Goal: Task Accomplishment & Management: Complete application form

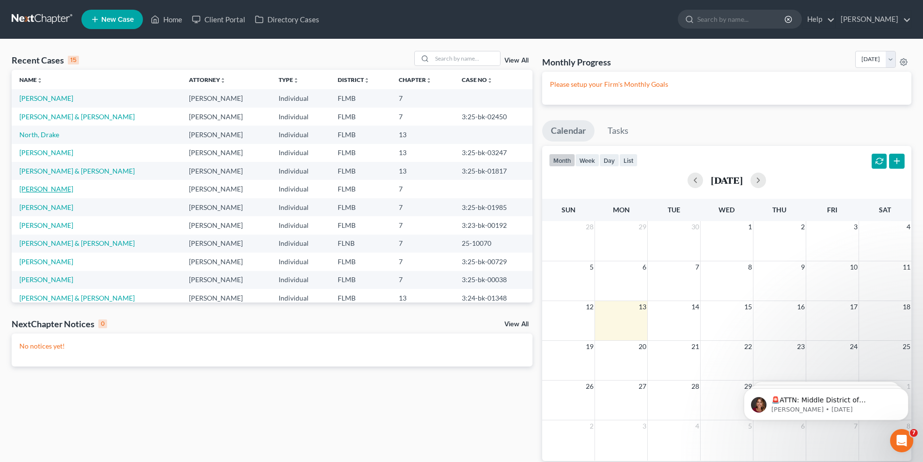
click at [49, 191] on link "[PERSON_NAME]" at bounding box center [46, 189] width 54 height 8
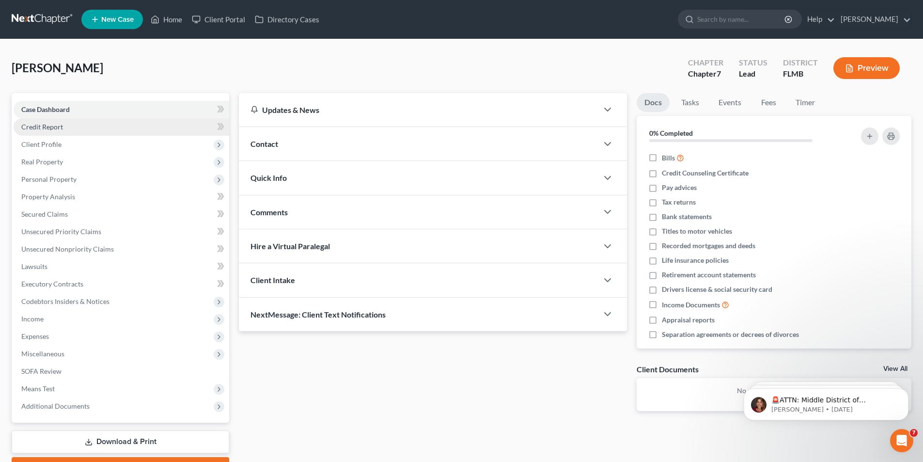
click at [48, 126] on span "Credit Report" at bounding box center [42, 127] width 42 height 8
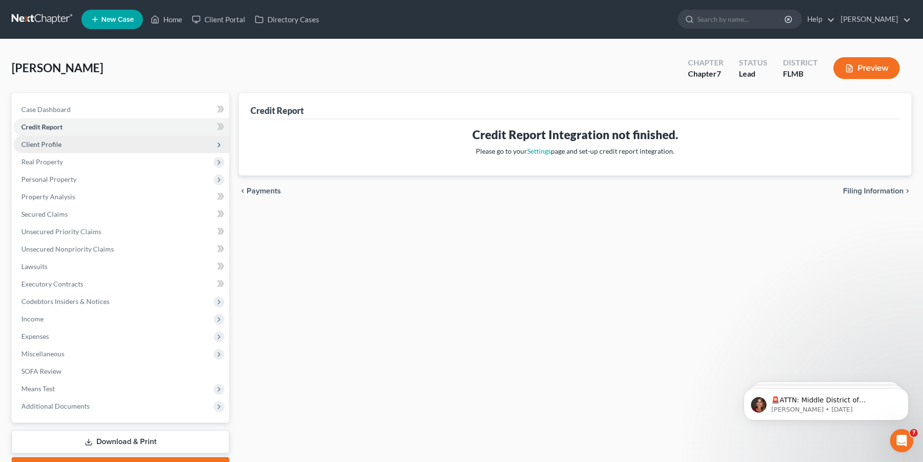
click at [48, 147] on span "Client Profile" at bounding box center [41, 144] width 40 height 8
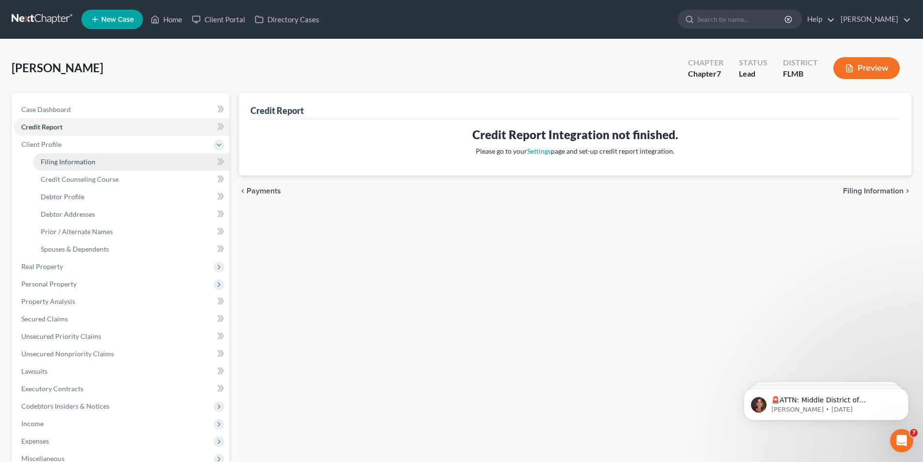
click at [48, 155] on link "Filing Information" at bounding box center [131, 161] width 196 height 17
select select "1"
select select "0"
select select "15"
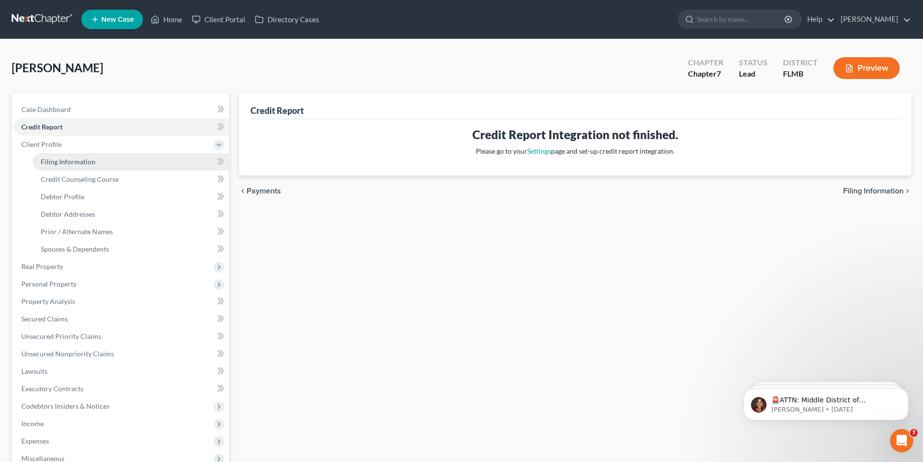
select select "0"
select select "9"
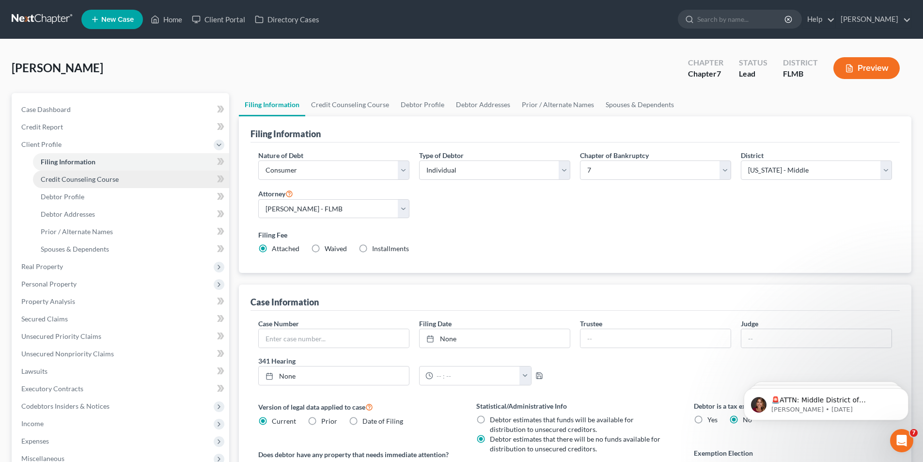
click at [62, 172] on link "Credit Counseling Course" at bounding box center [131, 179] width 196 height 17
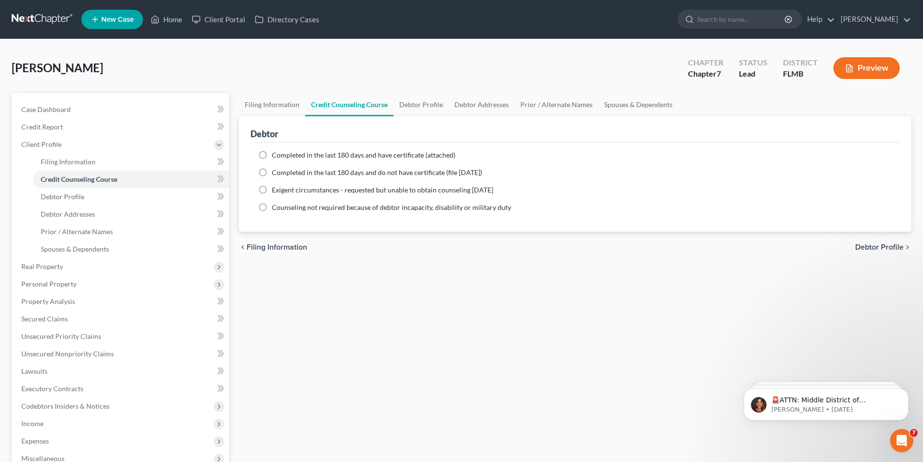
click at [301, 173] on span "Completed in the last 180 days and do not have certificate (file [DATE])" at bounding box center [377, 172] width 210 height 8
click at [282, 173] on input "Completed in the last 180 days and do not have certificate (file [DATE])" at bounding box center [279, 171] width 6 height 6
radio input "true"
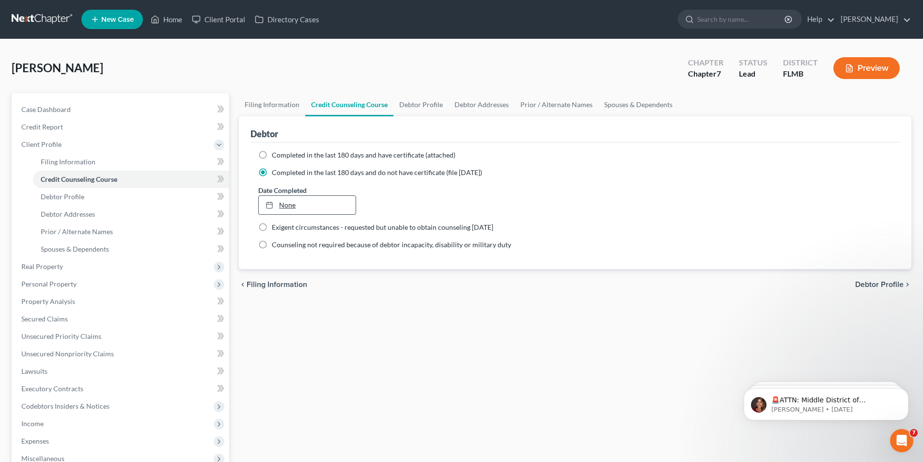
click at [309, 201] on link "None" at bounding box center [307, 205] width 96 height 18
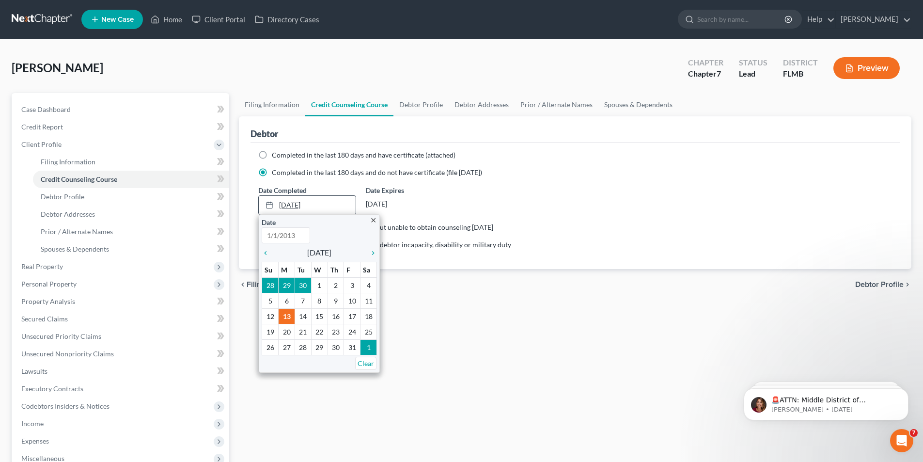
type input "[DATE]"
click at [267, 252] on icon "chevron_left" at bounding box center [268, 253] width 13 height 8
click at [269, 251] on icon "chevron_left" at bounding box center [268, 253] width 13 height 8
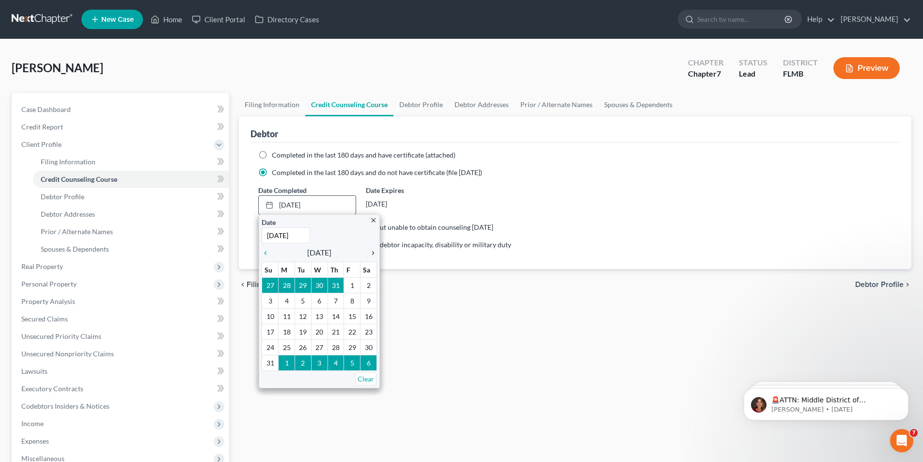
click at [374, 254] on icon "chevron_right" at bounding box center [370, 253] width 13 height 8
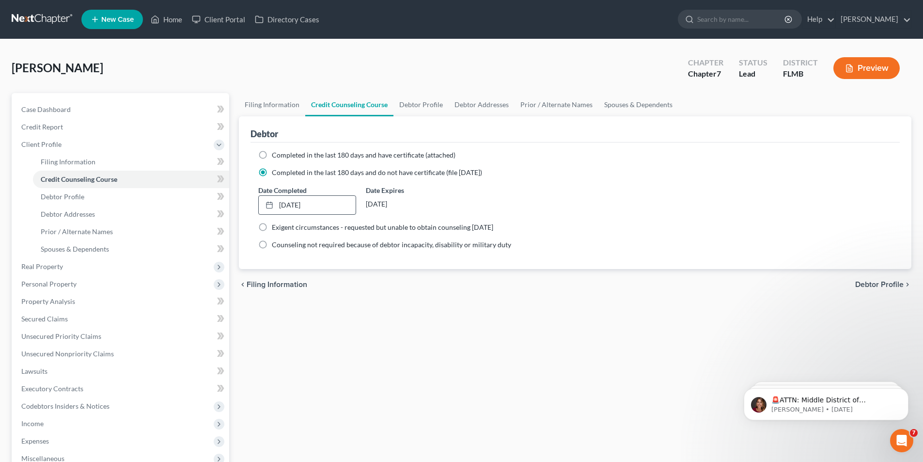
click at [272, 156] on label "Completed in the last 180 days and have certificate (attached)" at bounding box center [364, 155] width 184 height 10
click at [276, 156] on input "Completed in the last 180 days and have certificate (attached)" at bounding box center [279, 153] width 6 height 6
radio input "true"
radio input "false"
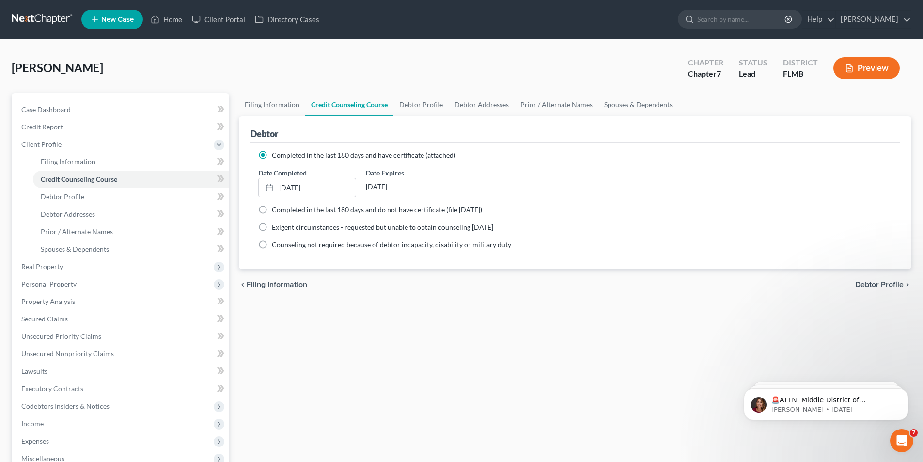
click at [272, 156] on label "Completed in the last 180 days and have certificate (attached)" at bounding box center [364, 155] width 184 height 10
click at [276, 156] on input "Completed in the last 180 days and have certificate (attached)" at bounding box center [279, 153] width 6 height 6
click at [431, 106] on link "Debtor Profile" at bounding box center [421, 104] width 55 height 23
select select "0"
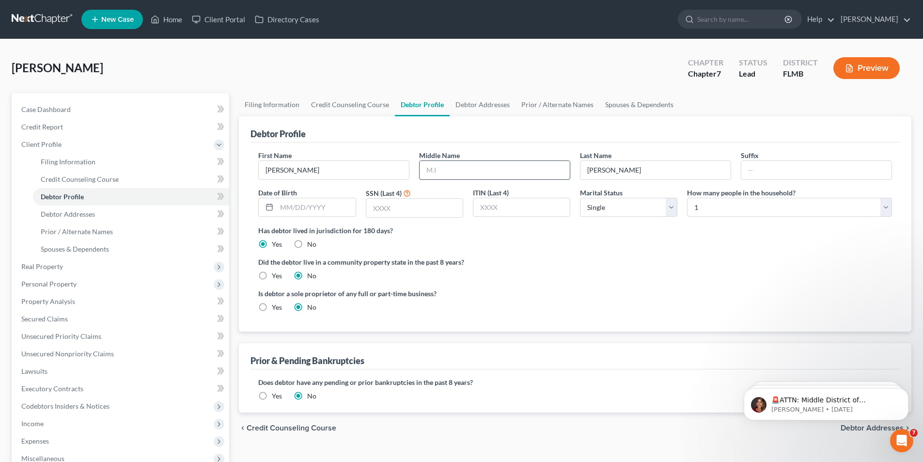
click at [449, 167] on input "text" at bounding box center [495, 170] width 150 height 18
type input "L"
click at [316, 210] on input "text" at bounding box center [316, 207] width 79 height 18
type input "[DATE]"
click at [391, 214] on input "text" at bounding box center [414, 208] width 96 height 18
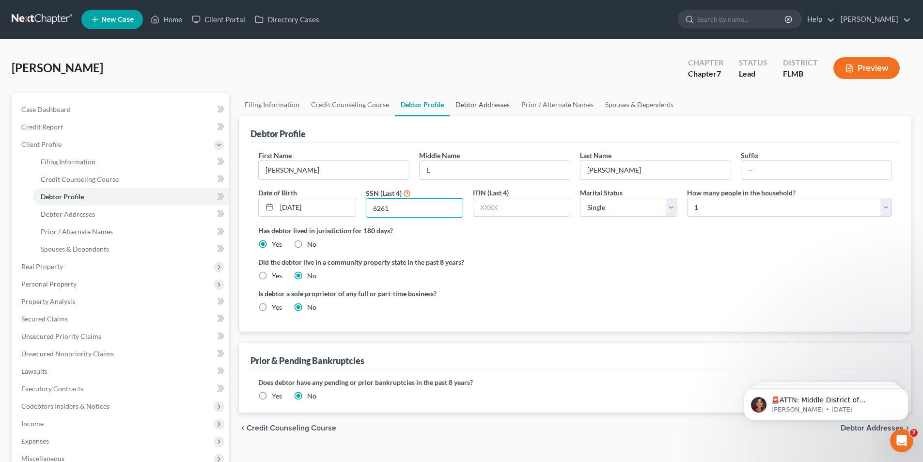
type input "6261"
click at [490, 102] on link "Debtor Addresses" at bounding box center [483, 104] width 66 height 23
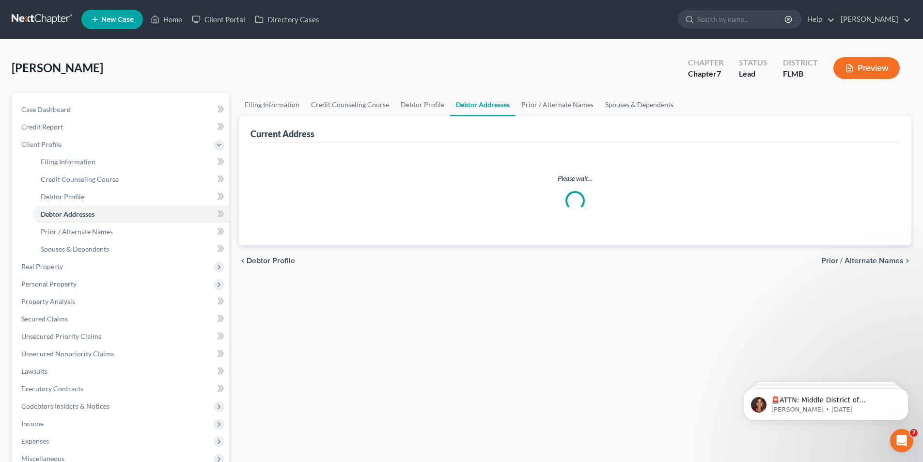
select select "0"
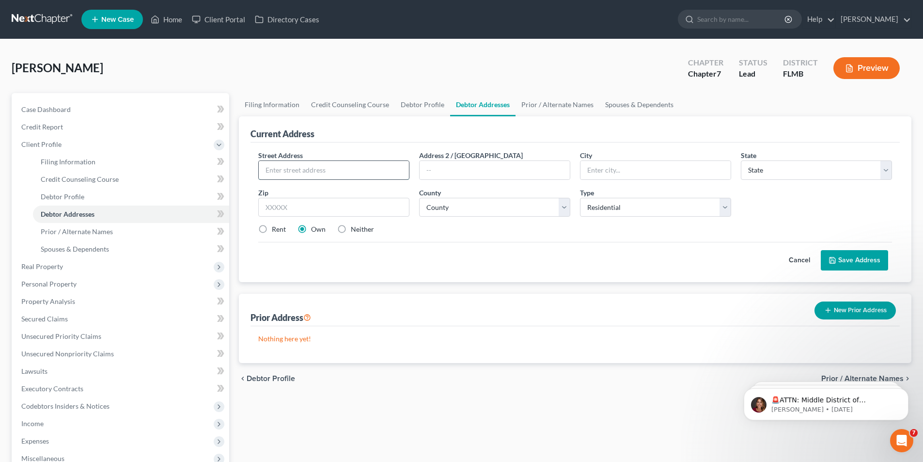
click at [347, 163] on input "text" at bounding box center [334, 170] width 150 height 18
type input "[STREET_ADDRESS][PERSON_NAME][PERSON_NAME]"
type input "[GEOGRAPHIC_DATA]"
select select "9"
type input "32024"
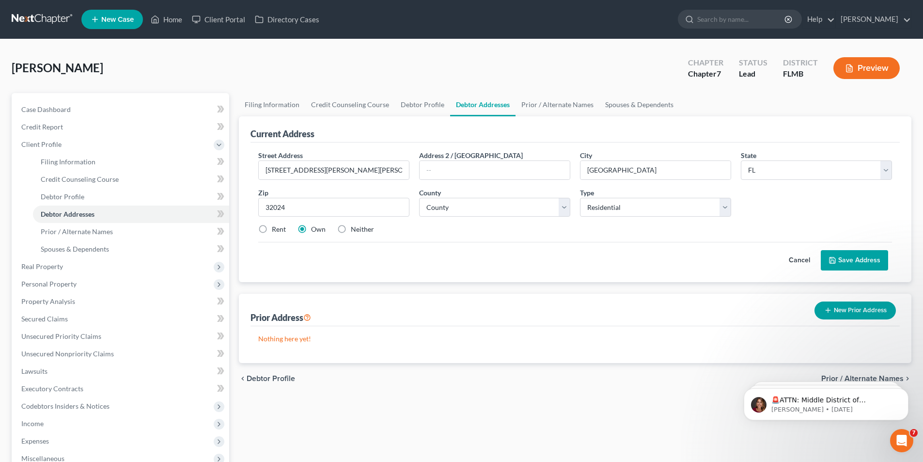
click at [840, 263] on button "Save Address" at bounding box center [854, 260] width 67 height 20
click at [514, 208] on select "County [GEOGRAPHIC_DATA] [GEOGRAPHIC_DATA] [GEOGRAPHIC_DATA] [GEOGRAPHIC_DATA] …" at bounding box center [494, 207] width 151 height 19
select select "11"
click at [419, 198] on select "County [GEOGRAPHIC_DATA] [GEOGRAPHIC_DATA] [GEOGRAPHIC_DATA] [GEOGRAPHIC_DATA] …" at bounding box center [494, 207] width 151 height 19
click at [849, 265] on button "Save Address" at bounding box center [854, 260] width 67 height 20
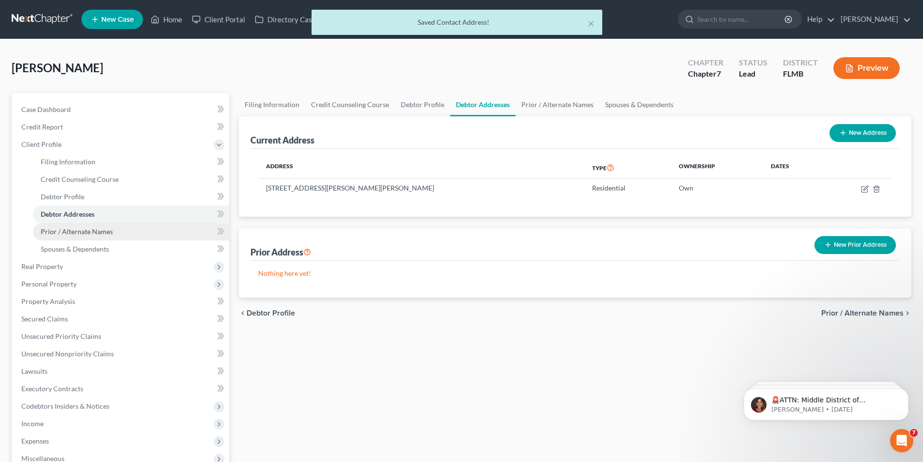
click at [61, 230] on span "Prior / Alternate Names" at bounding box center [77, 231] width 72 height 8
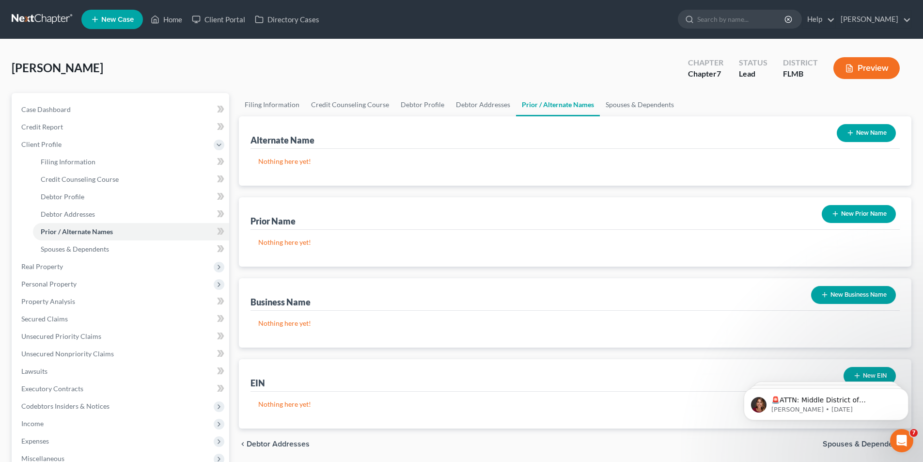
click at [867, 292] on button "New Business Name" at bounding box center [853, 295] width 85 height 18
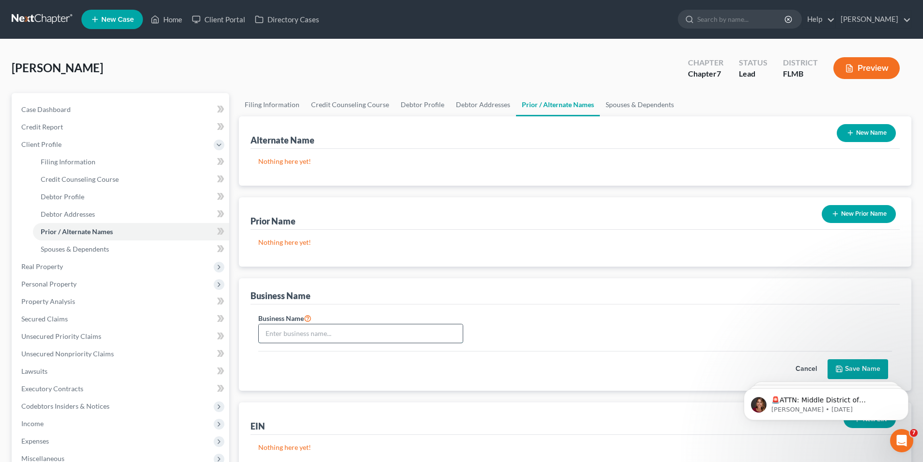
click at [378, 332] on input "text" at bounding box center [361, 333] width 204 height 18
type input "[DATE] Talk with [PERSON_NAME]"
click at [868, 369] on html "🚨ATTN: Middle District of [US_STATE] The court has added a new Credit Counselin…" at bounding box center [826, 402] width 194 height 68
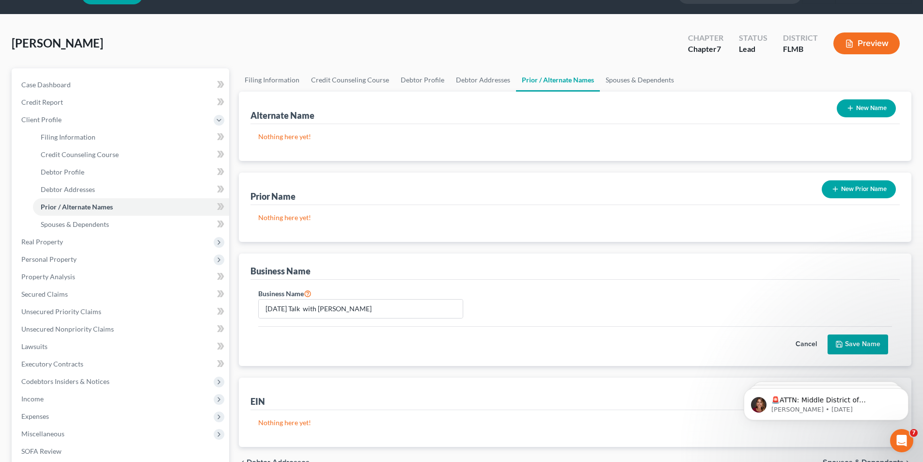
scroll to position [97, 0]
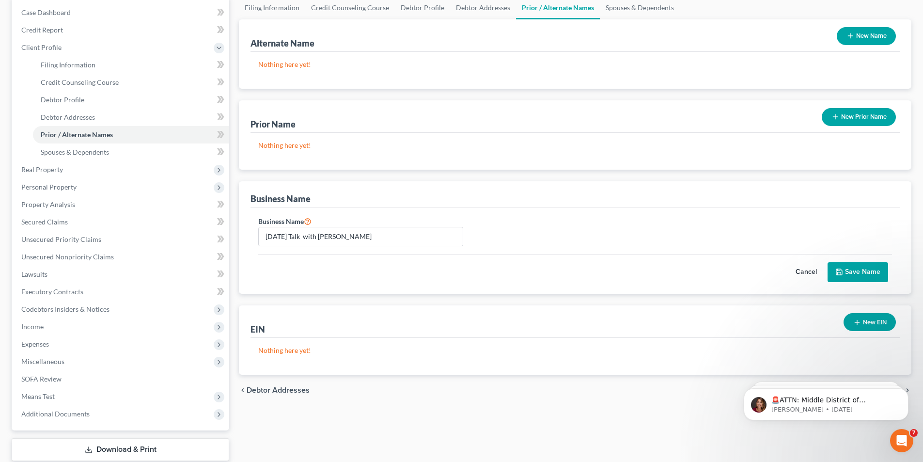
click at [868, 272] on button "Save Name" at bounding box center [858, 272] width 61 height 20
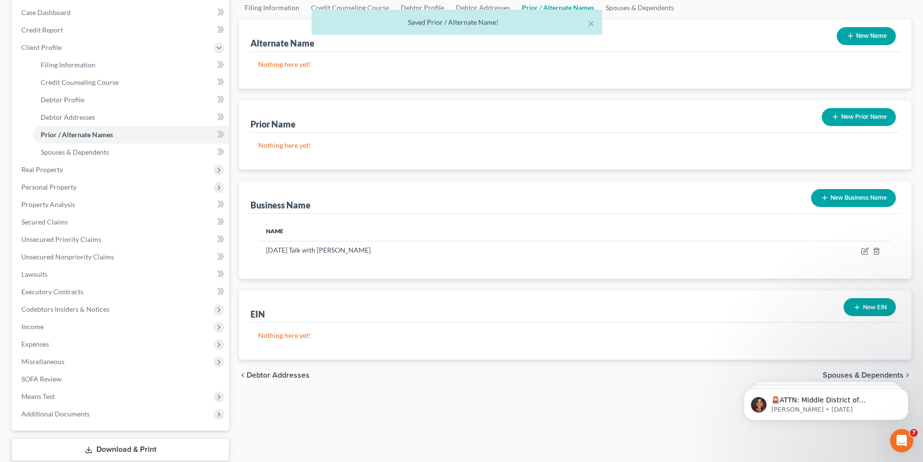
click at [858, 194] on button "New Business Name" at bounding box center [853, 198] width 85 height 18
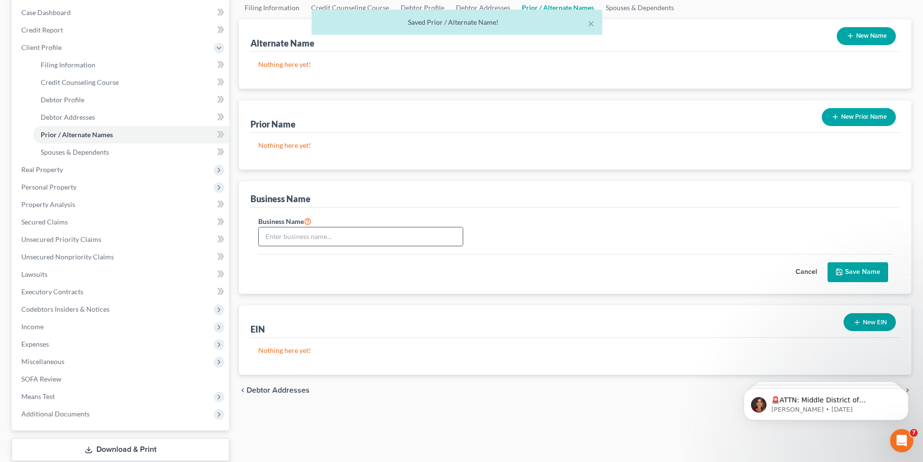
click at [278, 236] on input "text" at bounding box center [361, 236] width 204 height 18
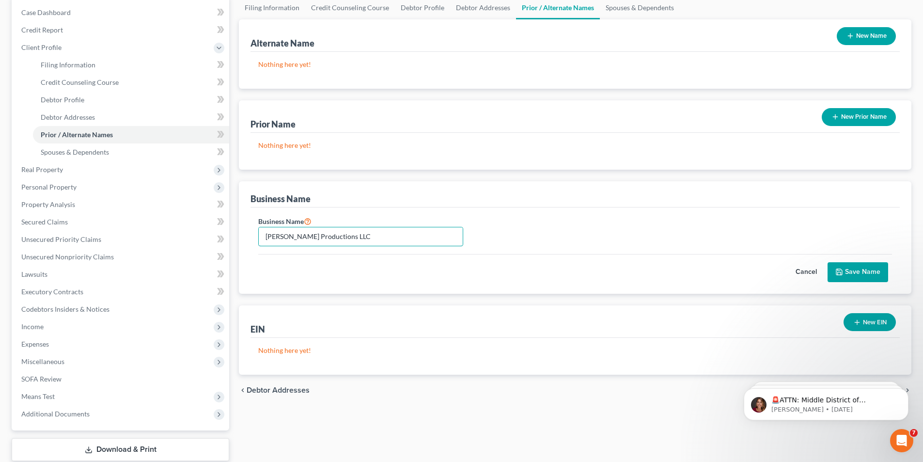
type input "[PERSON_NAME] Productions LLC"
click at [860, 274] on button "Save Name" at bounding box center [858, 272] width 61 height 20
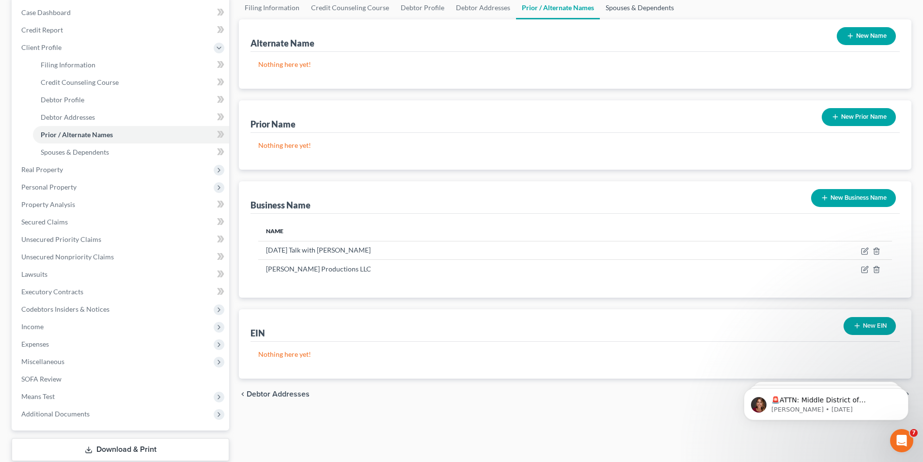
click at [632, 12] on link "Spouses & Dependents" at bounding box center [640, 7] width 80 height 23
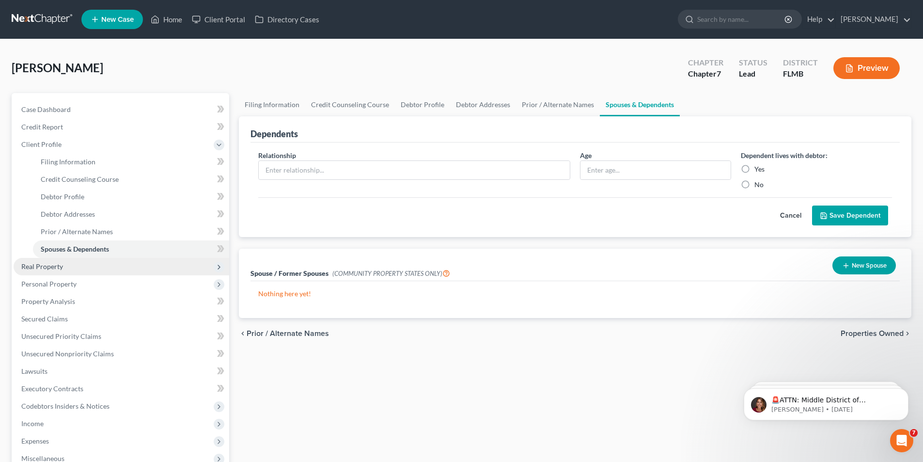
click at [49, 259] on span "Real Property" at bounding box center [122, 266] width 216 height 17
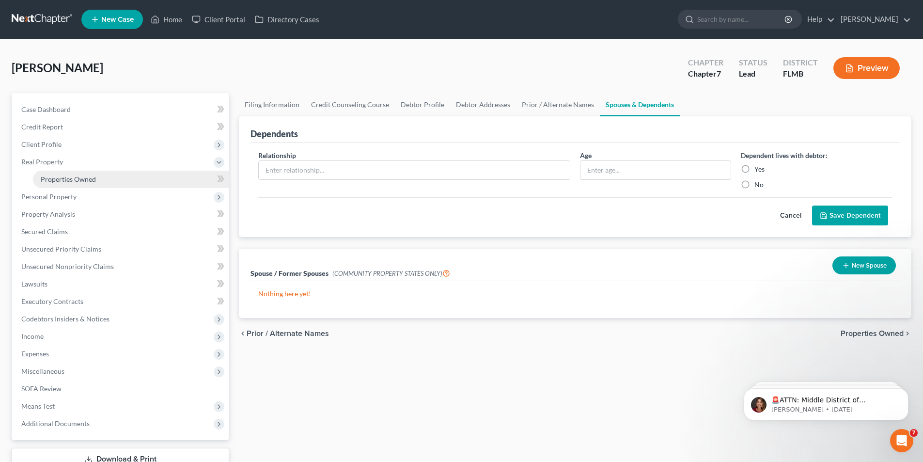
click at [61, 183] on link "Properties Owned" at bounding box center [131, 179] width 196 height 17
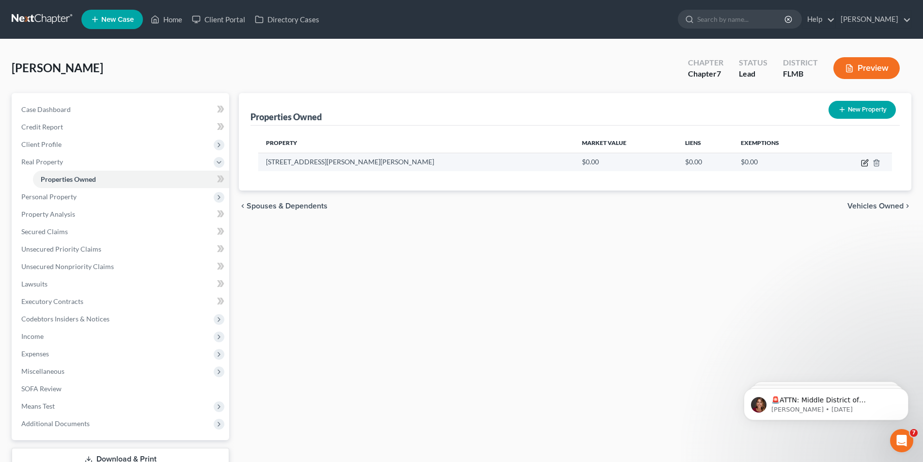
click at [868, 162] on icon "button" at bounding box center [865, 163] width 8 height 8
select select "9"
select select "11"
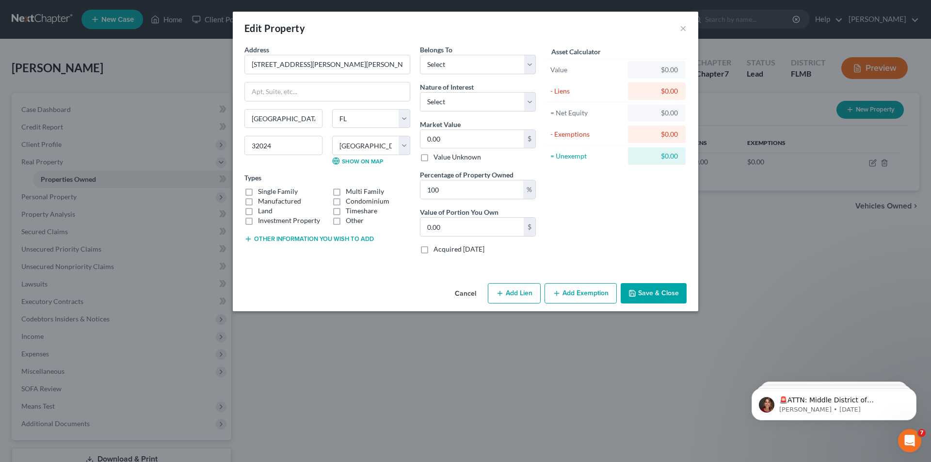
click at [276, 192] on label "Single Family" at bounding box center [278, 192] width 40 height 10
click at [268, 192] on input "Single Family" at bounding box center [265, 190] width 6 height 6
checkbox input "true"
drag, startPoint x: 255, startPoint y: 211, endPoint x: 264, endPoint y: 209, distance: 8.9
click at [258, 211] on label "Land" at bounding box center [265, 211] width 15 height 10
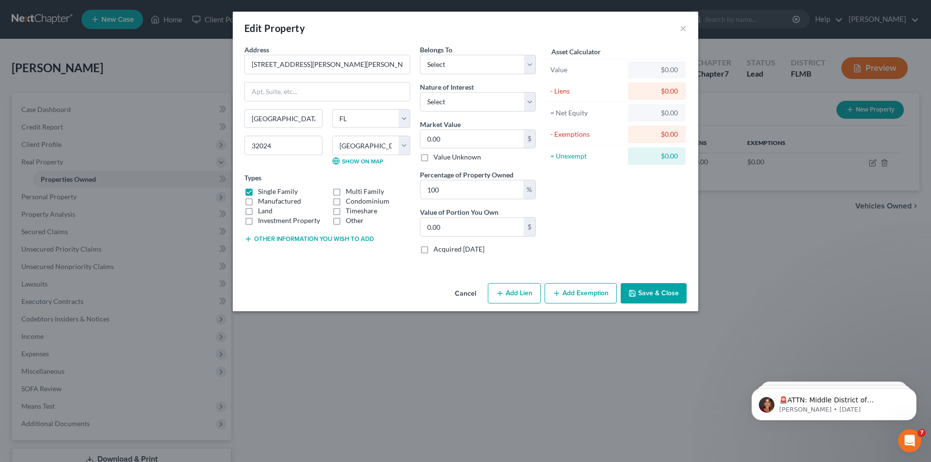
click at [262, 211] on input "Land" at bounding box center [265, 209] width 6 height 6
checkbox input "true"
click at [524, 71] on select "Select Debtor 1 Only Debtor 2 Only Debtor 1 And Debtor 2 Only At Least One Of T…" at bounding box center [478, 64] width 116 height 19
select select "0"
click at [420, 55] on select "Select Debtor 1 Only Debtor 2 Only Debtor 1 And Debtor 2 Only At Least One Of T…" at bounding box center [478, 64] width 116 height 19
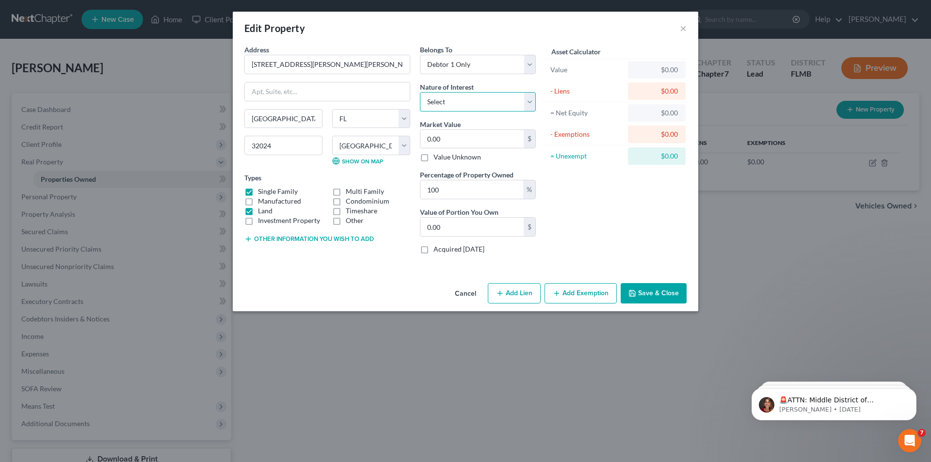
click at [465, 99] on select "Select Fee Simple Joint Tenant Life Estate Equitable Interest Future Interest T…" at bounding box center [478, 101] width 116 height 19
select select "0"
click at [420, 92] on select "Select Fee Simple Joint Tenant Life Estate Equitable Interest Future Interest T…" at bounding box center [478, 101] width 116 height 19
click at [447, 132] on input "0.00" at bounding box center [471, 139] width 103 height 18
type input "1"
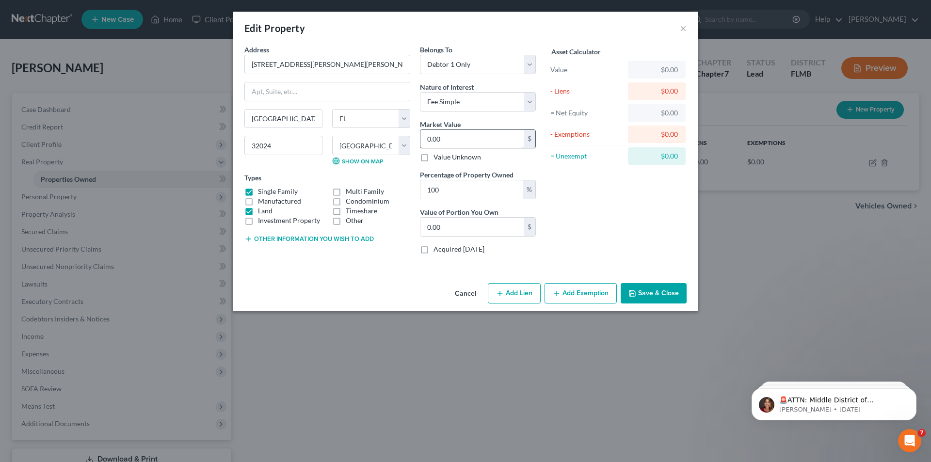
type input "1.00"
type input "16"
type input "16.00"
type input "160"
type input "160.00"
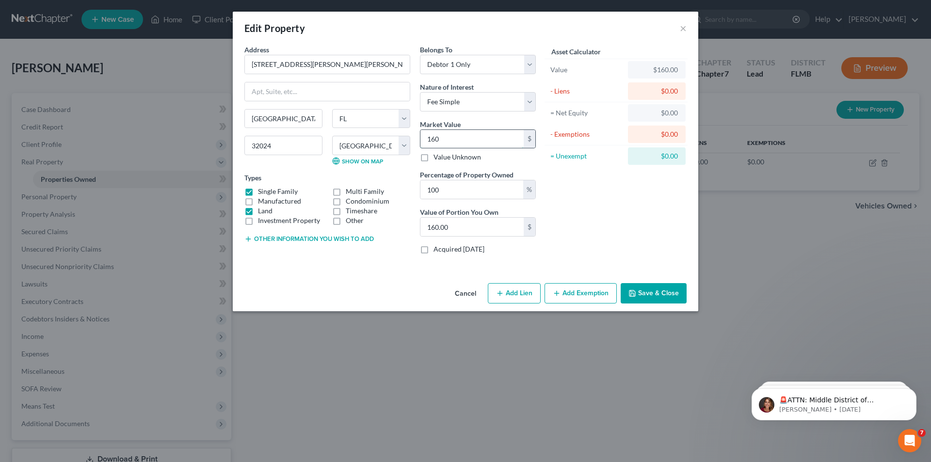
type input "16"
type input "16.00"
type input "1"
type input "1.00"
type input "0"
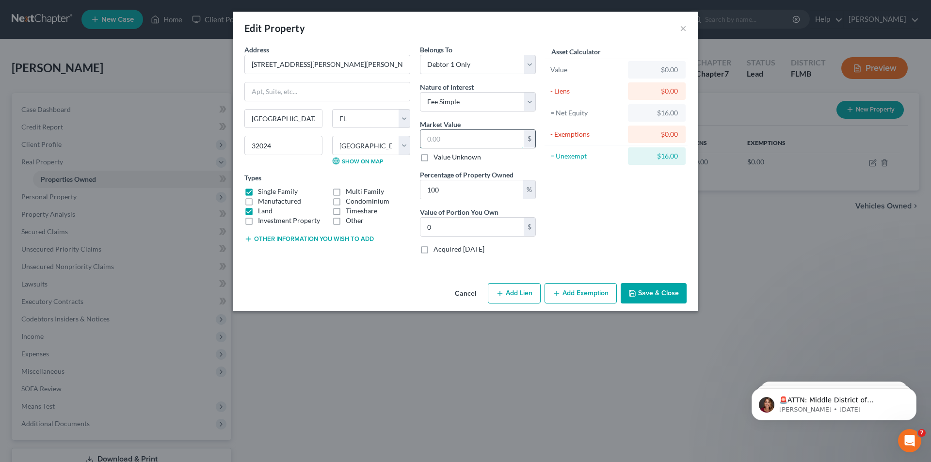
type input "2"
type input "2.00"
type input "23"
type input "23.00"
type input "230"
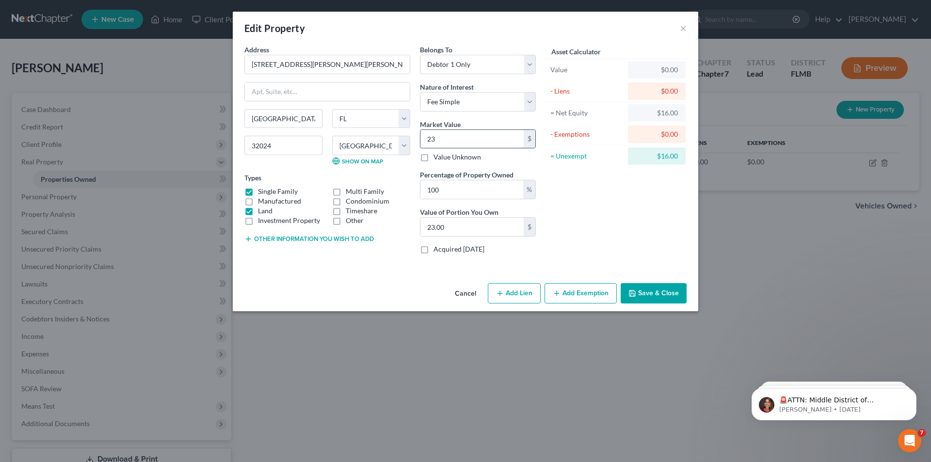
type input "230.00"
type input "2300"
type input "2,300.00"
type input "2,3000"
type input "23,000.00"
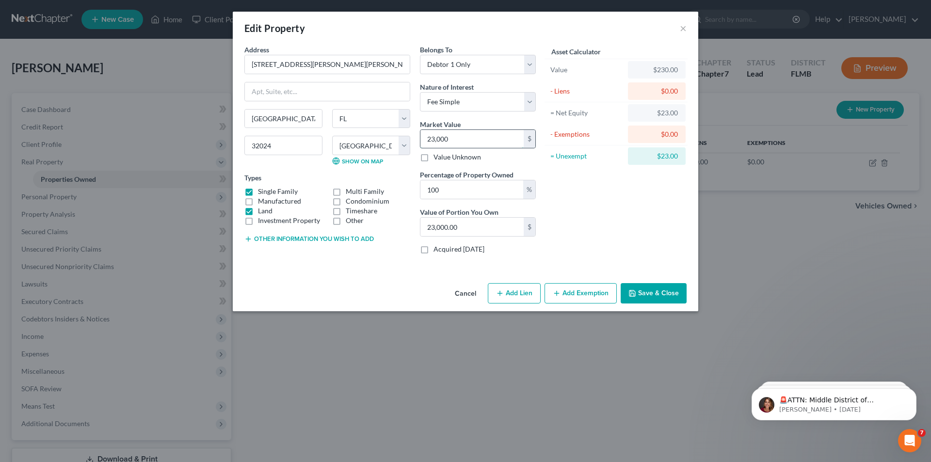
type input "23,0000"
type input "230,000.00"
type input "230,000"
click at [556, 294] on icon "button" at bounding box center [557, 293] width 8 height 8
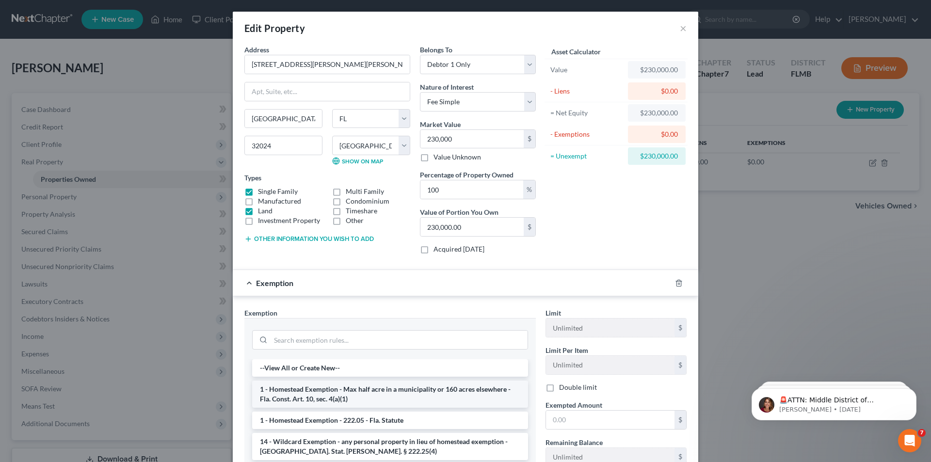
click at [393, 395] on li "1 - Homestead Exemption - Max half acre in a municipality or 160 acres elsewher…" at bounding box center [390, 393] width 276 height 27
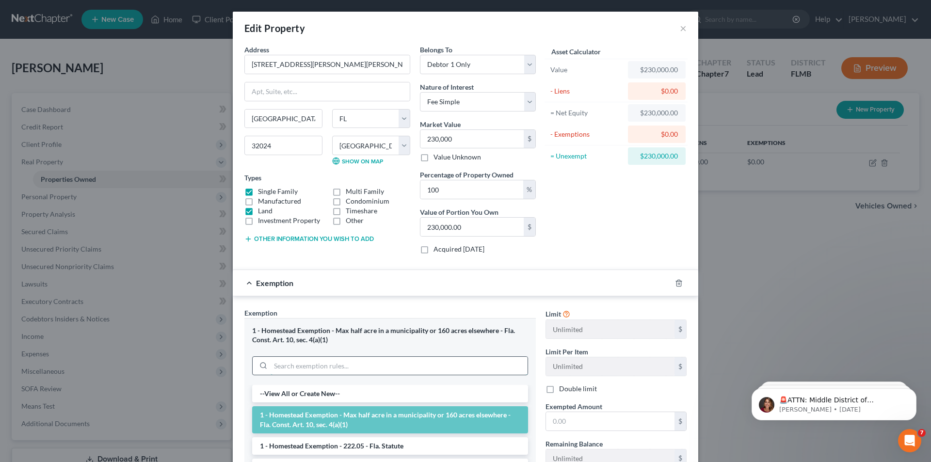
click at [320, 369] on input "search" at bounding box center [398, 366] width 257 height 18
click at [310, 446] on li "1 - Homestead Exemption - 222.05 - Fla. Statute" at bounding box center [390, 445] width 276 height 17
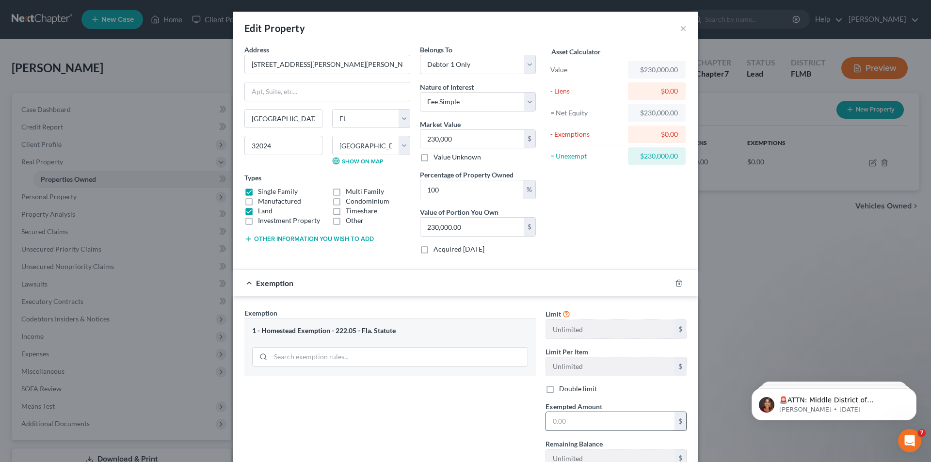
click at [575, 415] on input "text" at bounding box center [610, 421] width 128 height 18
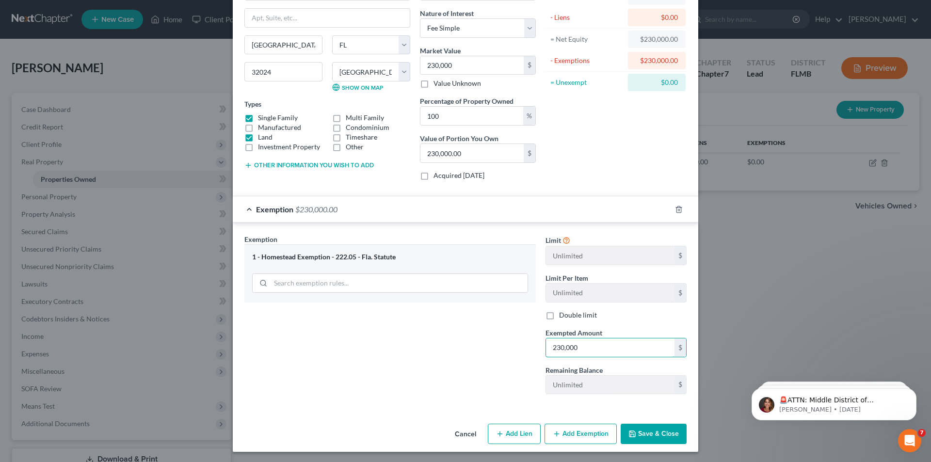
scroll to position [75, 0]
type input "230,000"
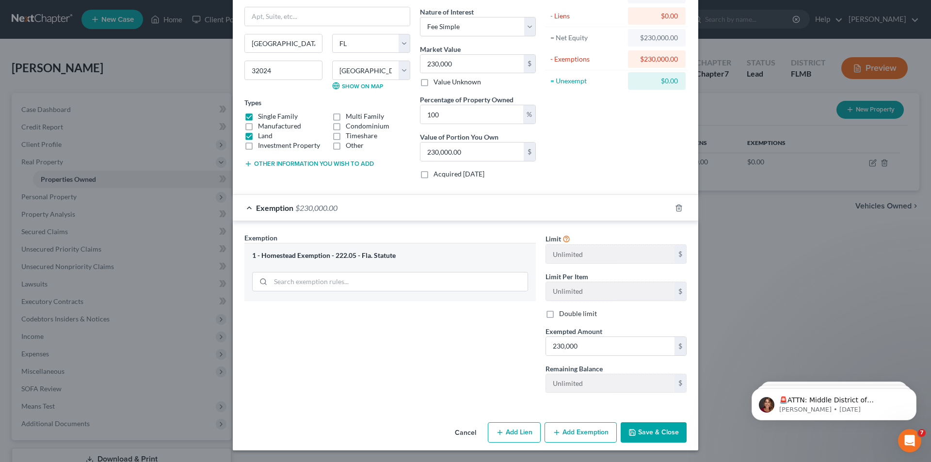
click at [634, 428] on button "Save & Close" at bounding box center [653, 432] width 66 height 20
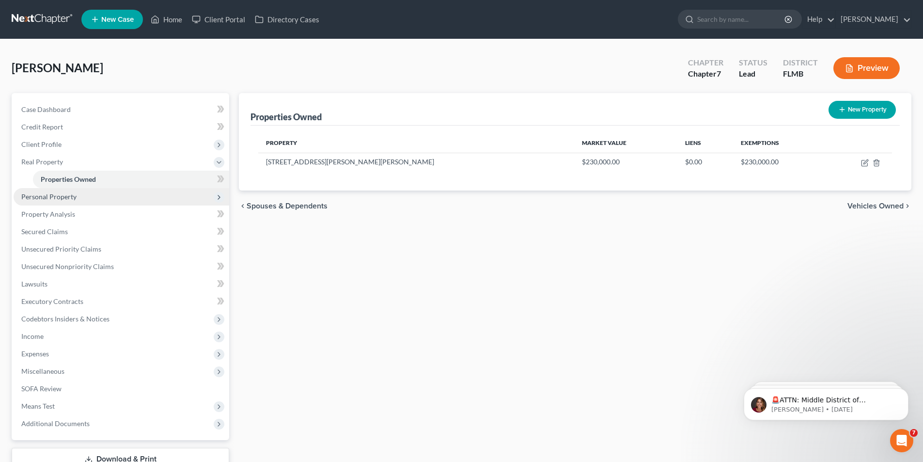
click at [71, 200] on span "Personal Property" at bounding box center [48, 196] width 55 height 8
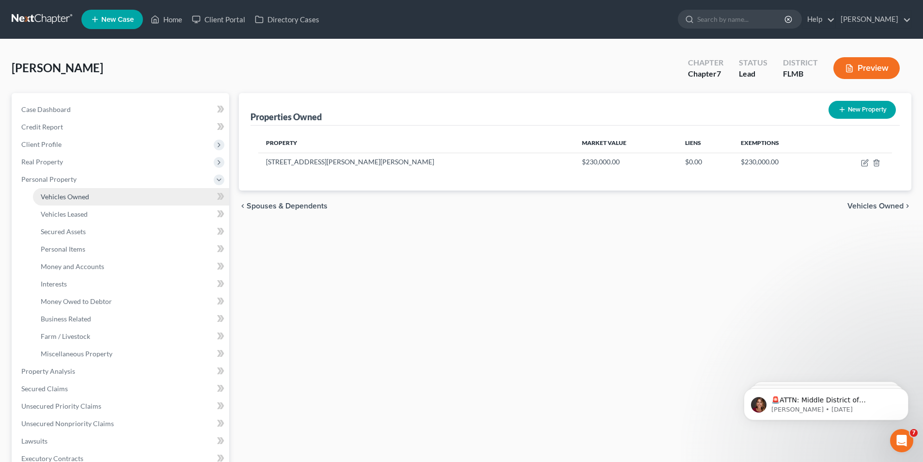
click at [72, 197] on span "Vehicles Owned" at bounding box center [65, 196] width 48 height 8
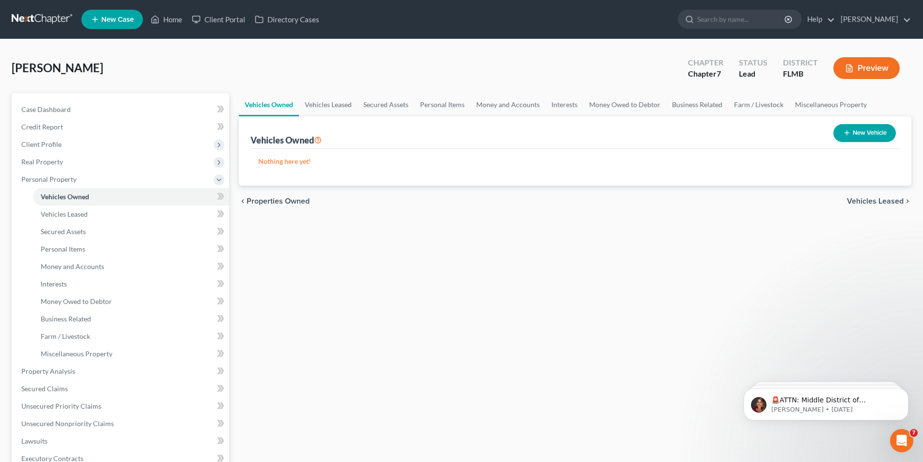
click at [866, 135] on button "New Vehicle" at bounding box center [865, 133] width 63 height 18
select select "0"
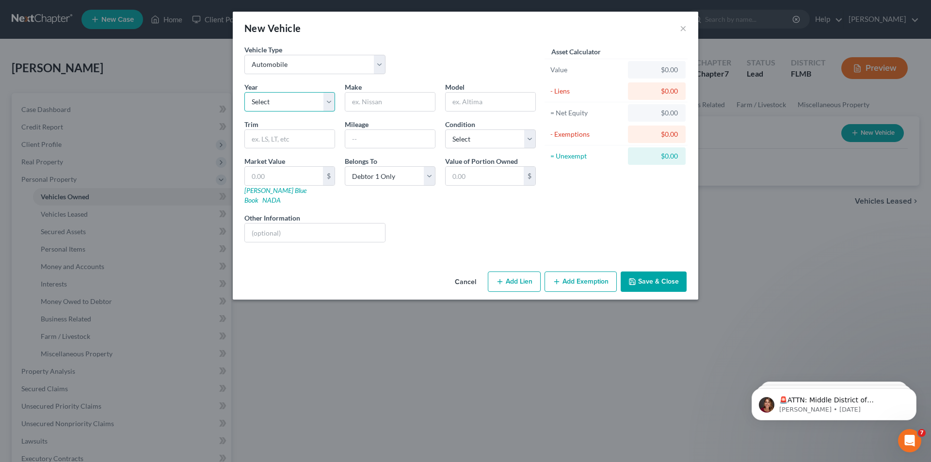
click at [283, 102] on select "Select 2026 2025 2024 2023 2022 2021 2020 2019 2018 2017 2016 2015 2014 2013 20…" at bounding box center [289, 101] width 91 height 19
select select "6"
click at [244, 92] on select "Select 2026 2025 2024 2023 2022 2021 2020 2019 2018 2017 2016 2015 2014 2013 20…" at bounding box center [289, 101] width 91 height 19
click at [378, 93] on input "text" at bounding box center [390, 102] width 90 height 18
type input "Toyota"
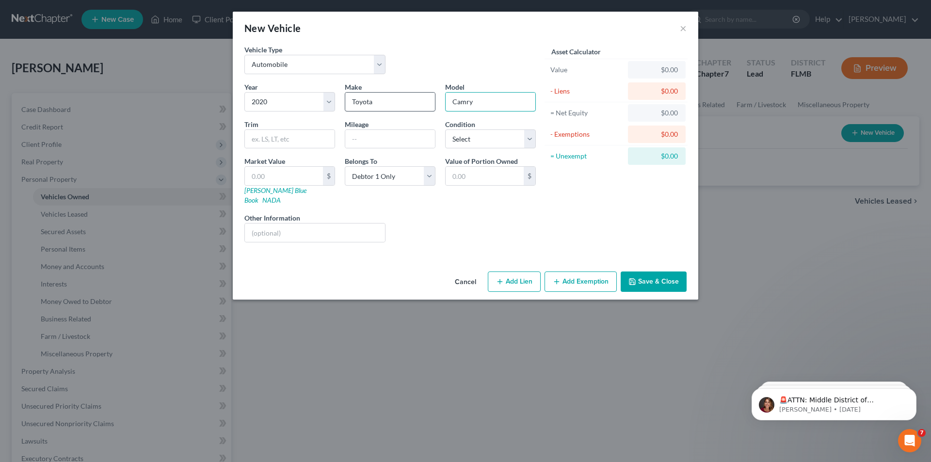
type input "Camry"
type input "88000"
select select "2"
click at [302, 177] on input "text" at bounding box center [284, 176] width 78 height 18
type input "1"
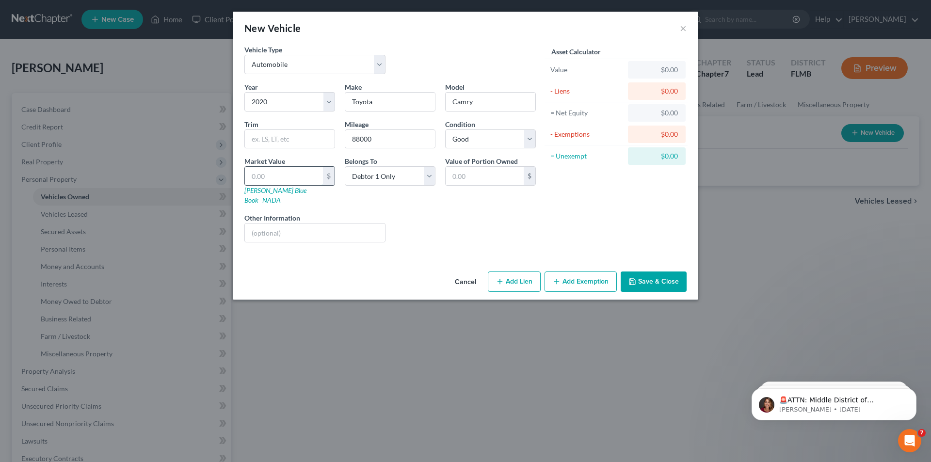
type input "1.00"
type input "14"
type input "14.00"
type input "140"
type input "140.00"
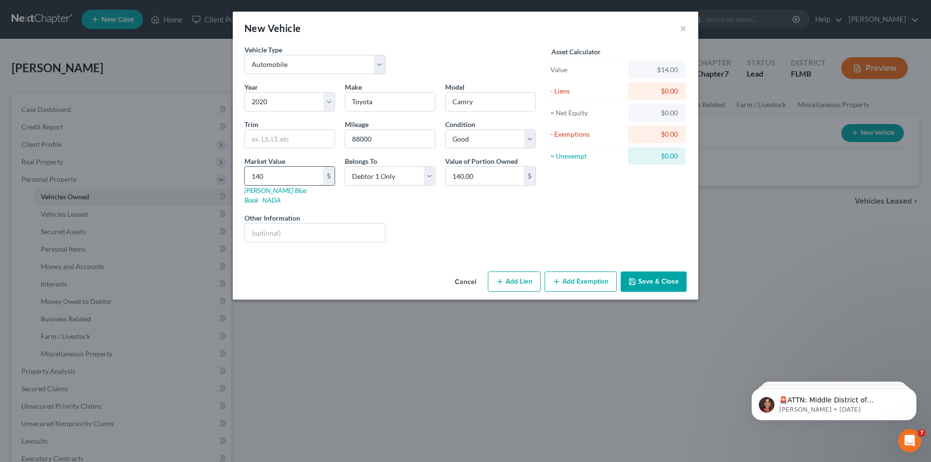
type input "1400"
type input "1,400.00"
type input "1,4000"
type input "14,000.00"
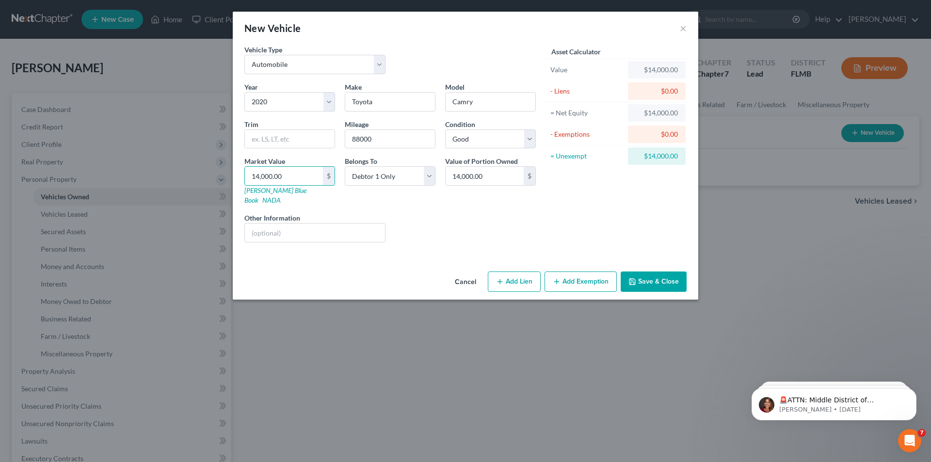
click at [592, 275] on button "Add Exemption" at bounding box center [580, 281] width 72 height 20
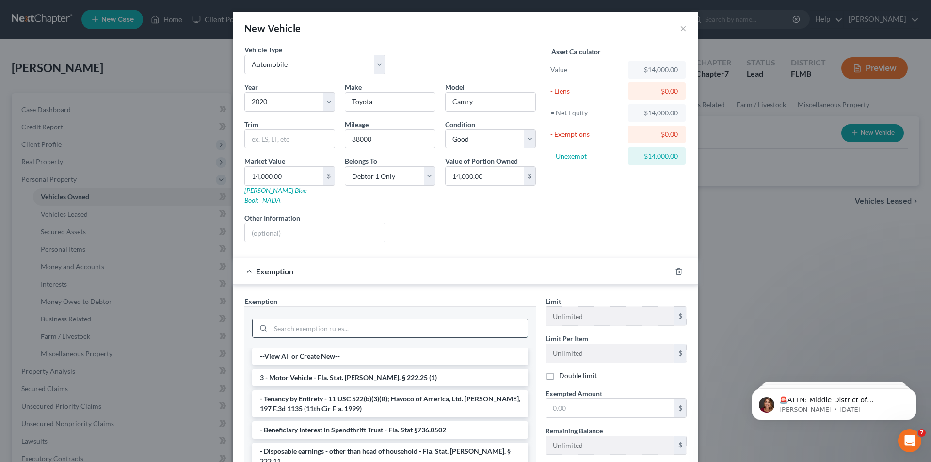
click at [341, 319] on input "search" at bounding box center [398, 328] width 257 height 18
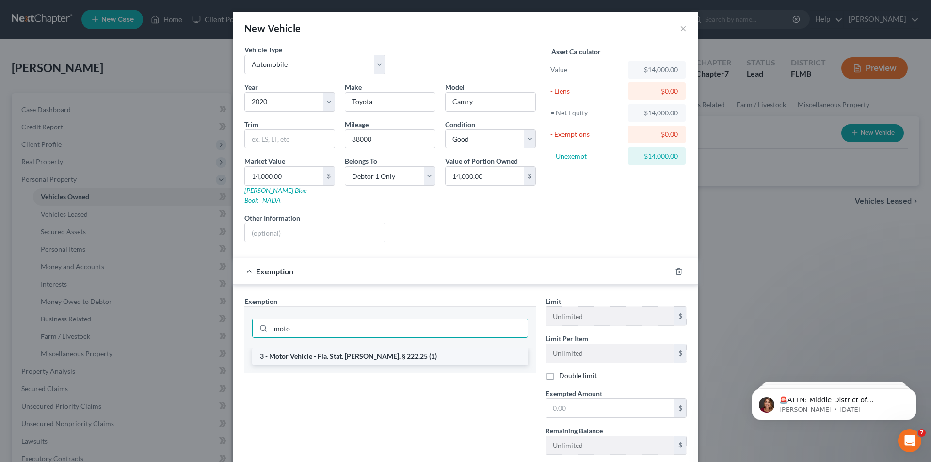
type input "moto"
click at [339, 350] on li "3 - Motor Vehicle - Fla. Stat. [PERSON_NAME]. § 222.25 (1)" at bounding box center [390, 356] width 276 height 17
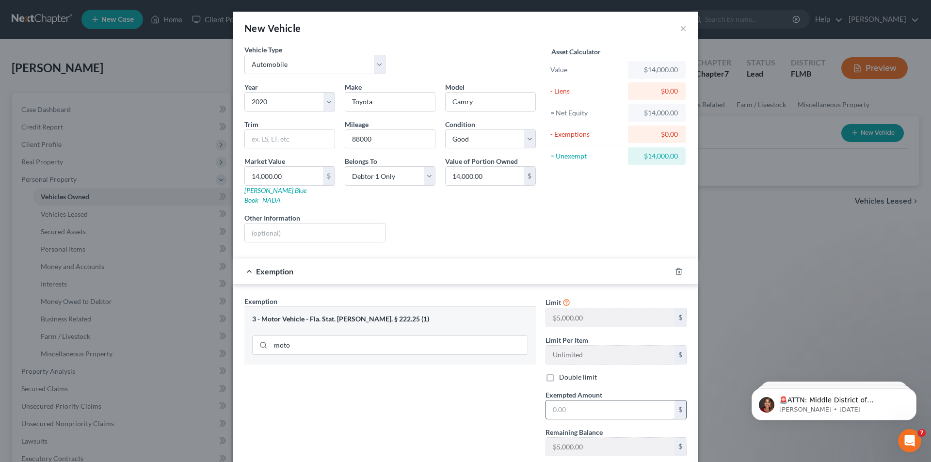
click at [582, 400] on input "text" at bounding box center [610, 409] width 128 height 18
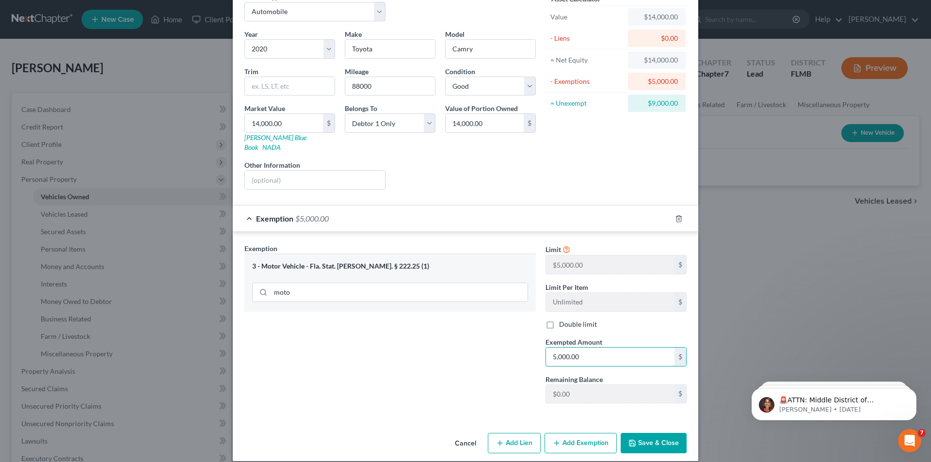
scroll to position [54, 0]
type input "5,000.00"
click at [637, 432] on button "Save & Close" at bounding box center [653, 442] width 66 height 20
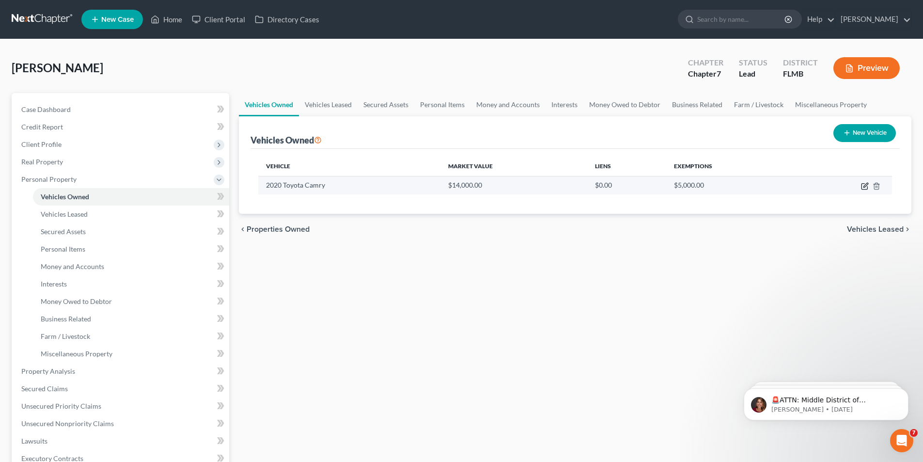
click at [863, 187] on icon "button" at bounding box center [865, 186] width 8 height 8
select select "0"
select select "6"
select select "2"
select select "0"
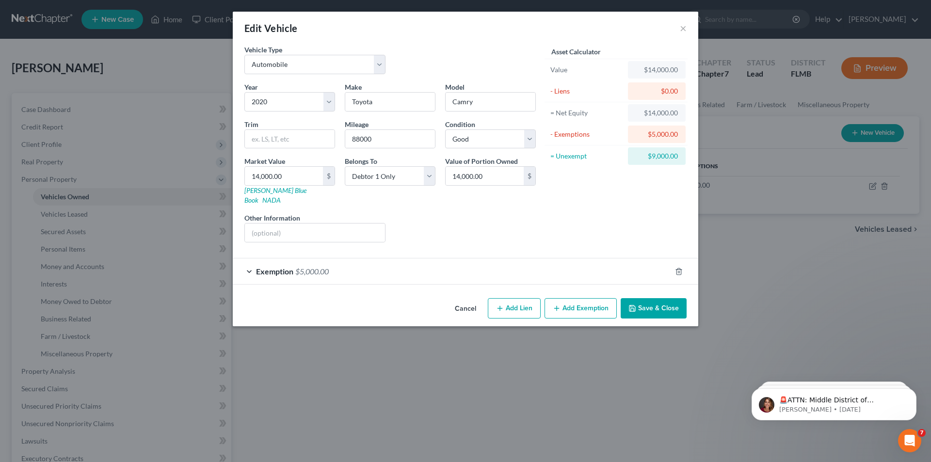
click at [676, 301] on button "Save & Close" at bounding box center [653, 308] width 66 height 20
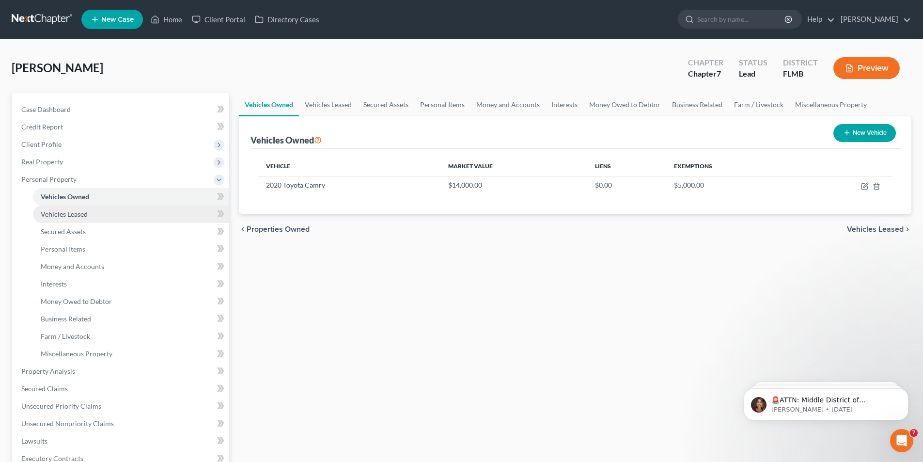
click at [58, 215] on span "Vehicles Leased" at bounding box center [64, 214] width 47 height 8
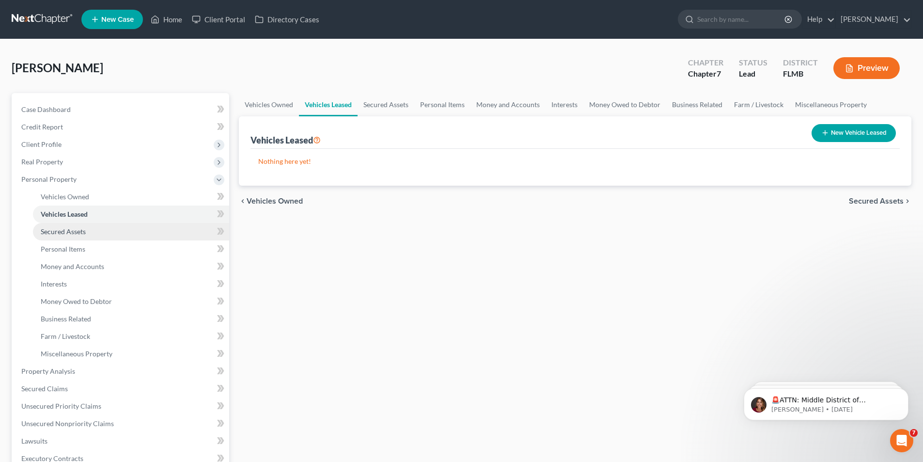
click at [54, 230] on span "Secured Assets" at bounding box center [63, 231] width 45 height 8
click at [839, 131] on button "New Secured Asset" at bounding box center [854, 133] width 83 height 18
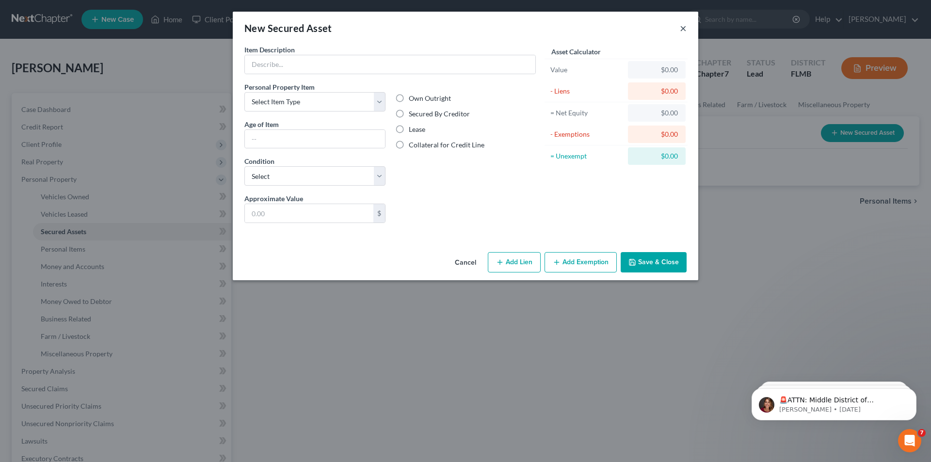
click at [681, 30] on button "×" at bounding box center [683, 28] width 7 height 12
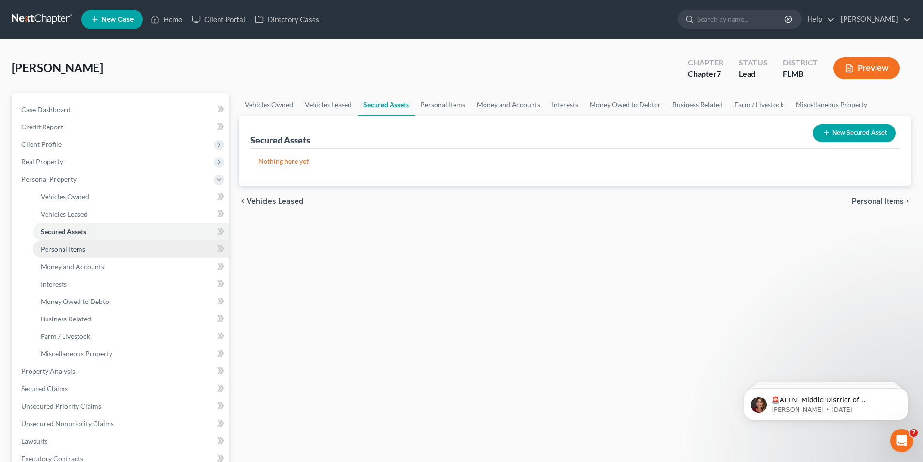
click at [84, 245] on span "Personal Items" at bounding box center [63, 249] width 45 height 8
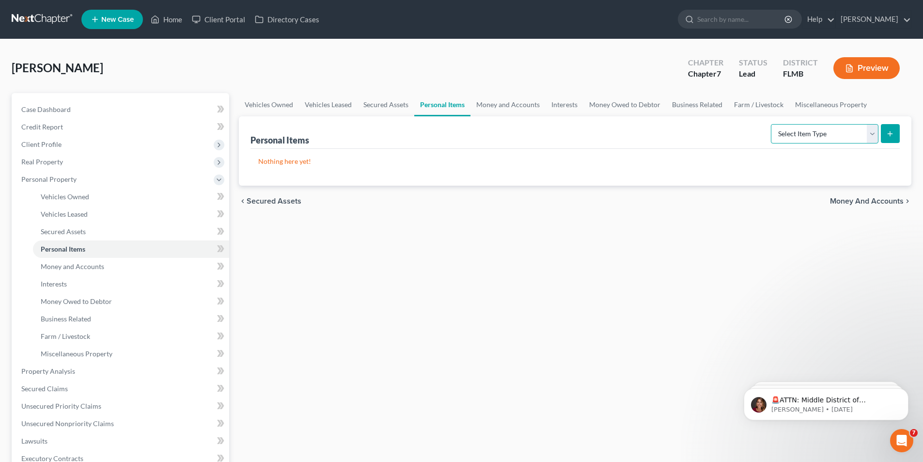
click at [872, 136] on select "Select Item Type Clothing Collectibles Of Value Electronics Firearms Household …" at bounding box center [825, 133] width 108 height 19
select select "jewelry"
click at [772, 124] on select "Select Item Type Clothing Collectibles Of Value Electronics Firearms Household …" at bounding box center [825, 133] width 108 height 19
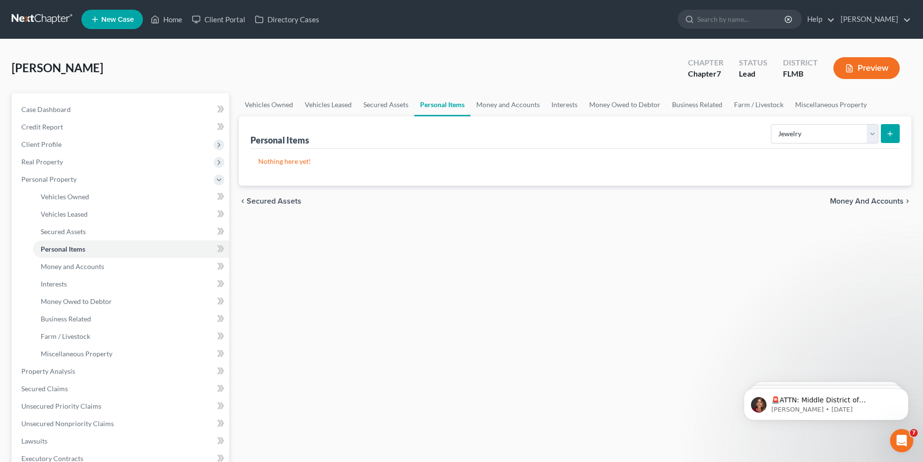
click at [789, 208] on div "chevron_left Secured Assets Money and Accounts chevron_right" at bounding box center [575, 201] width 673 height 31
click at [896, 136] on button "submit" at bounding box center [890, 133] width 19 height 19
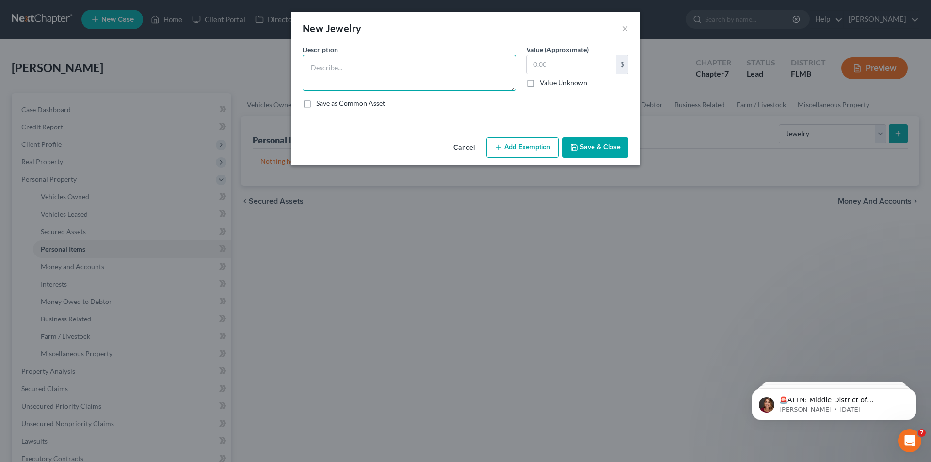
click at [456, 68] on textarea at bounding box center [409, 73] width 214 height 36
type textarea "Gold earrings"
click at [566, 69] on input "text" at bounding box center [571, 64] width 90 height 18
type input "100.00"
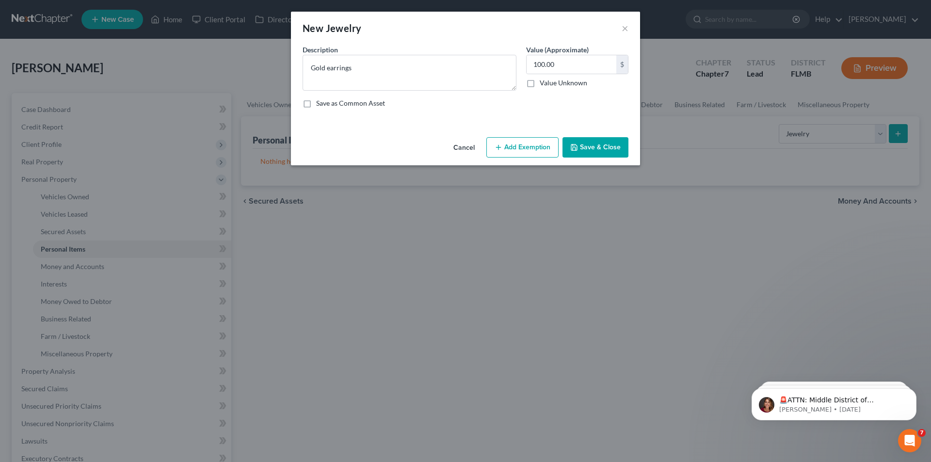
click at [533, 145] on button "Add Exemption" at bounding box center [522, 147] width 72 height 20
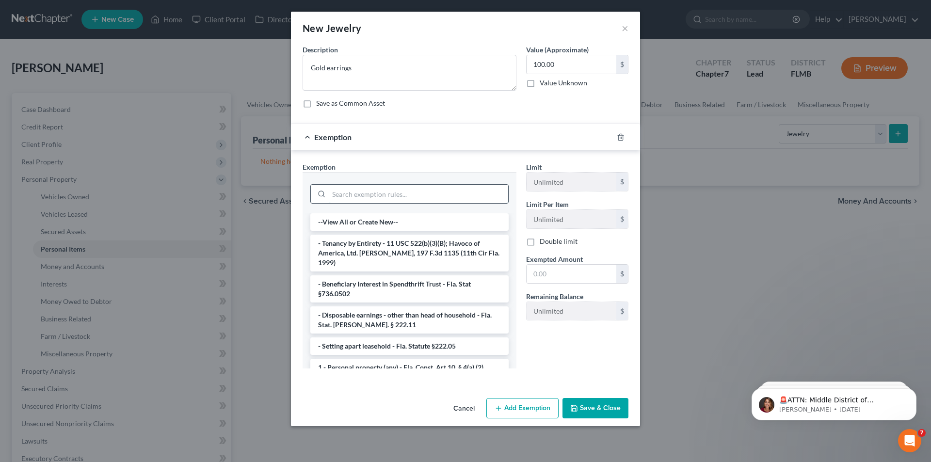
click at [360, 190] on input "search" at bounding box center [418, 194] width 179 height 18
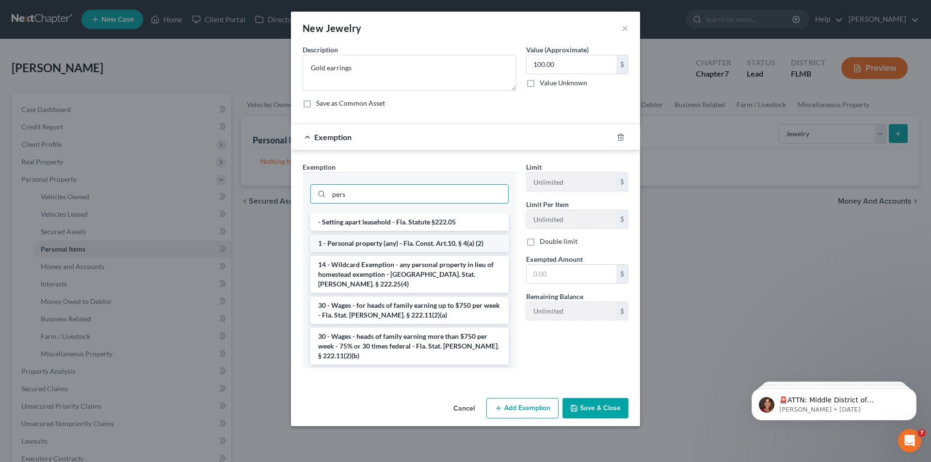
type input "pers"
click at [360, 244] on li "1 - Personal property (any) - Fla. Const. Art.10, § 4(a) (2)" at bounding box center [409, 243] width 198 height 17
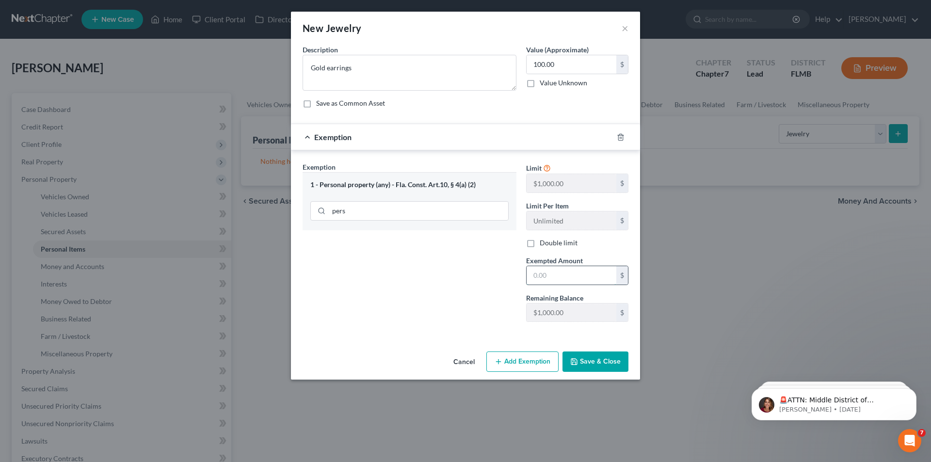
click at [560, 275] on input "text" at bounding box center [571, 275] width 90 height 18
type input "100.00"
click at [588, 356] on button "Save & Close" at bounding box center [595, 361] width 66 height 20
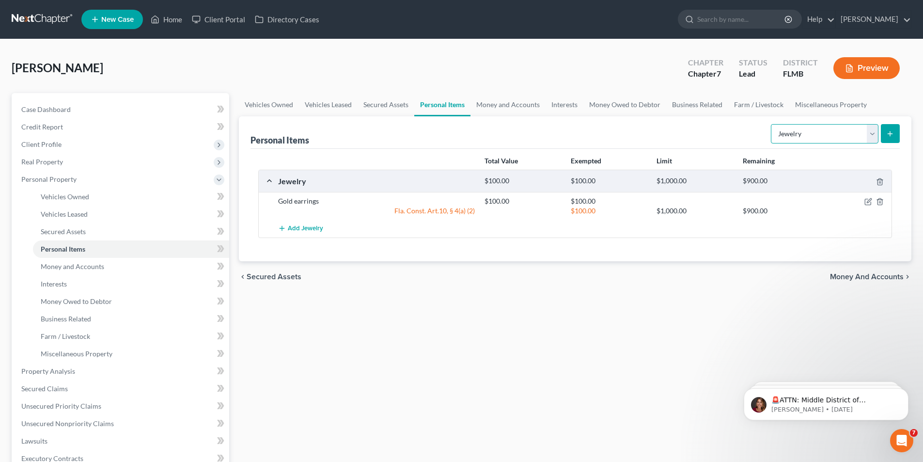
click at [877, 137] on select "Select Item Type Clothing Collectibles Of Value Electronics Firearms Household …" at bounding box center [825, 133] width 108 height 19
click at [898, 132] on button "submit" at bounding box center [890, 133] width 19 height 19
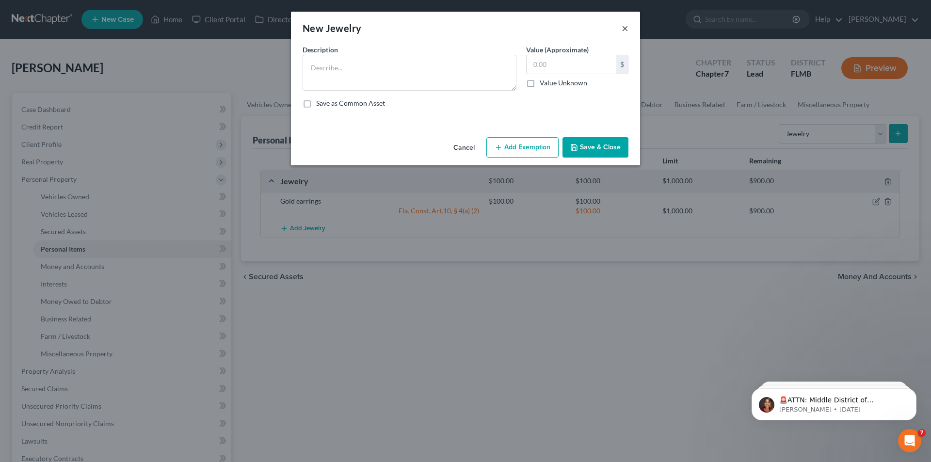
drag, startPoint x: 624, startPoint y: 27, endPoint x: 821, endPoint y: 111, distance: 213.9
click at [624, 27] on button "×" at bounding box center [624, 28] width 7 height 12
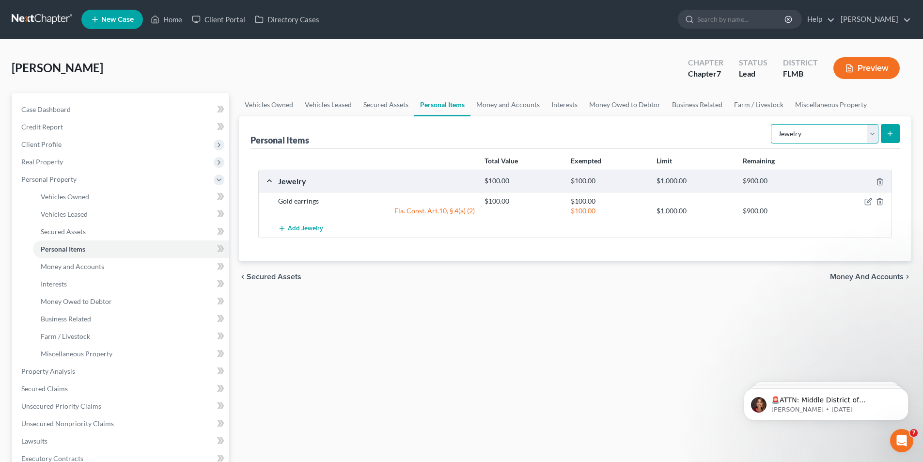
click at [871, 131] on select "Select Item Type Clothing Collectibles Of Value Electronics Firearms Household …" at bounding box center [825, 133] width 108 height 19
select select "household_goods"
click at [772, 124] on select "Select Item Type Clothing Collectibles Of Value Electronics Firearms Household …" at bounding box center [825, 133] width 108 height 19
click at [892, 130] on icon "submit" at bounding box center [890, 134] width 8 height 8
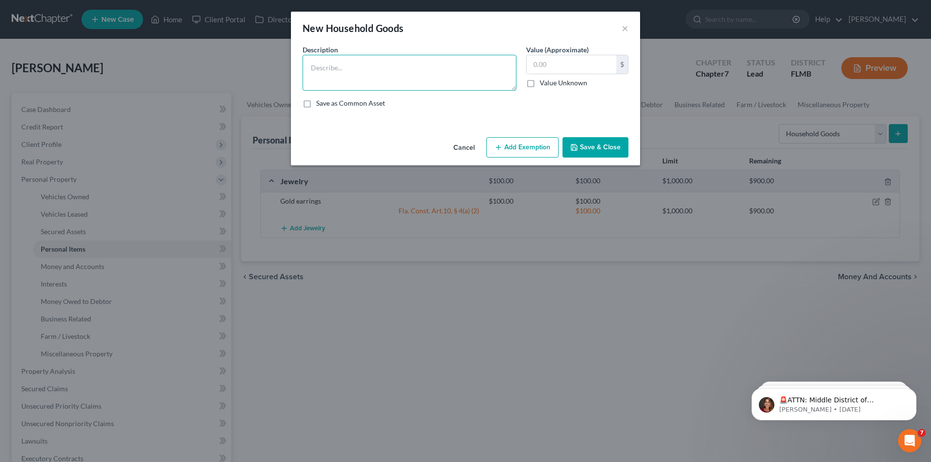
click at [345, 63] on textarea at bounding box center [409, 73] width 214 height 36
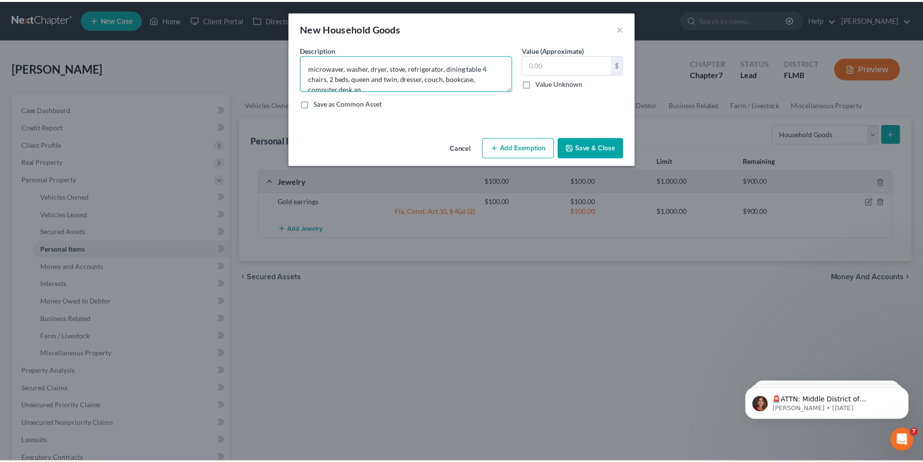
scroll to position [2, 0]
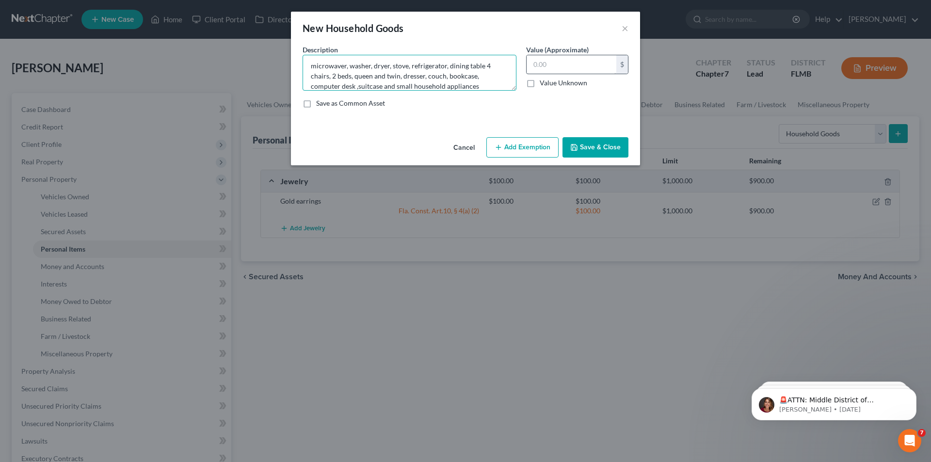
type textarea "microwaver, washer, dryer, stove, refrigerator, dining table 4 chairs, 2 beds, …"
click at [546, 67] on input "text" at bounding box center [571, 64] width 90 height 18
type input "350.00"
click at [530, 140] on button "Add Exemption" at bounding box center [522, 147] width 72 height 20
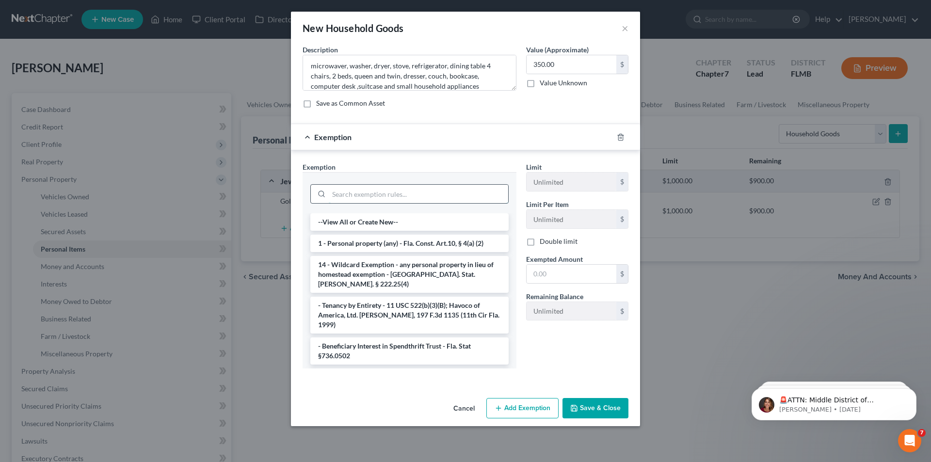
click at [368, 196] on input "search" at bounding box center [418, 194] width 179 height 18
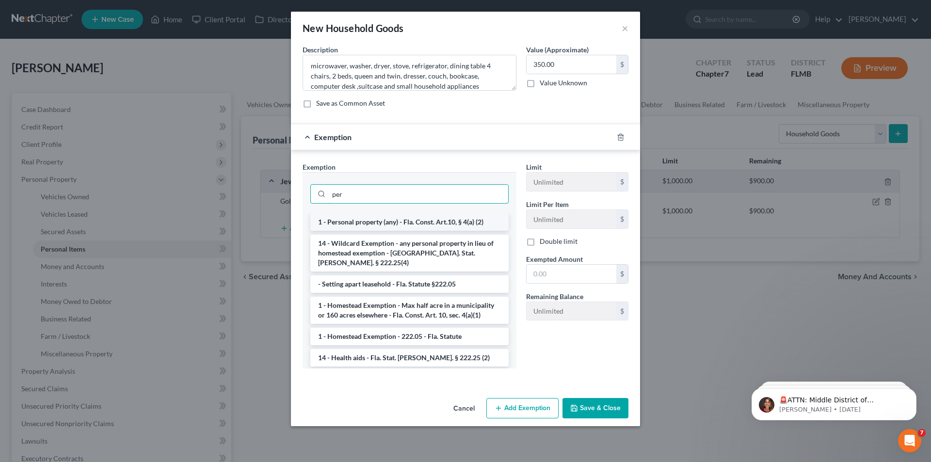
type input "per"
click at [366, 223] on li "1 - Personal property (any) - Fla. Const. Art.10, § 4(a) (2)" at bounding box center [409, 221] width 198 height 17
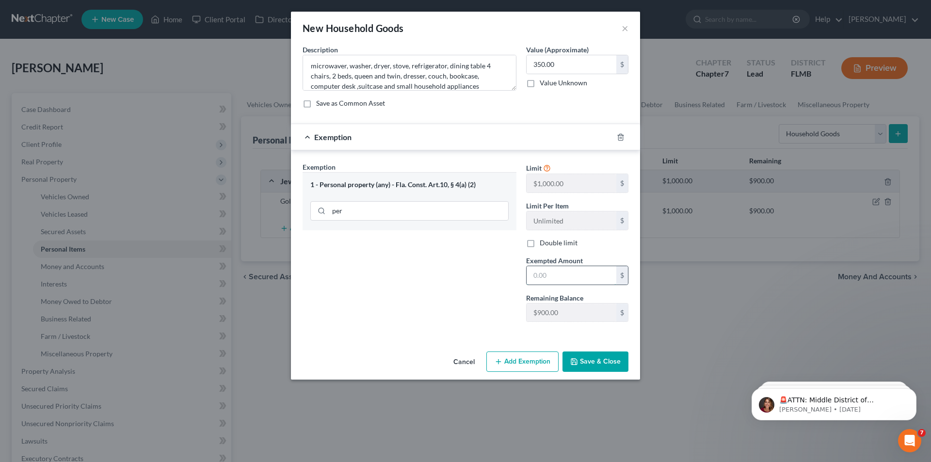
click at [568, 280] on input "text" at bounding box center [571, 275] width 90 height 18
type input "350.00"
click at [580, 367] on button "Save & Close" at bounding box center [595, 361] width 66 height 20
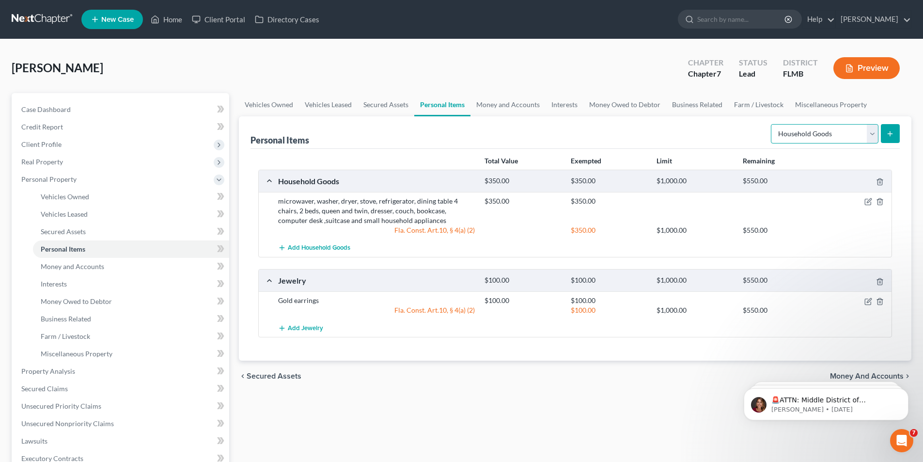
click at [873, 130] on select "Select Item Type Clothing Collectibles Of Value Electronics Firearms Household …" at bounding box center [825, 133] width 108 height 19
select select "electronics"
click at [772, 124] on select "Select Item Type Clothing Collectibles Of Value Electronics Firearms Household …" at bounding box center [825, 133] width 108 height 19
click at [890, 134] on line "submit" at bounding box center [890, 134] width 4 height 0
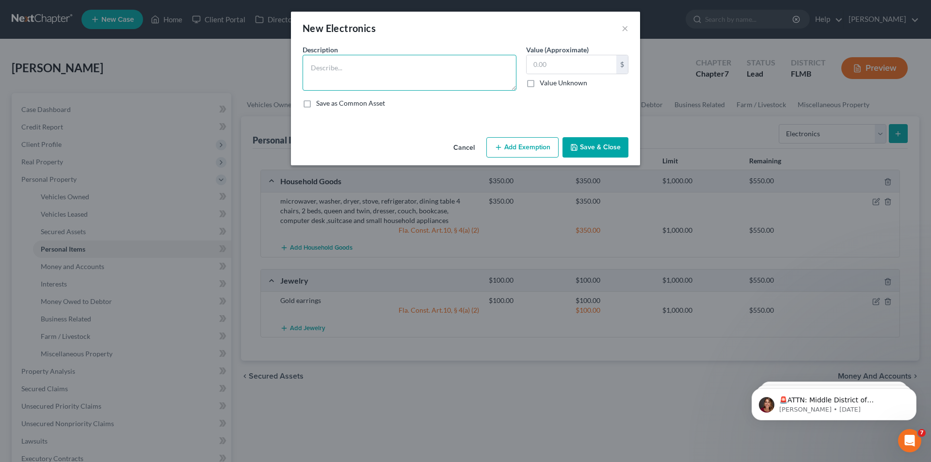
click at [334, 68] on textarea at bounding box center [409, 73] width 214 height 36
type textarea "1"
type textarea "50 in TV [DEMOGRAPHIC_DATA], DVD player, [DEMOGRAPHIC_DATA] computer"
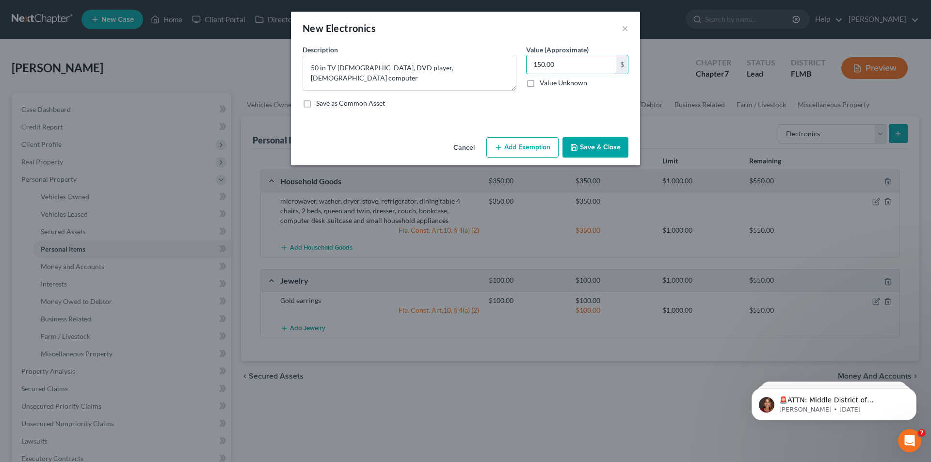
type input "150.00"
click at [542, 140] on button "Add Exemption" at bounding box center [522, 147] width 72 height 20
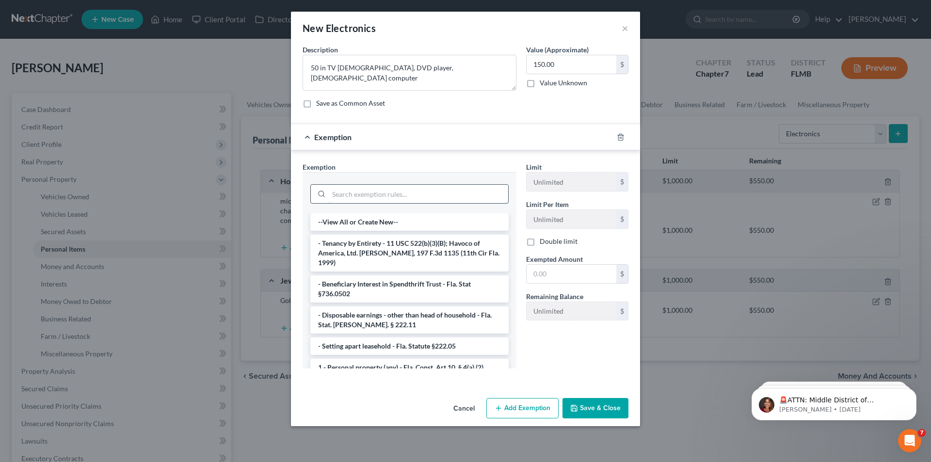
click at [363, 196] on input "search" at bounding box center [418, 194] width 179 height 18
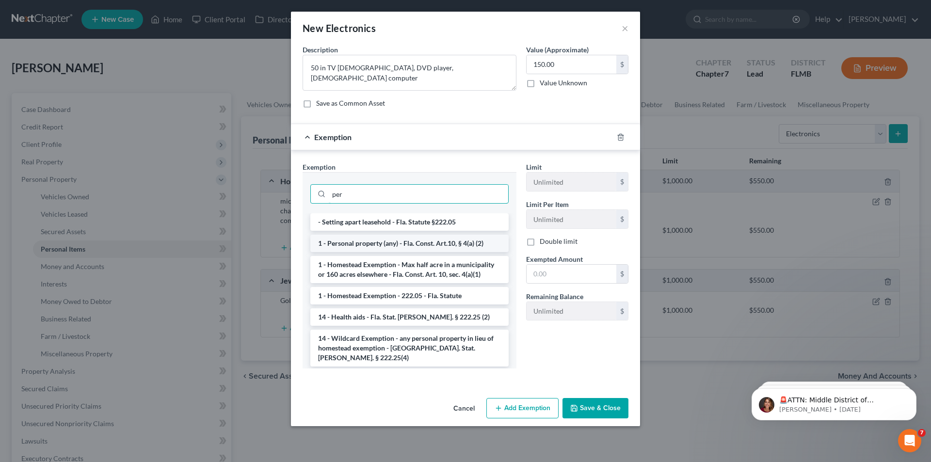
type input "per"
click at [360, 242] on li "1 - Personal property (any) - Fla. Const. Art.10, § 4(a) (2)" at bounding box center [409, 243] width 198 height 17
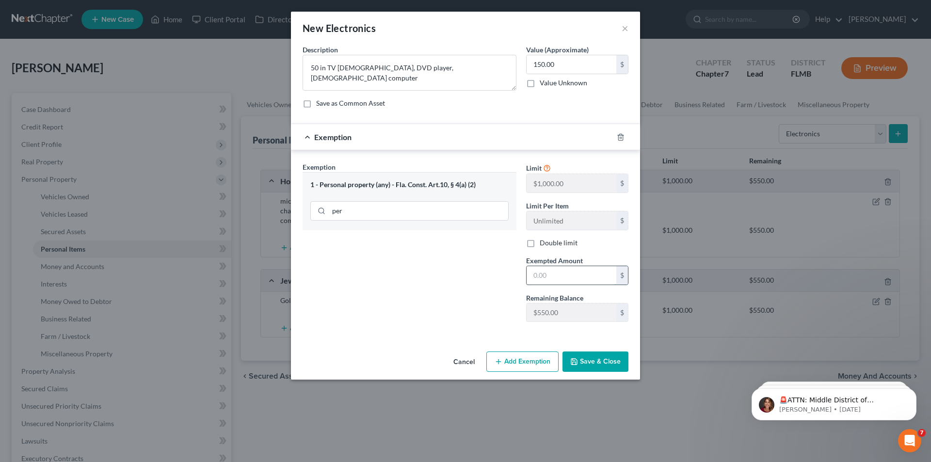
click at [567, 273] on input "text" at bounding box center [571, 275] width 90 height 18
type input "150.00"
click at [595, 362] on button "Save & Close" at bounding box center [595, 361] width 66 height 20
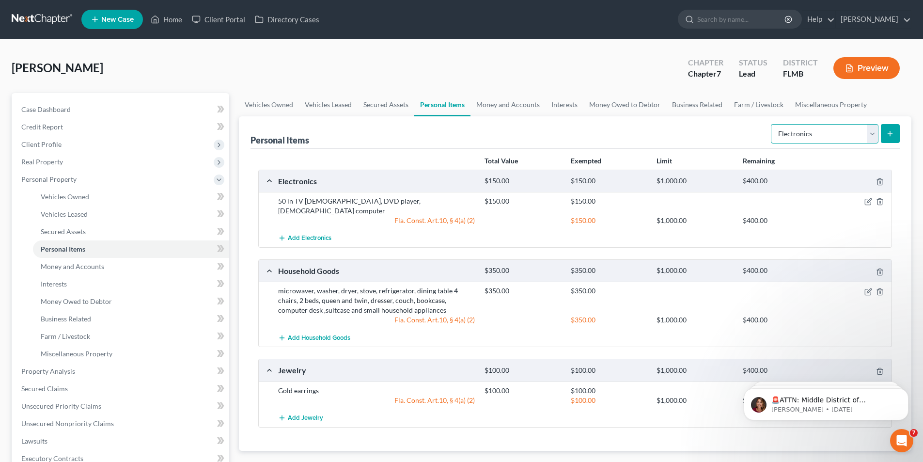
click at [870, 133] on select "Select Item Type Clothing Collectibles Of Value Electronics Firearms Household …" at bounding box center [825, 133] width 108 height 19
select select "sports_and_hobby_equipment"
click at [772, 124] on select "Select Item Type Clothing Collectibles Of Value Electronics Firearms Household …" at bounding box center [825, 133] width 108 height 19
click at [892, 137] on icon "submit" at bounding box center [890, 134] width 8 height 8
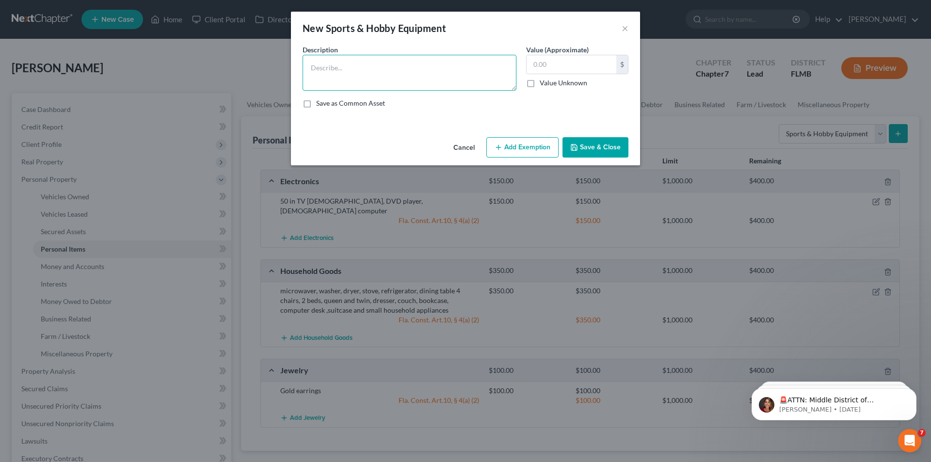
click at [405, 66] on textarea at bounding box center [409, 73] width 214 height 36
click at [421, 68] on textarea "[DEMOGRAPHIC_DATA] riding mower,weedeater, and old generator" at bounding box center [409, 73] width 214 height 36
type textarea "[DEMOGRAPHIC_DATA] riding mower,weedeater, and small old generator"
click at [565, 62] on input "text" at bounding box center [571, 64] width 90 height 18
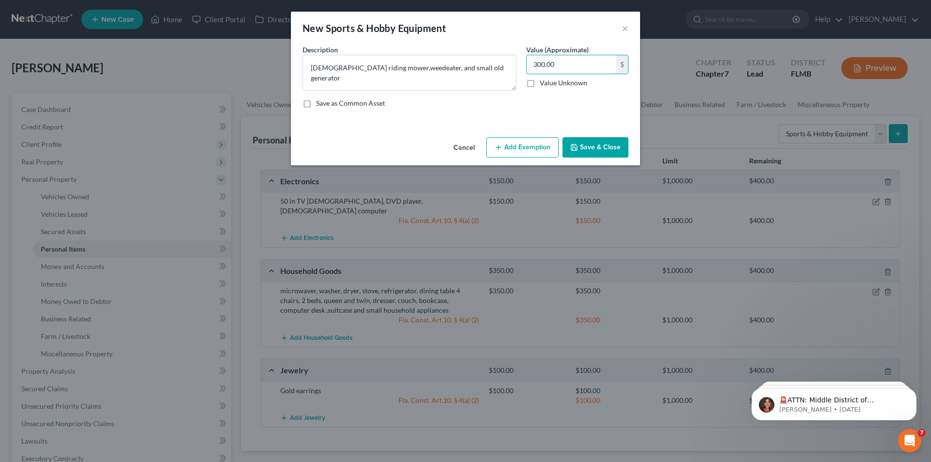
type input "300.00"
click at [512, 146] on button "Add Exemption" at bounding box center [522, 147] width 72 height 20
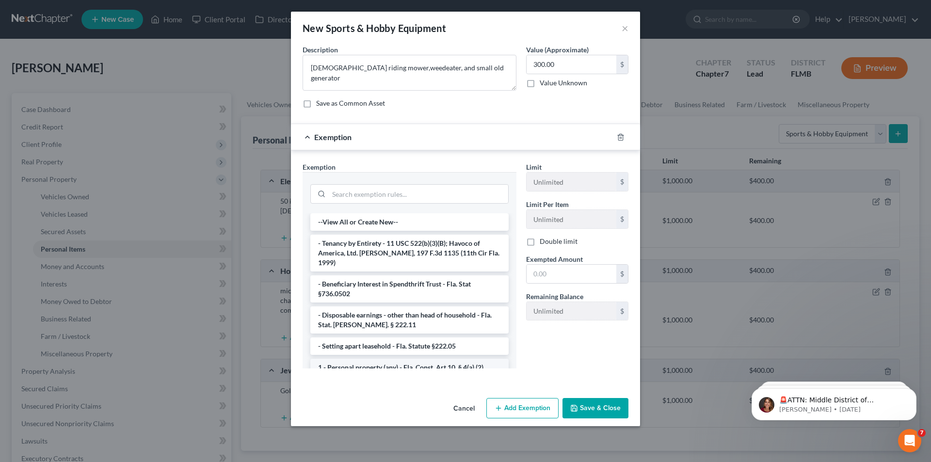
click at [368, 359] on li "1 - Personal property (any) - Fla. Const. Art.10, § 4(a) (2)" at bounding box center [409, 367] width 198 height 17
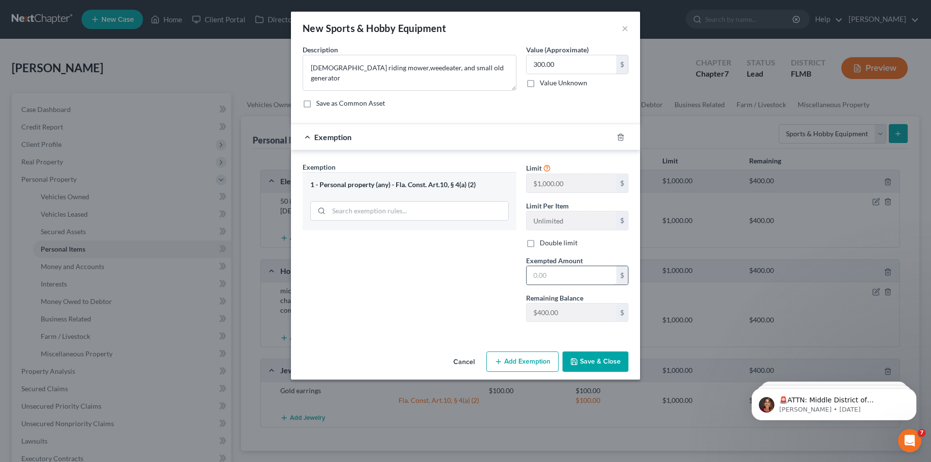
click at [565, 276] on input "text" at bounding box center [571, 275] width 90 height 18
type input "300.00"
click at [588, 359] on button "Save & Close" at bounding box center [595, 361] width 66 height 20
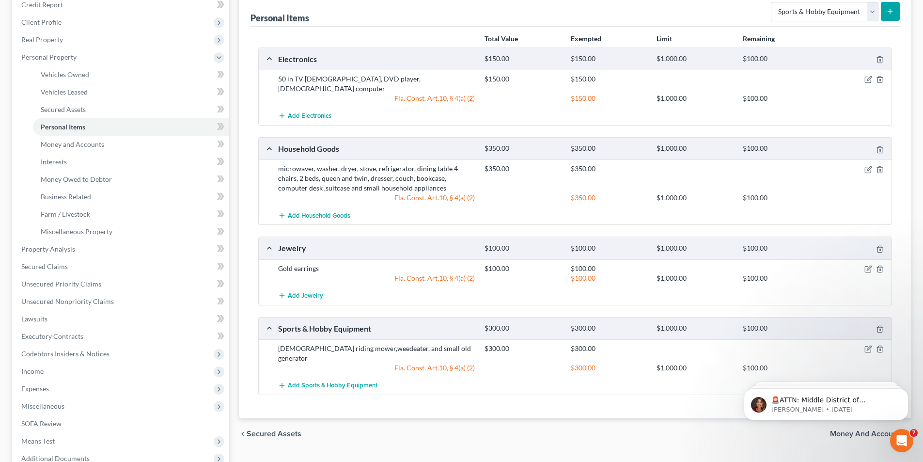
scroll to position [145, 0]
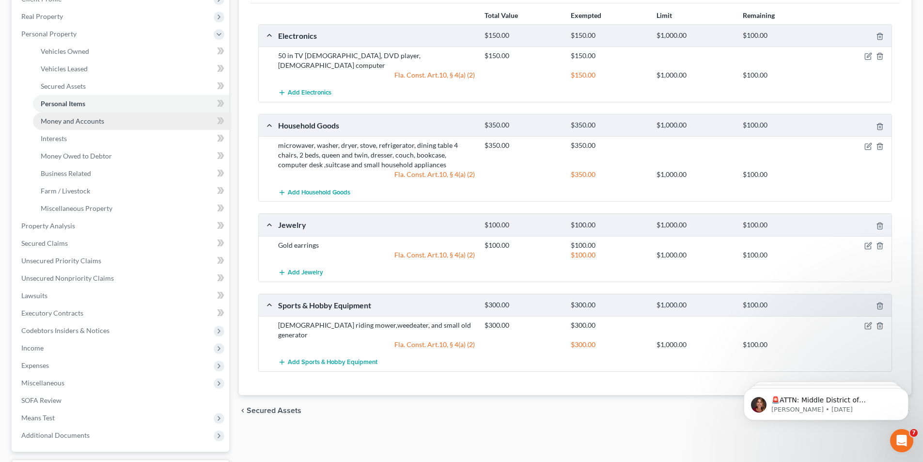
click at [100, 123] on span "Money and Accounts" at bounding box center [72, 121] width 63 height 8
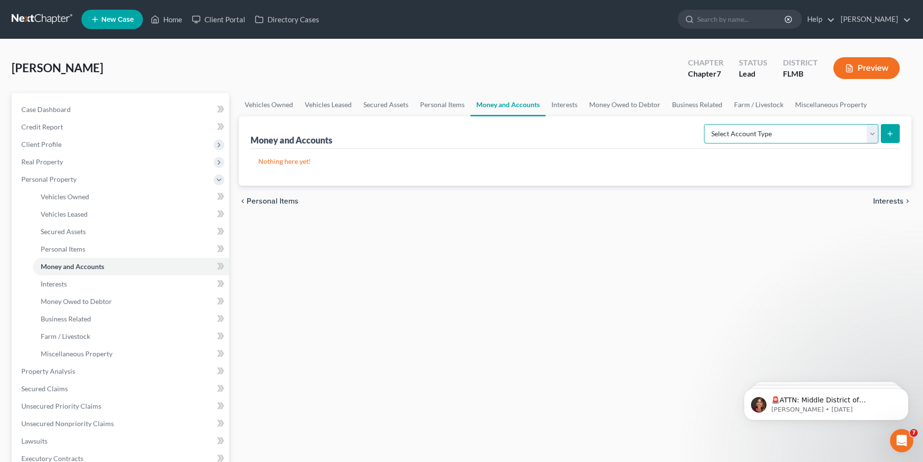
click at [869, 130] on select "Select Account Type Brokerage Cash on Hand Certificates of Deposit Checking Acc…" at bounding box center [791, 133] width 174 height 19
select select "checking"
click at [706, 124] on select "Select Account Type Brokerage Cash on Hand Certificates of Deposit Checking Acc…" at bounding box center [791, 133] width 174 height 19
click at [893, 128] on button "submit" at bounding box center [890, 133] width 19 height 19
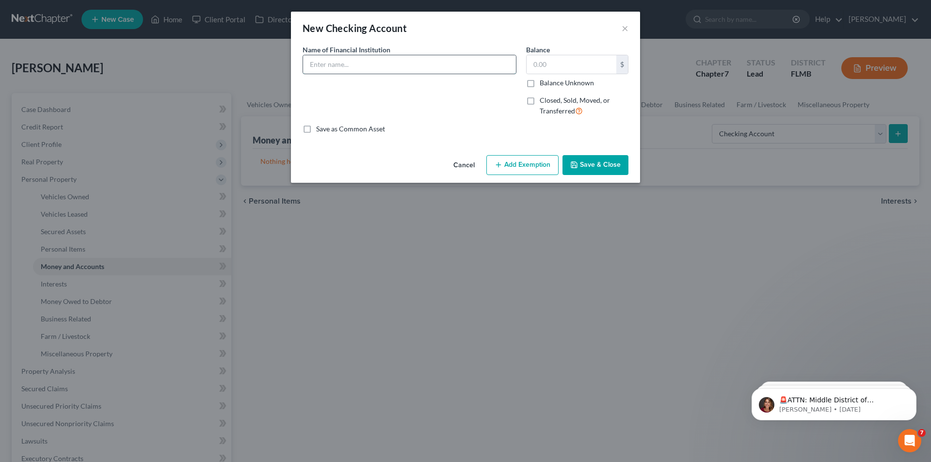
click at [383, 65] on input "text" at bounding box center [409, 64] width 213 height 18
type input "Bank of America (acct end 4532)"
click at [580, 64] on input "text" at bounding box center [571, 64] width 90 height 18
type input "100.00"
click at [523, 164] on button "Add Exemption" at bounding box center [522, 165] width 72 height 20
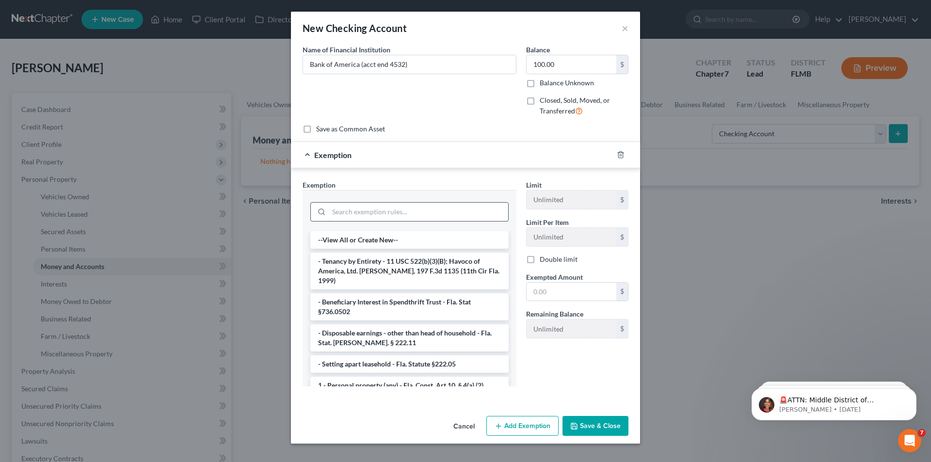
click at [452, 216] on input "search" at bounding box center [418, 212] width 179 height 18
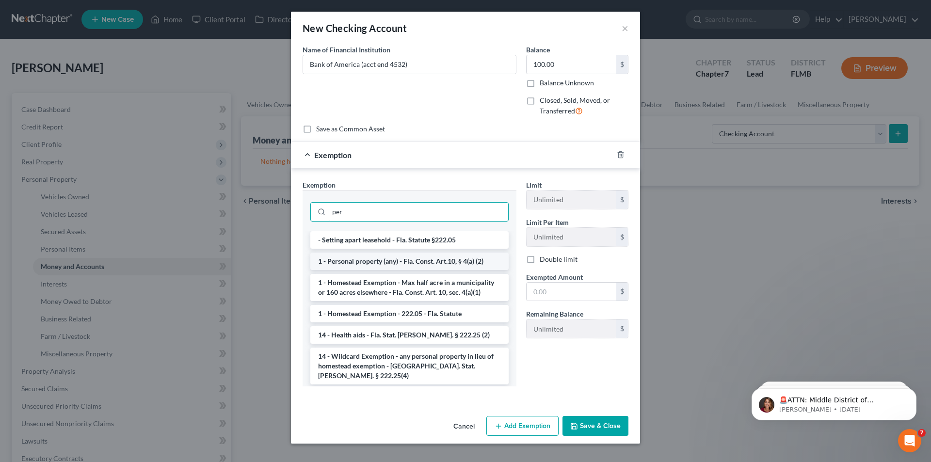
type input "per"
click at [402, 261] on li "1 - Personal property (any) - Fla. Const. Art.10, § 4(a) (2)" at bounding box center [409, 261] width 198 height 17
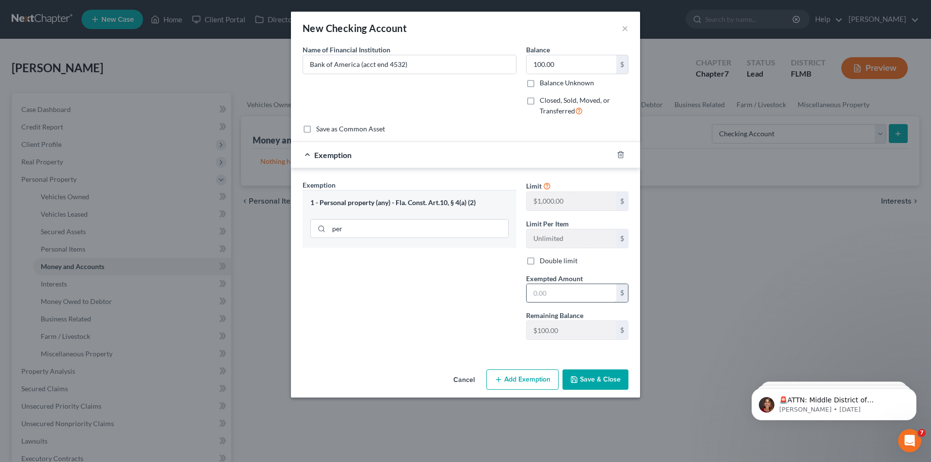
click at [581, 296] on input "text" at bounding box center [571, 293] width 90 height 18
type input "100.00"
type input "50.00"
click at [594, 376] on button "Save & Close" at bounding box center [595, 379] width 66 height 20
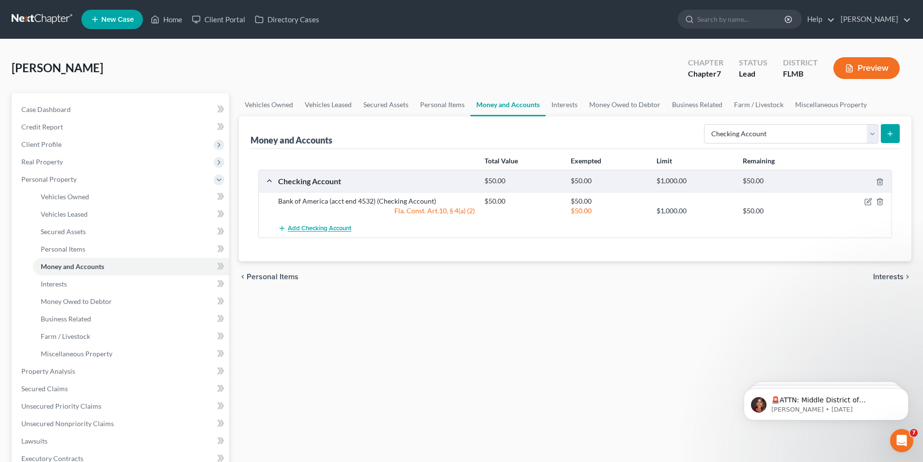
click at [316, 228] on span "Add Checking Account" at bounding box center [319, 229] width 63 height 8
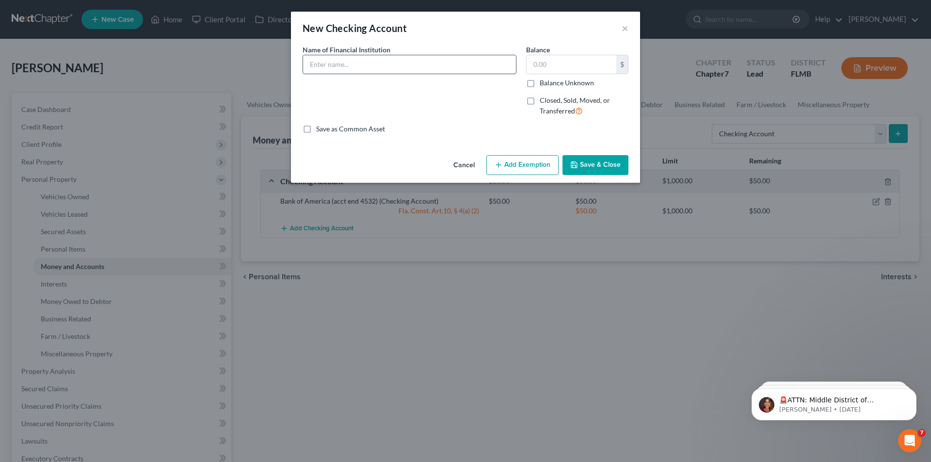
click at [377, 57] on input "text" at bounding box center [409, 64] width 213 height 18
click at [414, 65] on input "text" at bounding box center [409, 64] width 213 height 18
type input "[US_STATE] Credit Union (acct end 1906)"
click at [574, 65] on input "text" at bounding box center [571, 64] width 90 height 18
type input "10.00"
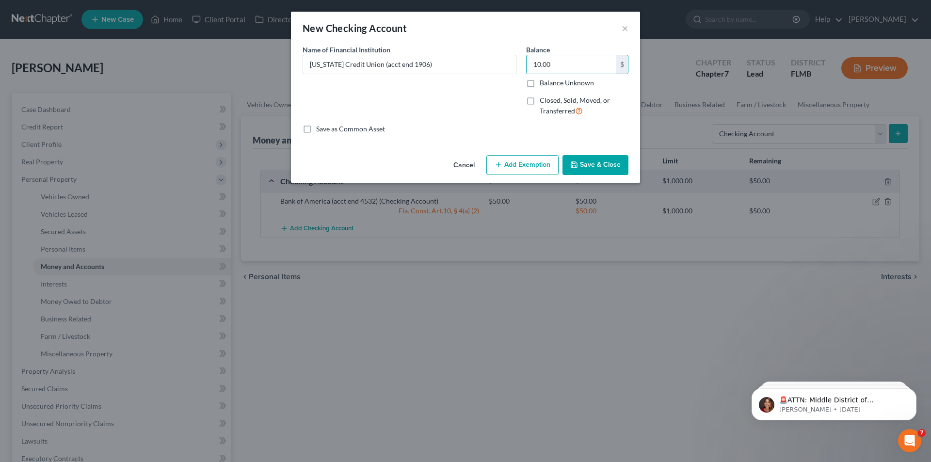
click at [598, 167] on button "Save & Close" at bounding box center [595, 165] width 66 height 20
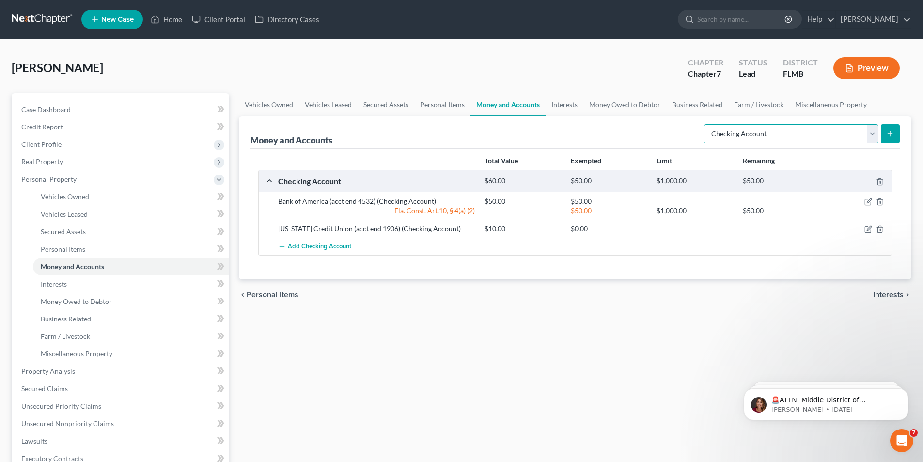
click at [873, 127] on select "Select Account Type Brokerage Cash on Hand Certificates of Deposit Checking Acc…" at bounding box center [791, 133] width 174 height 19
select select "savings"
click at [706, 124] on select "Select Account Type Brokerage Cash on Hand Certificates of Deposit Checking Acc…" at bounding box center [791, 133] width 174 height 19
click at [893, 135] on icon "submit" at bounding box center [890, 134] width 8 height 8
click at [892, 135] on icon "submit" at bounding box center [890, 134] width 8 height 8
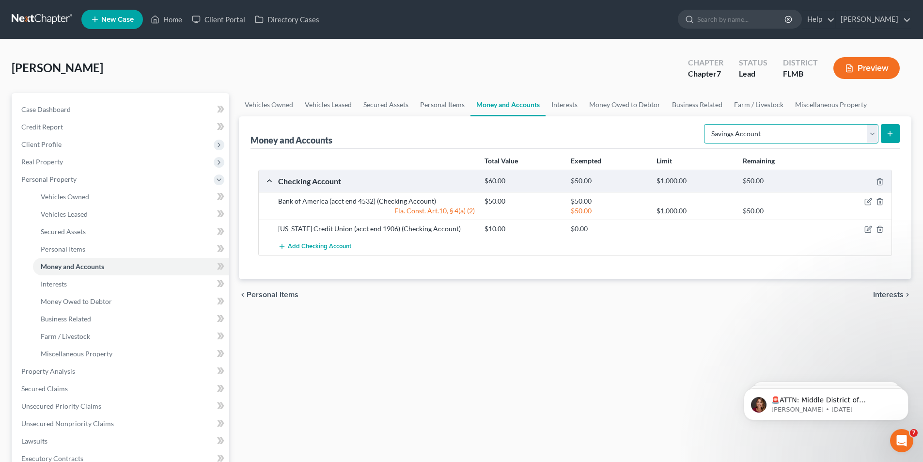
click at [837, 135] on select "Select Account Type Brokerage Cash on Hand Certificates of Deposit Checking Acc…" at bounding box center [791, 133] width 174 height 19
click at [706, 124] on select "Select Account Type Brokerage Cash on Hand Certificates of Deposit Checking Acc…" at bounding box center [791, 133] width 174 height 19
click at [893, 132] on icon "submit" at bounding box center [890, 134] width 8 height 8
click at [893, 133] on icon "submit" at bounding box center [890, 134] width 8 height 8
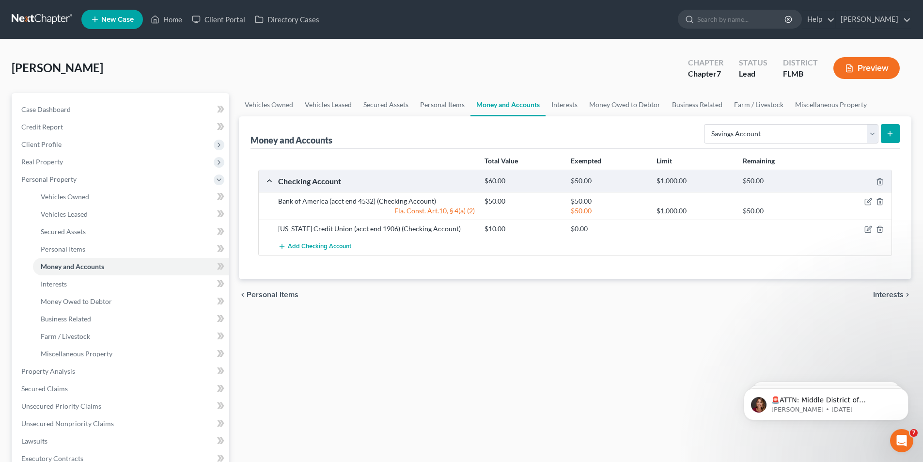
click at [893, 133] on icon "submit" at bounding box center [890, 134] width 8 height 8
click at [893, 134] on icon "submit" at bounding box center [890, 134] width 8 height 8
click at [893, 135] on icon "submit" at bounding box center [890, 134] width 8 height 8
click at [876, 135] on select "Select Account Type Brokerage Cash on Hand Certificates of Deposit Checking Acc…" at bounding box center [791, 133] width 174 height 19
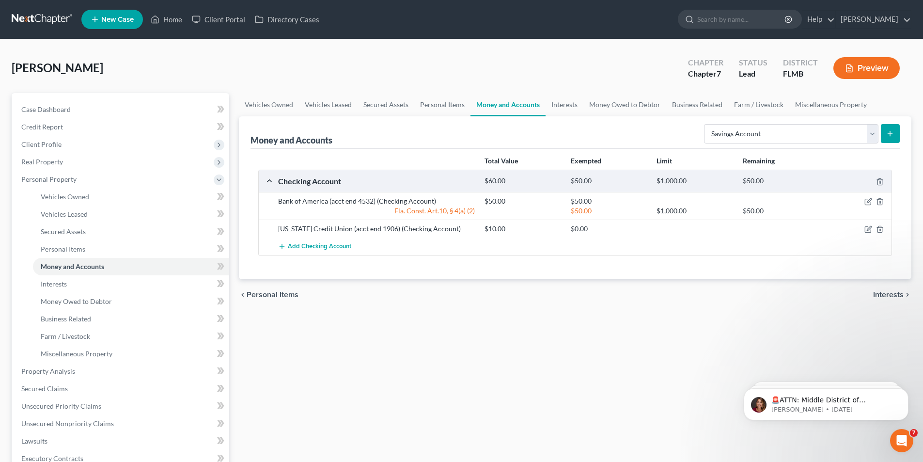
click at [889, 132] on icon "submit" at bounding box center [890, 134] width 8 height 8
click at [447, 105] on link "Personal Items" at bounding box center [442, 104] width 56 height 23
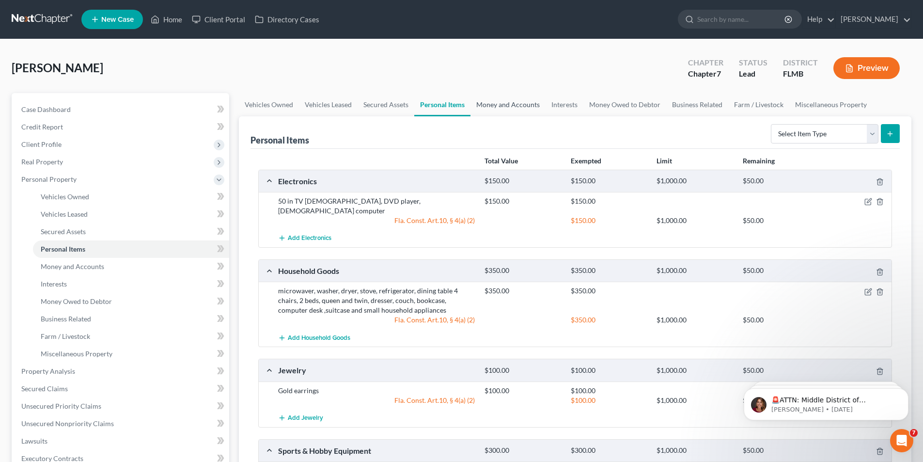
click at [520, 103] on link "Money and Accounts" at bounding box center [508, 104] width 75 height 23
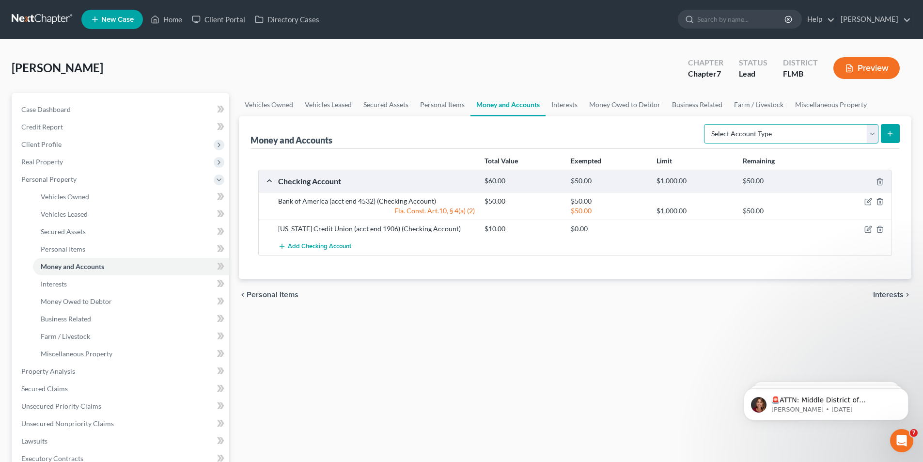
click at [873, 135] on select "Select Account Type Brokerage Cash on Hand Certificates of Deposit Checking Acc…" at bounding box center [791, 133] width 174 height 19
select select "savings"
click at [706, 124] on select "Select Account Type Brokerage Cash on Hand Certificates of Deposit Checking Acc…" at bounding box center [791, 133] width 174 height 19
click at [892, 130] on icon "submit" at bounding box center [890, 134] width 8 height 8
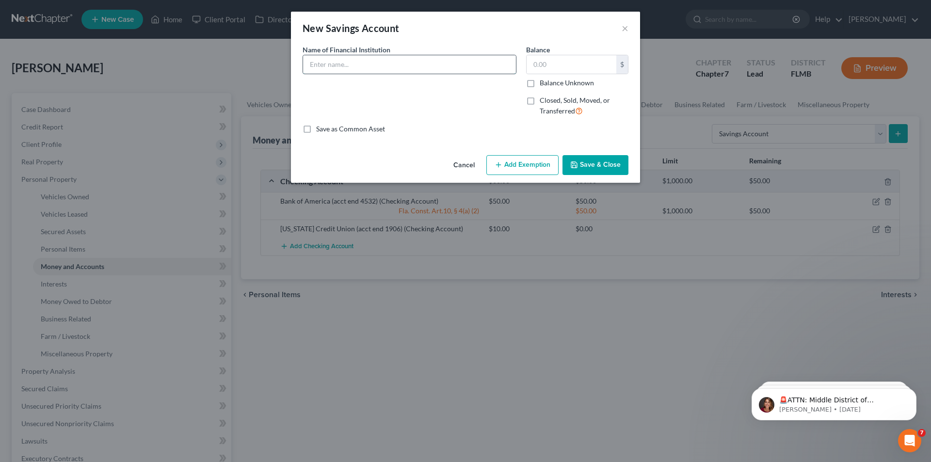
click at [436, 62] on input "text" at bounding box center [409, 64] width 213 height 18
type input "[US_STATE] Credit Union 1906-000"
click at [586, 69] on input "text" at bounding box center [571, 64] width 90 height 18
type input "10.00"
click at [598, 164] on button "Save & Close" at bounding box center [595, 165] width 66 height 20
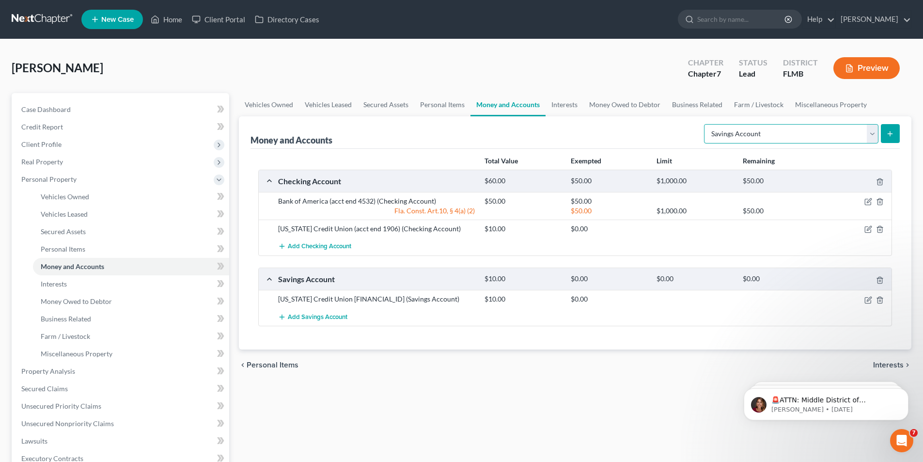
click at [855, 132] on select "Select Account Type Brokerage Cash on Hand Certificates of Deposit Checking Acc…" at bounding box center [791, 133] width 174 height 19
drag, startPoint x: 625, startPoint y: 412, endPoint x: 569, endPoint y: 425, distance: 57.6
click at [625, 412] on div "Vehicles Owned Vehicles Leased Secured Assets Personal Items Money and Accounts…" at bounding box center [575, 373] width 682 height 560
click at [60, 287] on span "Interests" at bounding box center [54, 284] width 26 height 8
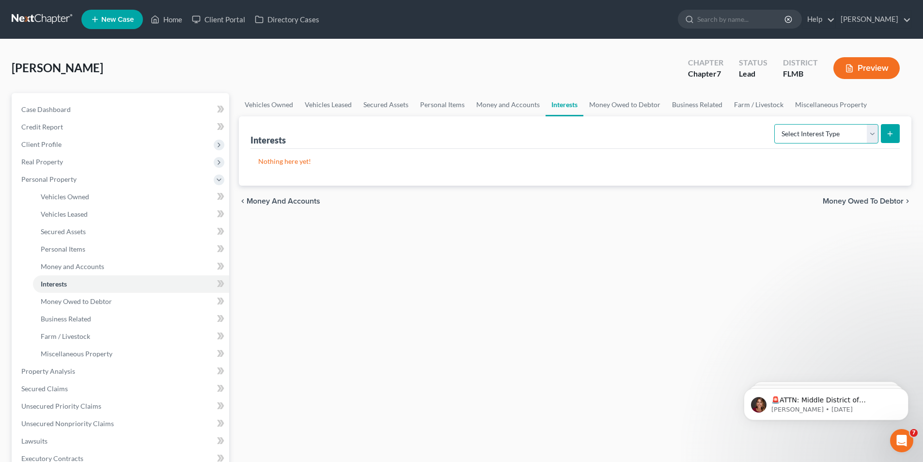
click at [849, 139] on select "Select Interest Type 401K Annuity Bond Education IRA Government Bond Government…" at bounding box center [827, 133] width 104 height 19
select select "pension_plan"
click at [775, 124] on select "Select Interest Type 401K Annuity Bond Education IRA Government Bond Government…" at bounding box center [827, 133] width 104 height 19
click at [888, 131] on icon "submit" at bounding box center [890, 134] width 8 height 8
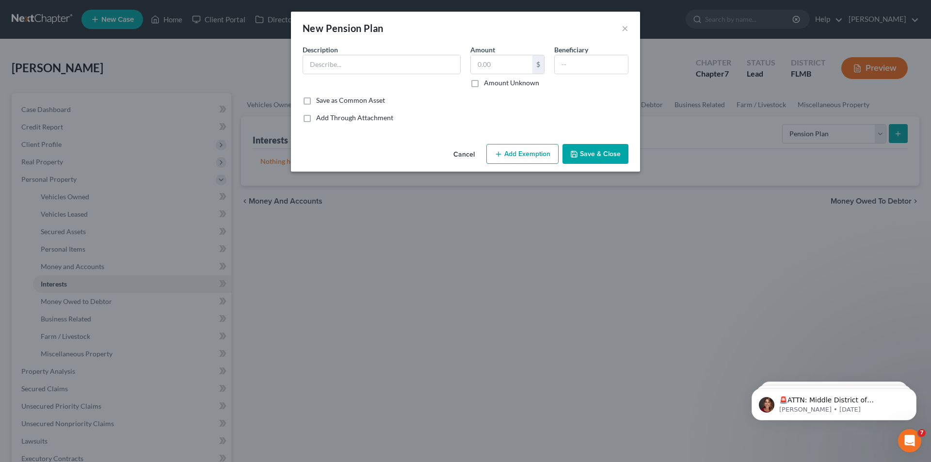
click at [329, 49] on span "Description" at bounding box center [319, 50] width 35 height 8
click at [328, 62] on input "text" at bounding box center [381, 64] width 157 height 18
type input "[PERSON_NAME] [PERSON_NAME]"
type input "4,862.27"
click at [536, 151] on button "Add Exemption" at bounding box center [522, 154] width 72 height 20
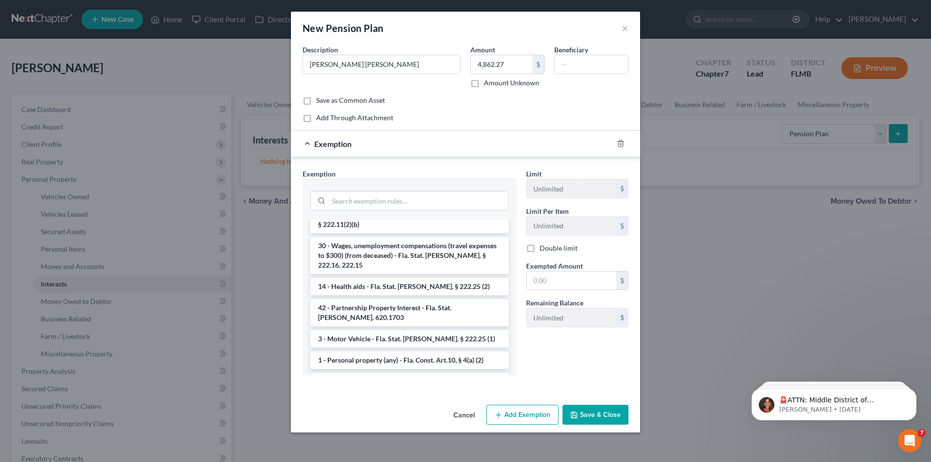
scroll to position [872, 0]
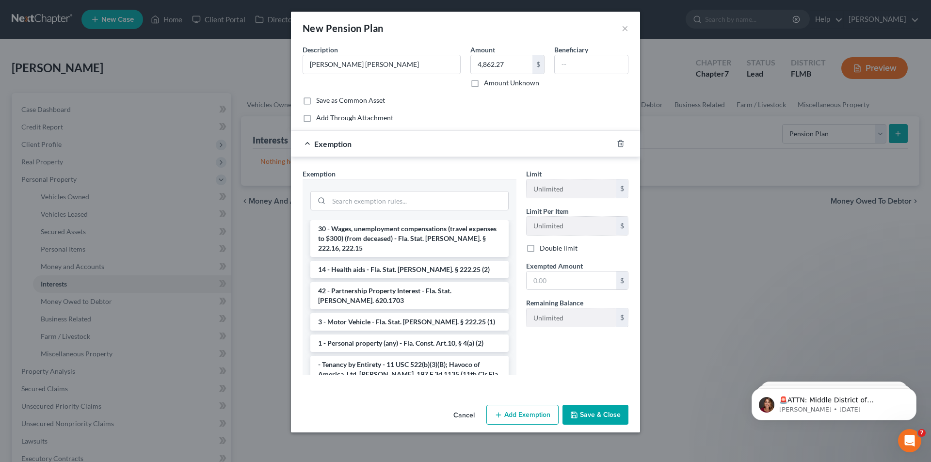
click at [455, 413] on button "Cancel" at bounding box center [463, 415] width 37 height 19
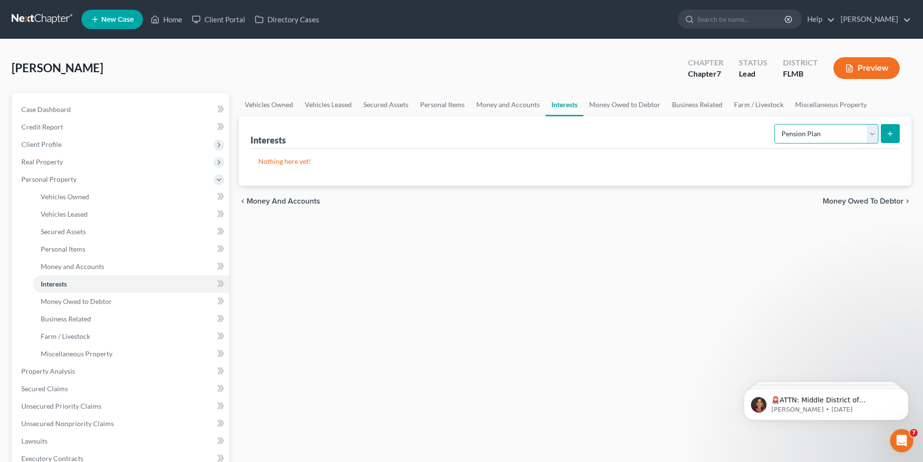
click at [831, 134] on select "Select Interest Type 401K Annuity Bond Education IRA Government Bond Government…" at bounding box center [827, 133] width 104 height 19
select select "other_retirement_plan"
click at [775, 124] on select "Select Interest Type 401K Annuity Bond Education IRA Government Bond Government…" at bounding box center [827, 133] width 104 height 19
click at [884, 140] on button "submit" at bounding box center [890, 133] width 19 height 19
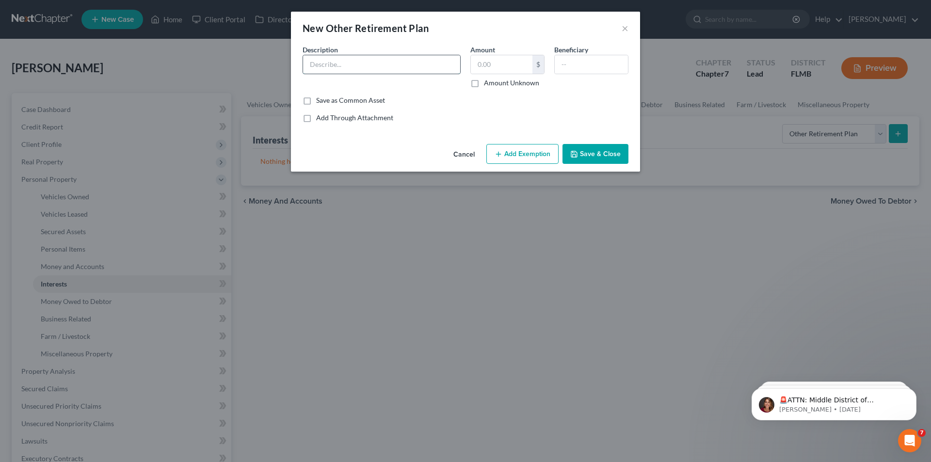
click at [320, 62] on input "text" at bounding box center [381, 64] width 157 height 18
type input "[PERSON_NAME] [PERSON_NAME]"
type input "4,862.27"
click at [577, 64] on input "text" at bounding box center [590, 64] width 73 height 18
type input "unknown"
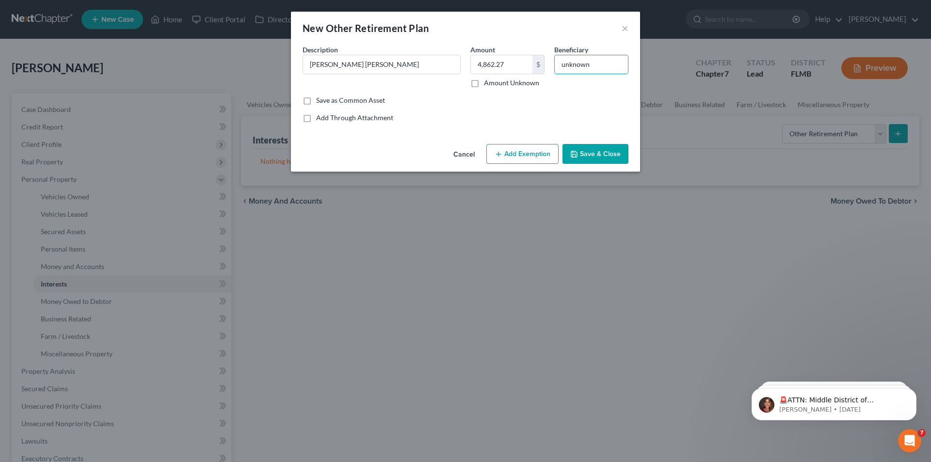
click at [537, 150] on button "Add Exemption" at bounding box center [522, 154] width 72 height 20
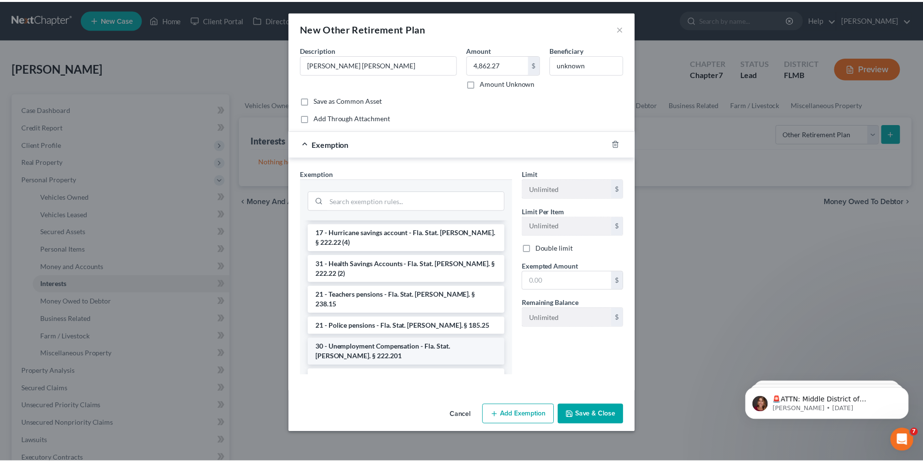
scroll to position [97, 0]
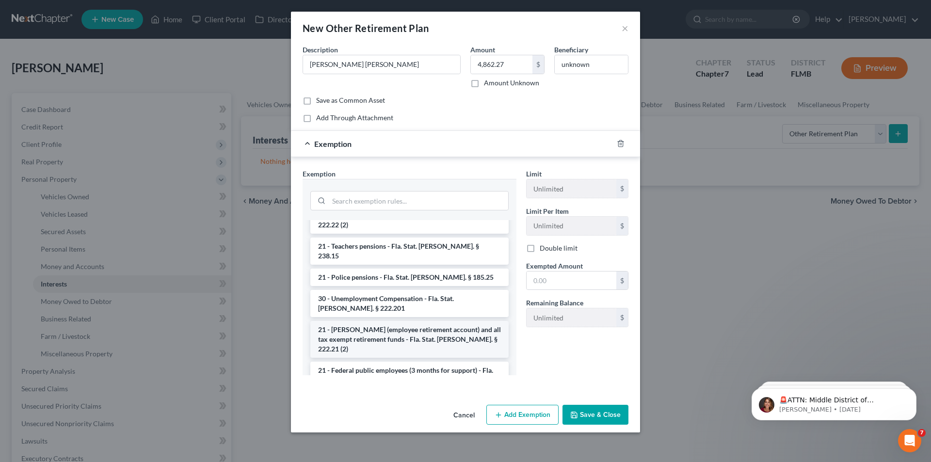
click at [374, 321] on li "21 - [PERSON_NAME] (employee retirement account) and all tax exempt retirement …" at bounding box center [409, 339] width 198 height 37
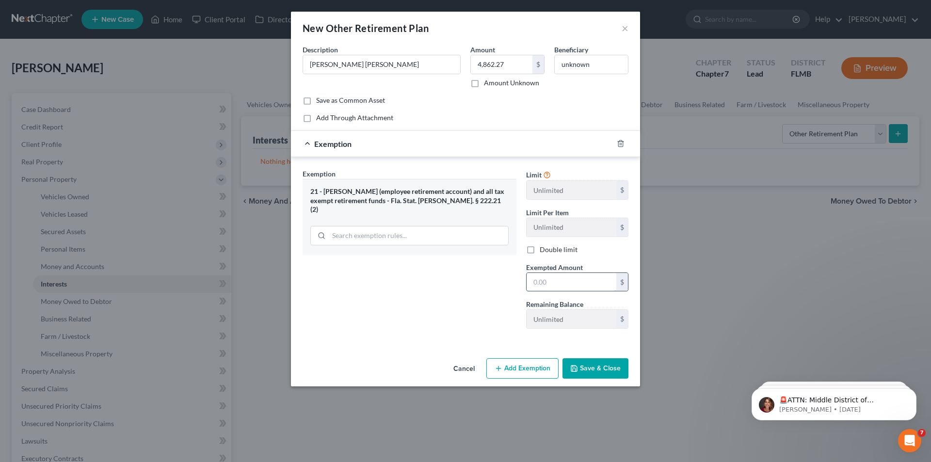
click at [568, 284] on input "text" at bounding box center [571, 282] width 90 height 18
type input "4,862.27"
click at [597, 371] on button "Save & Close" at bounding box center [595, 368] width 66 height 20
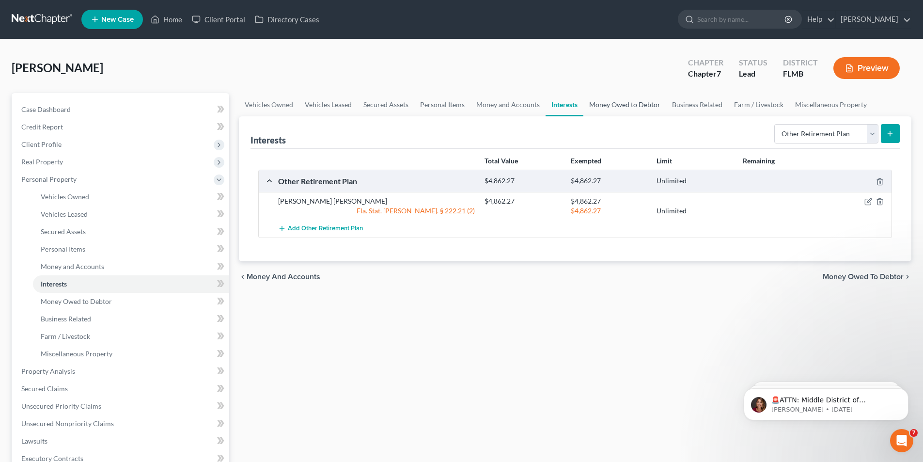
click at [630, 96] on link "Money Owed to Debtor" at bounding box center [625, 104] width 83 height 23
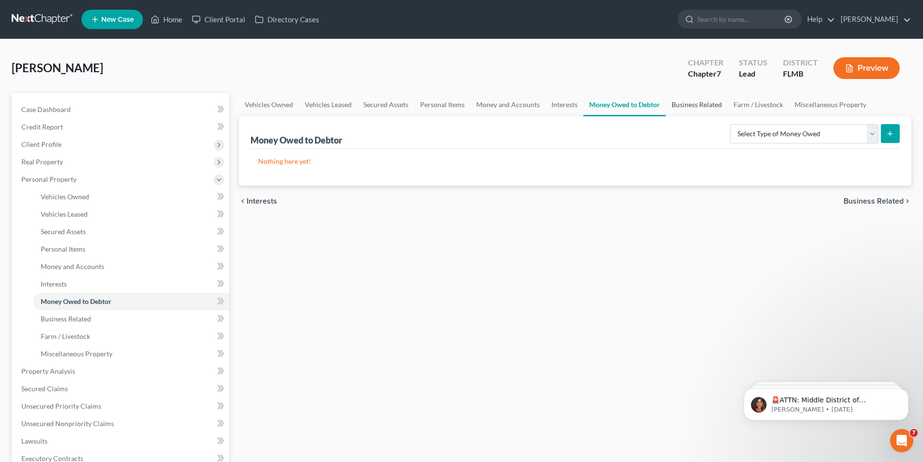
click at [685, 99] on link "Business Related" at bounding box center [697, 104] width 62 height 23
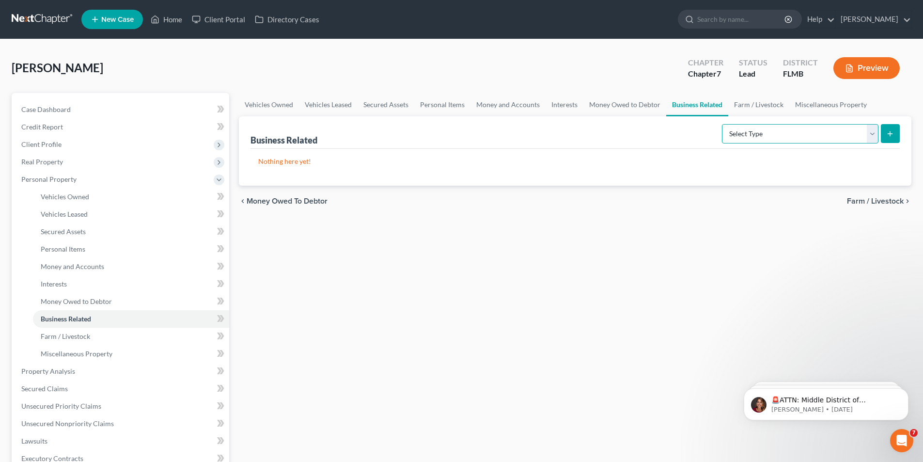
click at [795, 128] on select "Select Type Customer Lists Franchises Inventory Licenses Machinery Office Equip…" at bounding box center [800, 133] width 157 height 19
drag, startPoint x: 651, startPoint y: 151, endPoint x: 712, endPoint y: 126, distance: 66.7
click at [651, 151] on div "Nothing here yet!" at bounding box center [575, 167] width 649 height 37
click at [752, 102] on link "Farm / Livestock" at bounding box center [758, 104] width 61 height 23
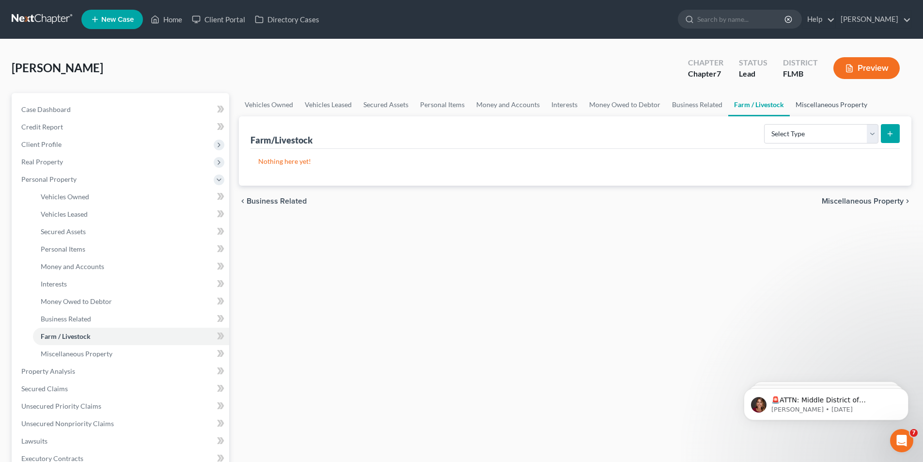
click at [817, 102] on link "Miscellaneous Property" at bounding box center [831, 104] width 83 height 23
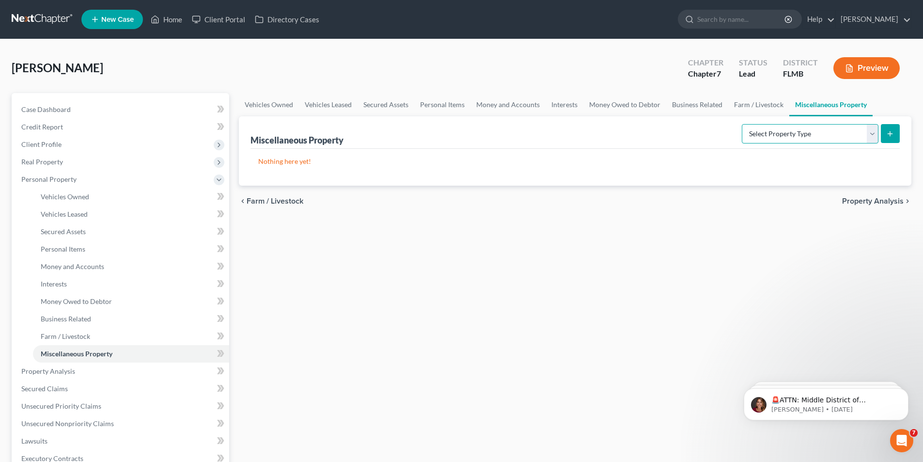
click at [821, 128] on select "Select Property Type Assigned for Creditor Benefit [DATE] Holding for Another N…" at bounding box center [810, 133] width 137 height 19
drag, startPoint x: 821, startPoint y: 128, endPoint x: 791, endPoint y: 126, distance: 29.2
click at [821, 128] on select "Select Property Type Assigned for Creditor Benefit [DATE] Holding for Another N…" at bounding box center [810, 133] width 137 height 19
click at [506, 190] on div "chevron_left Farm / Livestock Property Analysis chevron_right" at bounding box center [575, 201] width 673 height 31
click at [61, 371] on span "Property Analysis" at bounding box center [48, 371] width 54 height 8
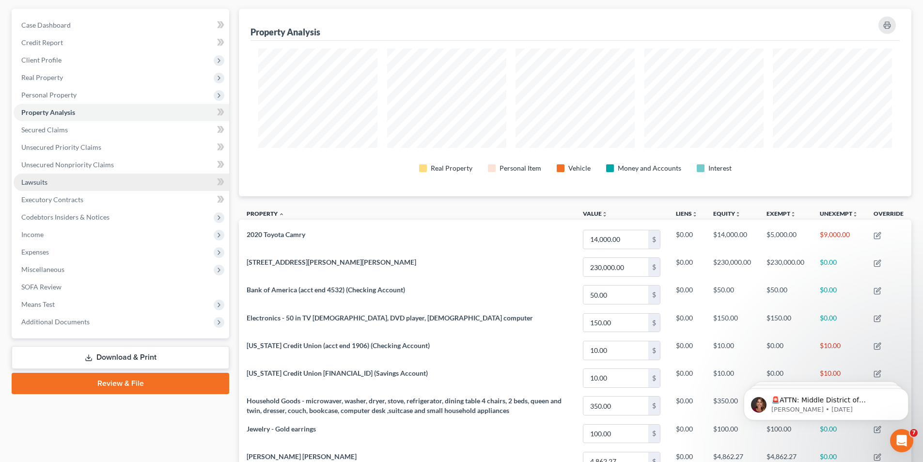
scroll to position [97, 0]
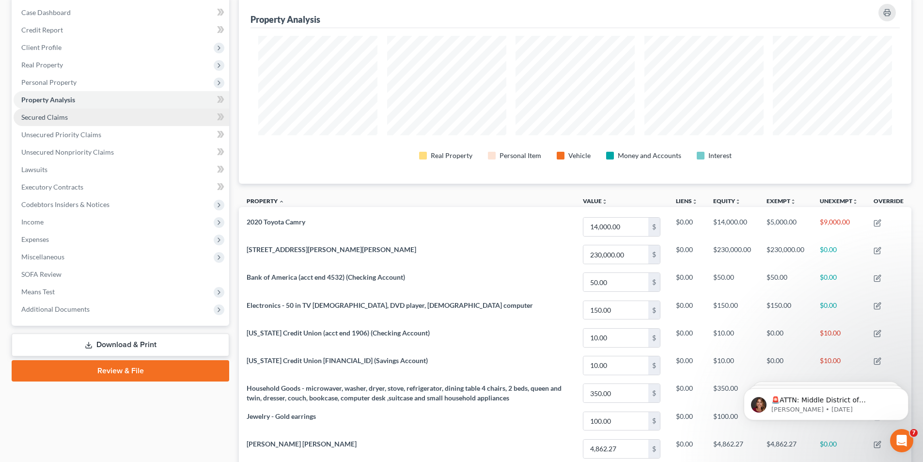
click at [62, 123] on link "Secured Claims" at bounding box center [122, 117] width 216 height 17
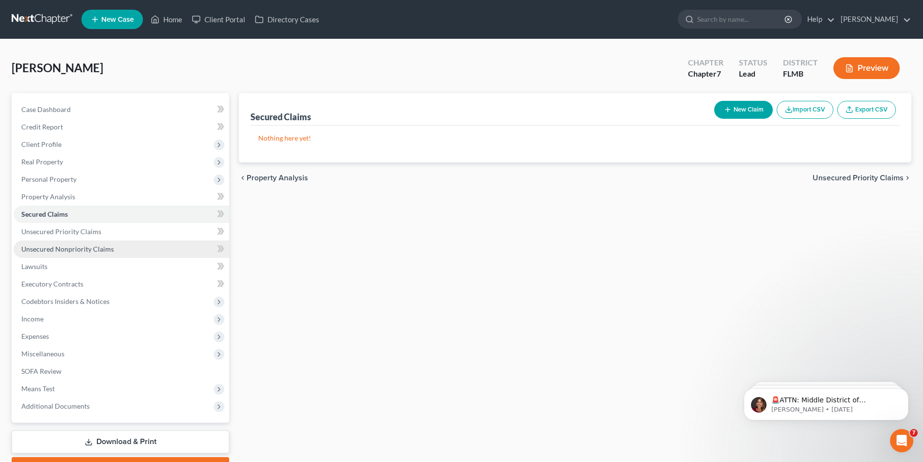
click at [73, 253] on span "Unsecured Nonpriority Claims" at bounding box center [67, 249] width 93 height 8
click at [742, 97] on div "New Claim Import CSV Export CSV" at bounding box center [806, 110] width 190 height 26
click at [739, 108] on button "New Claim" at bounding box center [743, 110] width 59 height 18
select select "0"
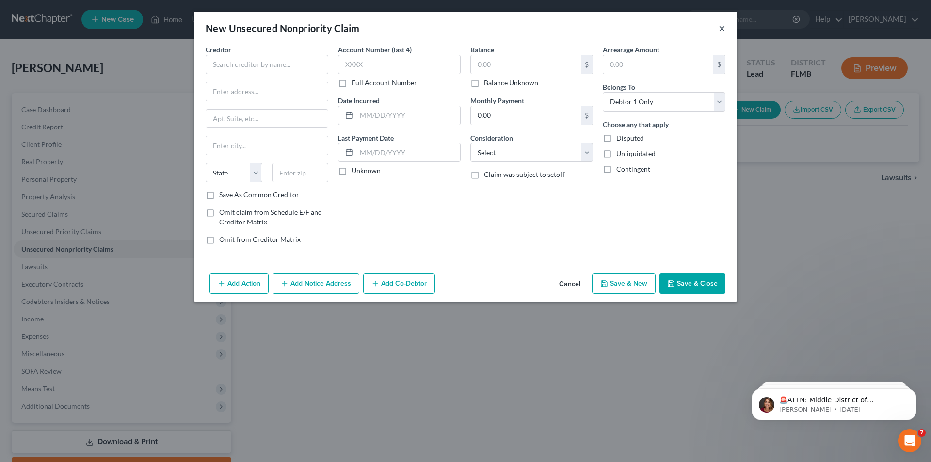
click at [722, 30] on button "×" at bounding box center [721, 28] width 7 height 12
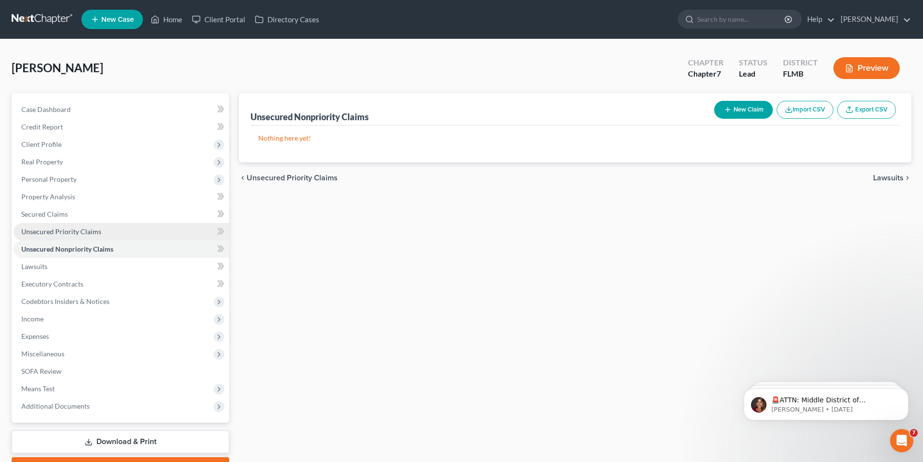
click at [32, 232] on span "Unsecured Priority Claims" at bounding box center [61, 231] width 80 height 8
click at [737, 107] on button "New Claim" at bounding box center [743, 110] width 59 height 18
select select "0"
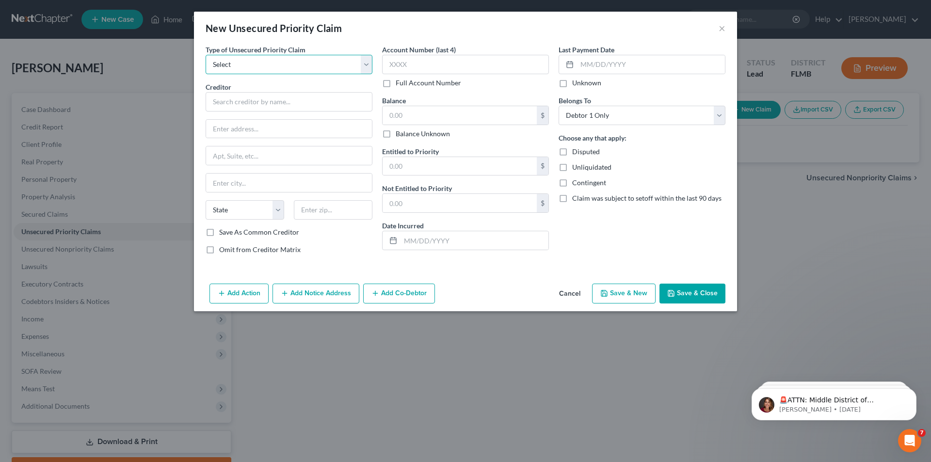
click at [285, 64] on select "Select Taxes & Other Government Units Domestic Support Obligations Extensions o…" at bounding box center [288, 64] width 167 height 19
select select "0"
click at [205, 55] on select "Select Taxes & Other Government Units Domestic Support Obligations Extensions o…" at bounding box center [288, 64] width 167 height 19
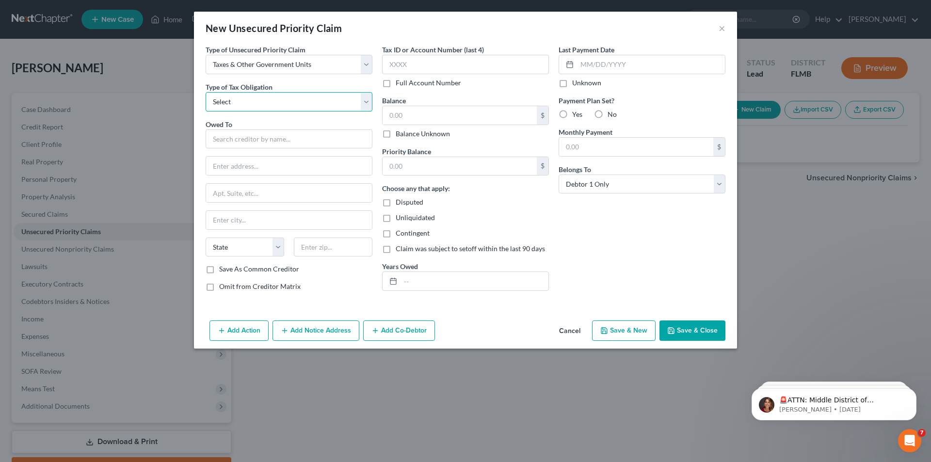
click at [265, 98] on select "Select Federal City State Franchise Tax Board Other" at bounding box center [288, 101] width 167 height 19
select select "0"
click at [205, 92] on select "Select Federal City State Franchise Tax Board Other" at bounding box center [288, 101] width 167 height 19
click at [247, 137] on input "text" at bounding box center [288, 138] width 167 height 19
type input "Internal Revenue Service"
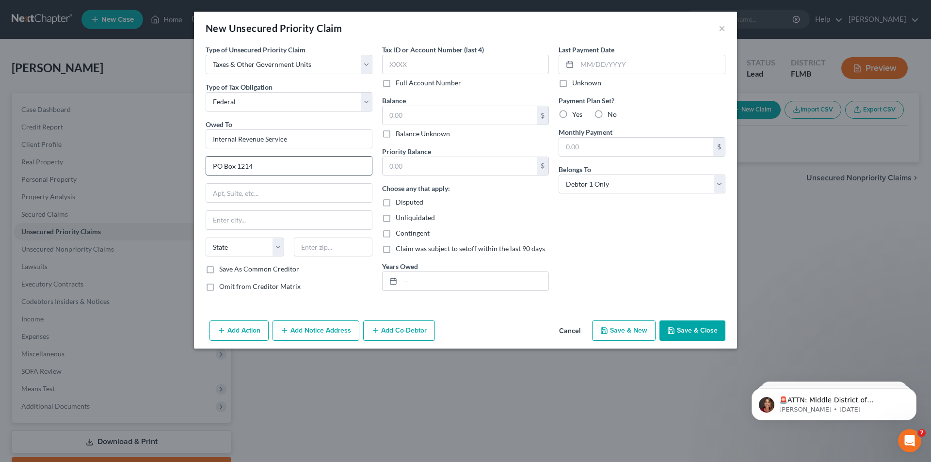
type input "PO Box 1214"
type input "Charlotte"
select select "28"
type input "28201-1214"
click at [415, 67] on input "text" at bounding box center [465, 64] width 167 height 19
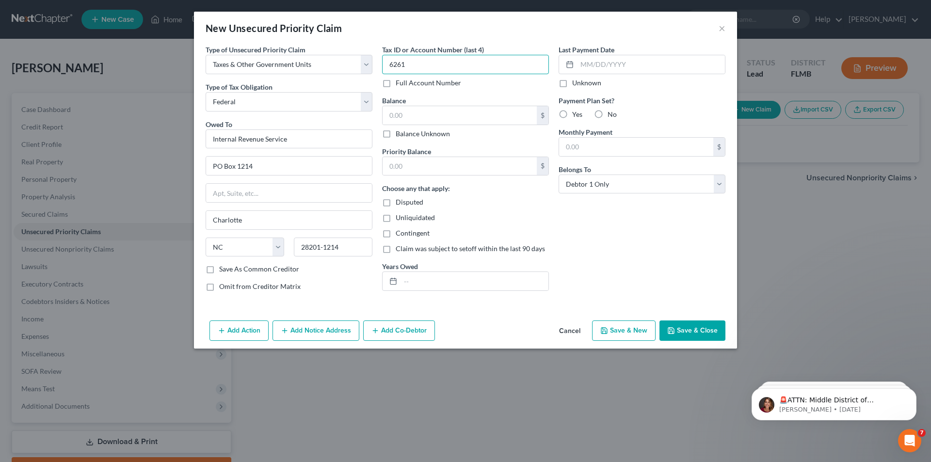
type input "6261"
type input "2,627.46"
click at [422, 281] on input "text" at bounding box center [474, 281] width 148 height 18
click at [422, 62] on input "6261" at bounding box center [465, 64] width 167 height 19
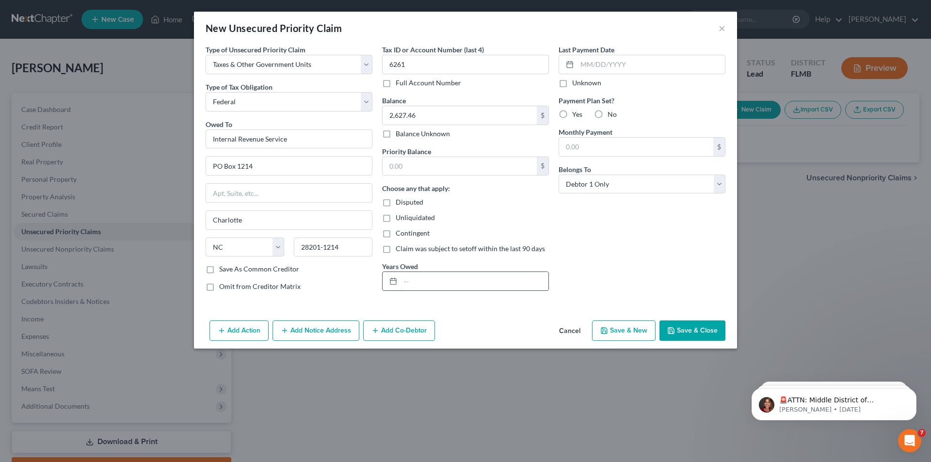
click at [414, 281] on input "text" at bounding box center [474, 281] width 148 height 18
type input "2022"
click at [695, 328] on button "Save & Close" at bounding box center [692, 330] width 66 height 20
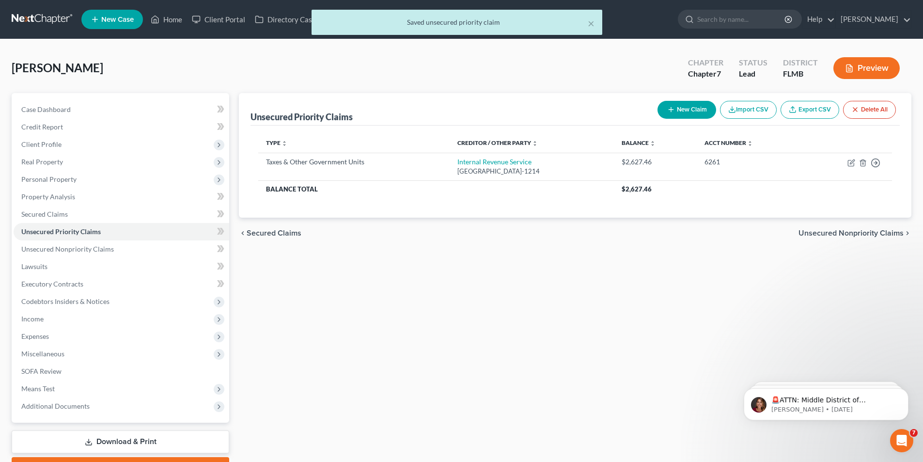
click at [692, 111] on button "New Claim" at bounding box center [687, 110] width 59 height 18
select select "0"
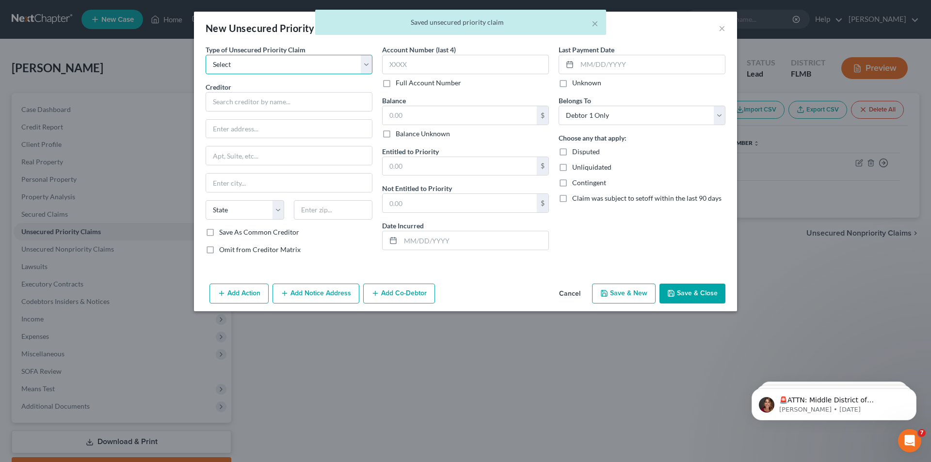
click at [315, 60] on select "Select Taxes & Other Government Units Domestic Support Obligations Extensions o…" at bounding box center [288, 64] width 167 height 19
select select "0"
click at [205, 55] on select "Select Taxes & Other Government Units Domestic Support Obligations Extensions o…" at bounding box center [288, 64] width 167 height 19
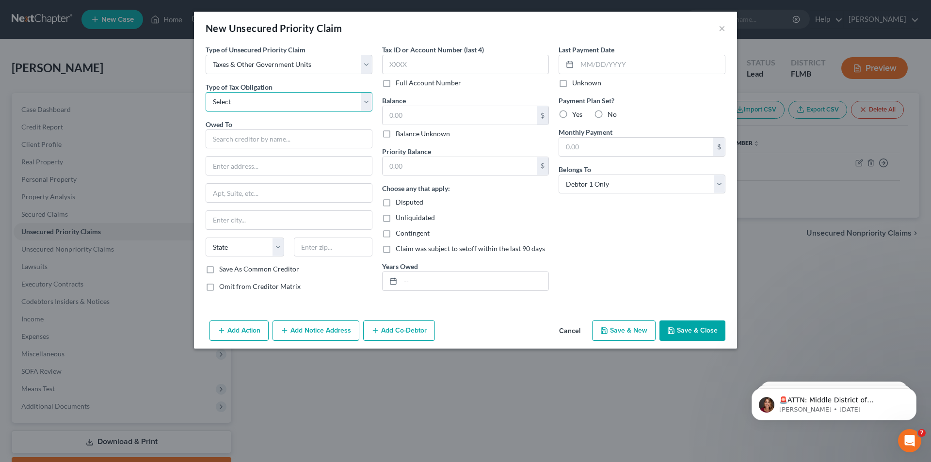
click at [290, 104] on select "Select Federal City State Franchise Tax Board Other" at bounding box center [288, 101] width 167 height 19
click at [205, 92] on select "Select Federal City State Franchise Tax Board Other" at bounding box center [288, 101] width 167 height 19
drag, startPoint x: 286, startPoint y: 111, endPoint x: 283, endPoint y: 117, distance: 7.4
click at [281, 122] on div "Owed To *" at bounding box center [288, 134] width 167 height 30
click at [285, 111] on select "Select Federal City State Franchise Tax Board Other" at bounding box center [288, 101] width 167 height 19
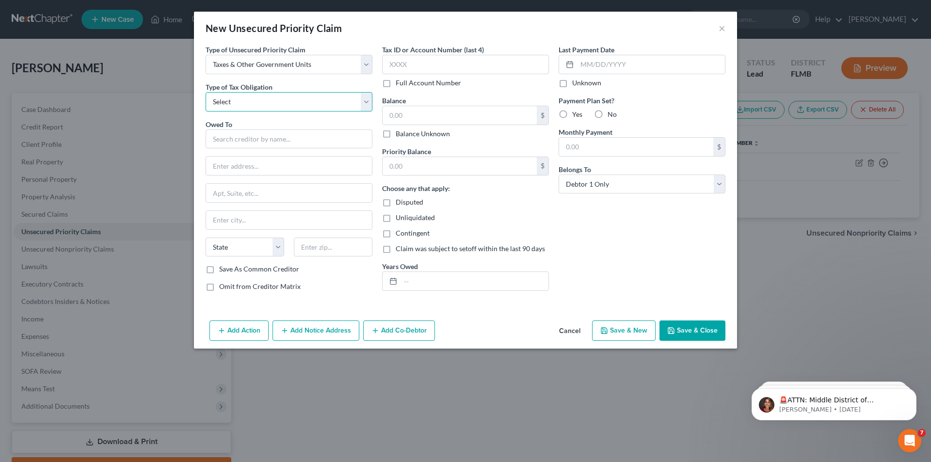
select select "0"
click at [205, 92] on select "Select Federal City State Franchise Tax Board Other" at bounding box center [288, 101] width 167 height 19
click at [276, 135] on input "text" at bounding box center [288, 138] width 167 height 19
click at [268, 138] on input "text" at bounding box center [288, 138] width 167 height 19
type input "Internal Revenue Service"
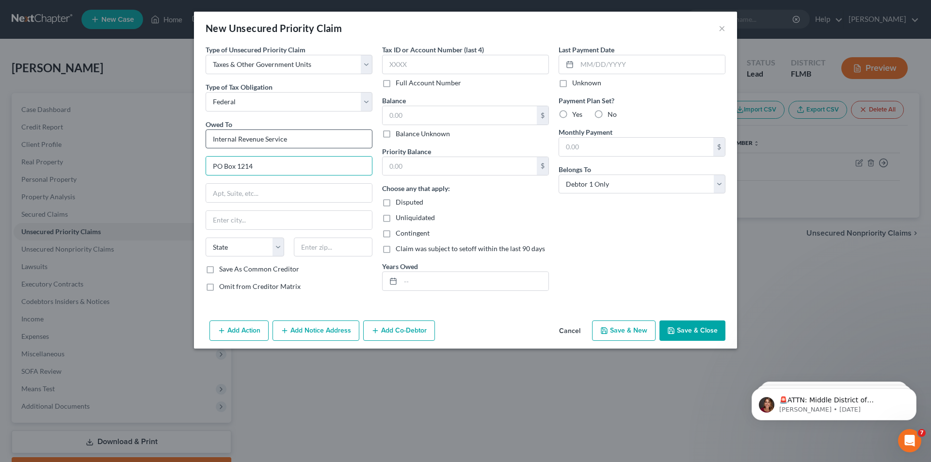
type input "PO Box 1214"
type input "Charlotte"
select select "28"
type input "28201-1214"
type input "6261"
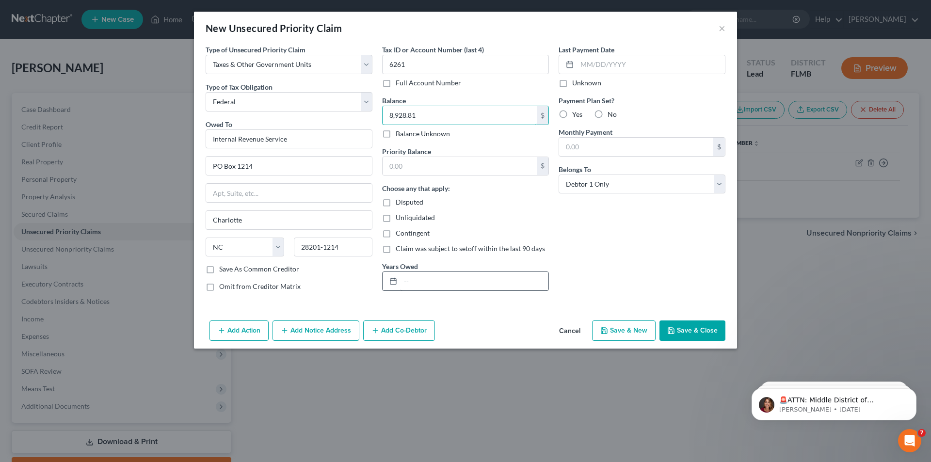
type input "8,928.81"
click at [416, 288] on input "text" at bounding box center [474, 281] width 148 height 18
type input "2023"
click at [690, 326] on button "Save & Close" at bounding box center [692, 330] width 66 height 20
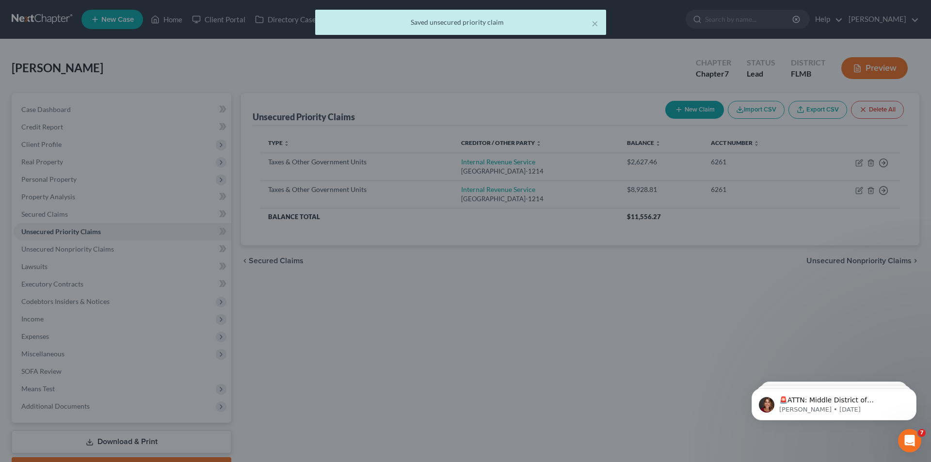
type input "0.00"
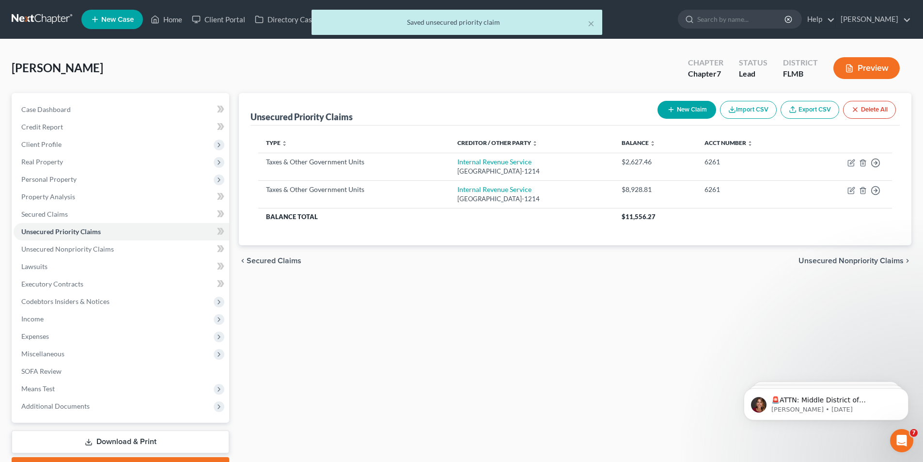
click at [685, 108] on button "New Claim" at bounding box center [687, 110] width 59 height 18
select select "0"
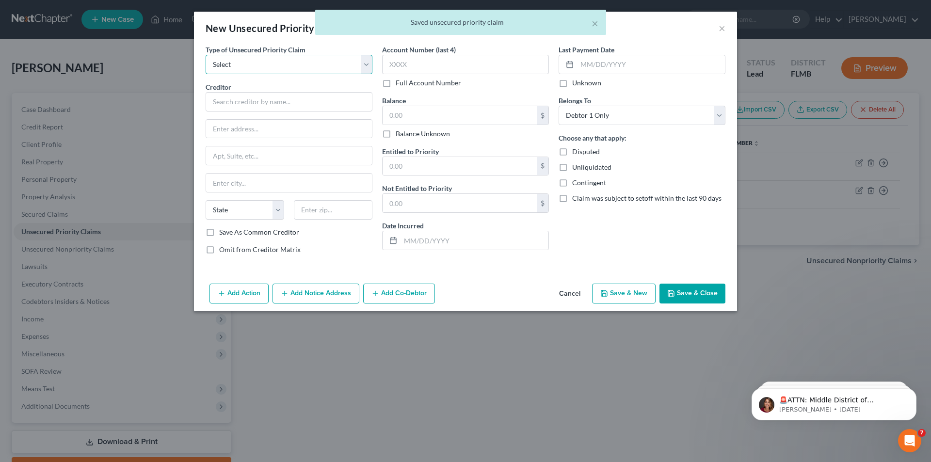
click at [271, 65] on select "Select Taxes & Other Government Units Domestic Support Obligations Extensions o…" at bounding box center [288, 64] width 167 height 19
select select "0"
click at [205, 55] on select "Select Taxes & Other Government Units Domestic Support Obligations Extensions o…" at bounding box center [288, 64] width 167 height 19
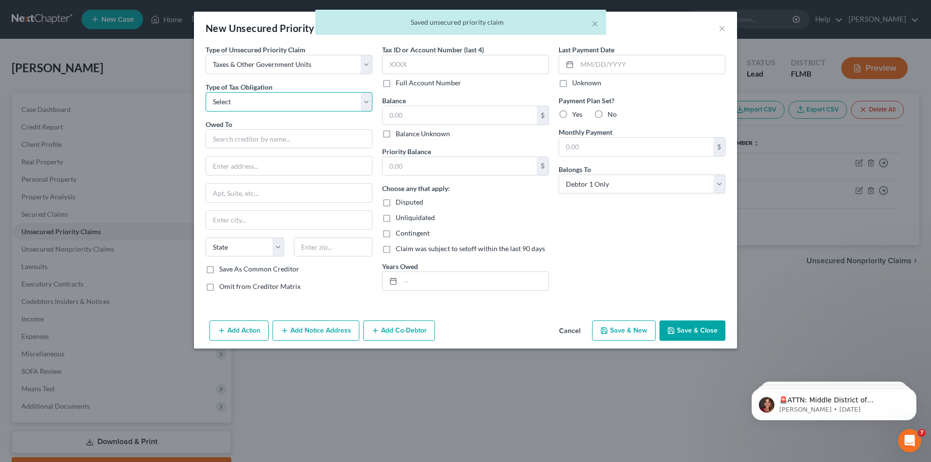
drag, startPoint x: 269, startPoint y: 74, endPoint x: 255, endPoint y: 94, distance: 23.8
click at [255, 94] on select "Select Federal City State Franchise Tax Board Other" at bounding box center [288, 101] width 167 height 19
select select "0"
click at [205, 92] on select "Select Federal City State Franchise Tax Board Other" at bounding box center [288, 101] width 167 height 19
click at [243, 132] on input "text" at bounding box center [288, 138] width 167 height 19
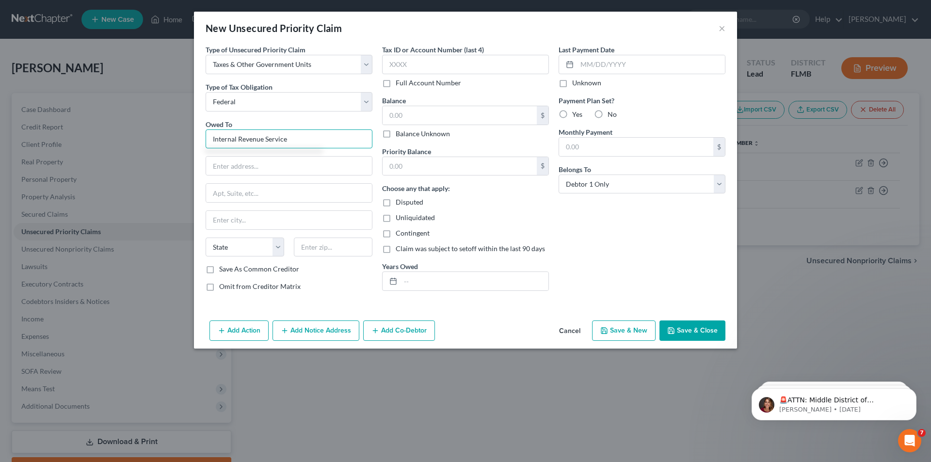
type input "Internal Revenue Service"
type input "PO Box 1214"
type input "Charlotte"
select select "28"
type input "28201-1214"
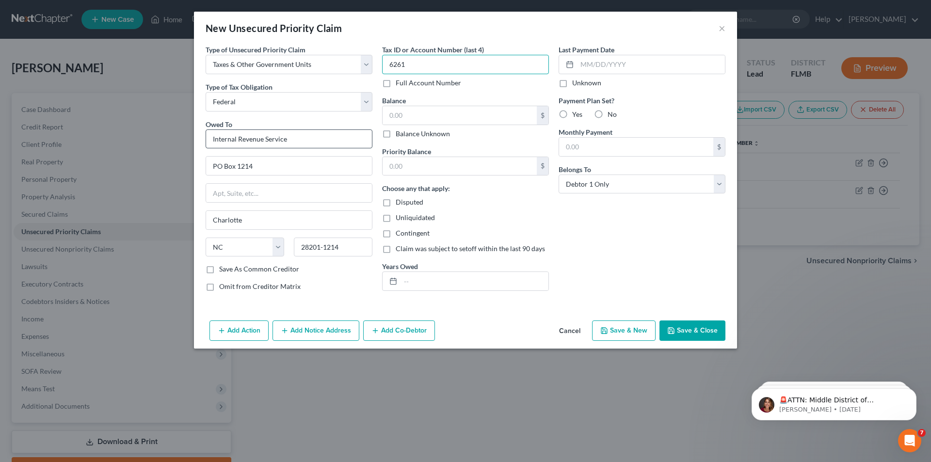
type input "6261"
type input "2,957.28"
click at [437, 284] on input "text" at bounding box center [474, 281] width 148 height 18
type input "2024"
click at [705, 323] on button "Save & Close" at bounding box center [692, 330] width 66 height 20
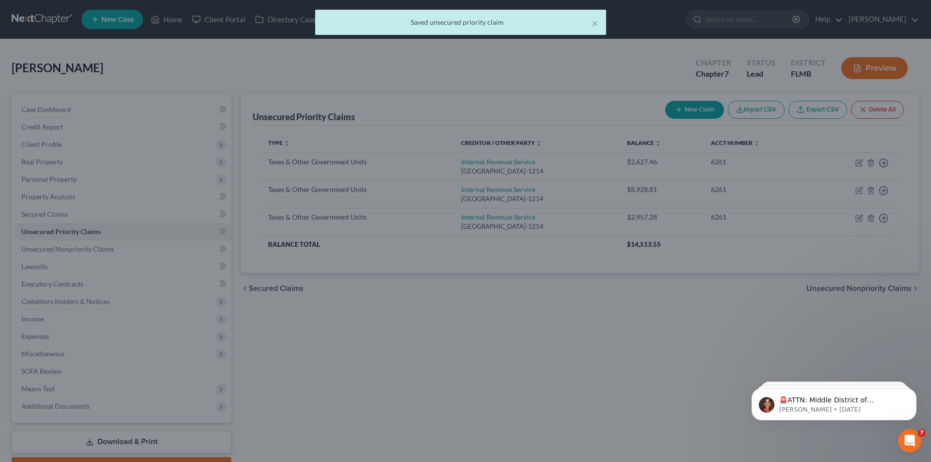
type input "0.00"
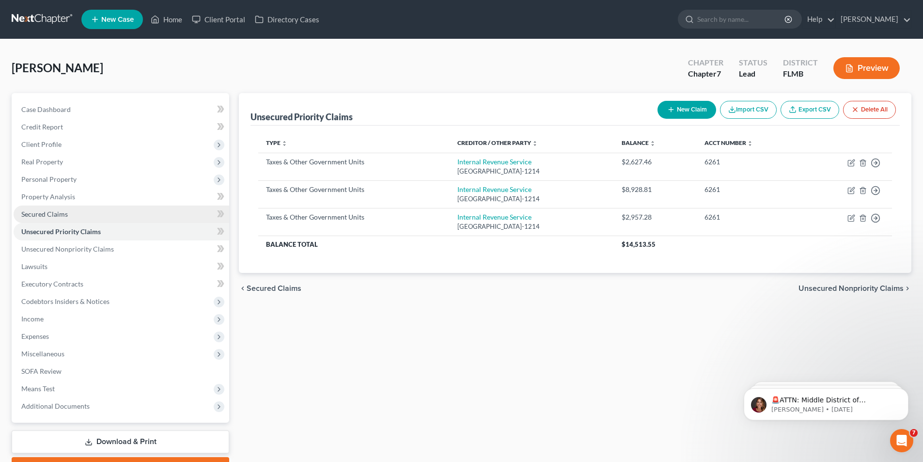
click at [37, 211] on span "Secured Claims" at bounding box center [44, 214] width 47 height 8
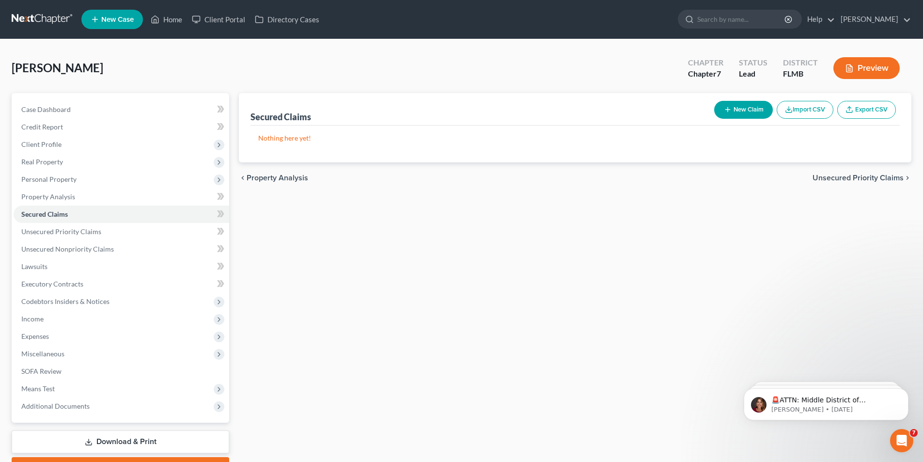
click at [759, 110] on button "New Claim" at bounding box center [743, 110] width 59 height 18
select select "0"
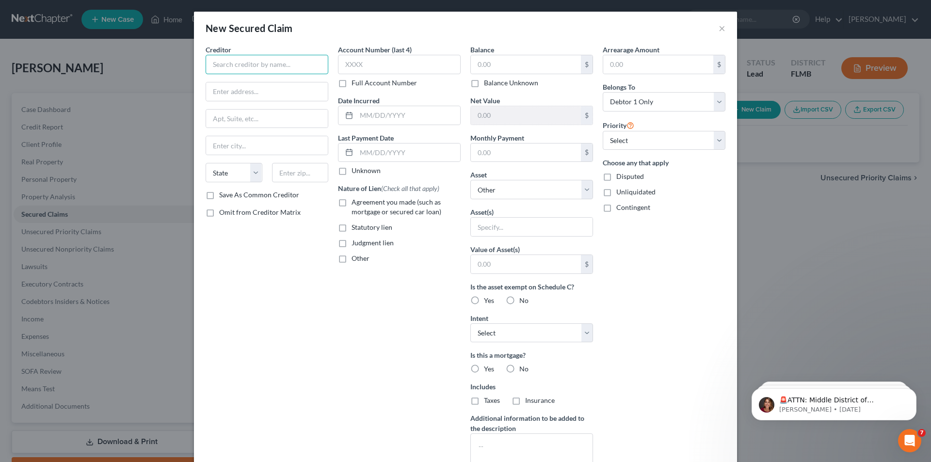
click at [271, 60] on input "text" at bounding box center [266, 64] width 123 height 19
type input "Lakeview Serviced by ServiceMac"
type input "PO Box 100077"
type input "Duluth"
select select "10"
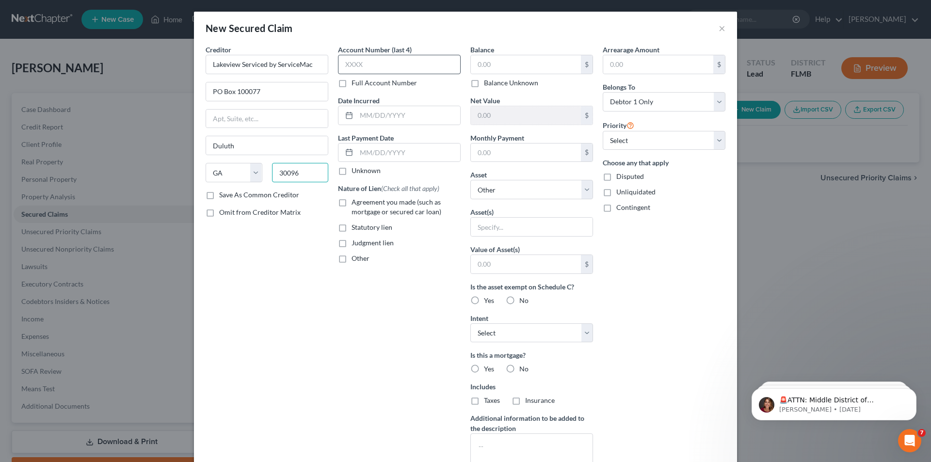
type input "30096"
click at [379, 68] on input "text" at bounding box center [399, 64] width 123 height 19
type input "0024"
type input "08/2021"
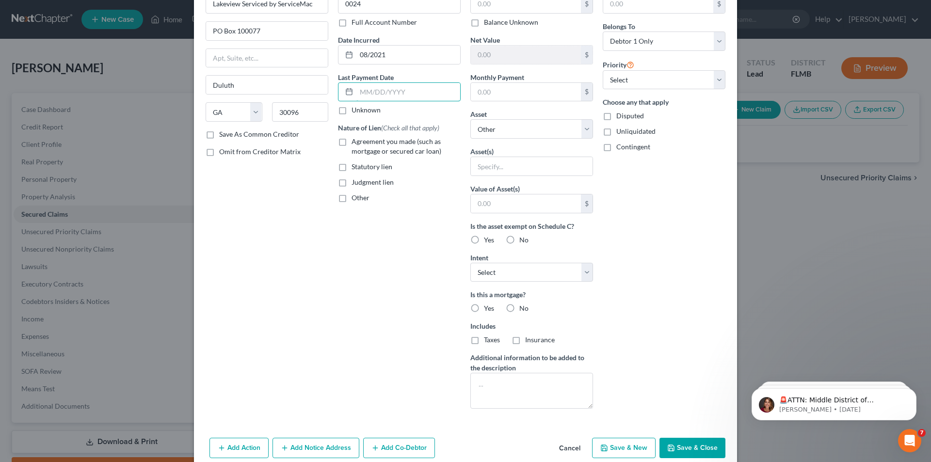
scroll to position [76, 0]
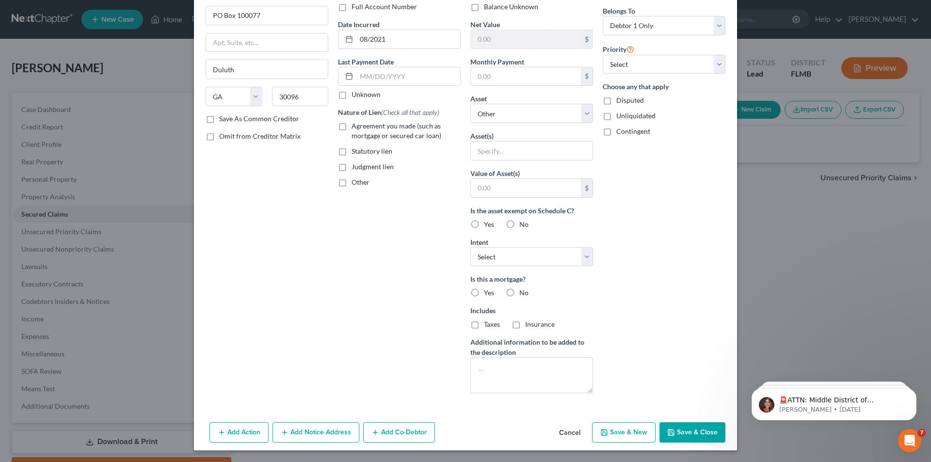
click at [379, 128] on span "Agreement you made (such as mortgage or secured car loan)" at bounding box center [396, 131] width 90 height 18
click at [362, 127] on input "Agreement you made (such as mortgage or secured car loan)" at bounding box center [358, 124] width 6 height 6
checkbox input "true"
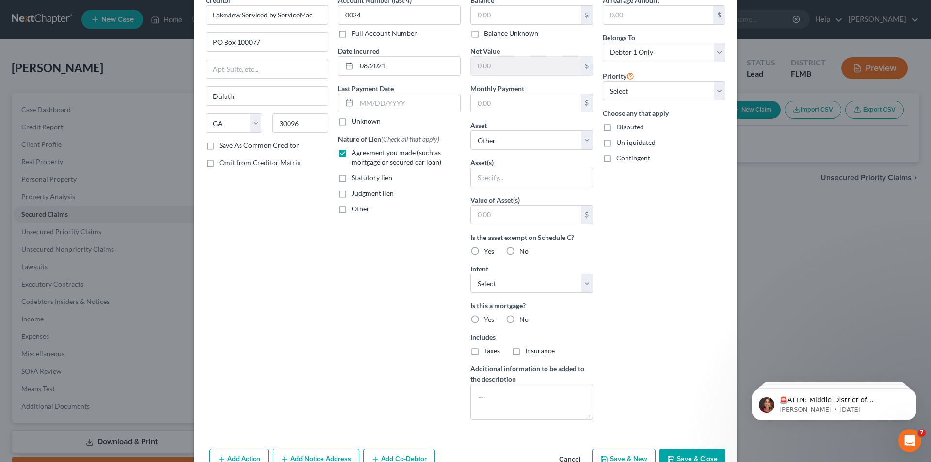
scroll to position [28, 0]
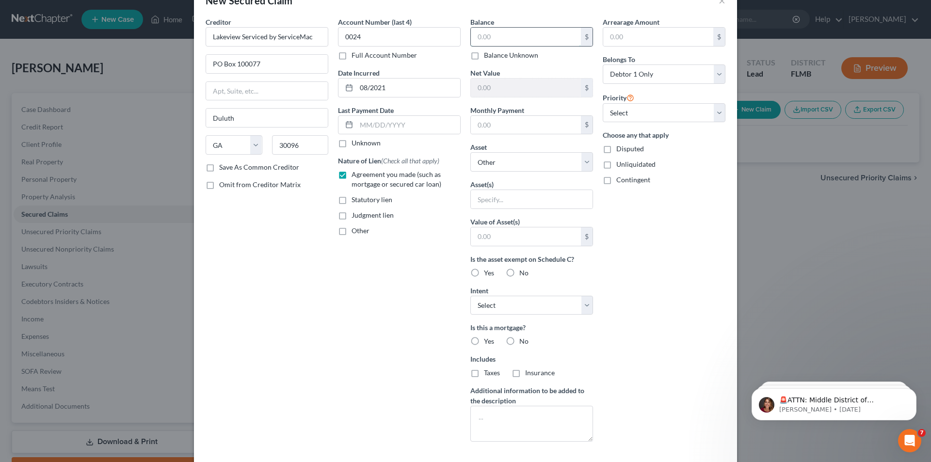
click at [494, 33] on input "text" at bounding box center [526, 37] width 110 height 18
type input "160,919.23"
click at [509, 117] on input "text" at bounding box center [526, 125] width 110 height 18
type input "1,170.37"
click at [508, 164] on select "Select Other Multiple Assets [STREET_ADDRESS][PERSON_NAME][PERSON_NAME] - $2300…" at bounding box center [531, 161] width 123 height 19
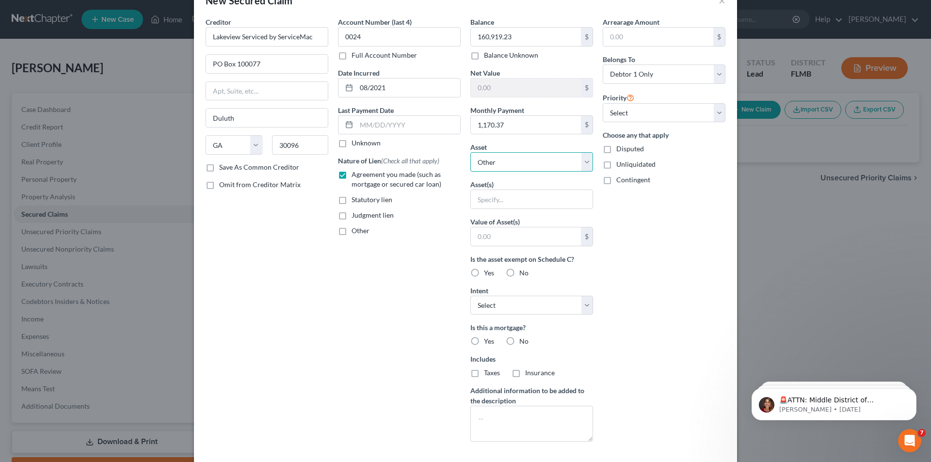
select select "2"
click at [470, 172] on select "Select Other Multiple Assets [STREET_ADDRESS][PERSON_NAME][PERSON_NAME] - $2300…" at bounding box center [531, 161] width 123 height 19
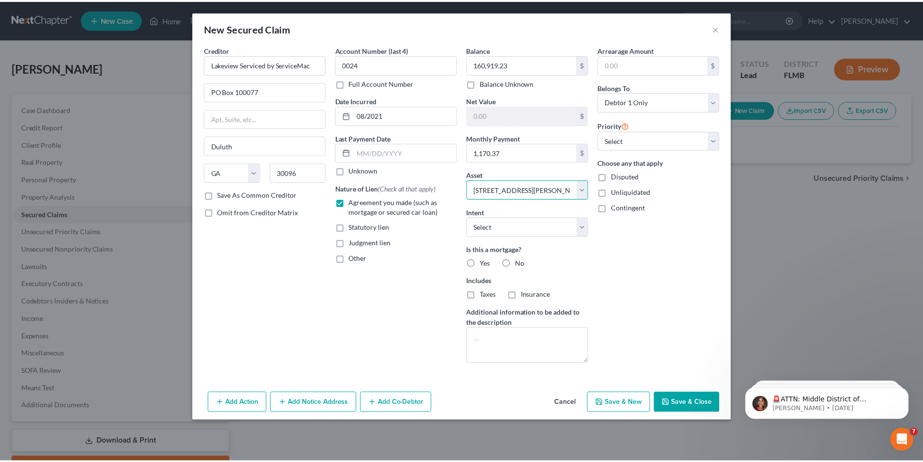
scroll to position [0, 0]
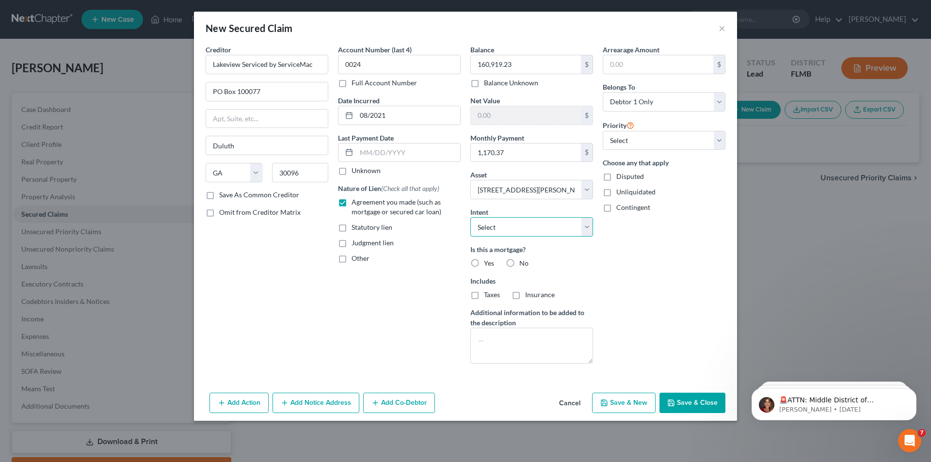
click at [527, 227] on select "Select Surrender Redeem Reaffirm Avoid Other" at bounding box center [531, 226] width 123 height 19
select select "2"
click at [470, 217] on select "Select Surrender Redeem Reaffirm Avoid Other" at bounding box center [531, 226] width 123 height 19
click at [484, 262] on label "Yes" at bounding box center [489, 263] width 10 height 10
click at [488, 262] on input "Yes" at bounding box center [491, 261] width 6 height 6
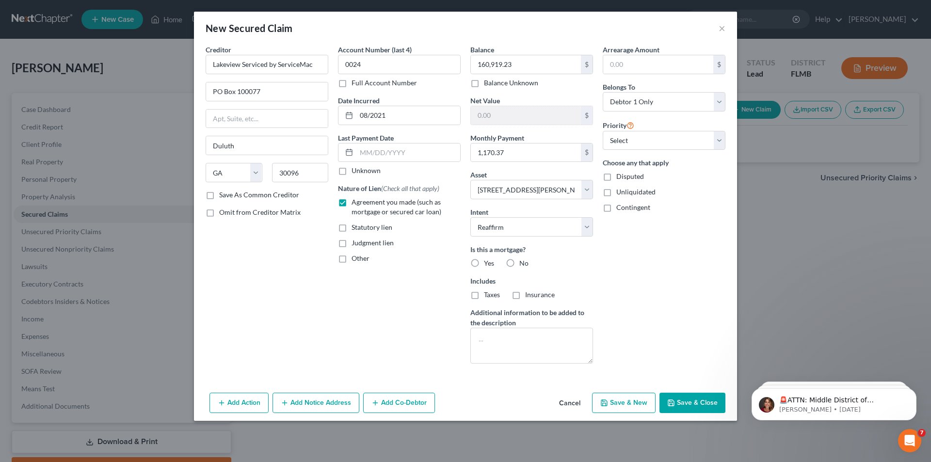
radio input "true"
drag, startPoint x: 474, startPoint y: 296, endPoint x: 521, endPoint y: 295, distance: 47.0
click at [484, 296] on label "Taxes" at bounding box center [492, 295] width 16 height 10
click at [488, 296] on input "Taxes" at bounding box center [491, 293] width 6 height 6
checkbox input "true"
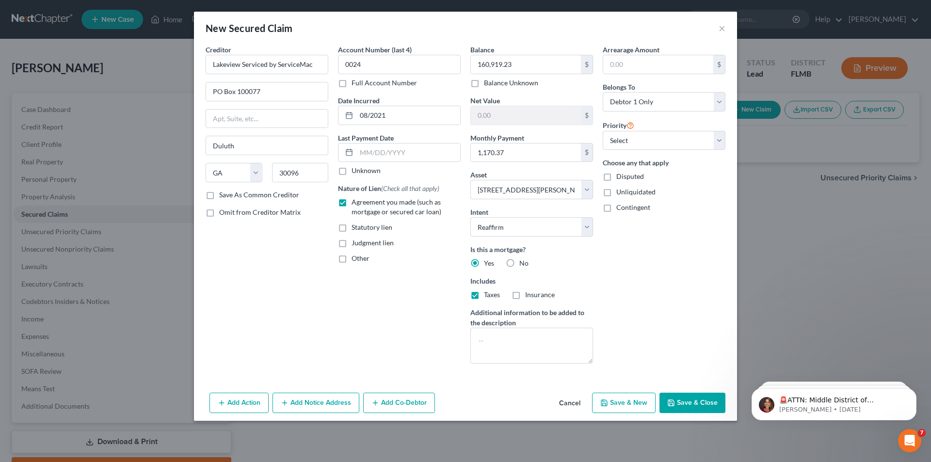
click at [525, 295] on label "Insurance" at bounding box center [540, 295] width 30 height 10
click at [529, 295] on input "Insurance" at bounding box center [532, 293] width 6 height 6
checkbox input "true"
click at [688, 399] on button "Save & Close" at bounding box center [692, 403] width 66 height 20
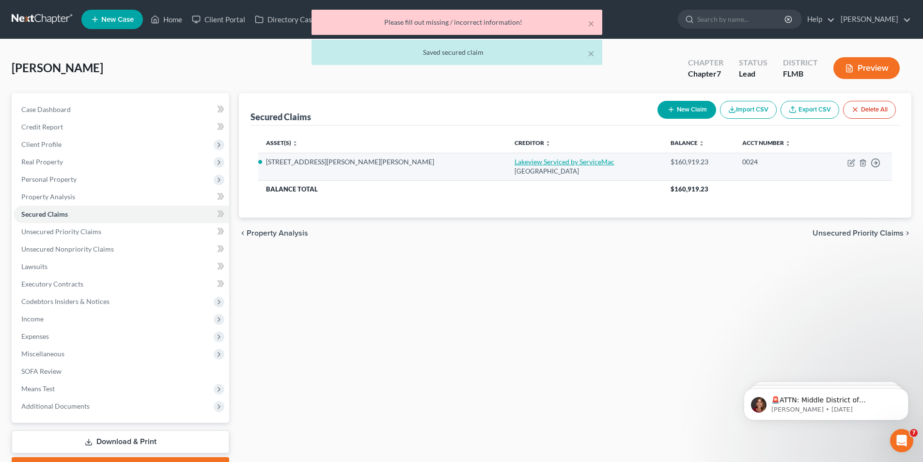
click at [515, 161] on link "Lakeview Serviced by ServiceMac" at bounding box center [565, 162] width 100 height 8
select select "10"
select select "2"
select select "0"
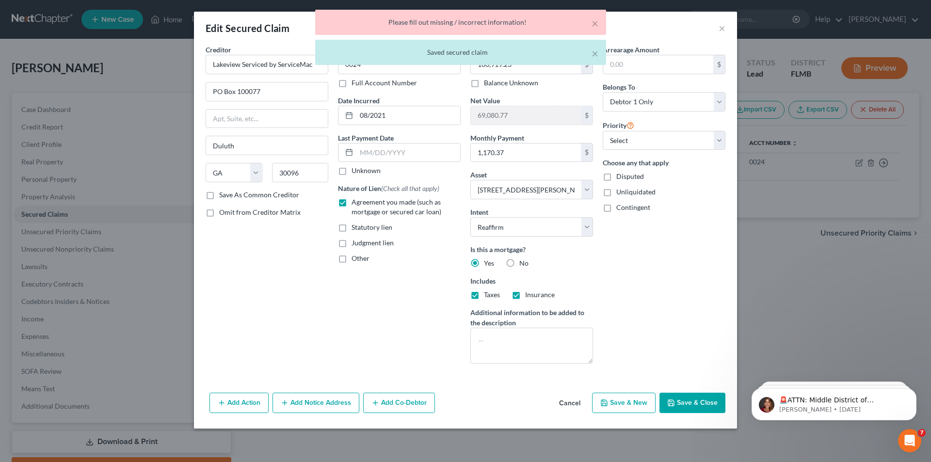
drag, startPoint x: 675, startPoint y: 237, endPoint x: 714, endPoint y: 216, distance: 44.9
click at [675, 237] on div "Arrearage Amount $ Belongs To * Select Debtor 1 Only Debtor 2 Only Debtor 1 And…" at bounding box center [664, 208] width 132 height 327
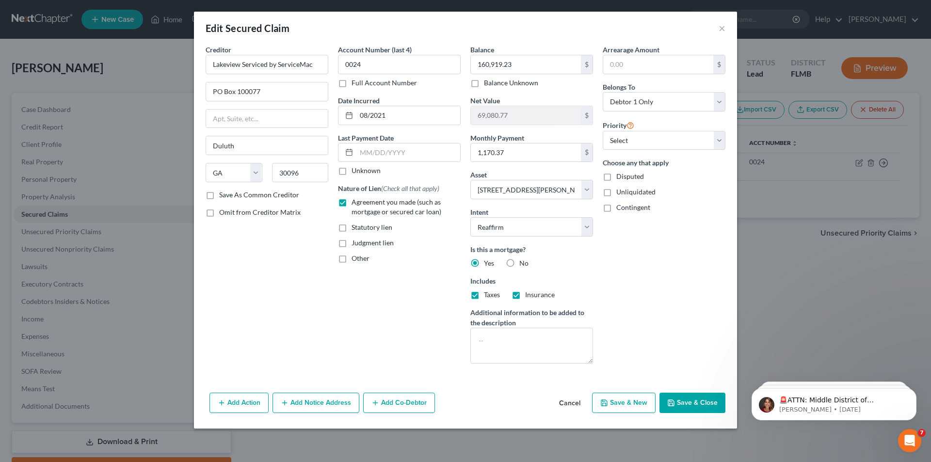
click at [684, 400] on button "Save & Close" at bounding box center [692, 403] width 66 height 20
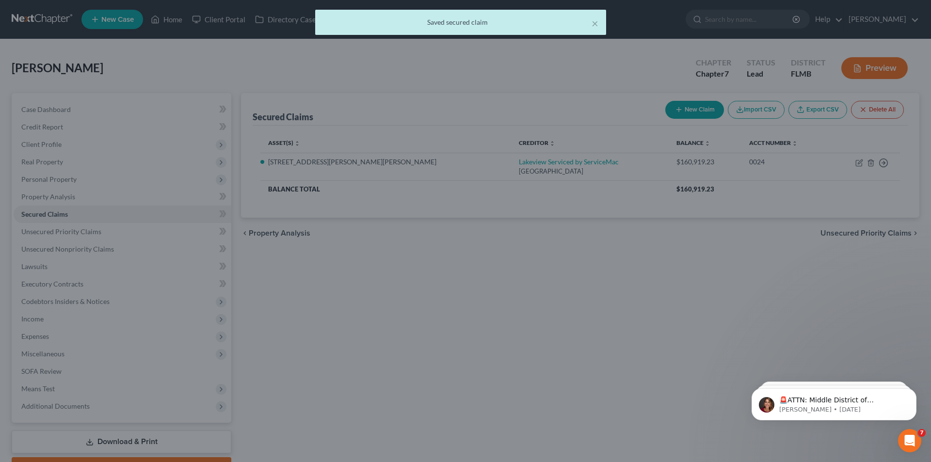
select select "2"
type input "0"
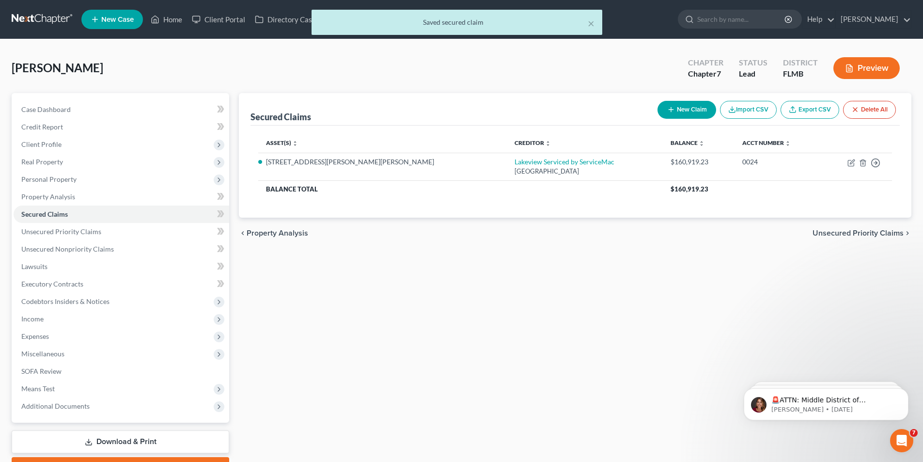
click at [677, 104] on button "New Claim" at bounding box center [687, 110] width 59 height 18
select select "0"
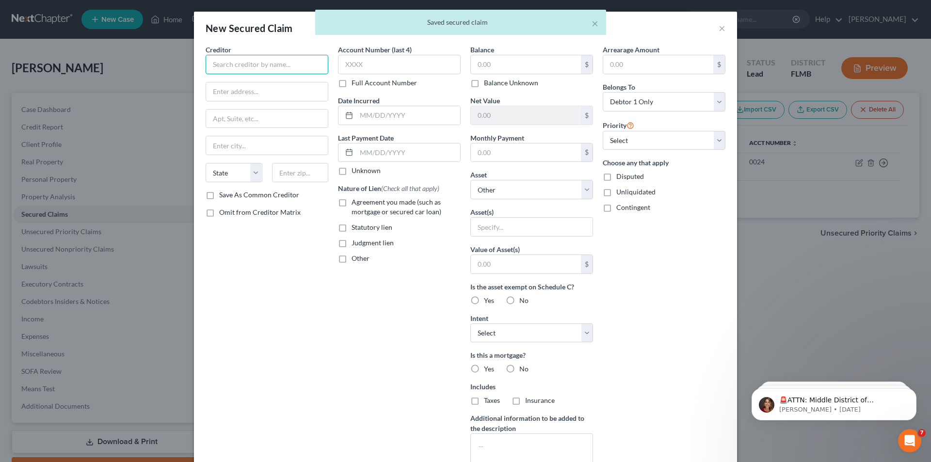
click at [251, 57] on input "text" at bounding box center [266, 64] width 123 height 19
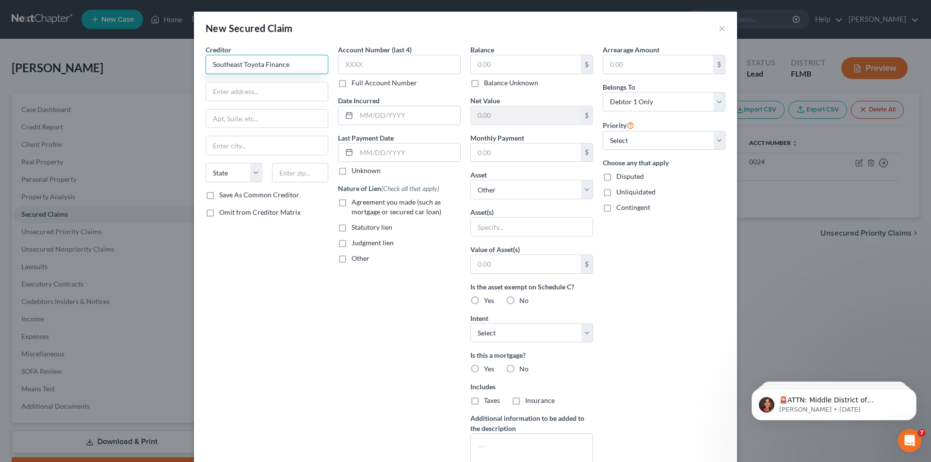
type input "Southeast Toyota Finance"
type input "PO Box 8500"
type input "[GEOGRAPHIC_DATA]"
select select "39"
type input "19178"
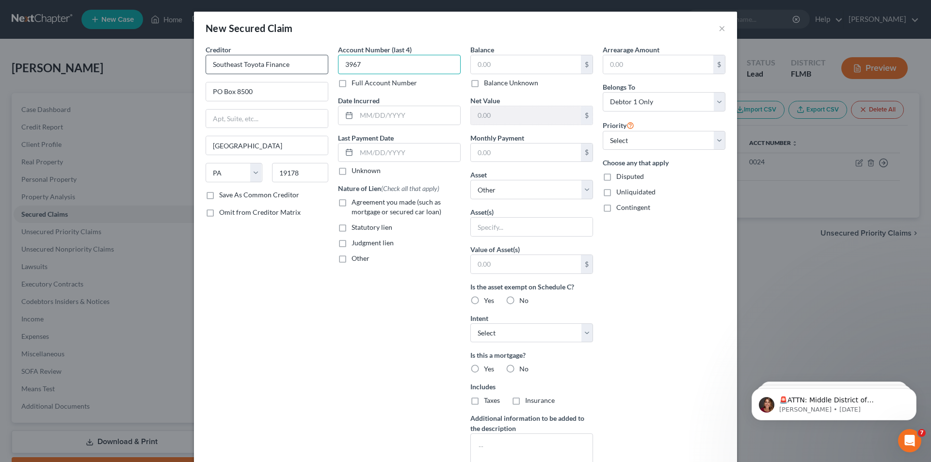
type input "3967"
type input "01/2020"
click at [355, 197] on input "Agreement you made (such as mortgage or secured car loan)" at bounding box center [358, 200] width 6 height 6
checkbox input "true"
click at [491, 69] on input "text" at bounding box center [526, 64] width 110 height 18
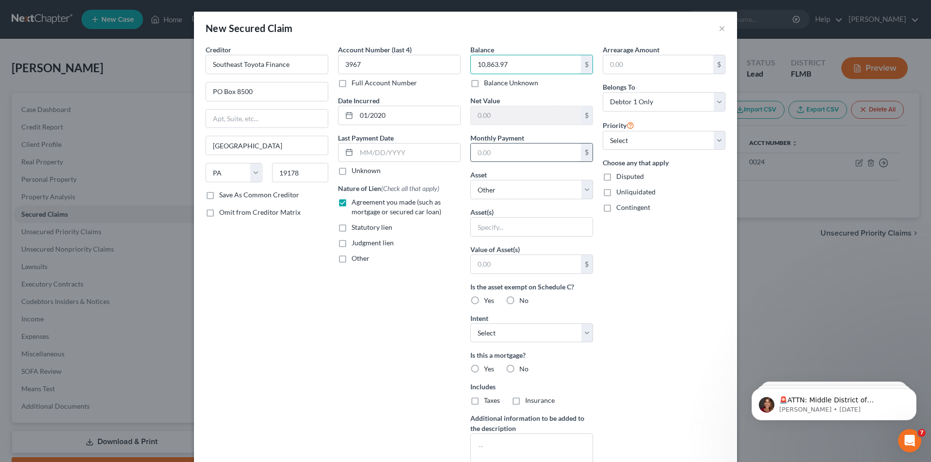
type input "10,863.97"
click at [498, 146] on input "text" at bounding box center [526, 152] width 110 height 18
type input "582.12"
click at [497, 188] on select "Select Other Multiple Assets [STREET_ADDRESS][PERSON_NAME][PERSON_NAME] - $2300…" at bounding box center [531, 189] width 123 height 19
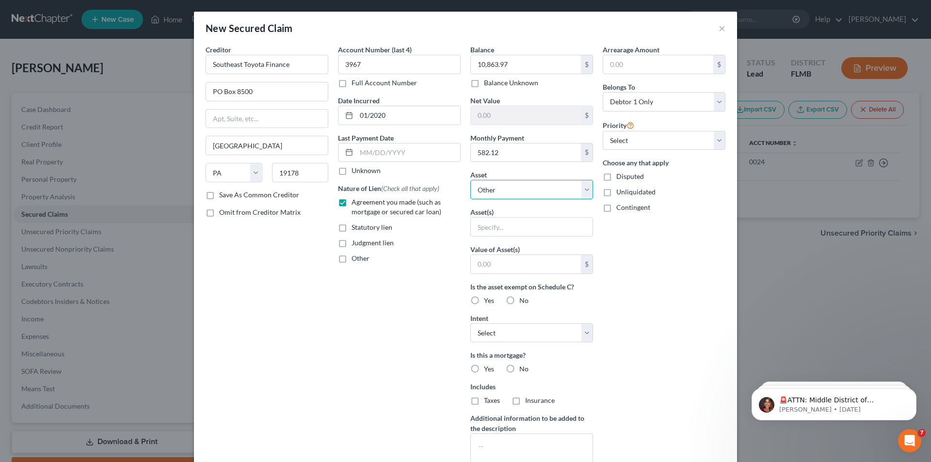
click at [497, 188] on select "Select Other Multiple Assets [STREET_ADDRESS][PERSON_NAME][PERSON_NAME] - $2300…" at bounding box center [531, 189] width 123 height 19
select select "4"
click at [470, 180] on select "Select Other Multiple Assets [STREET_ADDRESS][PERSON_NAME][PERSON_NAME] - $2300…" at bounding box center [531, 189] width 123 height 19
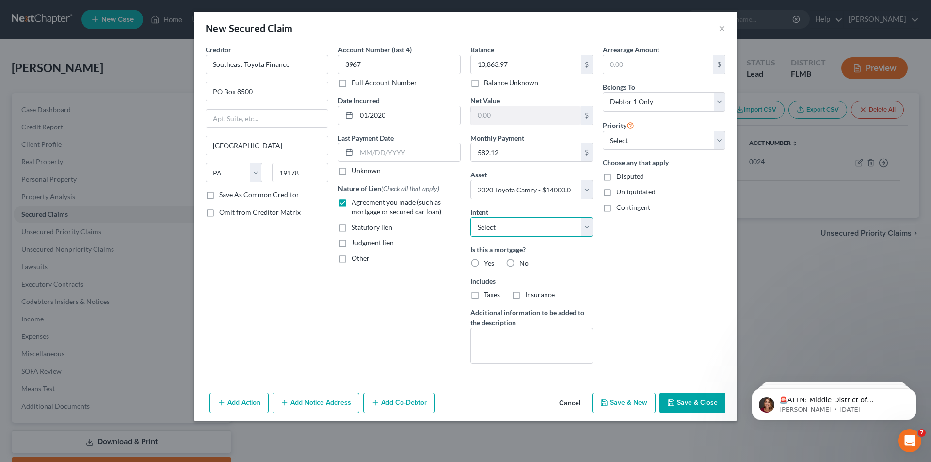
click at [489, 233] on select "Select Surrender Redeem Reaffirm Avoid Other" at bounding box center [531, 226] width 123 height 19
click at [490, 225] on select "Select Surrender Redeem Reaffirm Avoid Other" at bounding box center [531, 226] width 123 height 19
select select "2"
click at [470, 217] on select "Select Surrender Redeem Reaffirm Avoid Other" at bounding box center [531, 226] width 123 height 19
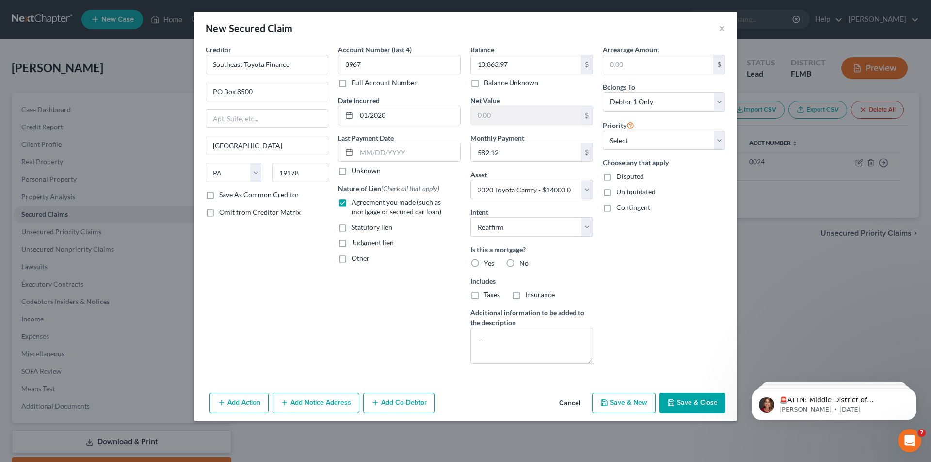
click at [519, 262] on label "No" at bounding box center [523, 263] width 9 height 10
click at [523, 262] on input "No" at bounding box center [526, 261] width 6 height 6
radio input "true"
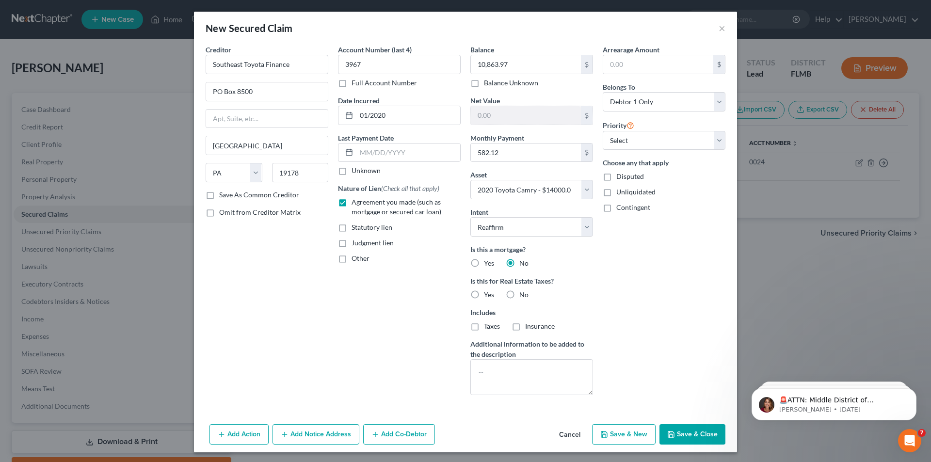
click at [519, 292] on label "No" at bounding box center [523, 295] width 9 height 10
click at [523, 292] on input "No" at bounding box center [526, 293] width 6 height 6
radio input "true"
drag, startPoint x: 507, startPoint y: 292, endPoint x: 514, endPoint y: 298, distance: 9.3
click at [519, 292] on label "No" at bounding box center [523, 295] width 9 height 10
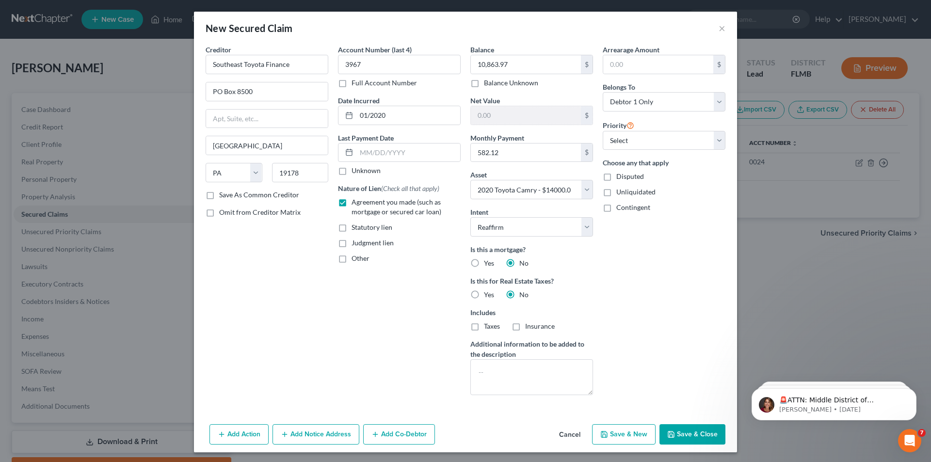
click at [523, 292] on input "No" at bounding box center [526, 293] width 6 height 6
click at [693, 430] on button "Save & Close" at bounding box center [692, 434] width 66 height 20
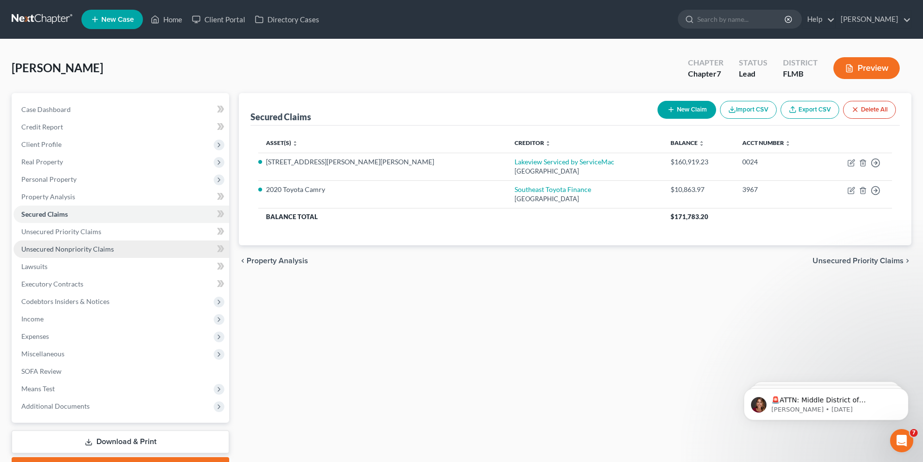
click at [92, 246] on span "Unsecured Nonpriority Claims" at bounding box center [67, 249] width 93 height 8
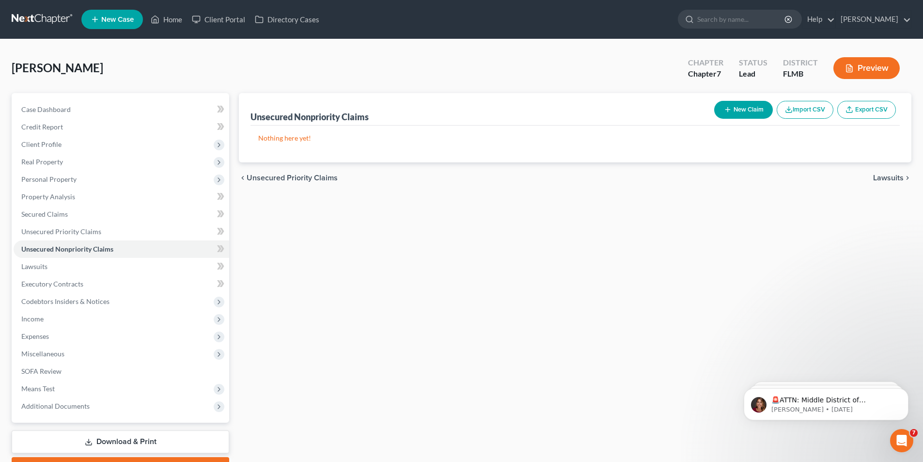
click at [733, 114] on button "New Claim" at bounding box center [743, 110] width 59 height 18
select select "0"
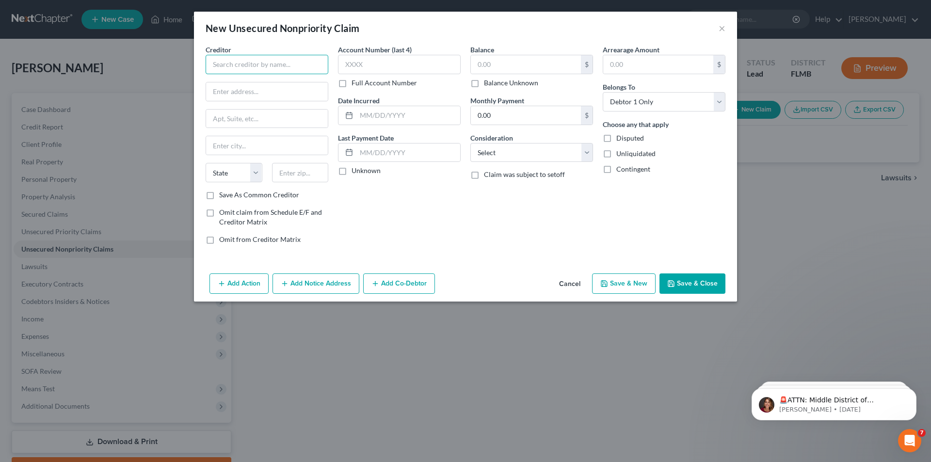
click at [261, 70] on input "text" at bounding box center [266, 64] width 123 height 19
type input "Capital One"
type input "P"
type input "[STREET_ADDRESS]"
click at [273, 147] on input "text" at bounding box center [267, 145] width 122 height 18
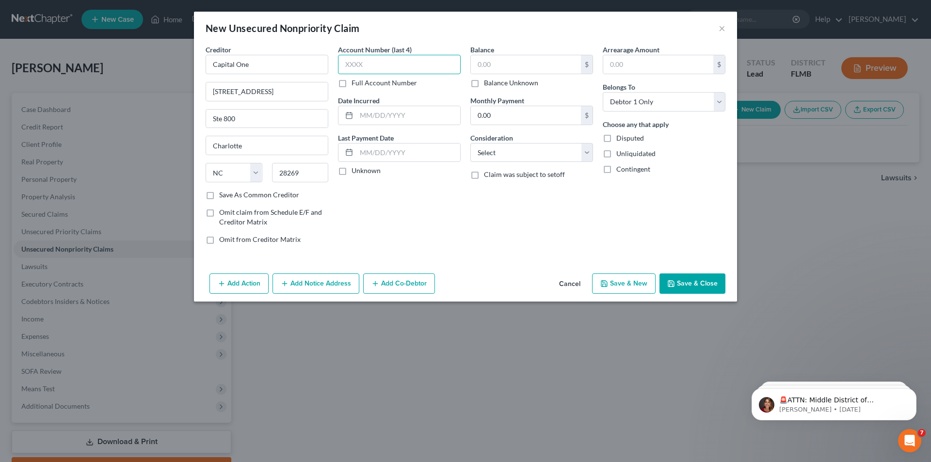
click at [356, 66] on input "text" at bounding box center [399, 64] width 123 height 19
click at [364, 111] on input "text" at bounding box center [408, 115] width 104 height 18
click at [504, 61] on input "text" at bounding box center [526, 64] width 110 height 18
click at [510, 115] on input "0.00" at bounding box center [526, 115] width 110 height 18
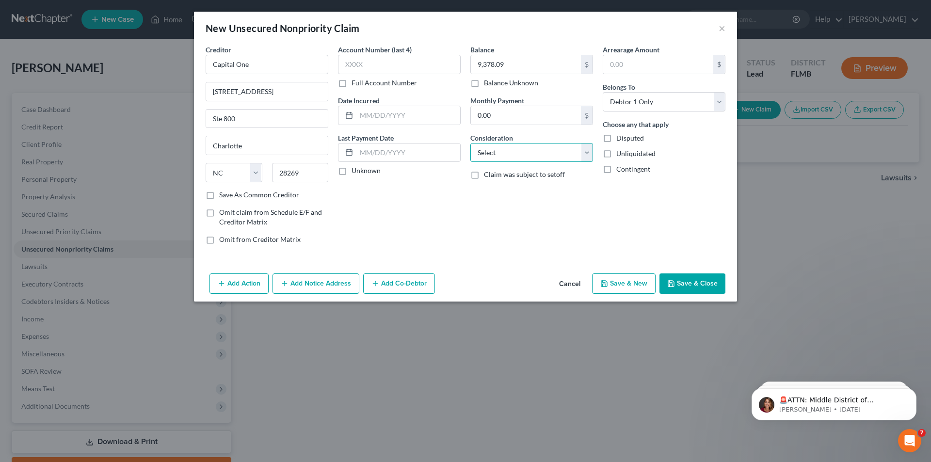
click at [508, 149] on select "Select Cable / Satellite Services Collection Agency Credit Card Debt Debt Couns…" at bounding box center [531, 152] width 123 height 19
click at [470, 143] on select "Select Cable / Satellite Services Collection Agency Credit Card Debt Debt Couns…" at bounding box center [531, 152] width 123 height 19
click at [707, 286] on button "Save & Close" at bounding box center [692, 283] width 66 height 20
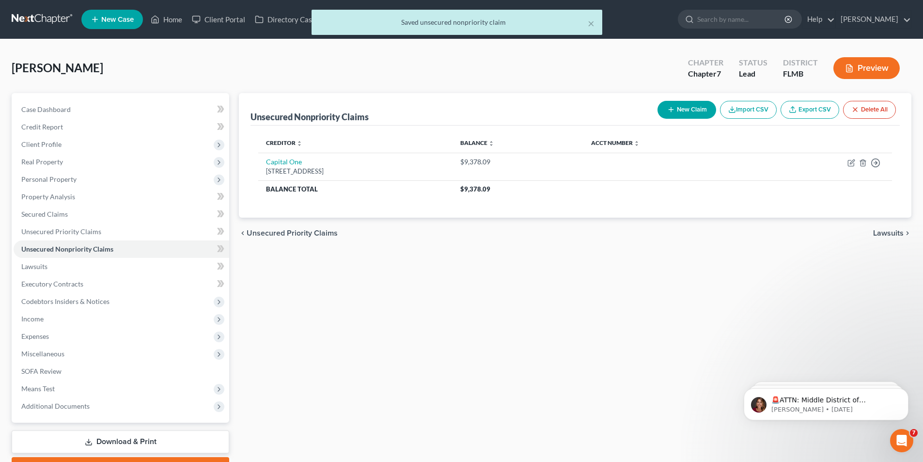
click at [690, 110] on button "New Claim" at bounding box center [687, 110] width 59 height 18
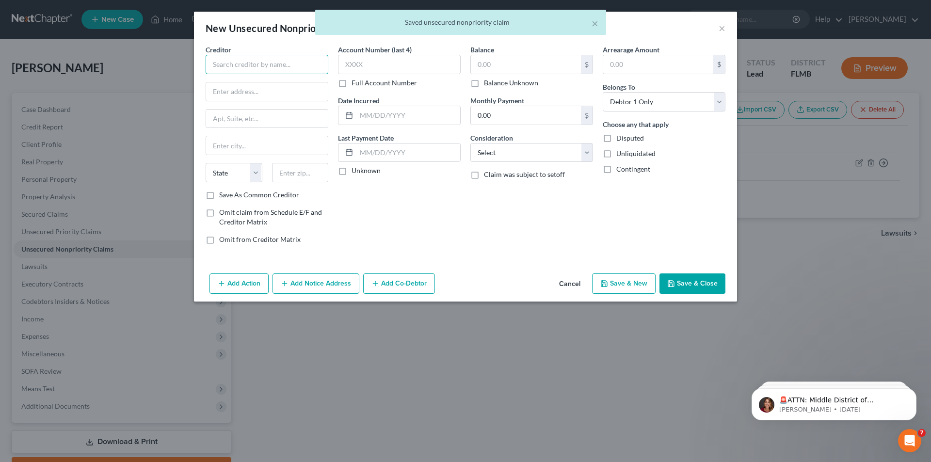
click at [279, 63] on input "text" at bounding box center [266, 64] width 123 height 19
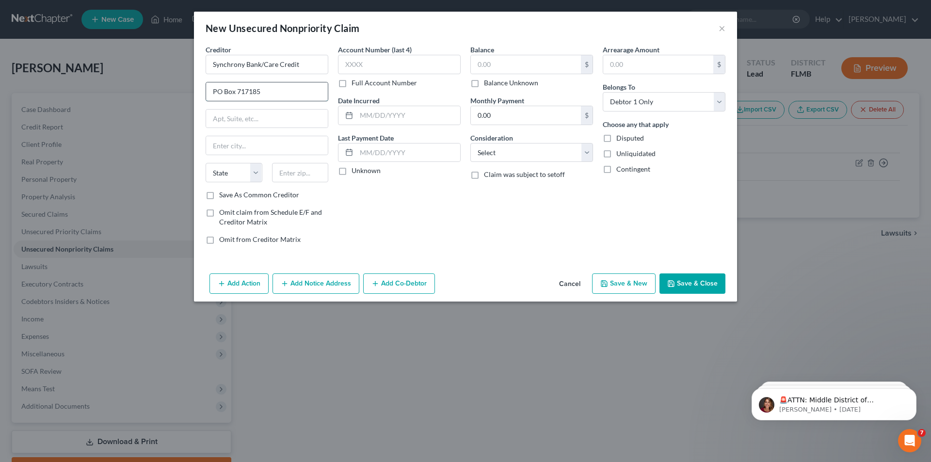
click at [276, 95] on input "PO Box 717185" at bounding box center [267, 91] width 122 height 18
click at [496, 70] on input "text" at bounding box center [526, 64] width 110 height 18
click at [413, 65] on input "text" at bounding box center [399, 64] width 123 height 19
click at [524, 71] on input "text" at bounding box center [526, 64] width 110 height 18
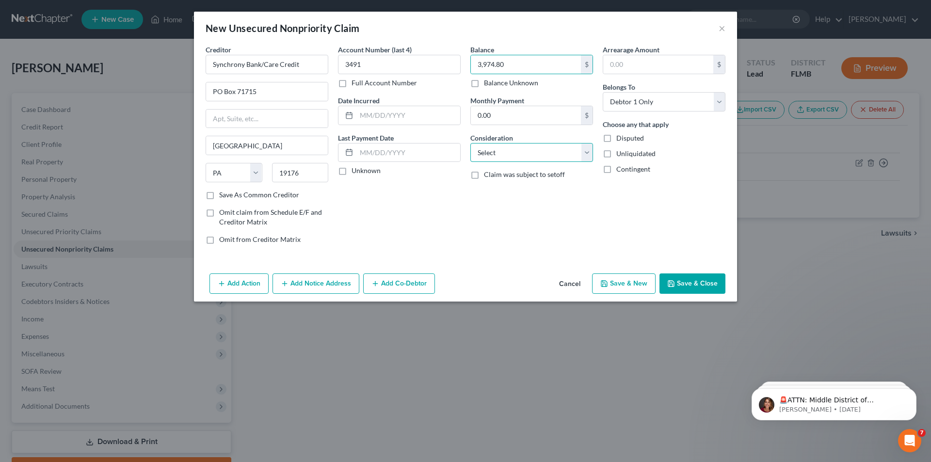
drag, startPoint x: 507, startPoint y: 148, endPoint x: 505, endPoint y: 154, distance: 6.5
click at [507, 148] on select "Select Cable / Satellite Services Collection Agency Credit Card Debt Debt Couns…" at bounding box center [531, 152] width 123 height 19
click at [470, 143] on select "Select Cable / Satellite Services Collection Agency Credit Card Debt Debt Couns…" at bounding box center [531, 152] width 123 height 19
click at [680, 282] on button "Save & Close" at bounding box center [692, 283] width 66 height 20
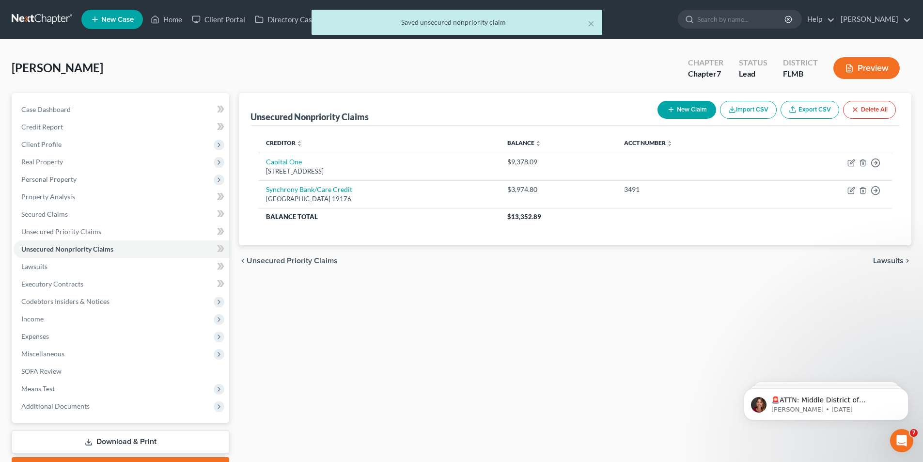
click at [672, 110] on icon "button" at bounding box center [671, 110] width 8 height 8
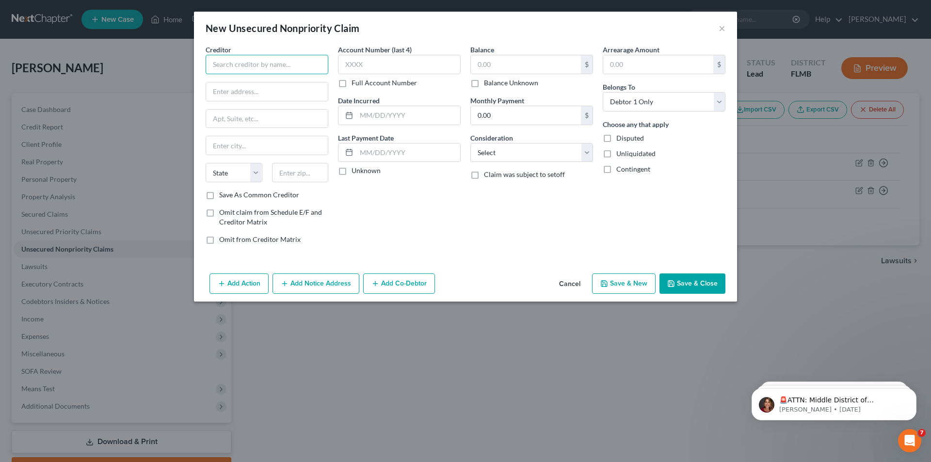
click at [243, 63] on input "text" at bounding box center [266, 64] width 123 height 19
click at [271, 66] on input "Synchrony Bank" at bounding box center [266, 64] width 123 height 19
click at [458, 52] on div "Account Number (last 4) Full Account Number" at bounding box center [399, 66] width 123 height 43
click at [449, 64] on input "text" at bounding box center [399, 64] width 123 height 19
click at [511, 56] on input "text" at bounding box center [526, 64] width 110 height 18
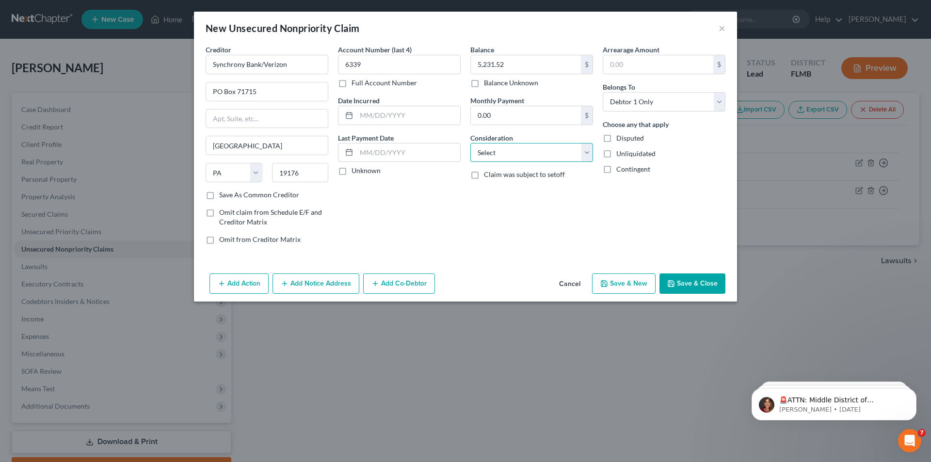
drag, startPoint x: 493, startPoint y: 154, endPoint x: 492, endPoint y: 161, distance: 7.3
click at [493, 154] on select "Select Cable / Satellite Services Collection Agency Credit Card Debt Debt Couns…" at bounding box center [531, 152] width 123 height 19
click at [470, 143] on select "Select Cable / Satellite Services Collection Agency Credit Card Debt Debt Couns…" at bounding box center [531, 152] width 123 height 19
click at [691, 280] on button "Save & Close" at bounding box center [692, 283] width 66 height 20
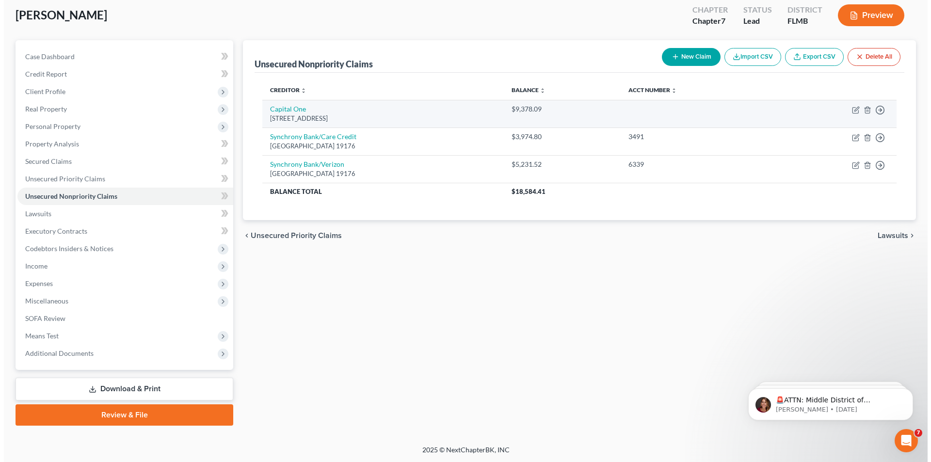
scroll to position [53, 0]
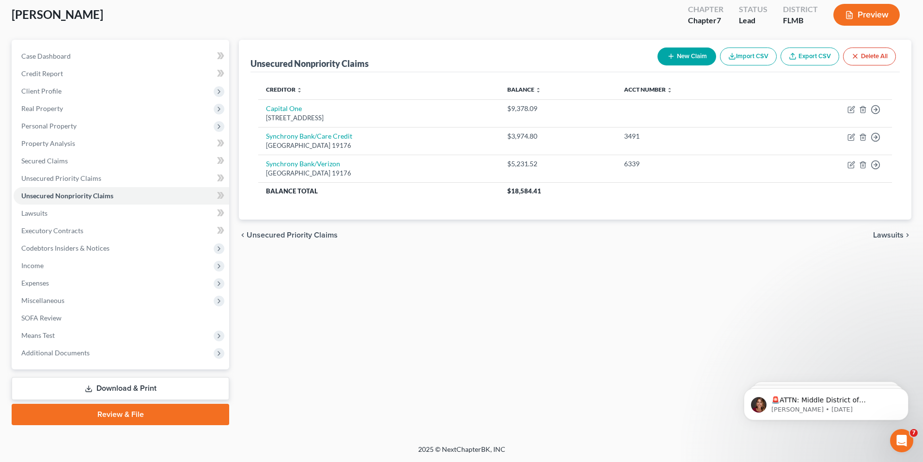
click at [678, 58] on button "New Claim" at bounding box center [687, 56] width 59 height 18
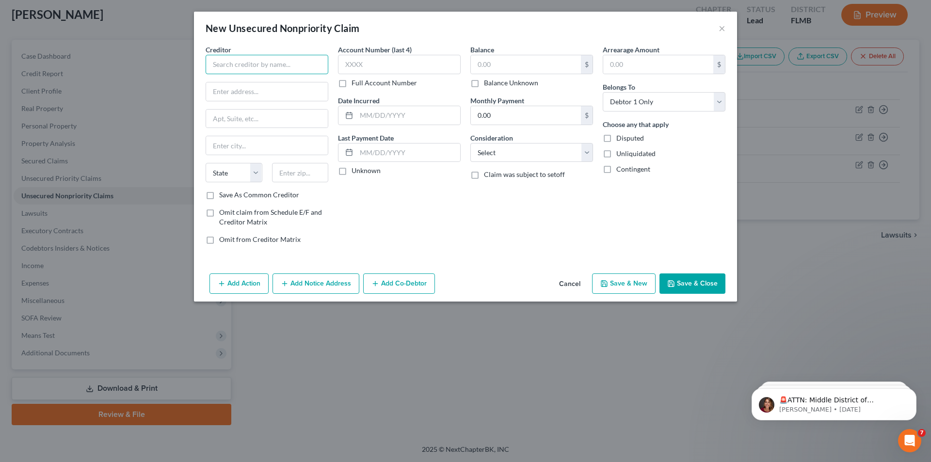
click at [257, 63] on input "text" at bounding box center [266, 64] width 123 height 19
click at [406, 69] on input "text" at bounding box center [399, 64] width 123 height 19
click at [486, 153] on select "Select Cable / Satellite Services Collection Agency Credit Card Debt Debt Couns…" at bounding box center [531, 152] width 123 height 19
click at [470, 143] on select "Select Cable / Satellite Services Collection Agency Credit Card Debt Debt Couns…" at bounding box center [531, 152] width 123 height 19
click at [695, 276] on button "Save & Close" at bounding box center [692, 283] width 66 height 20
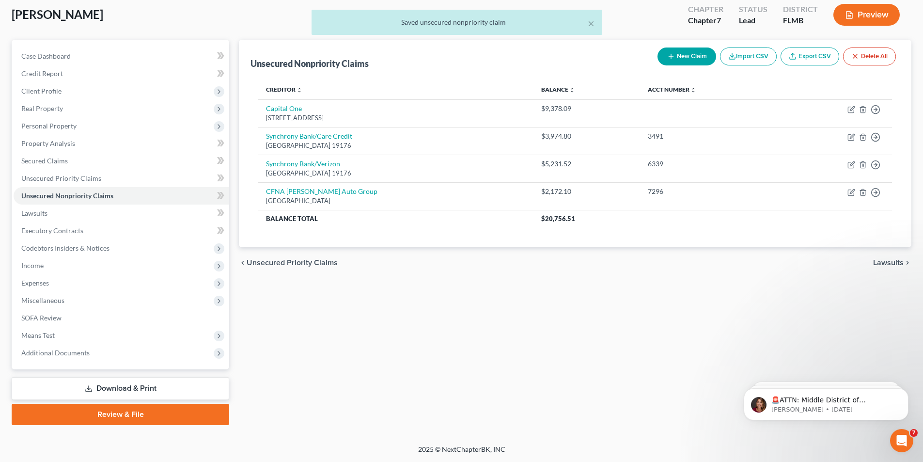
click at [691, 59] on button "New Claim" at bounding box center [687, 56] width 59 height 18
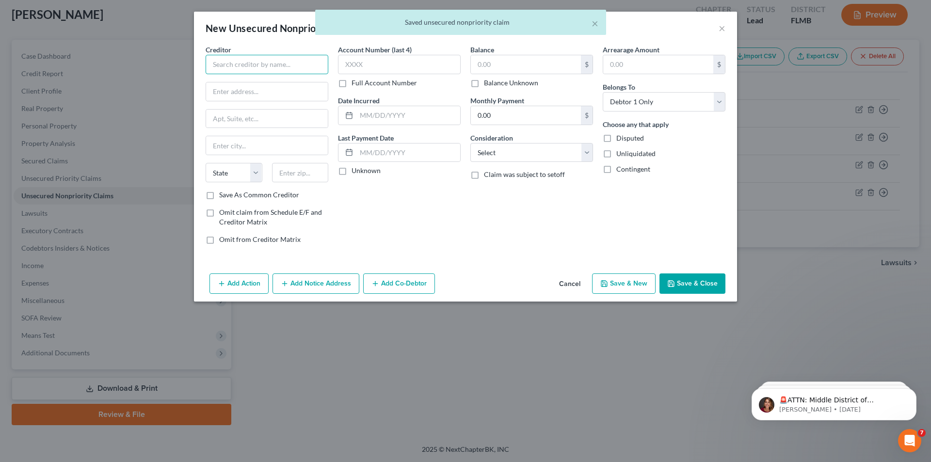
click at [274, 68] on input "text" at bounding box center [266, 64] width 123 height 19
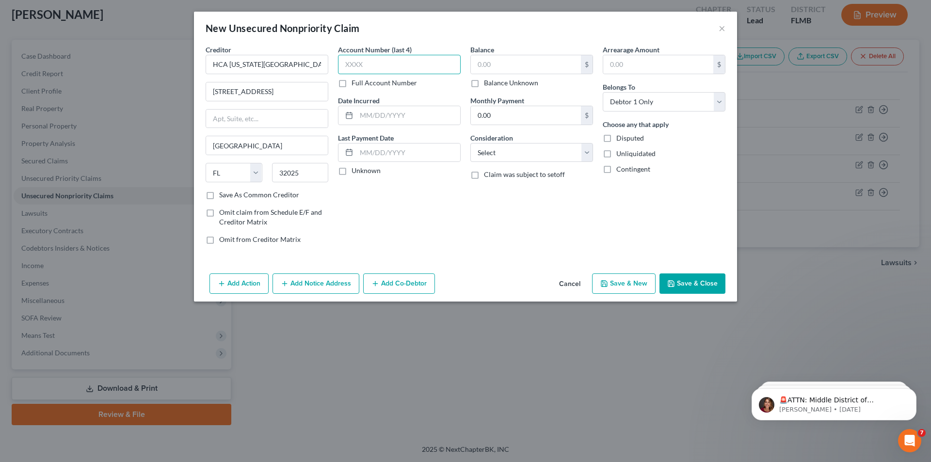
click at [411, 58] on input "text" at bounding box center [399, 64] width 123 height 19
click at [482, 64] on input "text" at bounding box center [526, 64] width 110 height 18
click at [513, 152] on select "Select Cable / Satellite Services Collection Agency Credit Card Debt Debt Couns…" at bounding box center [531, 152] width 123 height 19
click at [470, 143] on select "Select Cable / Satellite Services Collection Agency Credit Card Debt Debt Couns…" at bounding box center [531, 152] width 123 height 19
drag, startPoint x: 697, startPoint y: 287, endPoint x: 683, endPoint y: 283, distance: 14.7
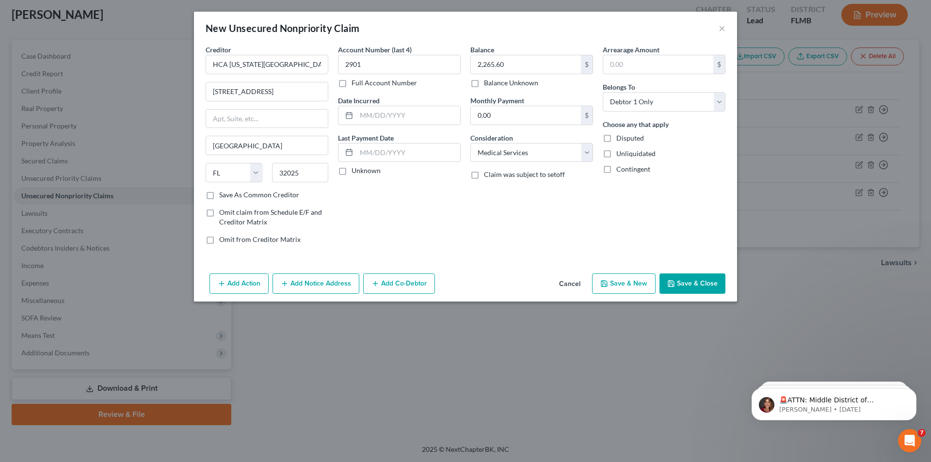
click at [697, 287] on button "Save & Close" at bounding box center [692, 283] width 66 height 20
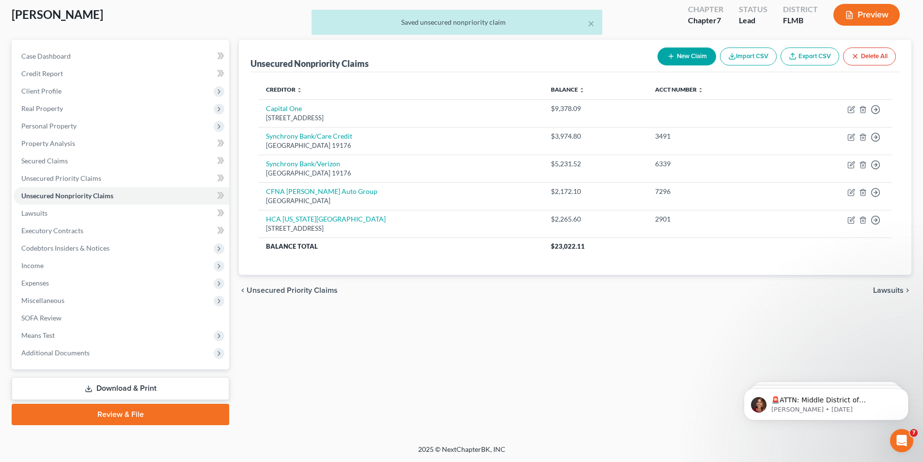
click at [681, 58] on button "New Claim" at bounding box center [687, 56] width 59 height 18
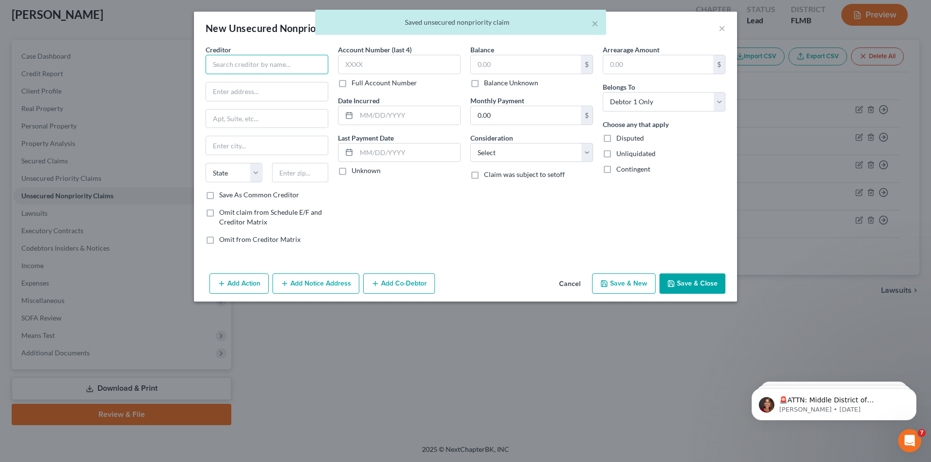
click at [241, 60] on input "text" at bounding box center [266, 64] width 123 height 19
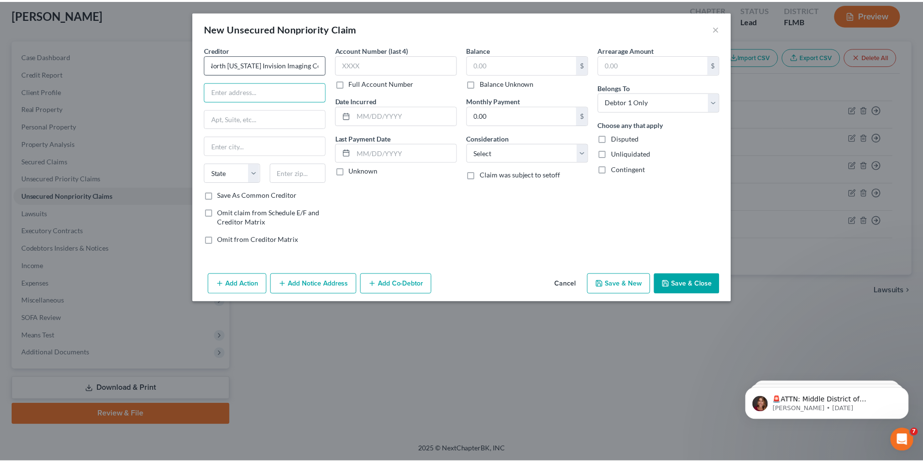
scroll to position [0, 0]
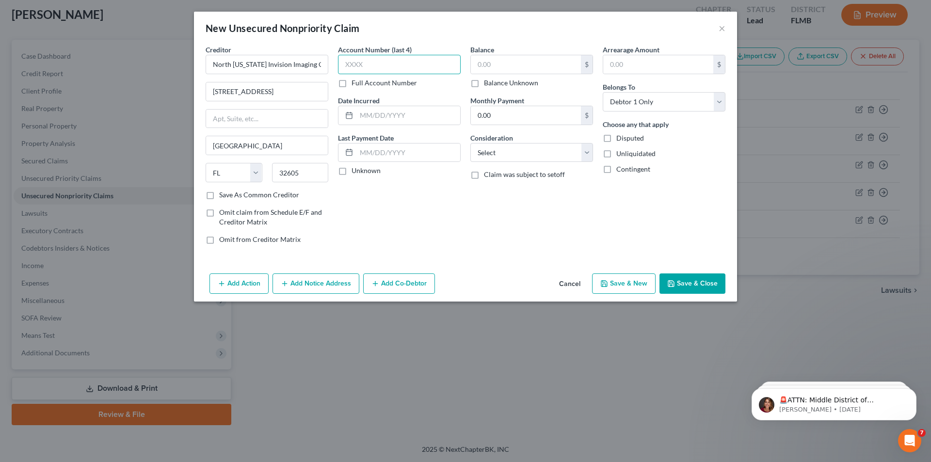
click at [421, 60] on input "text" at bounding box center [399, 64] width 123 height 19
click at [527, 54] on div "Balance $ Balance Unknown Balance Undetermined $ Balance Unknown" at bounding box center [531, 66] width 123 height 43
click at [526, 57] on input "text" at bounding box center [526, 64] width 110 height 18
drag, startPoint x: 479, startPoint y: 148, endPoint x: 483, endPoint y: 159, distance: 11.2
click at [479, 148] on select "Select Cable / Satellite Services Collection Agency Credit Card Debt Debt Couns…" at bounding box center [531, 152] width 123 height 19
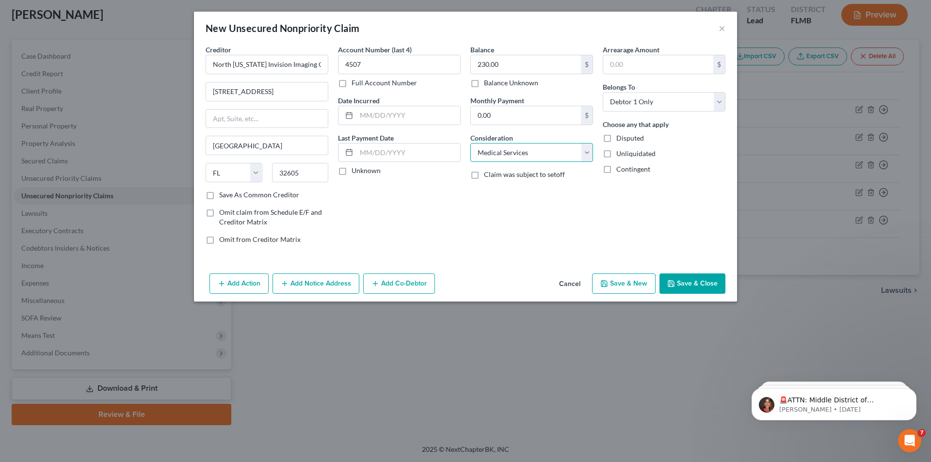
click at [470, 143] on select "Select Cable / Satellite Services Collection Agency Credit Card Debt Debt Couns…" at bounding box center [531, 152] width 123 height 19
click at [675, 278] on button "Save & Close" at bounding box center [692, 283] width 66 height 20
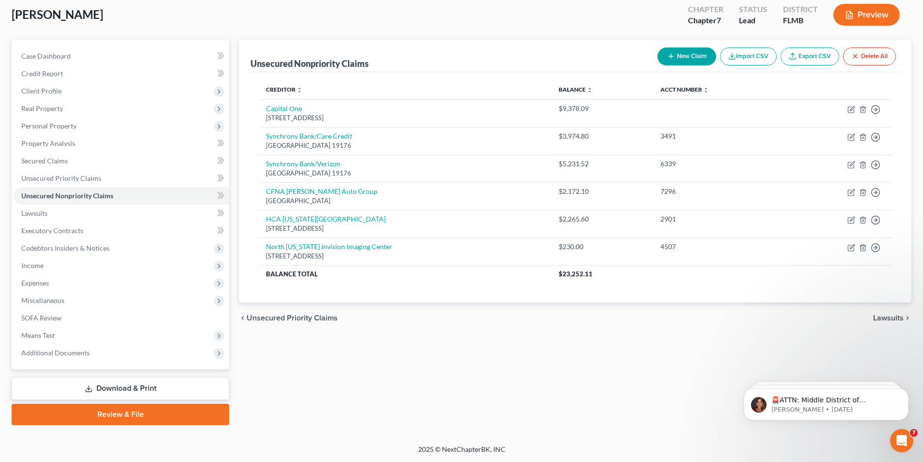
click at [668, 50] on button "New Claim" at bounding box center [687, 56] width 59 height 18
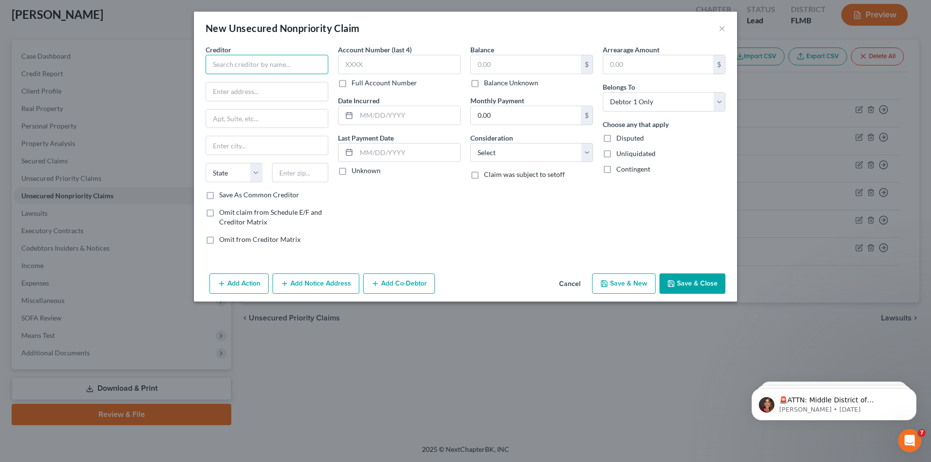
click at [231, 59] on input "text" at bounding box center [266, 64] width 123 height 19
click at [384, 61] on input "text" at bounding box center [399, 64] width 123 height 19
click at [494, 59] on input "text" at bounding box center [526, 64] width 110 height 18
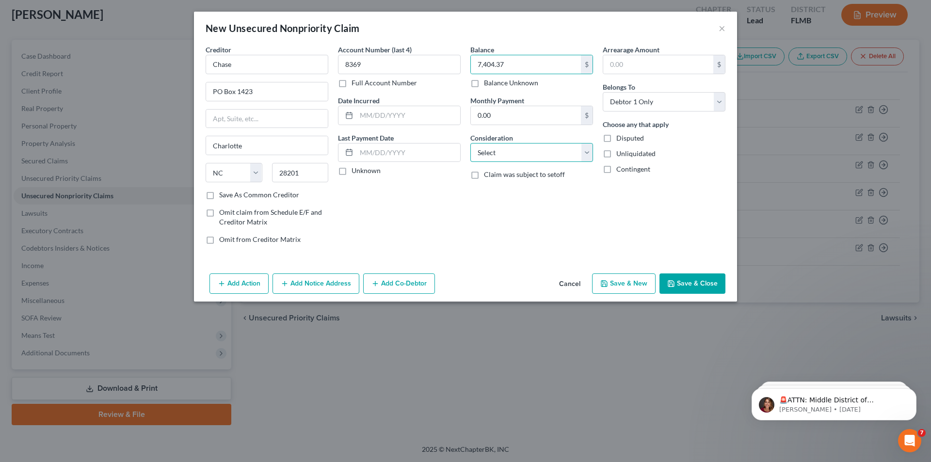
drag, startPoint x: 495, startPoint y: 147, endPoint x: 494, endPoint y: 159, distance: 12.6
click at [495, 147] on select "Select Cable / Satellite Services Collection Agency Credit Card Debt Debt Couns…" at bounding box center [531, 152] width 123 height 19
click at [470, 143] on select "Select Cable / Satellite Services Collection Agency Credit Card Debt Debt Couns…" at bounding box center [531, 152] width 123 height 19
click at [697, 285] on button "Save & Close" at bounding box center [692, 283] width 66 height 20
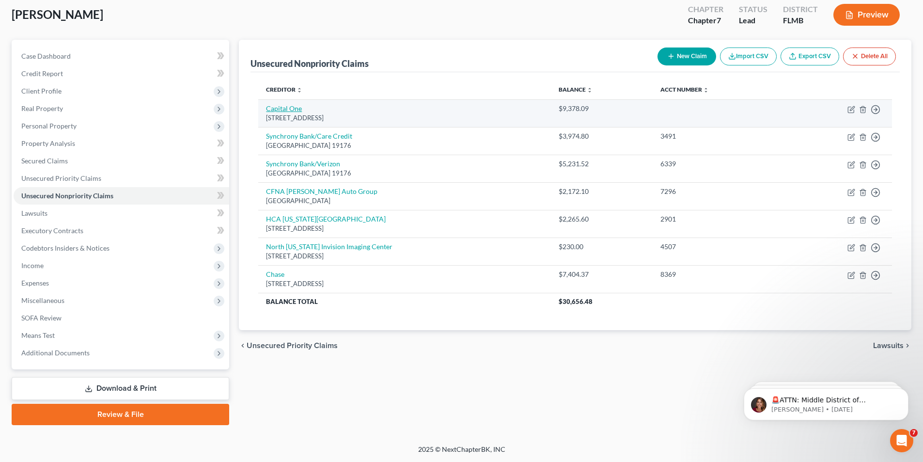
click at [290, 109] on link "Capital One" at bounding box center [284, 108] width 36 height 8
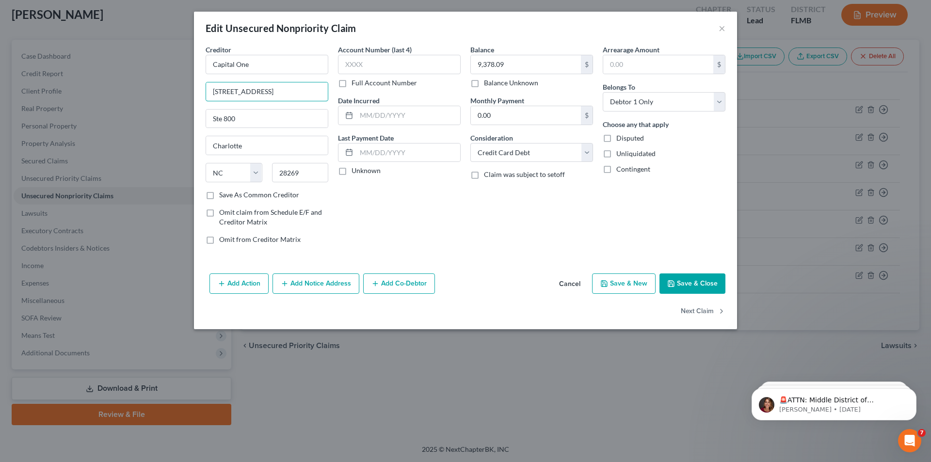
drag, startPoint x: 183, startPoint y: 67, endPoint x: 102, endPoint y: 59, distance: 81.4
click at [107, 59] on div "Edit Unsecured Nonpriority Claim × Creditor * Capital [STREET_ADDRESS] Charlott…" at bounding box center [465, 231] width 931 height 462
click at [245, 126] on input "Ste 800" at bounding box center [267, 119] width 122 height 18
click at [307, 174] on input "28269" at bounding box center [300, 172] width 57 height 19
drag, startPoint x: 307, startPoint y: 174, endPoint x: 266, endPoint y: 170, distance: 40.9
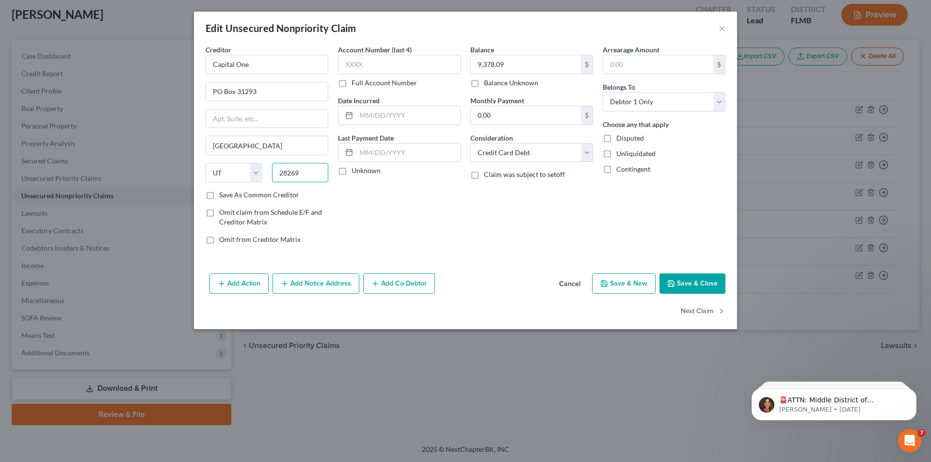
click at [266, 170] on div "State [US_STATE] AK AR AZ CA CO CT DE DC [GEOGRAPHIC_DATA] [GEOGRAPHIC_DATA] GU…" at bounding box center [267, 176] width 132 height 27
click at [711, 279] on button "Save & Close" at bounding box center [692, 283] width 66 height 20
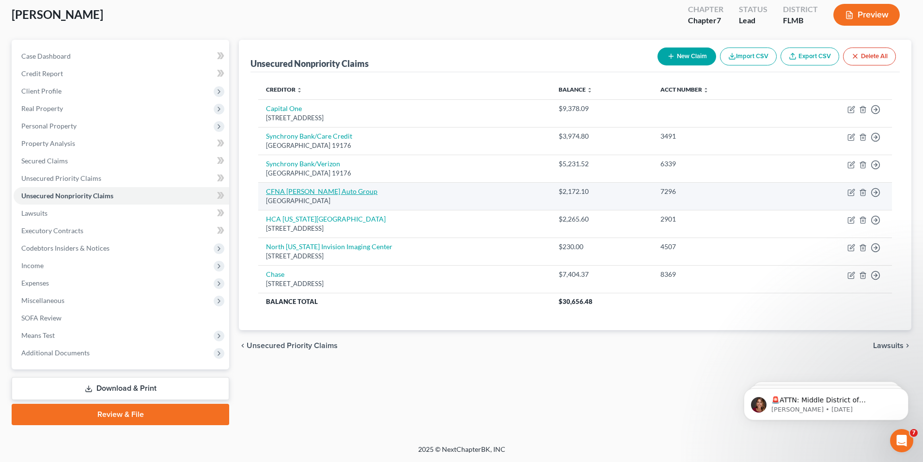
click at [331, 191] on link "CFNA [PERSON_NAME] Auto Group" at bounding box center [321, 191] width 111 height 8
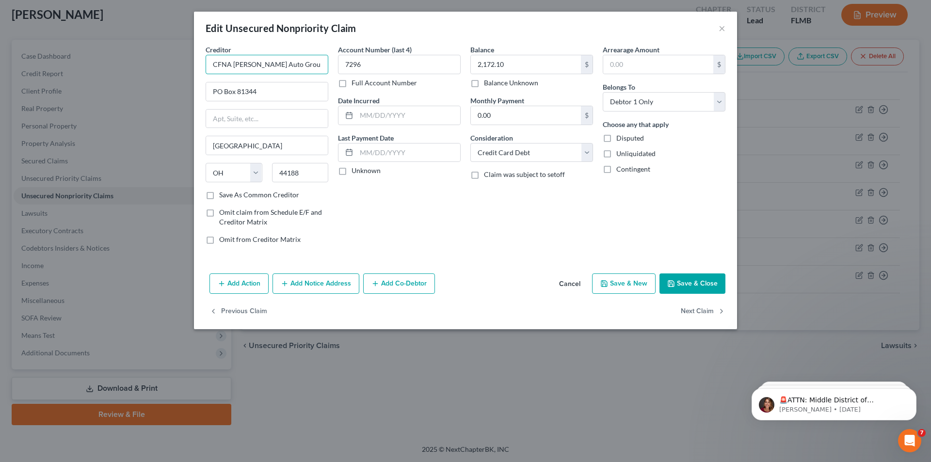
click at [302, 62] on input "CFNA [PERSON_NAME] Auto Group" at bounding box center [266, 64] width 123 height 19
click at [714, 288] on button "Save & Close" at bounding box center [692, 283] width 66 height 20
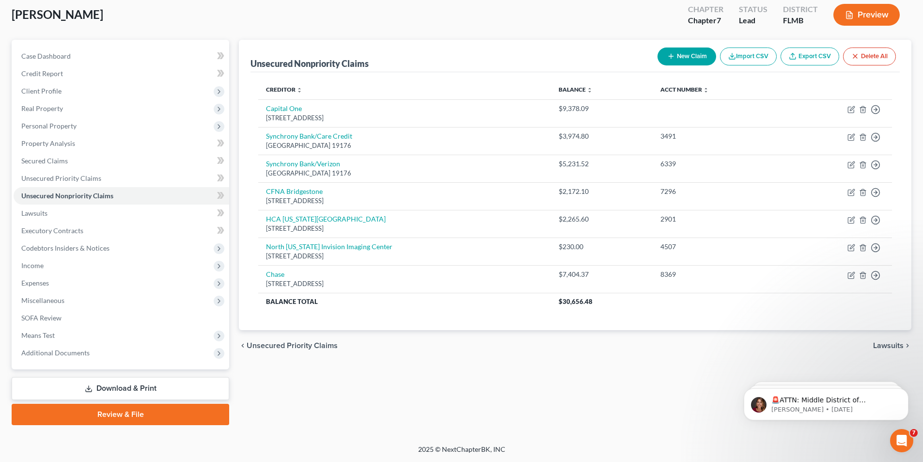
click at [684, 64] on button "New Claim" at bounding box center [687, 56] width 59 height 18
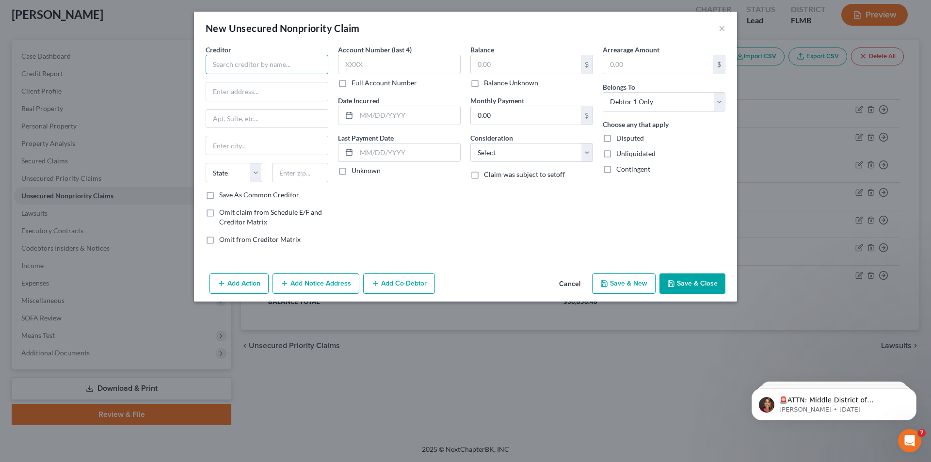
click at [295, 63] on input "text" at bounding box center [266, 64] width 123 height 19
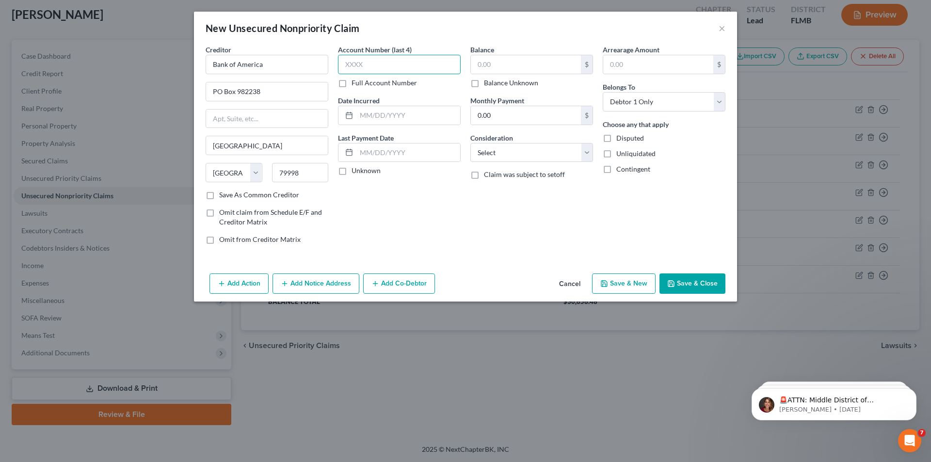
click at [364, 62] on input "text" at bounding box center [399, 64] width 123 height 19
drag, startPoint x: 505, startPoint y: 153, endPoint x: 506, endPoint y: 160, distance: 7.3
click at [505, 153] on select "Select Cable / Satellite Services Collection Agency Credit Card Debt Debt Couns…" at bounding box center [531, 152] width 123 height 19
click at [470, 143] on select "Select Cable / Satellite Services Collection Agency Credit Card Debt Debt Couns…" at bounding box center [531, 152] width 123 height 19
click at [701, 288] on button "Save & Close" at bounding box center [692, 283] width 66 height 20
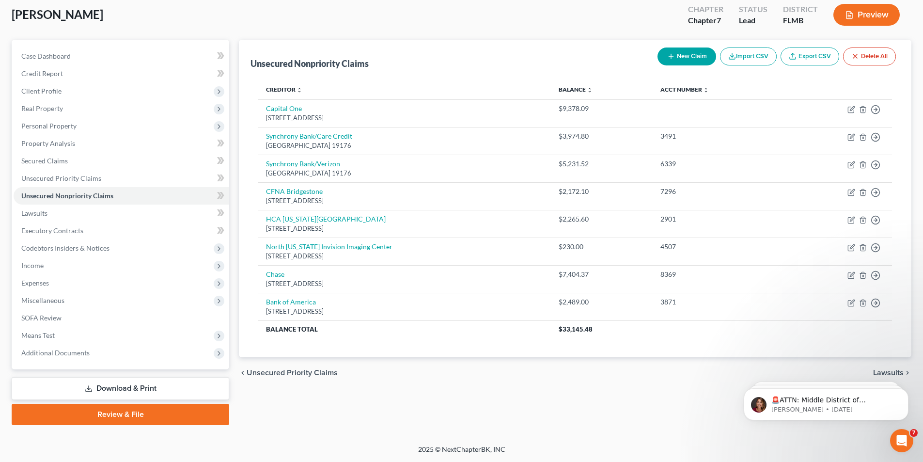
click at [693, 61] on button "New Claim" at bounding box center [687, 56] width 59 height 18
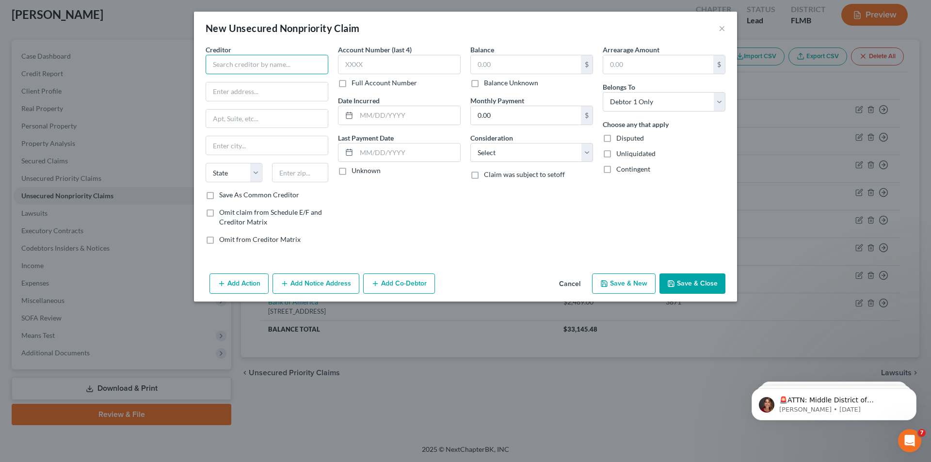
click at [299, 68] on input "text" at bounding box center [266, 64] width 123 height 19
click at [497, 151] on select "Select Cable / Satellite Services Collection Agency Credit Card Debt Debt Couns…" at bounding box center [531, 152] width 123 height 19
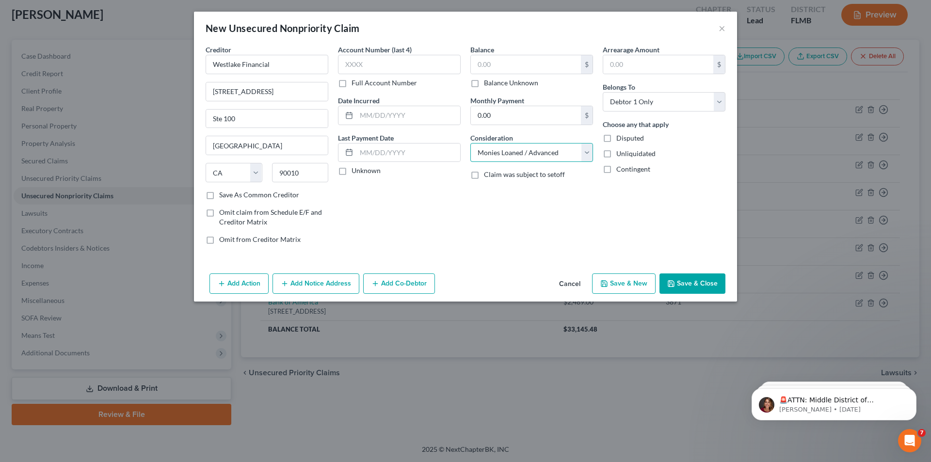
click at [470, 143] on select "Select Cable / Satellite Services Collection Agency Credit Card Debt Debt Couns…" at bounding box center [531, 152] width 123 height 19
click at [523, 65] on input "text" at bounding box center [526, 64] width 110 height 18
click at [694, 279] on button "Save & Close" at bounding box center [692, 283] width 66 height 20
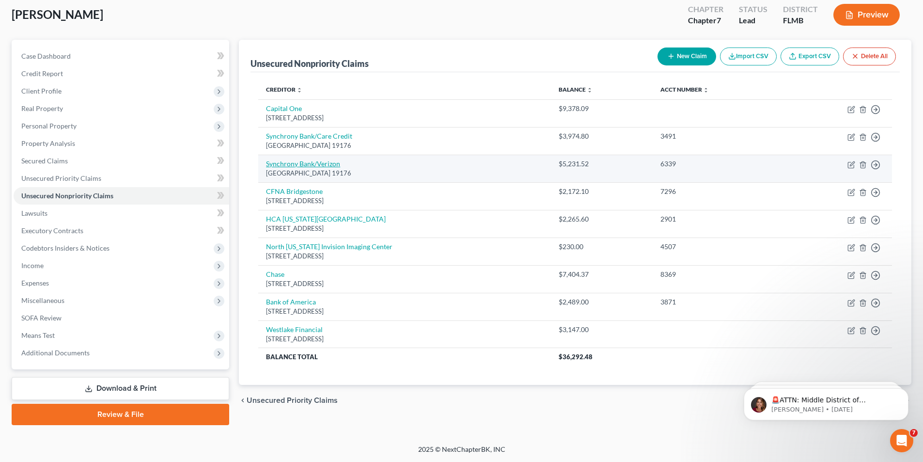
click at [296, 167] on link "Synchrony Bank/Verizon" at bounding box center [303, 163] width 74 height 8
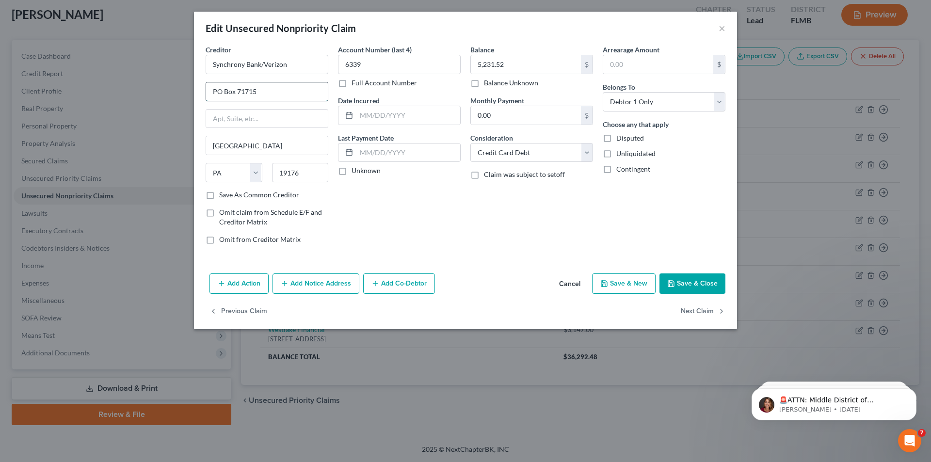
click at [266, 89] on input "PO Box 71715" at bounding box center [267, 91] width 122 height 18
click at [696, 285] on button "Save & Close" at bounding box center [692, 283] width 66 height 20
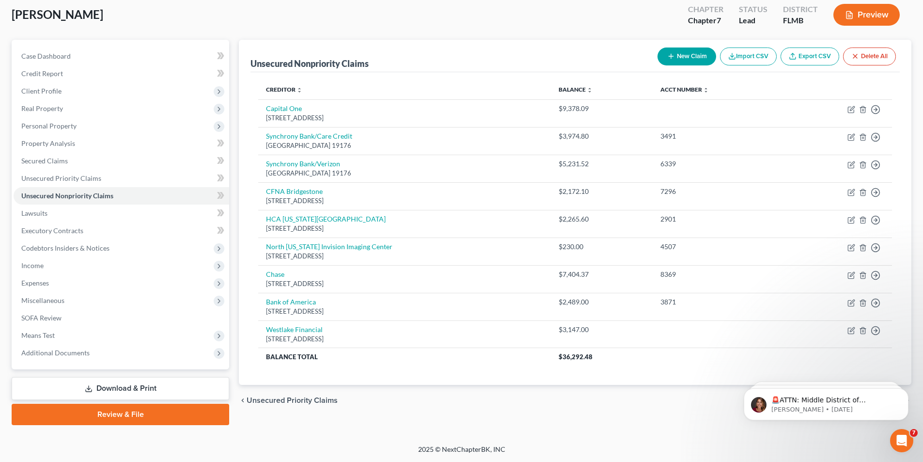
click at [678, 57] on button "New Claim" at bounding box center [687, 56] width 59 height 18
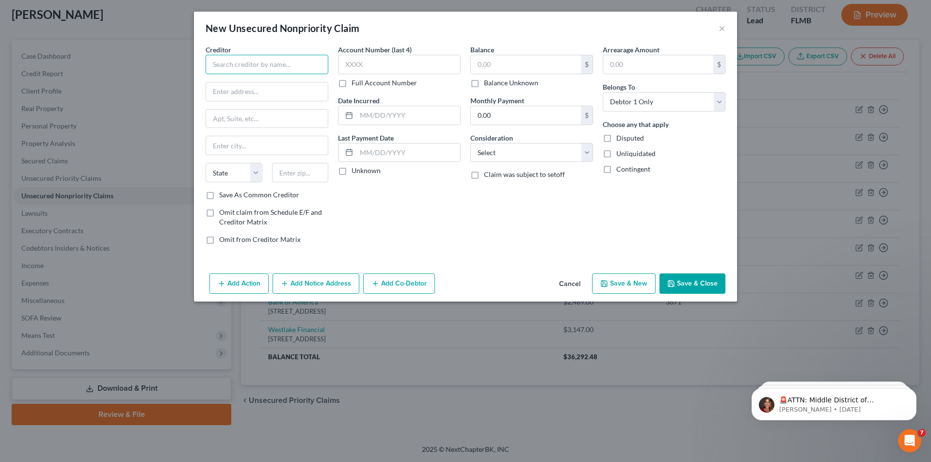
click at [258, 59] on input "text" at bounding box center [266, 64] width 123 height 19
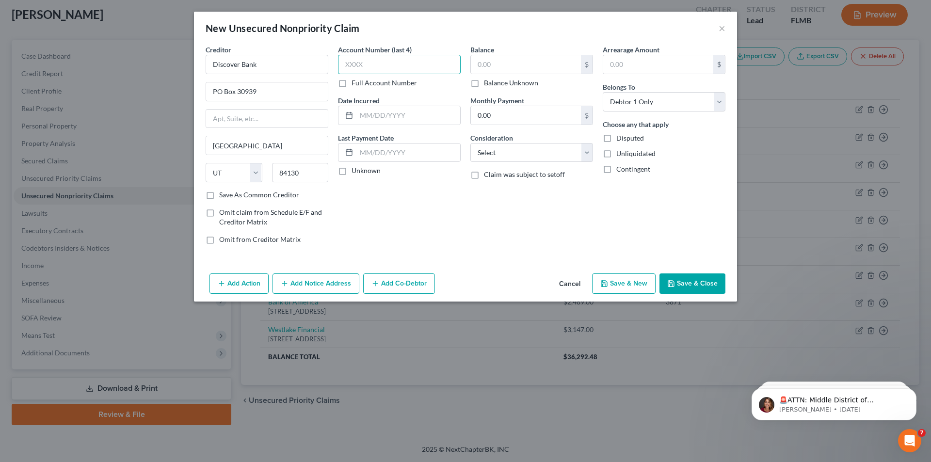
click at [345, 63] on input "text" at bounding box center [399, 64] width 123 height 19
click at [562, 67] on input "text" at bounding box center [526, 64] width 110 height 18
click at [534, 159] on select "Select Cable / Satellite Services Collection Agency Credit Card Debt Debt Couns…" at bounding box center [531, 152] width 123 height 19
click at [470, 143] on select "Select Cable / Satellite Services Collection Agency Credit Card Debt Debt Couns…" at bounding box center [531, 152] width 123 height 19
click at [692, 287] on button "Save & Close" at bounding box center [692, 283] width 66 height 20
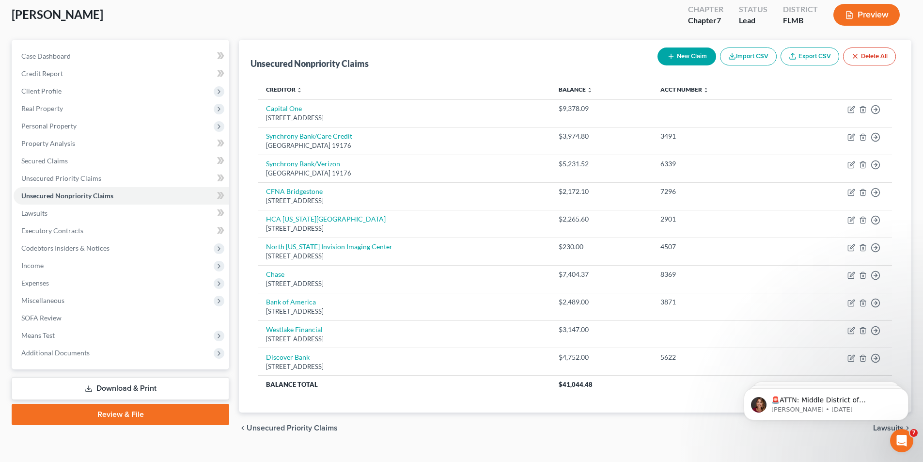
click at [700, 54] on button "New Claim" at bounding box center [687, 56] width 59 height 18
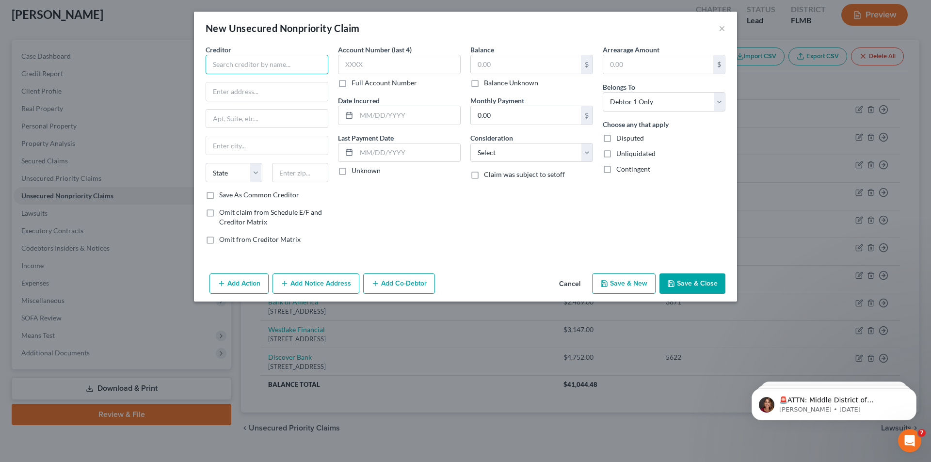
click at [255, 64] on input "text" at bounding box center [266, 64] width 123 height 19
click at [410, 62] on input "text" at bounding box center [399, 64] width 123 height 19
click at [409, 116] on input "text" at bounding box center [408, 115] width 104 height 18
click at [568, 63] on input "text" at bounding box center [526, 64] width 110 height 18
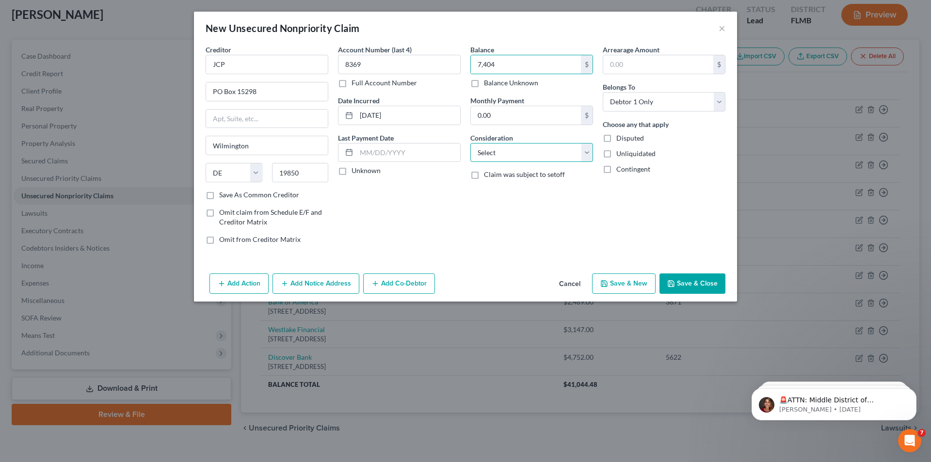
click at [546, 161] on select "Select Cable / Satellite Services Collection Agency Credit Card Debt Debt Couns…" at bounding box center [531, 152] width 123 height 19
click at [470, 143] on select "Select Cable / Satellite Services Collection Agency Credit Card Debt Debt Couns…" at bounding box center [531, 152] width 123 height 19
click at [697, 289] on button "Save & Close" at bounding box center [692, 283] width 66 height 20
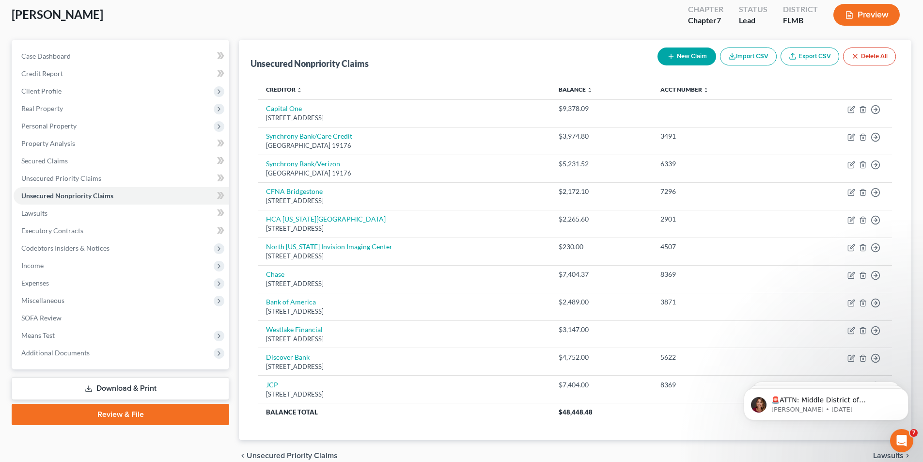
click at [691, 60] on button "New Claim" at bounding box center [687, 56] width 59 height 18
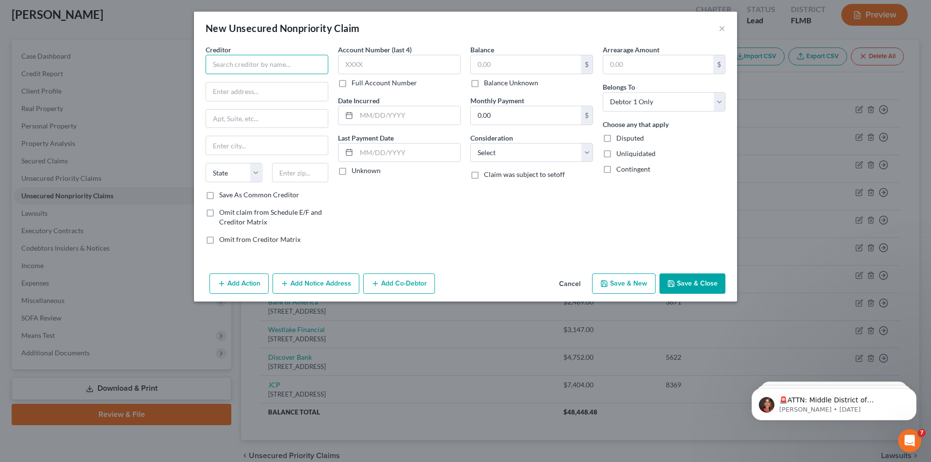
click at [254, 71] on input "text" at bounding box center [266, 64] width 123 height 19
click at [357, 68] on input "text" at bounding box center [399, 64] width 123 height 19
click at [491, 53] on label "Balance" at bounding box center [482, 50] width 24 height 10
click at [486, 60] on input "text" at bounding box center [526, 64] width 110 height 18
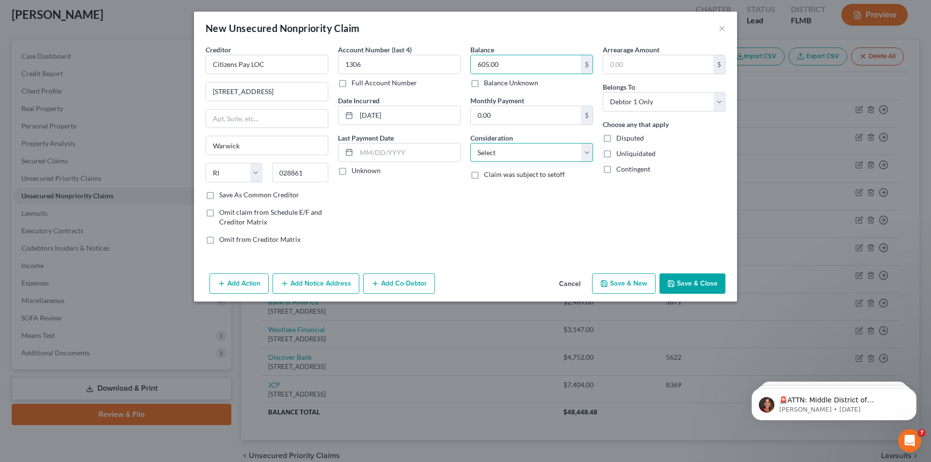
click at [499, 155] on select "Select Cable / Satellite Services Collection Agency Credit Card Debt Debt Couns…" at bounding box center [531, 152] width 123 height 19
click at [470, 143] on select "Select Cable / Satellite Services Collection Agency Credit Card Debt Debt Couns…" at bounding box center [531, 152] width 123 height 19
click at [680, 287] on button "Save & Close" at bounding box center [692, 283] width 66 height 20
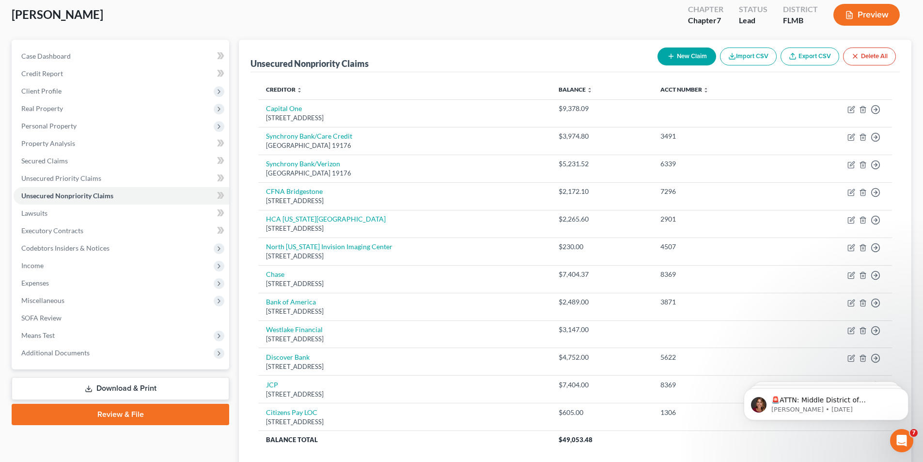
click at [692, 53] on button "New Claim" at bounding box center [687, 56] width 59 height 18
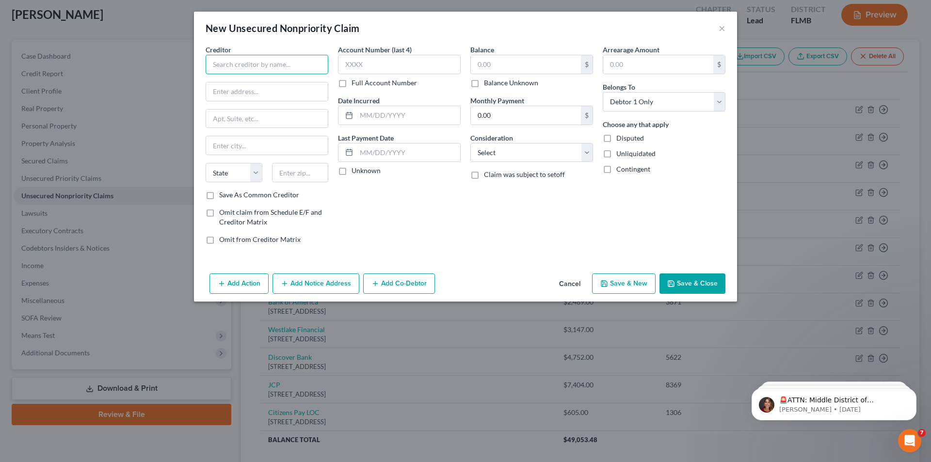
click at [226, 64] on input "text" at bounding box center [266, 64] width 123 height 19
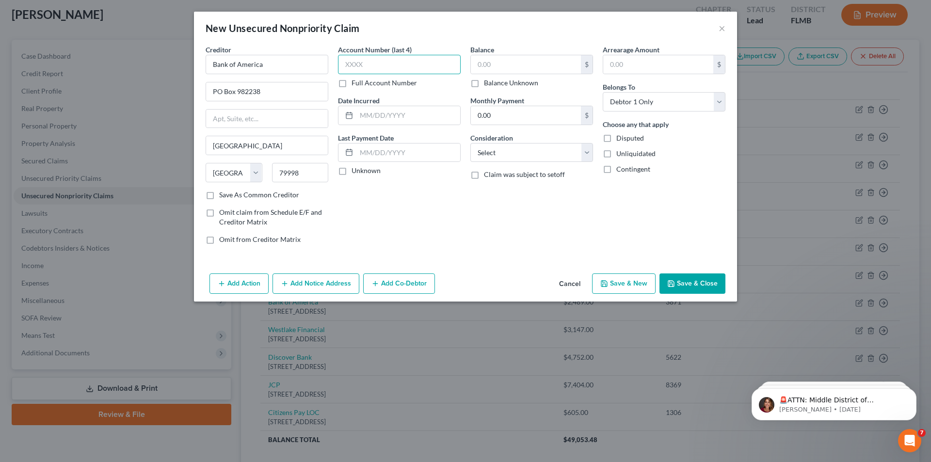
click at [392, 67] on input "text" at bounding box center [399, 64] width 123 height 19
click at [504, 68] on input "text" at bounding box center [526, 64] width 110 height 18
click at [482, 160] on select "Select Cable / Satellite Services Collection Agency Credit Card Debt Debt Couns…" at bounding box center [531, 152] width 123 height 19
click at [470, 143] on select "Select Cable / Satellite Services Collection Agency Credit Card Debt Debt Couns…" at bounding box center [531, 152] width 123 height 19
click at [716, 292] on button "Save & Close" at bounding box center [692, 283] width 66 height 20
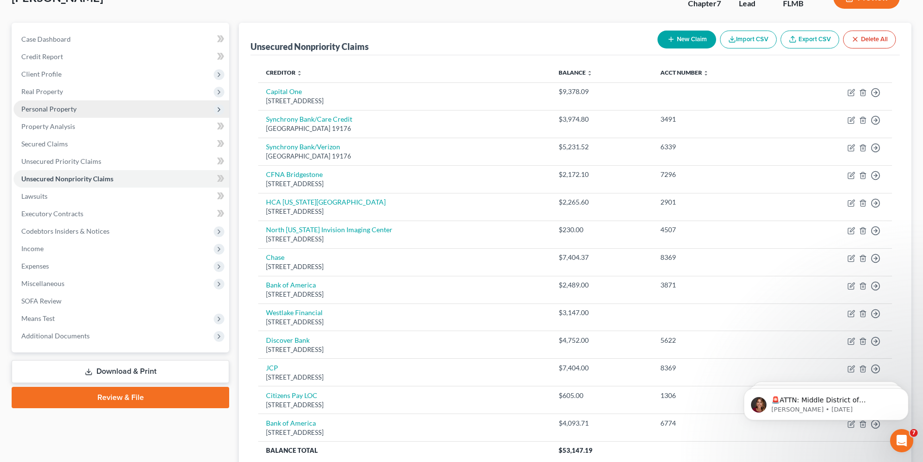
scroll to position [53, 0]
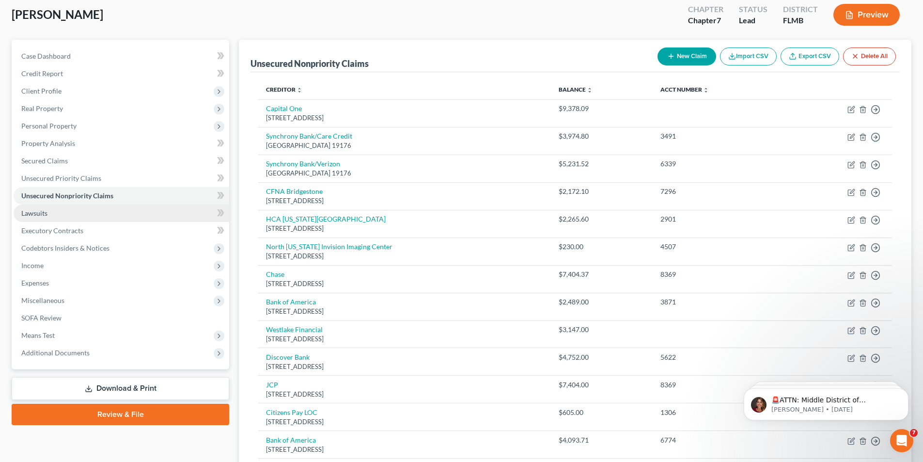
click at [30, 214] on span "Lawsuits" at bounding box center [34, 213] width 26 height 8
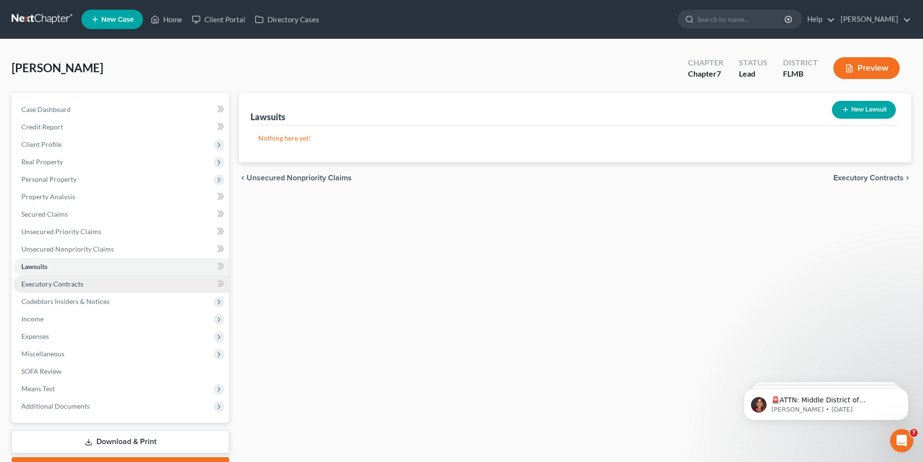
click at [66, 284] on span "Executory Contracts" at bounding box center [52, 284] width 62 height 8
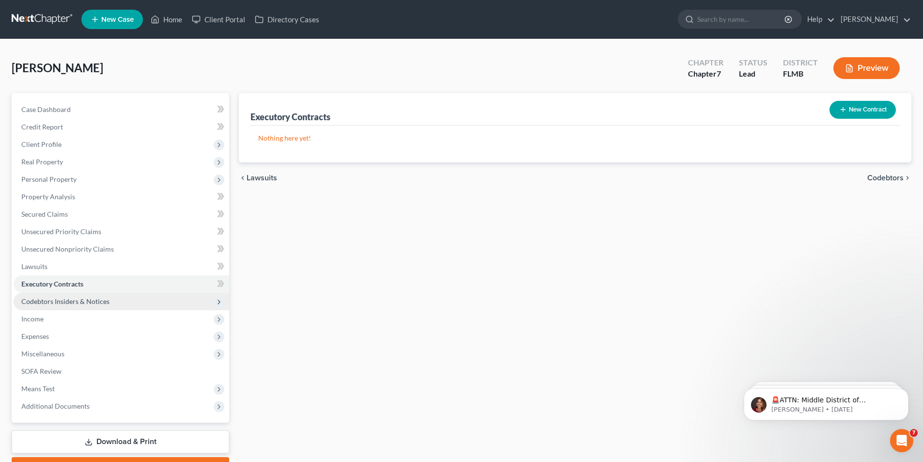
click at [65, 299] on span "Codebtors Insiders & Notices" at bounding box center [65, 301] width 88 height 8
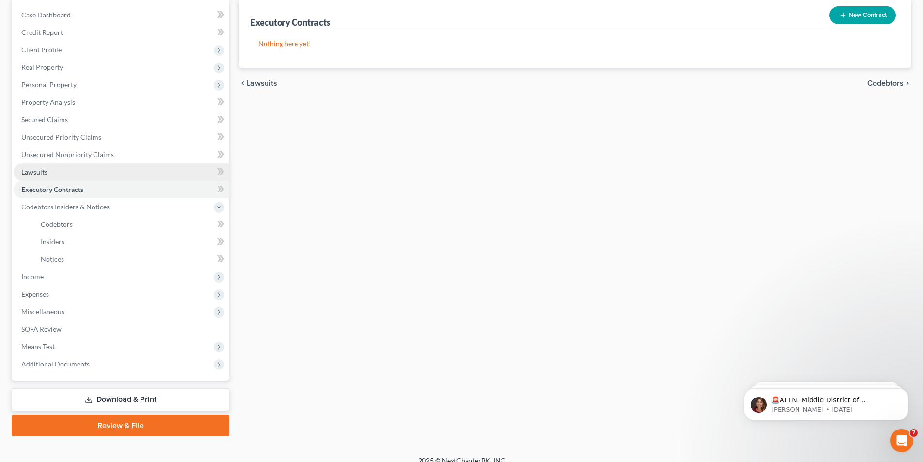
scroll to position [97, 0]
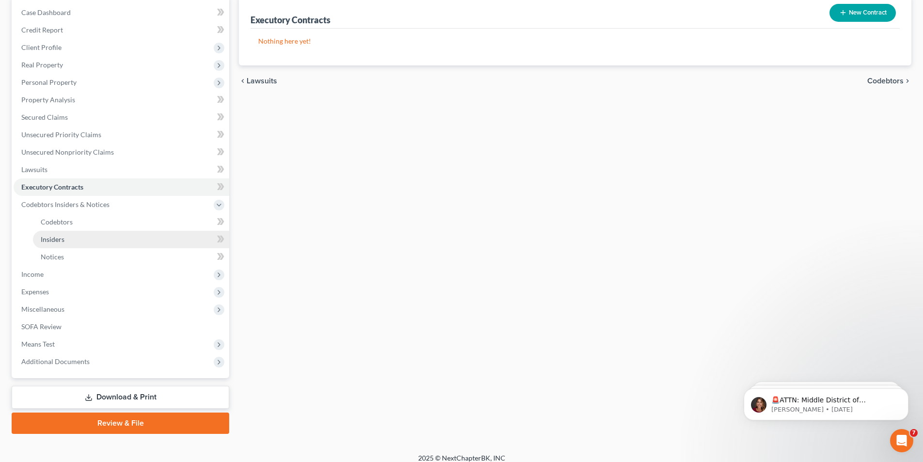
click at [54, 241] on span "Insiders" at bounding box center [53, 239] width 24 height 8
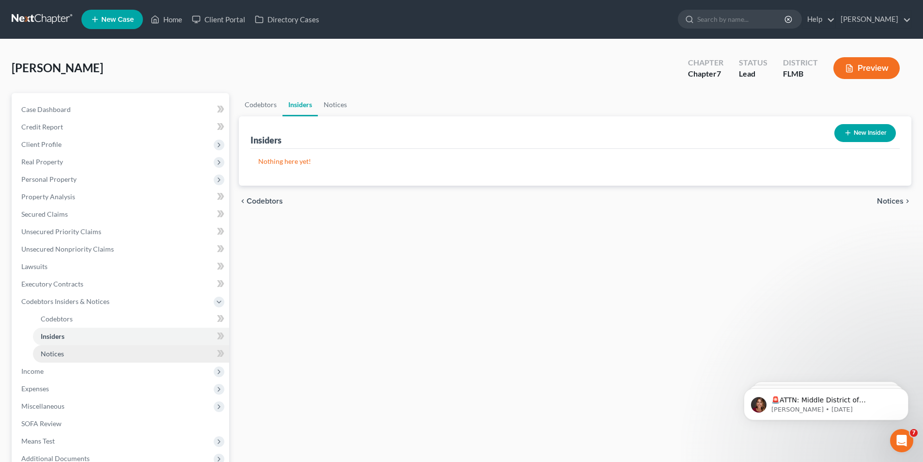
click at [57, 354] on span "Notices" at bounding box center [52, 353] width 23 height 8
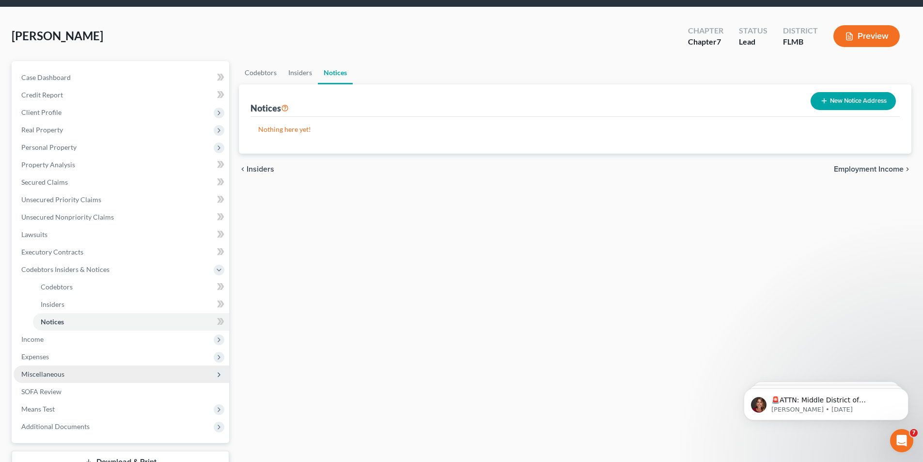
scroll to position [97, 0]
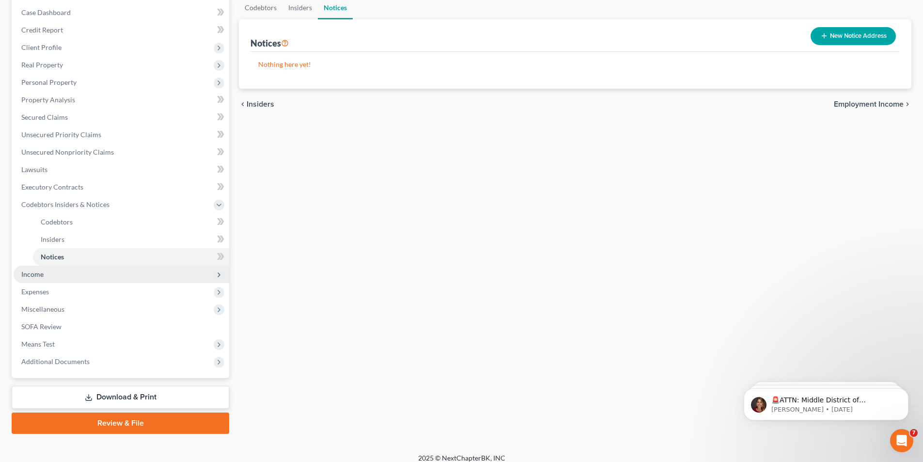
click at [41, 276] on span "Income" at bounding box center [32, 274] width 22 height 8
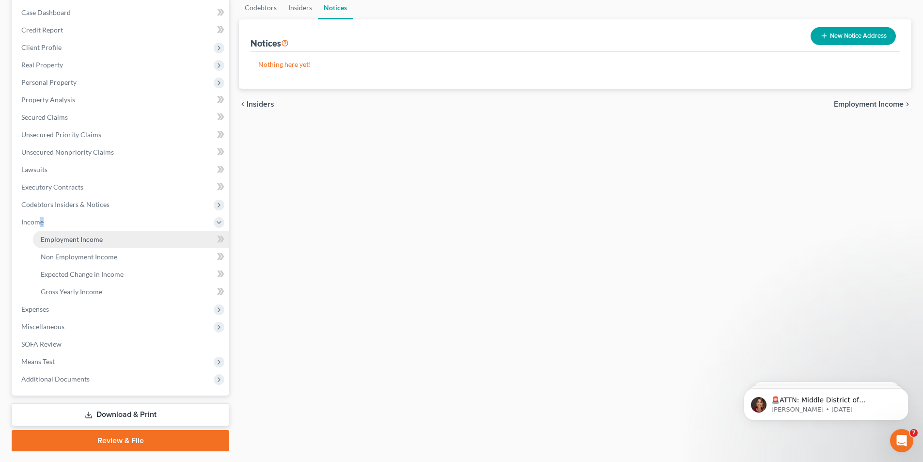
click at [73, 242] on span "Employment Income" at bounding box center [72, 239] width 62 height 8
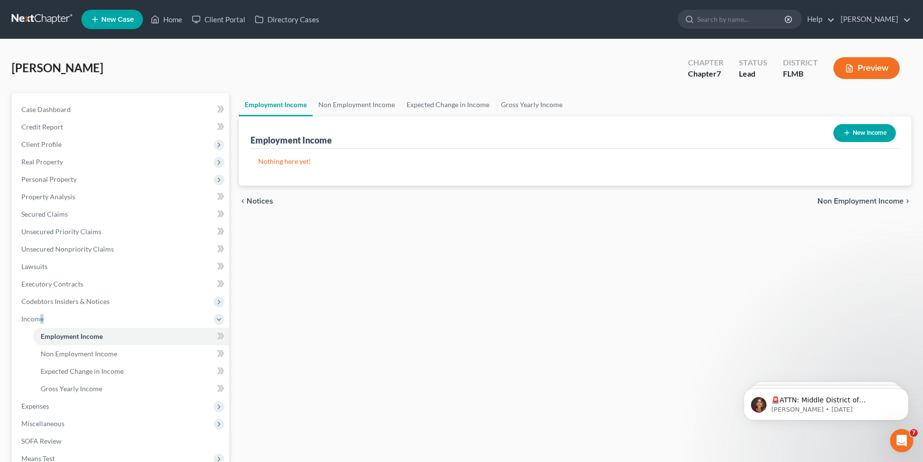
click at [864, 134] on button "New Income" at bounding box center [865, 133] width 63 height 18
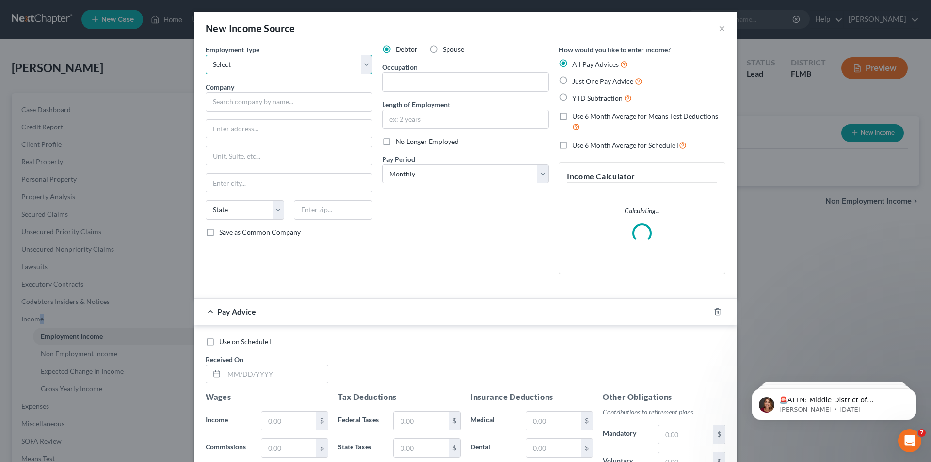
click at [220, 60] on select "Select Full or [DEMOGRAPHIC_DATA] Employment Self Employment" at bounding box center [288, 64] width 167 height 19
click at [205, 55] on select "Select Full or [DEMOGRAPHIC_DATA] Employment Self Employment" at bounding box center [288, 64] width 167 height 19
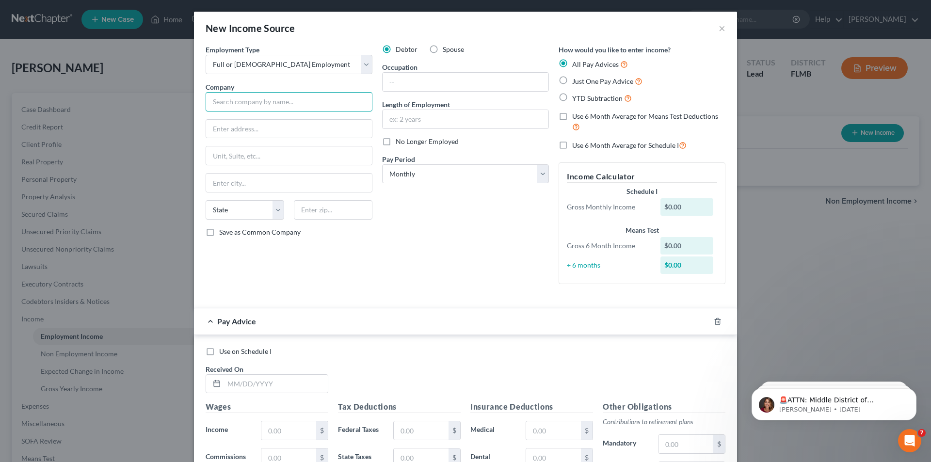
click at [223, 104] on input "text" at bounding box center [288, 101] width 167 height 19
click at [392, 81] on input "text" at bounding box center [465, 82] width 166 height 18
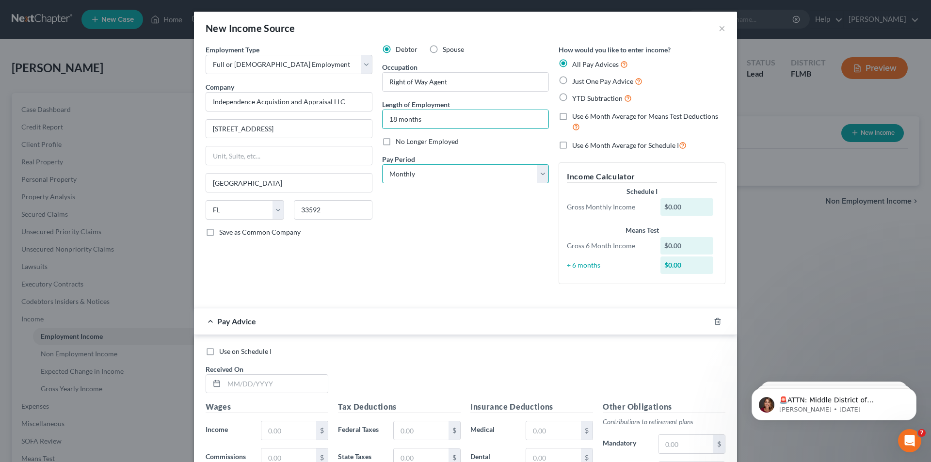
click at [410, 174] on select "Select Monthly Twice Monthly Every Other Week Weekly" at bounding box center [465, 173] width 167 height 19
click at [382, 164] on select "Select Monthly Twice Monthly Every Other Week Weekly" at bounding box center [465, 173] width 167 height 19
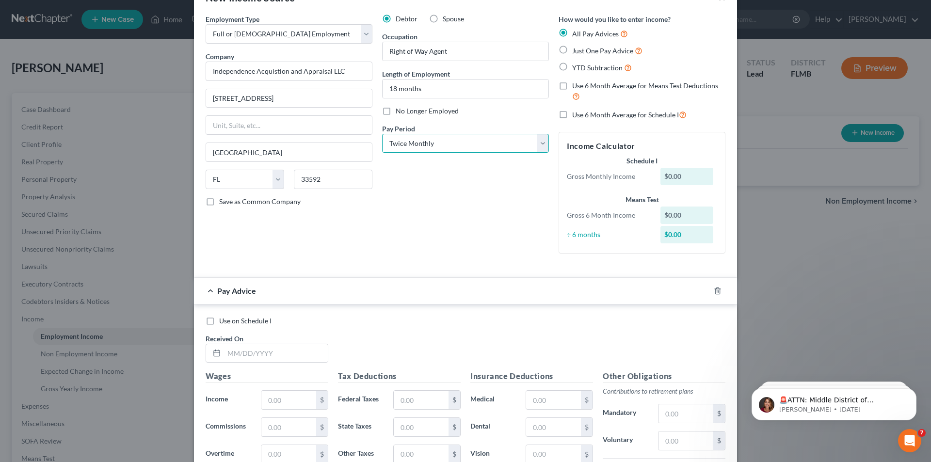
scroll to position [97, 0]
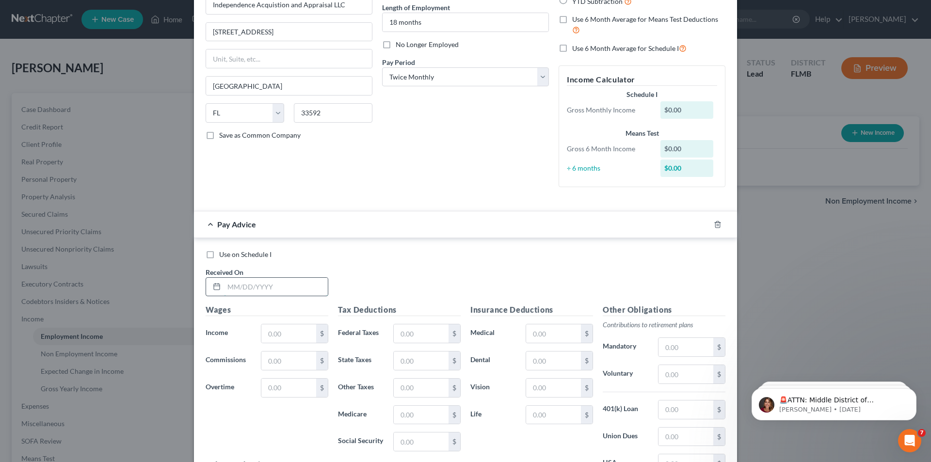
click at [244, 292] on input "text" at bounding box center [276, 287] width 104 height 18
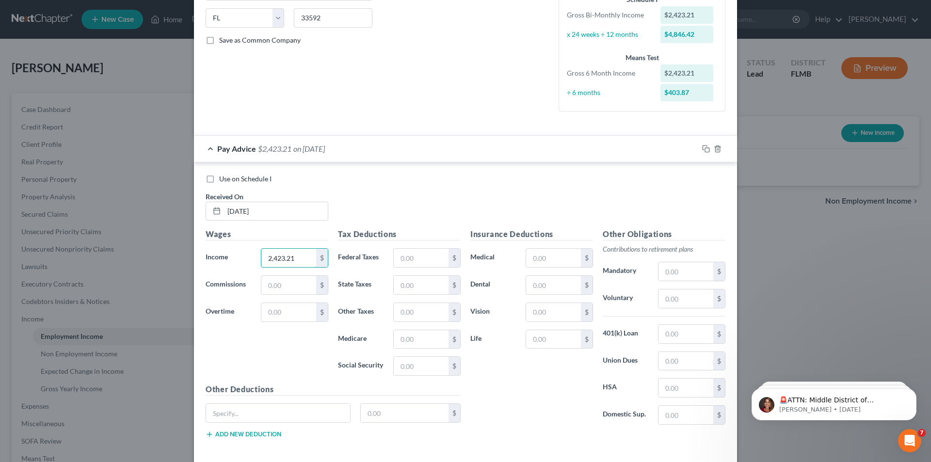
scroll to position [194, 0]
click at [531, 257] on input "text" at bounding box center [553, 256] width 55 height 18
click at [670, 273] on input "text" at bounding box center [685, 269] width 55 height 18
click at [658, 288] on input "text" at bounding box center [685, 296] width 55 height 18
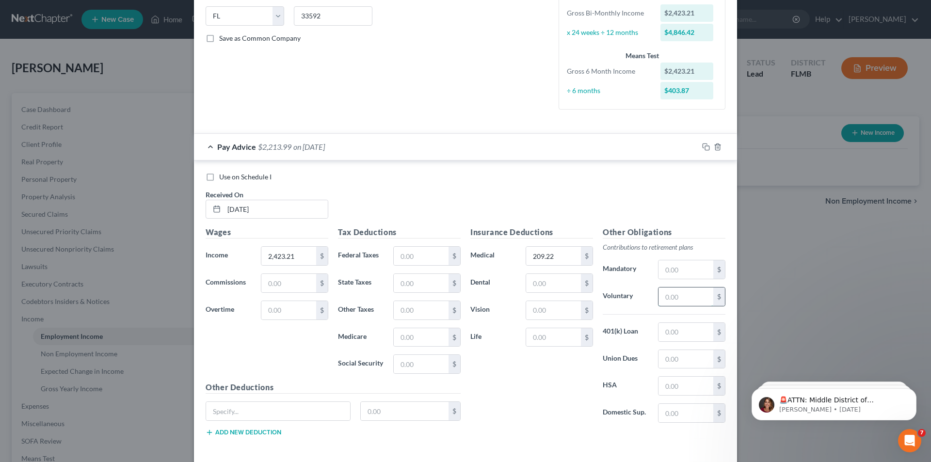
click at [658, 288] on input "text" at bounding box center [685, 296] width 55 height 18
click at [407, 254] on input "text" at bounding box center [421, 256] width 55 height 18
click at [400, 358] on input "text" at bounding box center [421, 364] width 55 height 18
click at [415, 339] on input "text" at bounding box center [421, 337] width 55 height 18
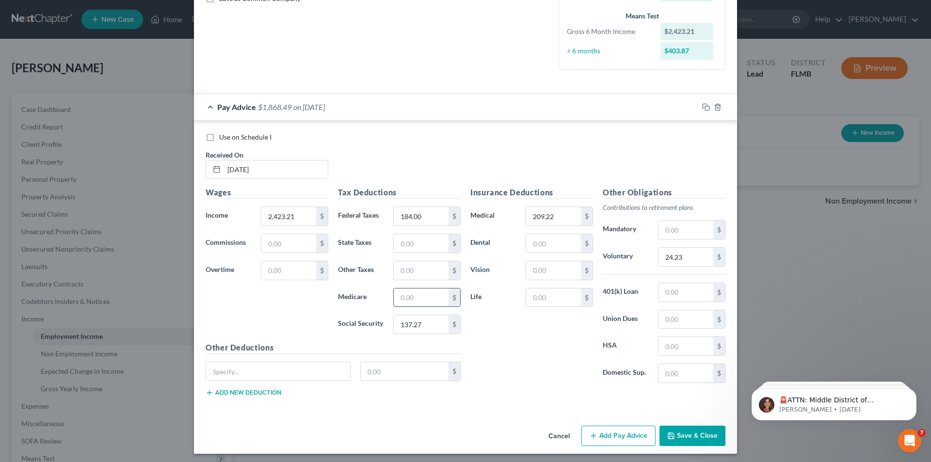
scroll to position [237, 0]
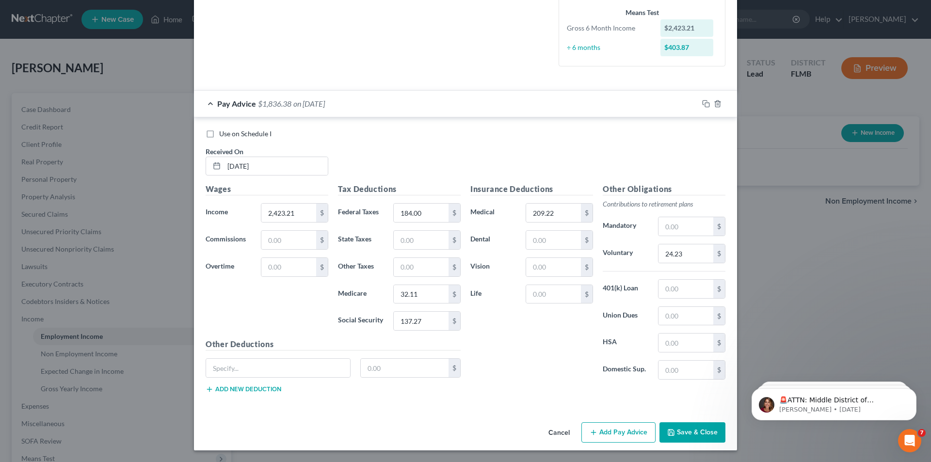
click at [629, 437] on button "Add Pay Advice" at bounding box center [618, 432] width 74 height 20
click at [629, 418] on div "Employment Type * Select Full or [DEMOGRAPHIC_DATA] Employment Self Employment …" at bounding box center [465, 113] width 543 height 611
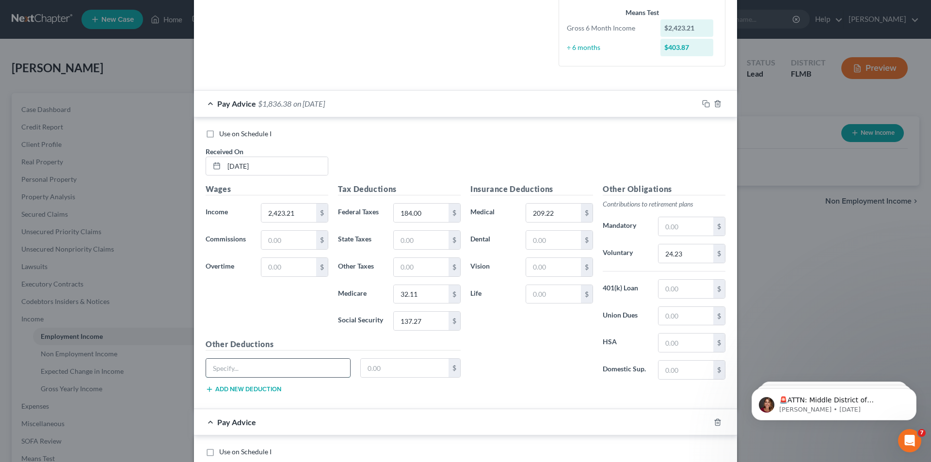
click at [243, 366] on input "text" at bounding box center [278, 368] width 144 height 18
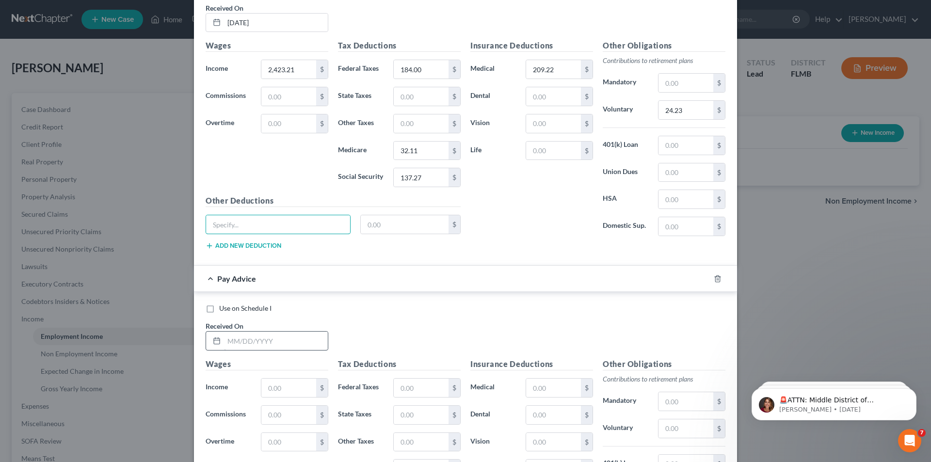
scroll to position [382, 0]
click at [244, 338] on input "text" at bounding box center [276, 339] width 104 height 18
click at [270, 386] on input "text" at bounding box center [288, 386] width 55 height 18
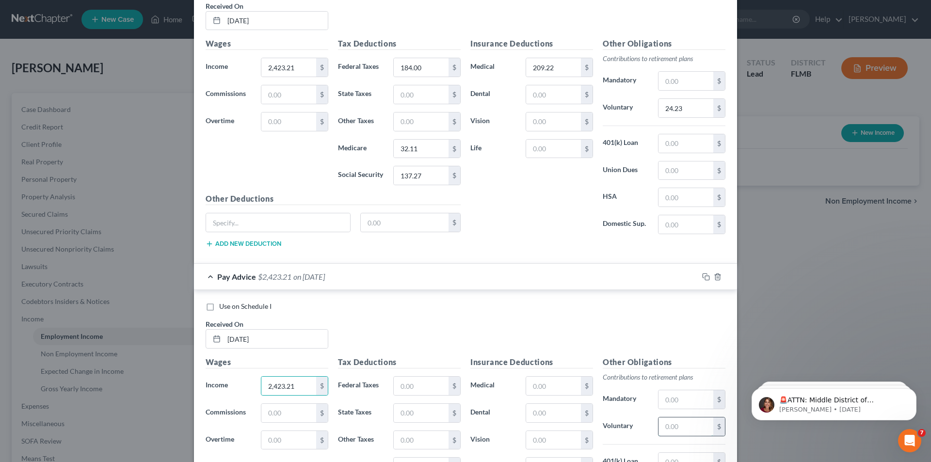
click at [661, 421] on input "text" at bounding box center [685, 426] width 55 height 18
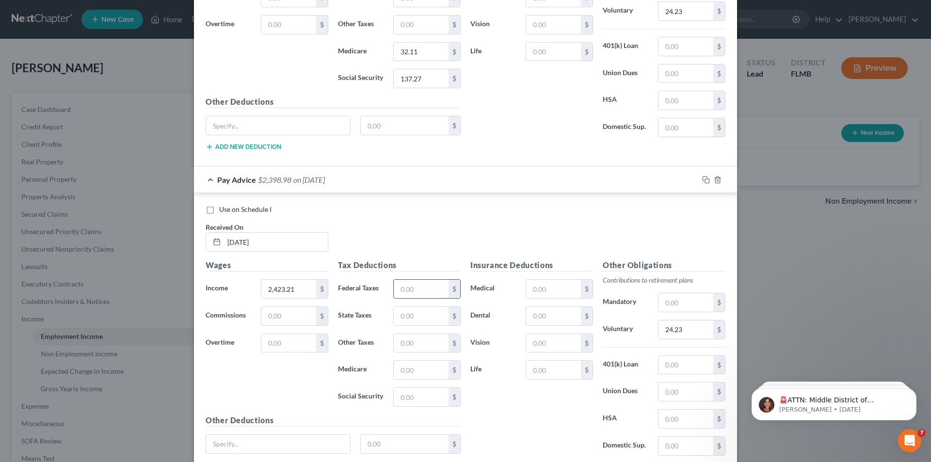
click at [410, 283] on input "text" at bounding box center [421, 289] width 55 height 18
click at [404, 368] on input "text" at bounding box center [421, 370] width 55 height 18
click at [411, 397] on input "text" at bounding box center [421, 397] width 55 height 18
click at [419, 398] on input "text" at bounding box center [421, 397] width 55 height 18
click at [547, 285] on input "text" at bounding box center [553, 289] width 55 height 18
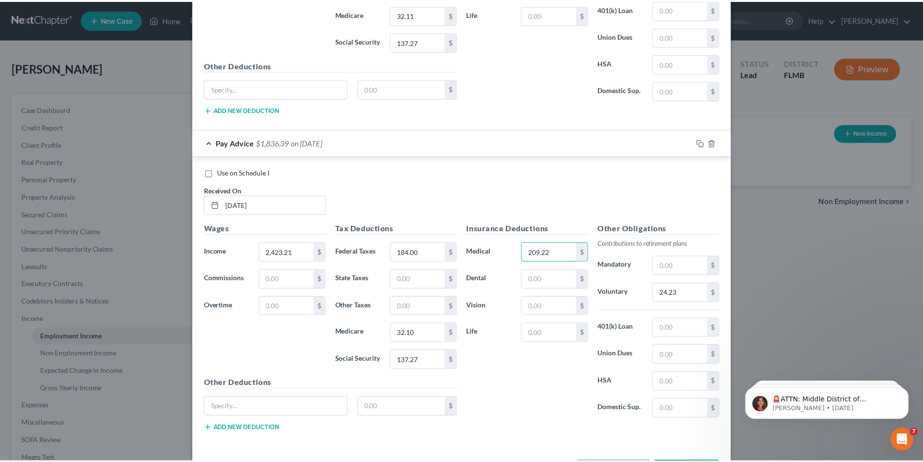
scroll to position [555, 0]
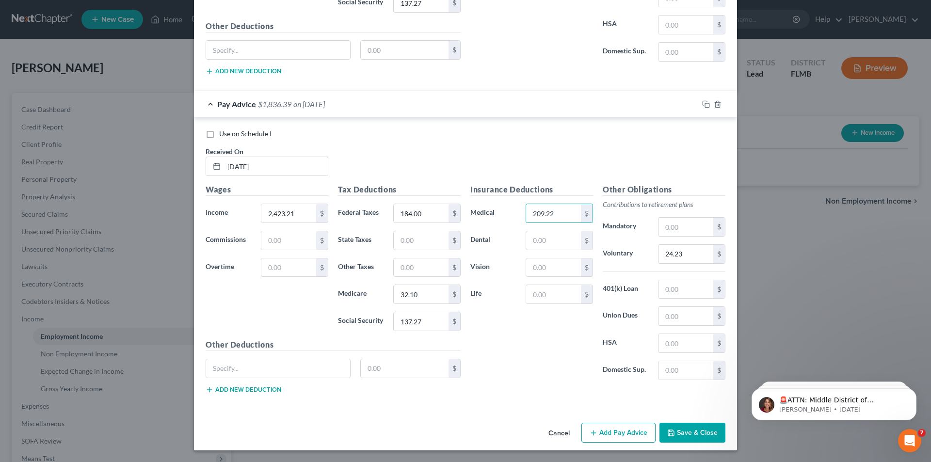
click at [680, 432] on button "Save & Close" at bounding box center [692, 433] width 66 height 20
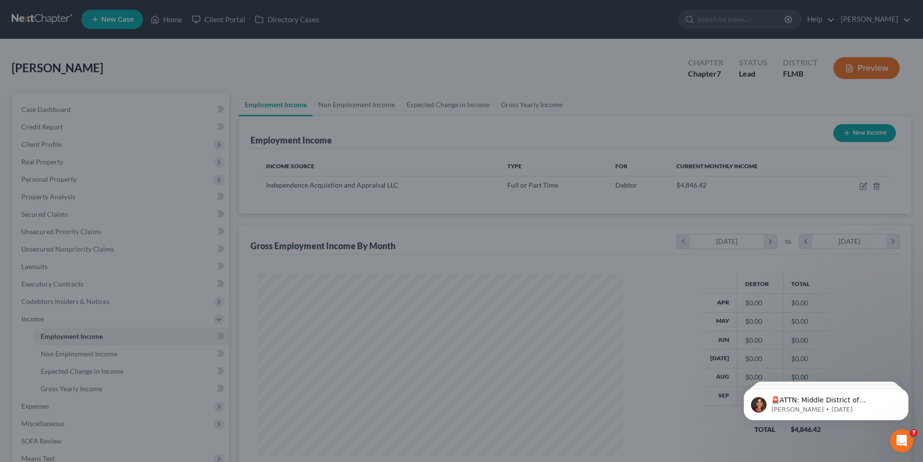
scroll to position [484488, 484288]
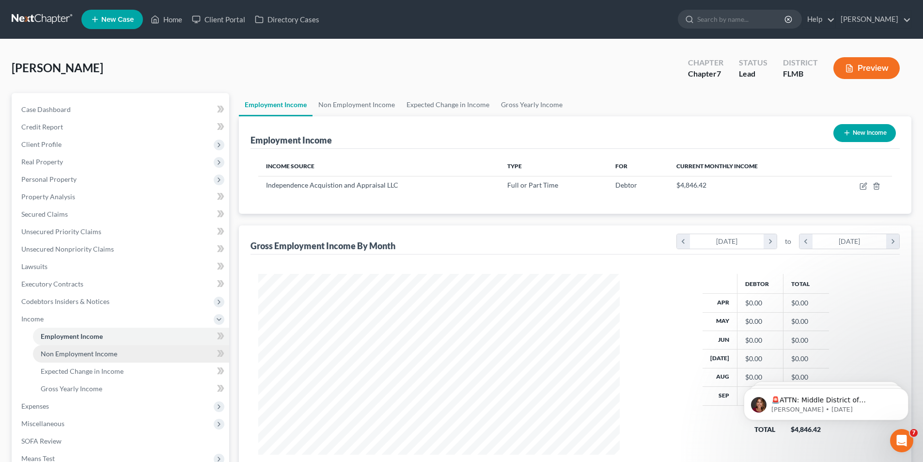
click at [58, 351] on span "Non Employment Income" at bounding box center [79, 353] width 77 height 8
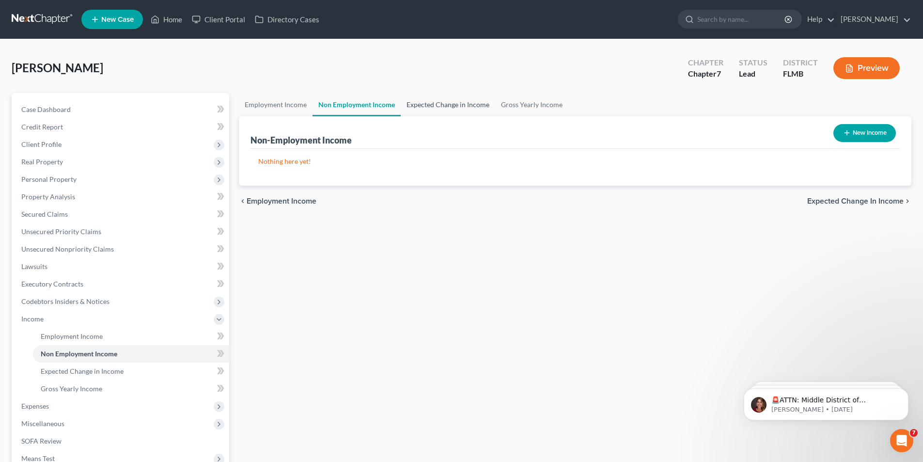
click at [447, 103] on link "Expected Change in Income" at bounding box center [448, 104] width 95 height 23
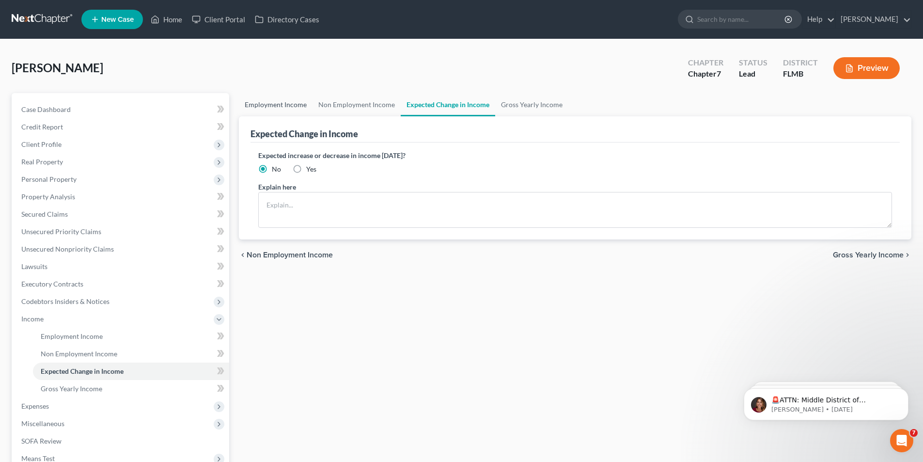
click at [292, 105] on link "Employment Income" at bounding box center [276, 104] width 74 height 23
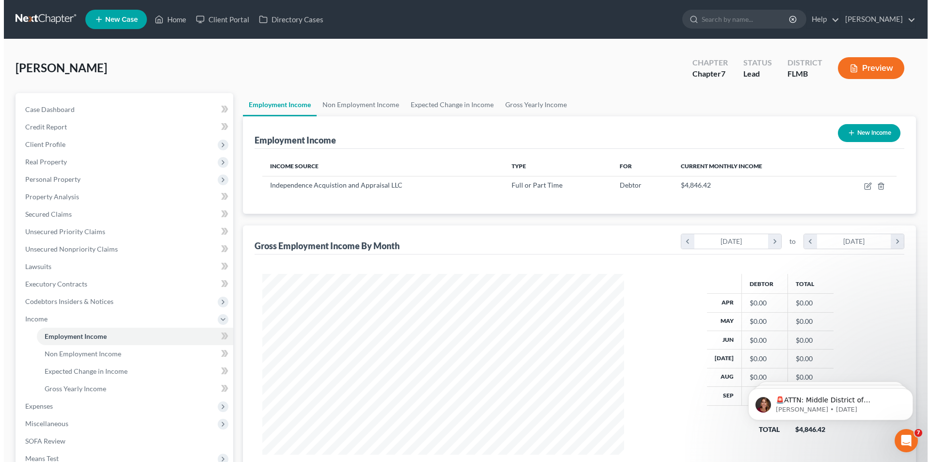
scroll to position [181, 381]
click at [857, 131] on button "New Income" at bounding box center [865, 133] width 63 height 18
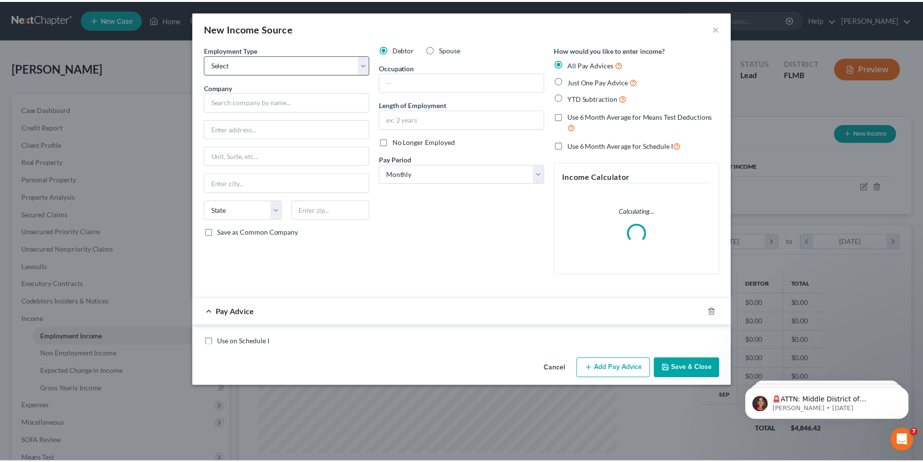
scroll to position [182, 384]
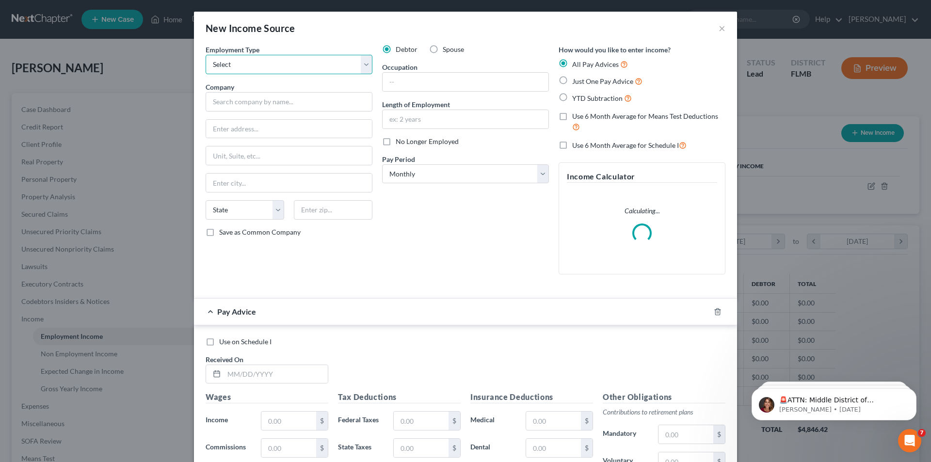
click at [266, 64] on select "Select Full or [DEMOGRAPHIC_DATA] Employment Self Employment" at bounding box center [288, 64] width 167 height 19
click at [205, 55] on select "Select Full or [DEMOGRAPHIC_DATA] Employment Self Employment" at bounding box center [288, 64] width 167 height 19
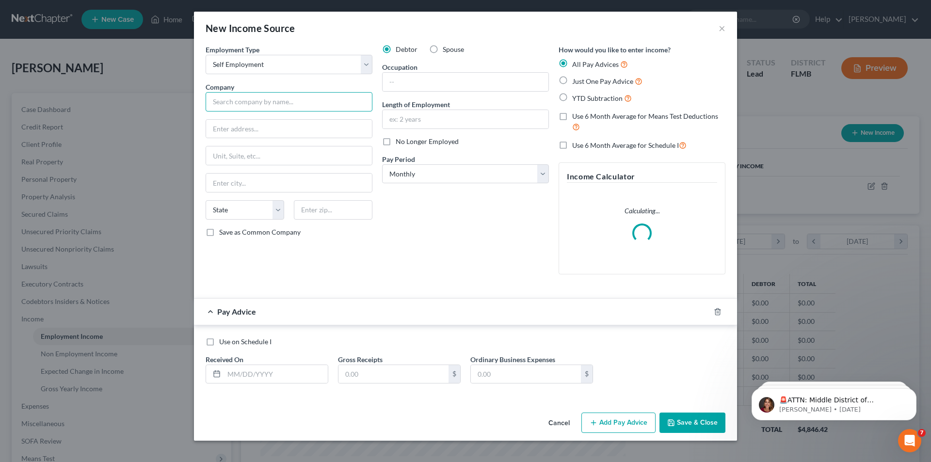
click at [250, 104] on input "text" at bounding box center [288, 101] width 167 height 19
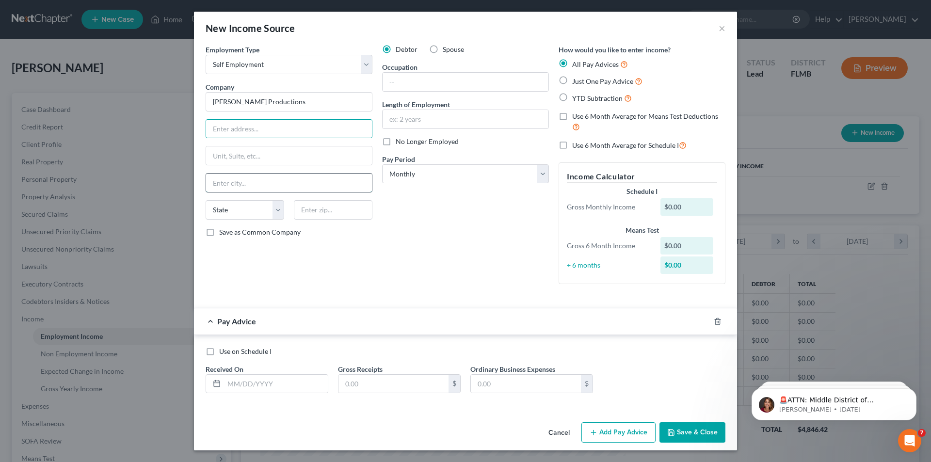
click at [250, 187] on input "text" at bounding box center [289, 183] width 166 height 18
click at [436, 82] on input "text" at bounding box center [465, 82] width 166 height 18
click at [434, 117] on input "text" at bounding box center [465, 119] width 166 height 18
click at [444, 179] on select "Select Monthly Twice Monthly Every Other Week Weekly" at bounding box center [465, 173] width 167 height 19
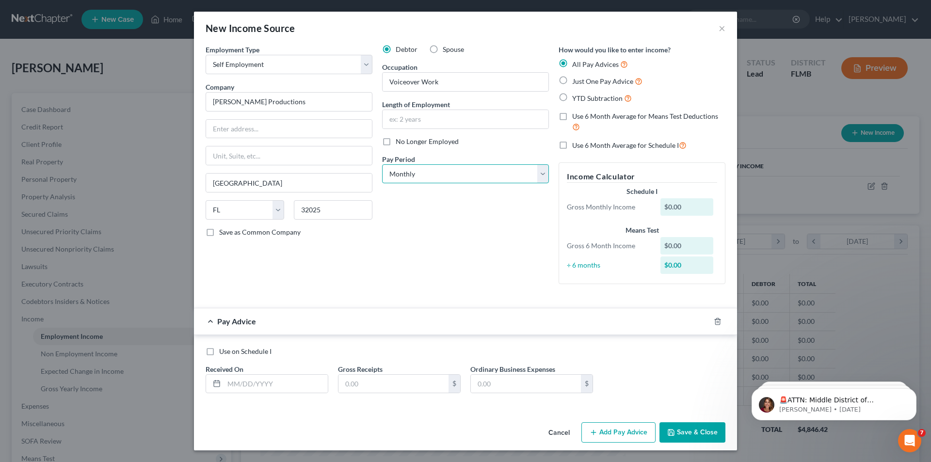
click at [444, 172] on select "Select Monthly Twice Monthly Every Other Week Weekly" at bounding box center [465, 173] width 167 height 19
click at [487, 175] on select "Select Monthly Twice Monthly Every Other Week Weekly" at bounding box center [465, 173] width 167 height 19
click at [382, 164] on select "Select Monthly Twice Monthly Every Other Week Weekly" at bounding box center [465, 173] width 167 height 19
click at [280, 384] on input "text" at bounding box center [276, 384] width 104 height 18
click at [705, 431] on button "Save & Close" at bounding box center [692, 432] width 66 height 20
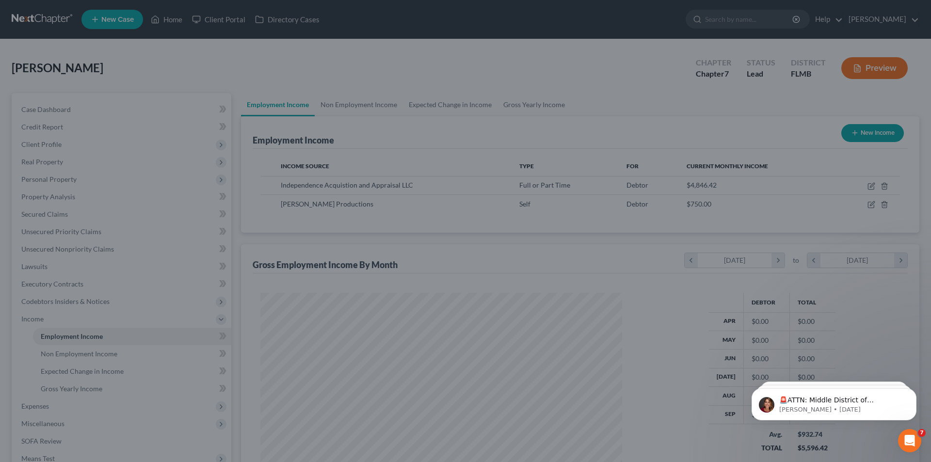
scroll to position [484488, 484288]
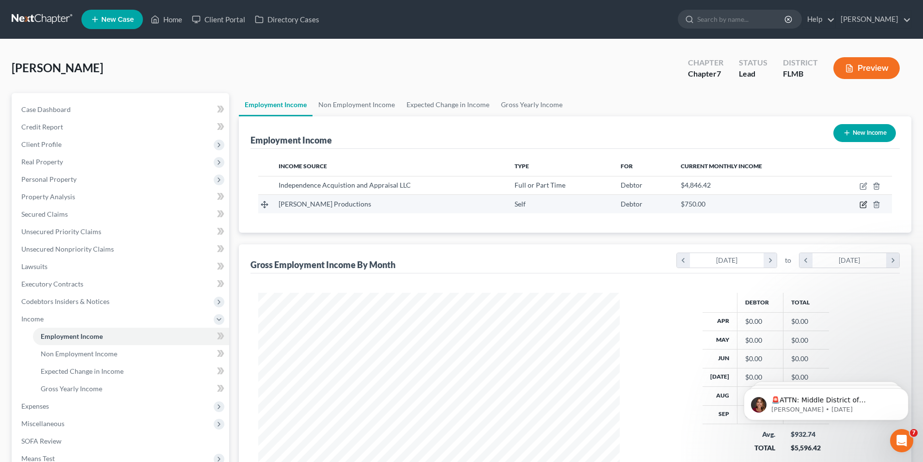
click at [864, 205] on icon "button" at bounding box center [864, 205] width 8 height 8
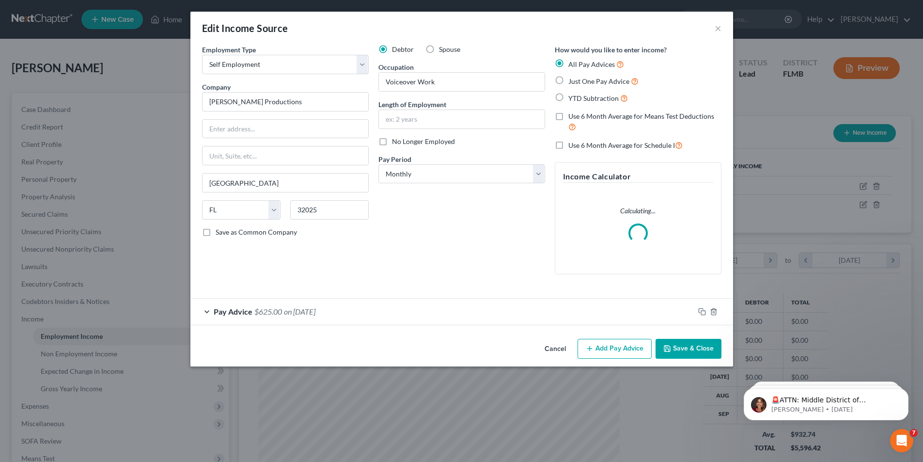
scroll to position [182, 384]
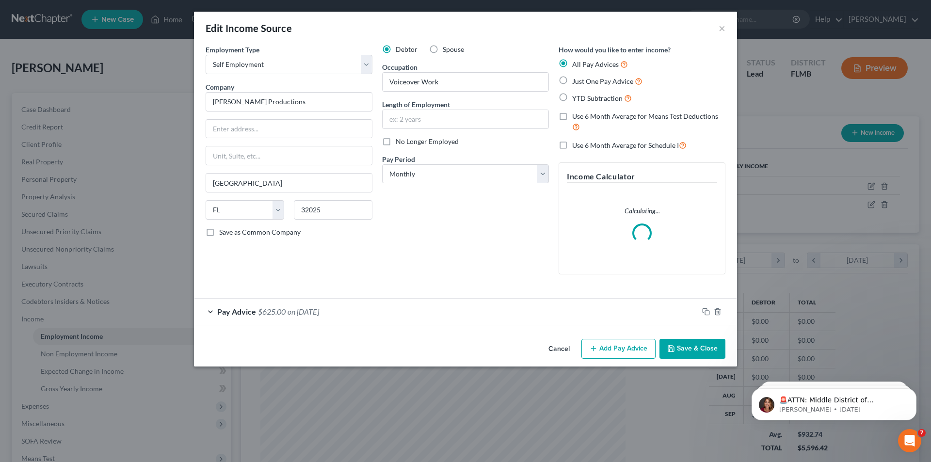
click at [278, 310] on span "$625.00" at bounding box center [272, 311] width 28 height 9
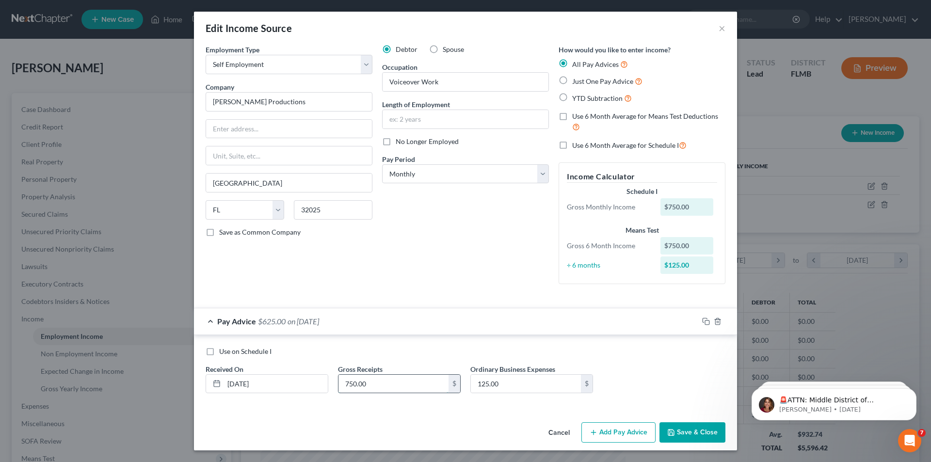
click at [392, 379] on input "750.00" at bounding box center [393, 384] width 110 height 18
click at [702, 436] on button "Save & Close" at bounding box center [692, 432] width 66 height 20
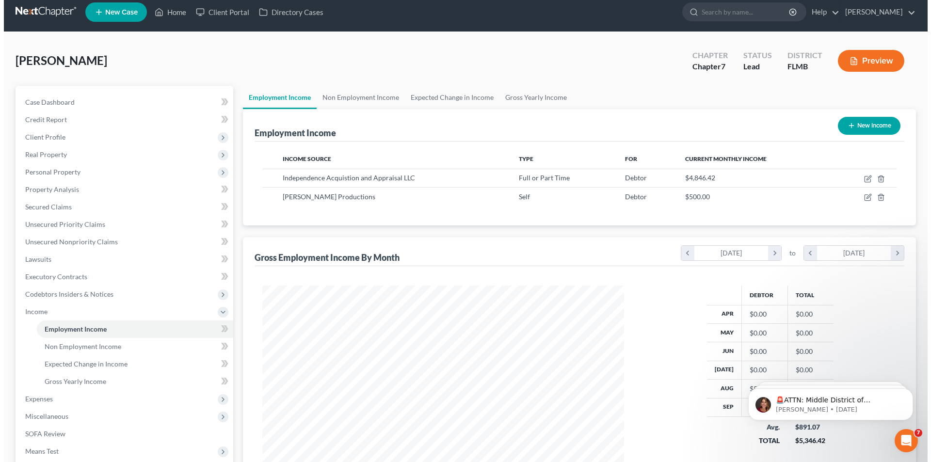
scroll to position [0, 0]
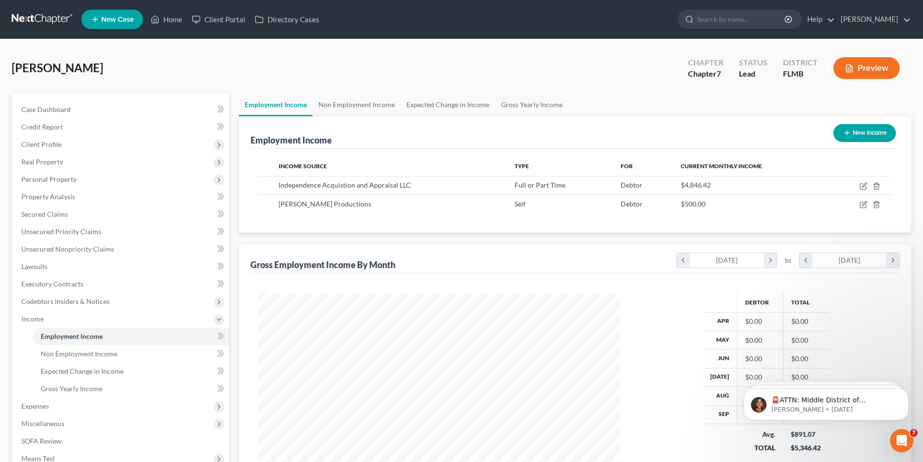
click at [863, 200] on td at bounding box center [860, 204] width 64 height 18
click at [860, 204] on icon "button" at bounding box center [864, 205] width 8 height 8
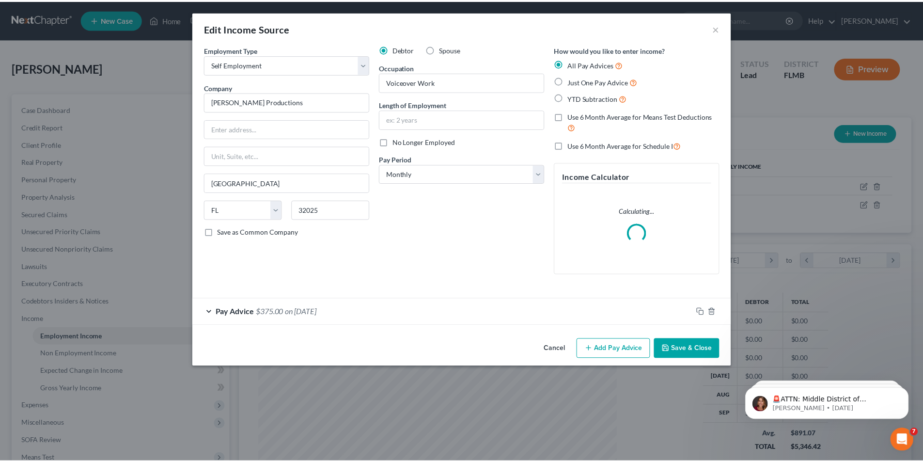
scroll to position [182, 384]
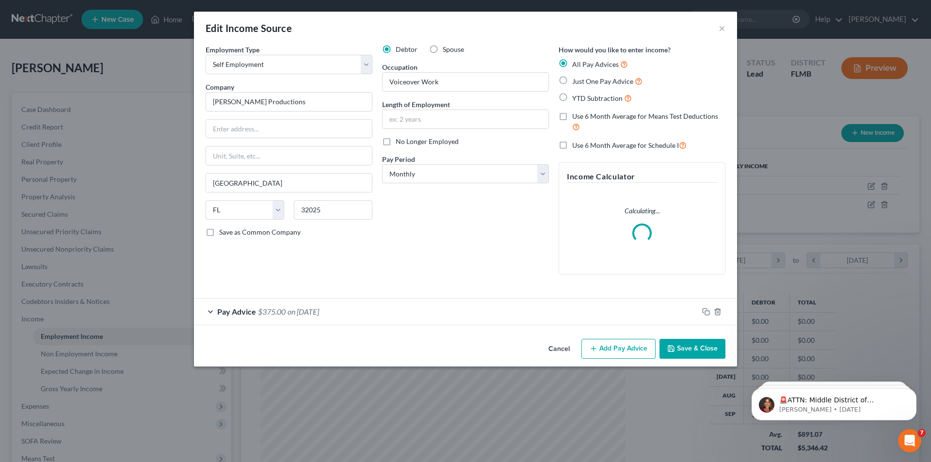
click at [296, 313] on span "on [DATE]" at bounding box center [303, 311] width 32 height 9
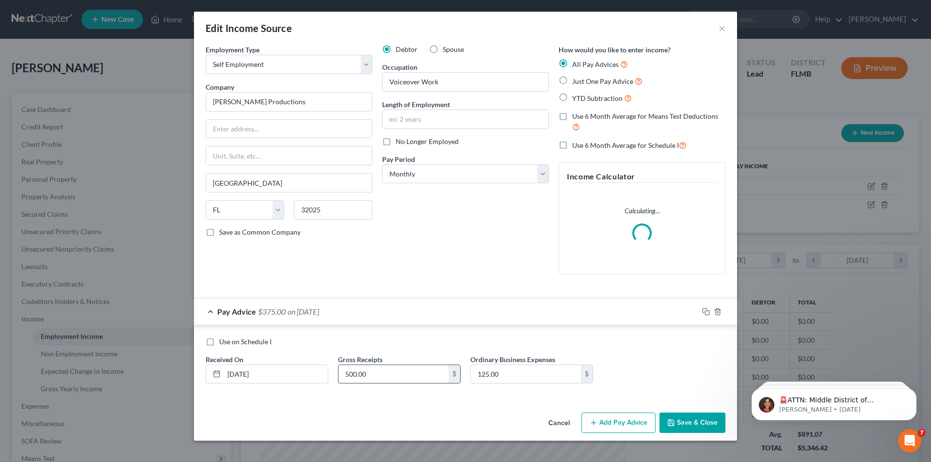
click at [391, 369] on input "500.00" at bounding box center [393, 374] width 110 height 18
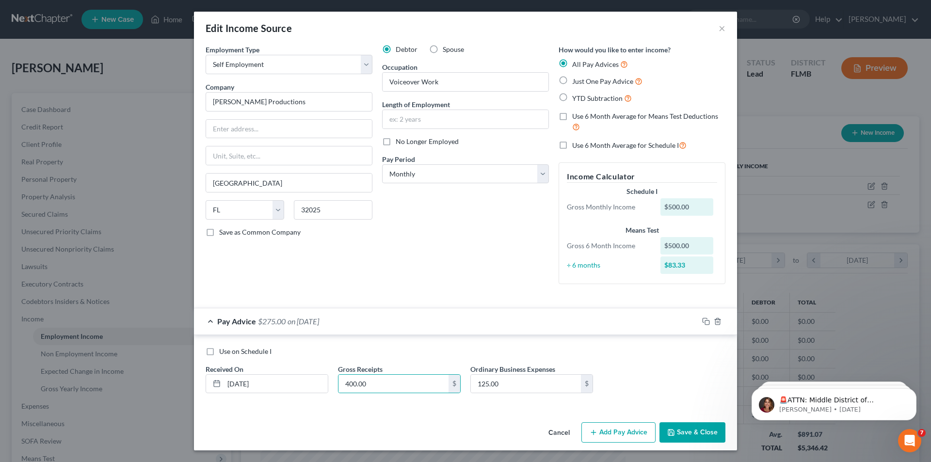
click at [680, 438] on button "Save & Close" at bounding box center [692, 432] width 66 height 20
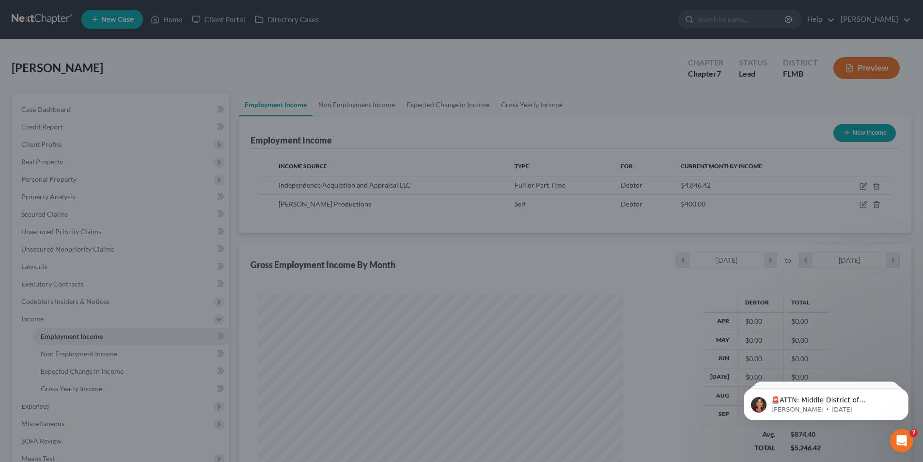
scroll to position [484488, 484288]
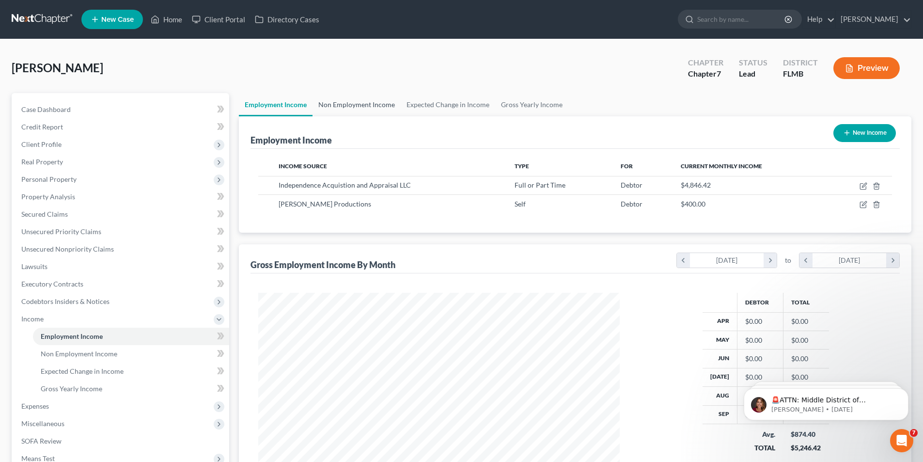
click at [376, 110] on link "Non Employment Income" at bounding box center [357, 104] width 88 height 23
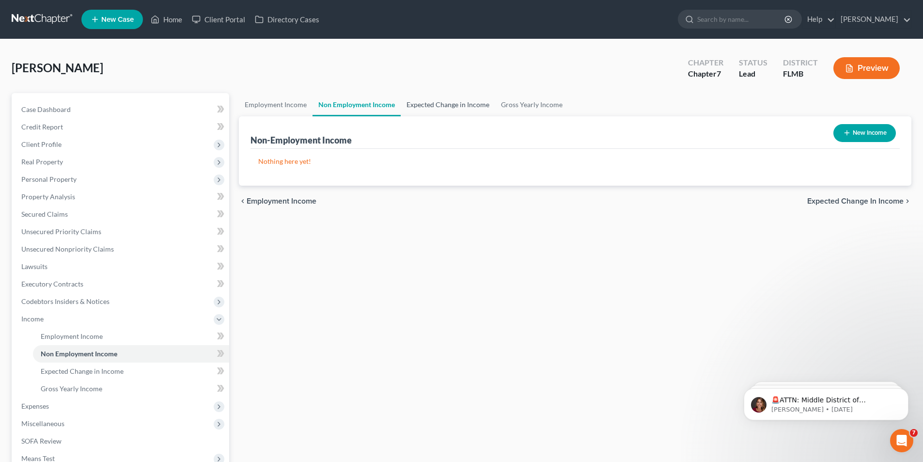
click at [434, 107] on link "Expected Change in Income" at bounding box center [448, 104] width 95 height 23
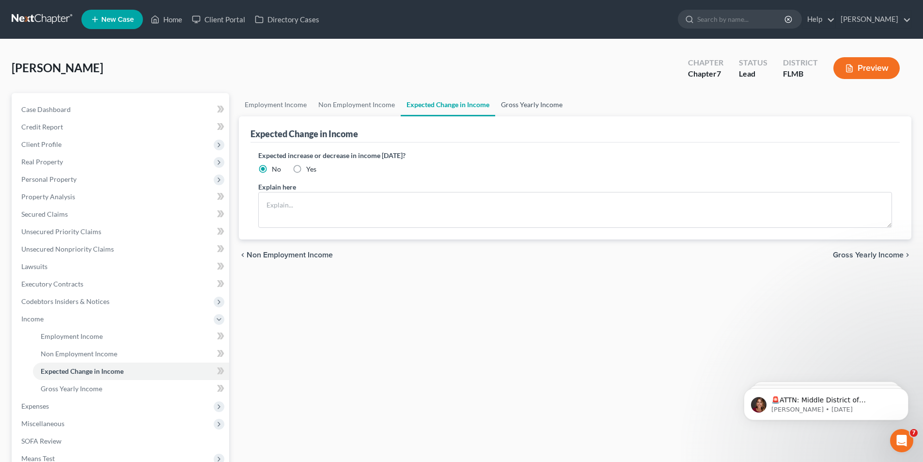
click at [521, 107] on link "Gross Yearly Income" at bounding box center [531, 104] width 73 height 23
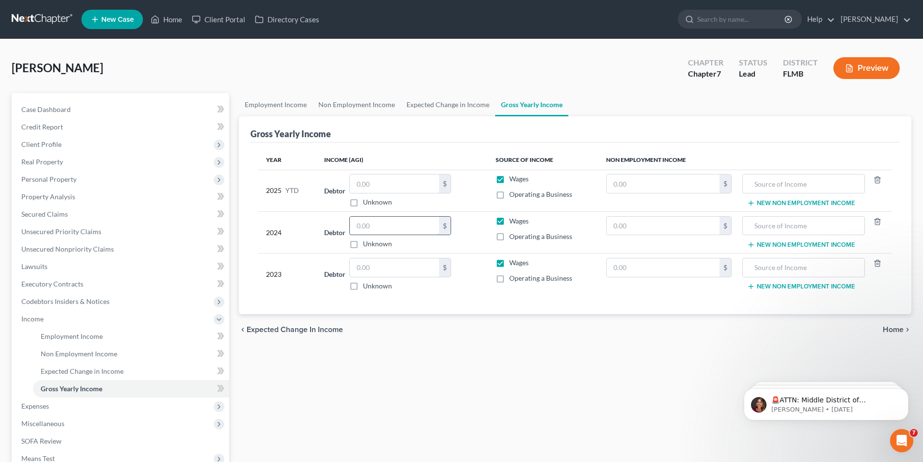
click at [381, 232] on input "text" at bounding box center [394, 226] width 89 height 18
click at [509, 237] on label "Operating a Business" at bounding box center [540, 237] width 63 height 10
click at [513, 237] on input "Operating a Business" at bounding box center [516, 235] width 6 height 6
click at [391, 227] on input "text" at bounding box center [394, 226] width 89 height 18
click at [388, 270] on input "text" at bounding box center [394, 267] width 89 height 18
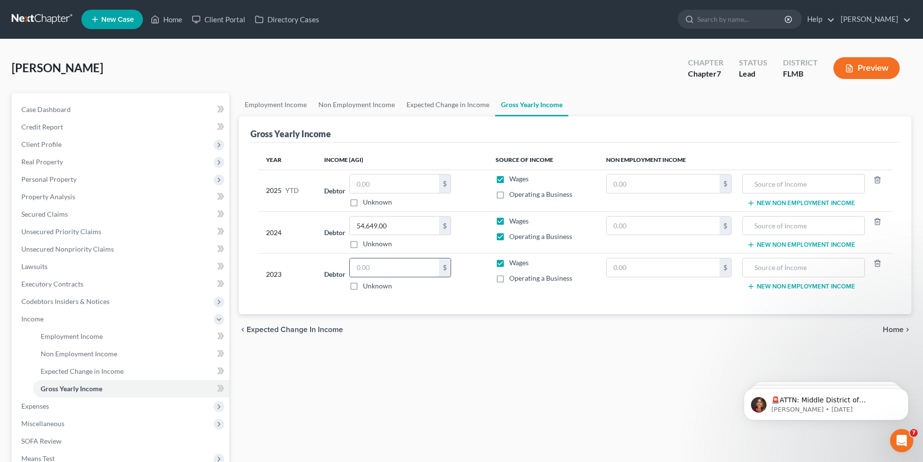
click at [404, 269] on input "text" at bounding box center [394, 267] width 89 height 18
click at [509, 280] on label "Operating a Business" at bounding box center [540, 278] width 63 height 10
click at [513, 280] on input "Operating a Business" at bounding box center [516, 276] width 6 height 6
click at [509, 193] on label "Operating a Business" at bounding box center [540, 195] width 63 height 10
click at [513, 193] on input "Operating a Business" at bounding box center [516, 193] width 6 height 6
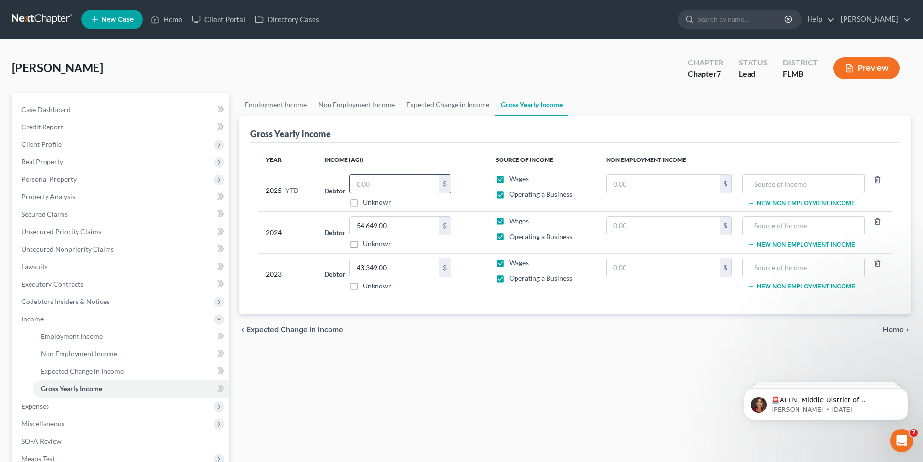
click at [391, 184] on input "text" at bounding box center [394, 183] width 89 height 18
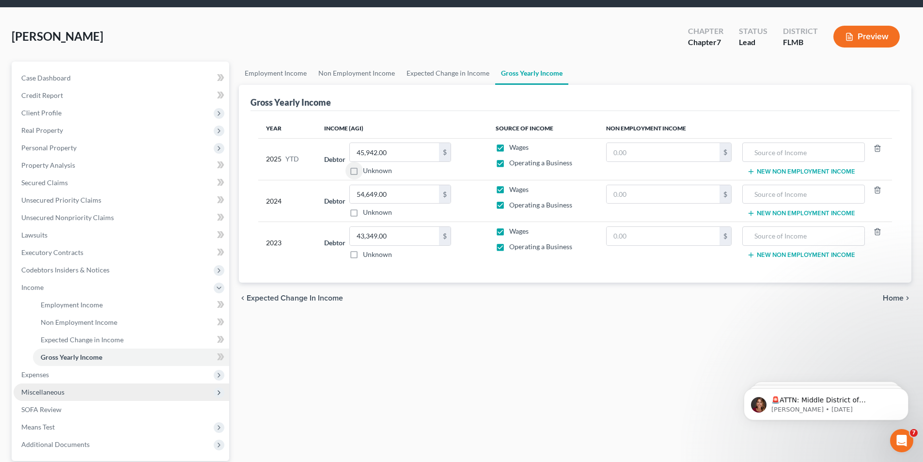
scroll to position [48, 0]
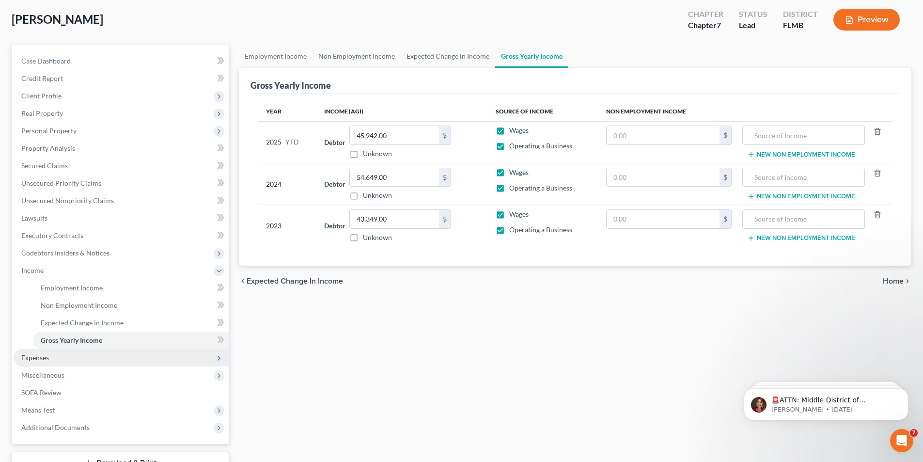
click at [39, 357] on span "Expenses" at bounding box center [35, 357] width 28 height 8
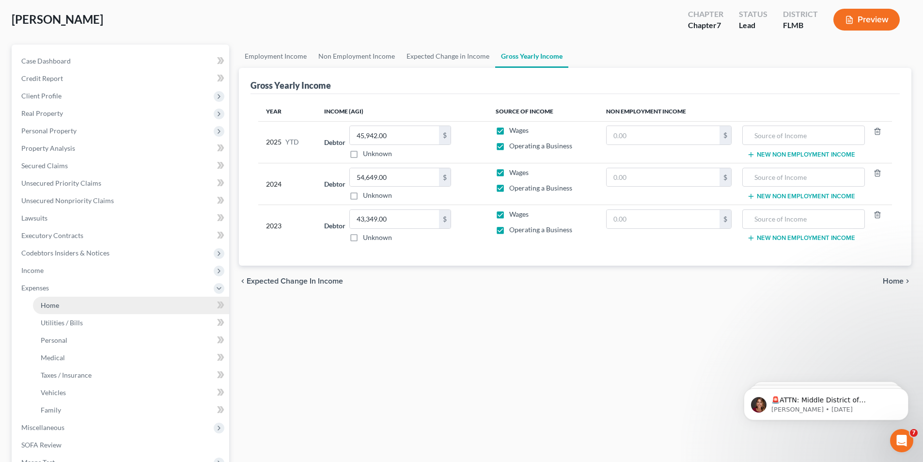
click at [56, 300] on link "Home" at bounding box center [131, 305] width 196 height 17
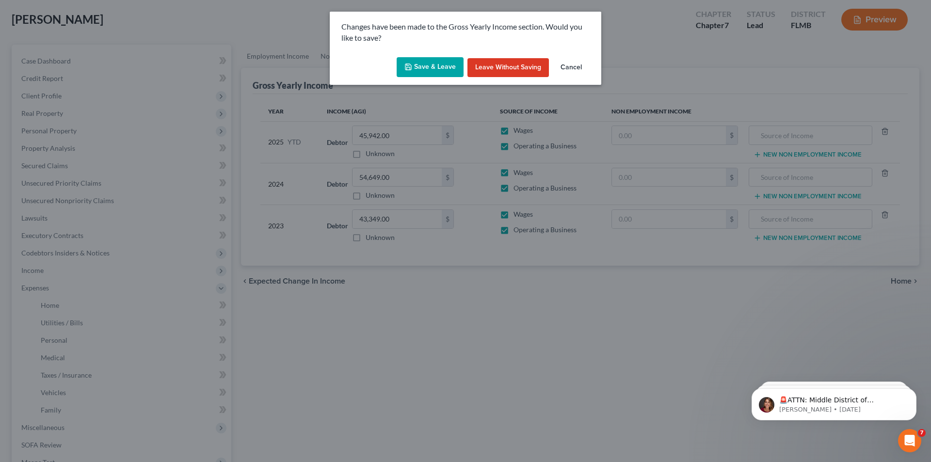
click at [449, 64] on button "Save & Leave" at bounding box center [429, 67] width 67 height 20
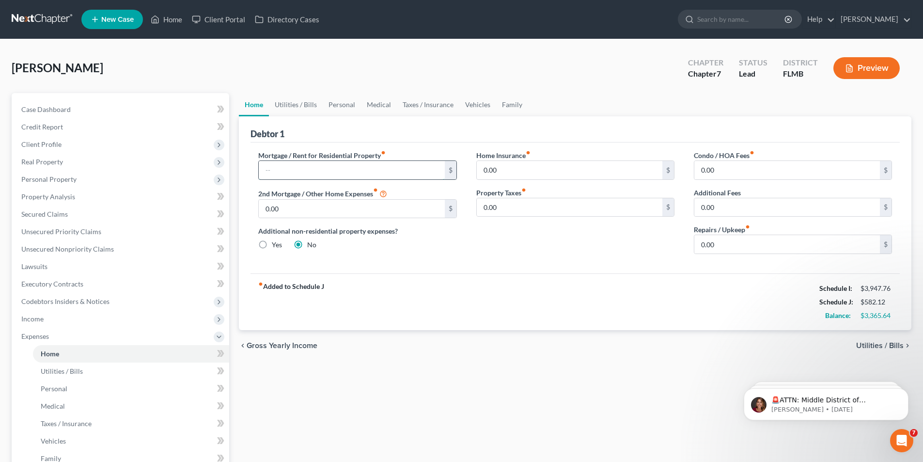
click at [338, 169] on input "text" at bounding box center [352, 170] width 186 height 18
click at [795, 249] on input "0.00" at bounding box center [788, 244] width 186 height 18
click at [298, 99] on link "Utilities / Bills" at bounding box center [296, 104] width 54 height 23
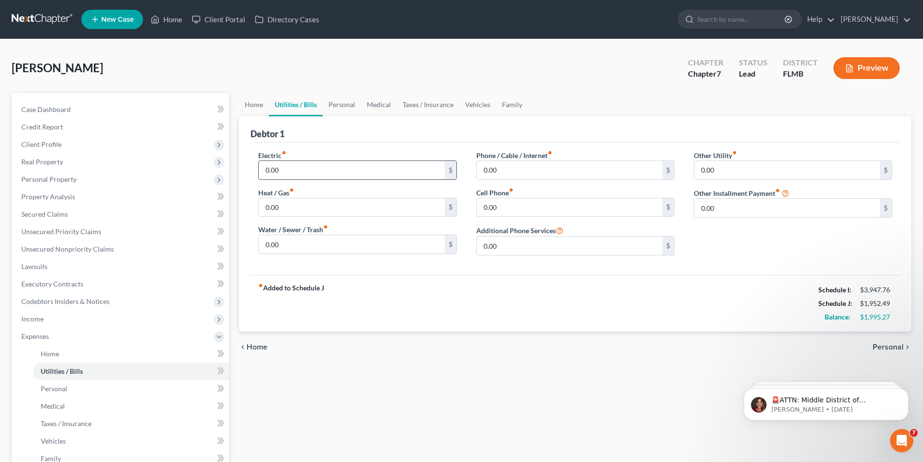
click at [385, 164] on input "0.00" at bounding box center [352, 170] width 186 height 18
click at [539, 202] on input "0.00" at bounding box center [570, 207] width 186 height 18
click at [521, 173] on input "0.00" at bounding box center [570, 170] width 186 height 18
click at [735, 175] on input "0.00" at bounding box center [788, 170] width 186 height 18
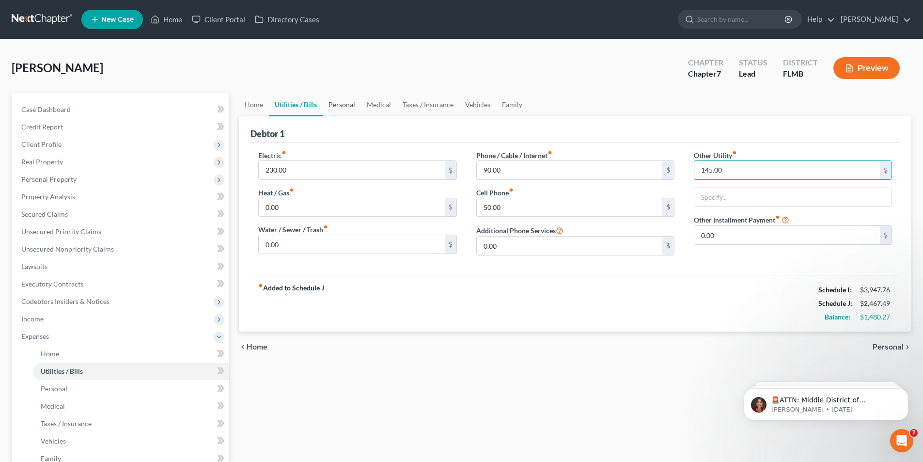
drag, startPoint x: 342, startPoint y: 105, endPoint x: 309, endPoint y: 146, distance: 53.1
click at [341, 105] on link "Personal" at bounding box center [342, 104] width 38 height 23
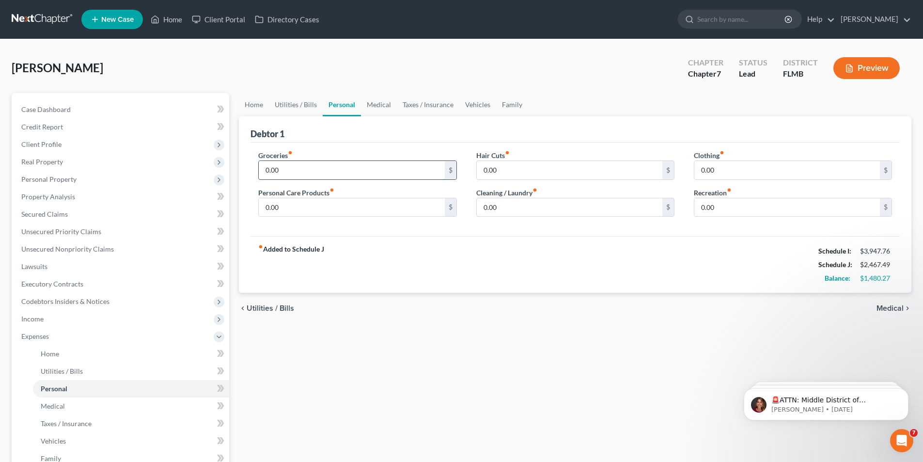
click at [294, 167] on input "0.00" at bounding box center [352, 170] width 186 height 18
click at [329, 203] on input "0.00" at bounding box center [352, 207] width 186 height 18
click at [515, 211] on input "0.00" at bounding box center [570, 207] width 186 height 18
click at [369, 104] on link "Medical" at bounding box center [379, 104] width 36 height 23
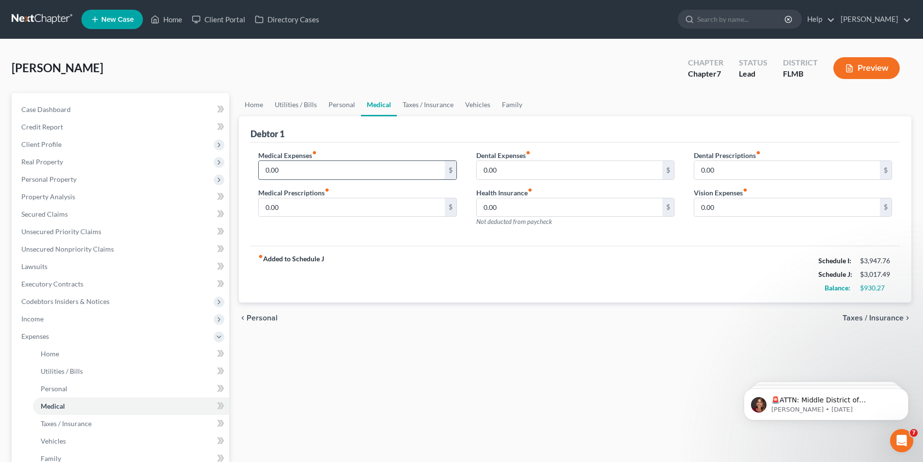
click at [290, 171] on input "0.00" at bounding box center [352, 170] width 186 height 18
click at [424, 100] on link "Taxes / Insurance" at bounding box center [428, 104] width 63 height 23
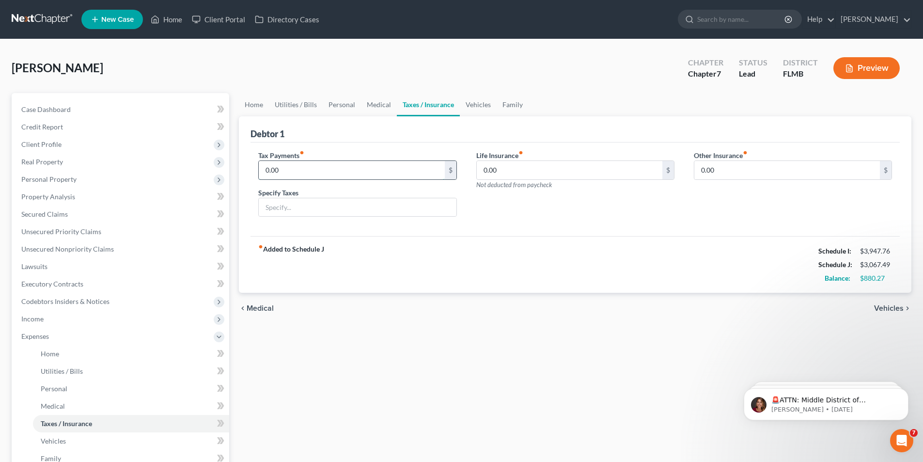
click at [283, 171] on input "0.00" at bounding box center [352, 170] width 186 height 18
click at [481, 110] on link "Vehicles" at bounding box center [478, 104] width 37 height 23
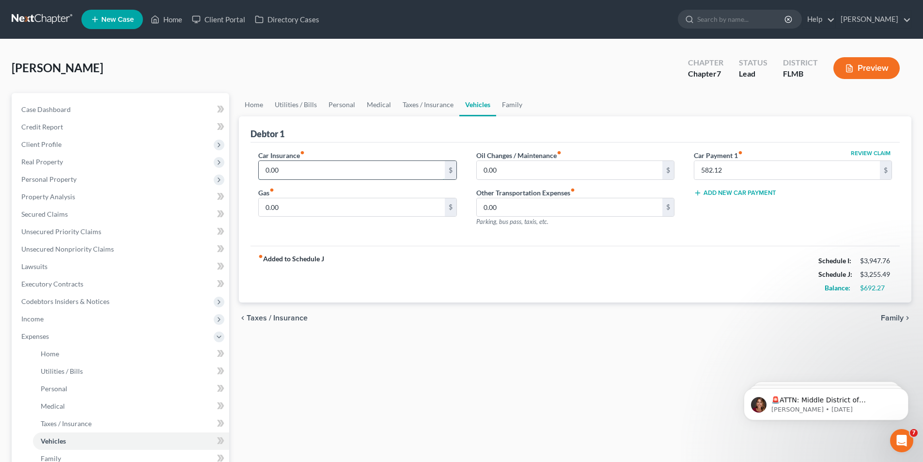
click at [305, 170] on input "0.00" at bounding box center [352, 170] width 186 height 18
click at [300, 203] on input "0.00" at bounding box center [352, 207] width 186 height 18
click at [789, 172] on input "582.12" at bounding box center [788, 170] width 186 height 18
click at [263, 100] on link "Home" at bounding box center [254, 104] width 30 height 23
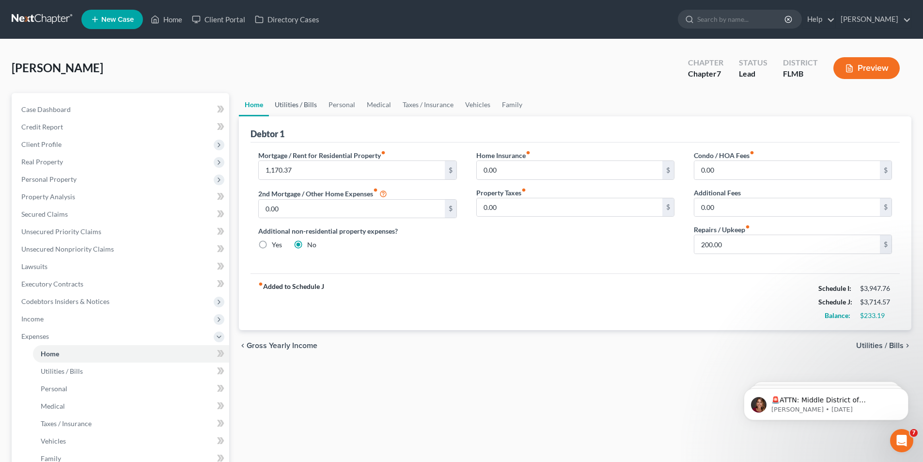
click at [301, 96] on link "Utilities / Bills" at bounding box center [296, 104] width 54 height 23
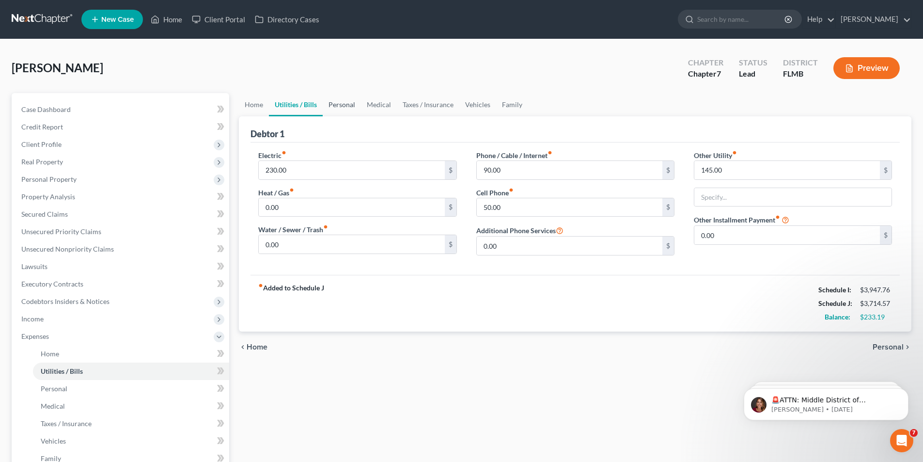
click at [347, 106] on link "Personal" at bounding box center [342, 104] width 38 height 23
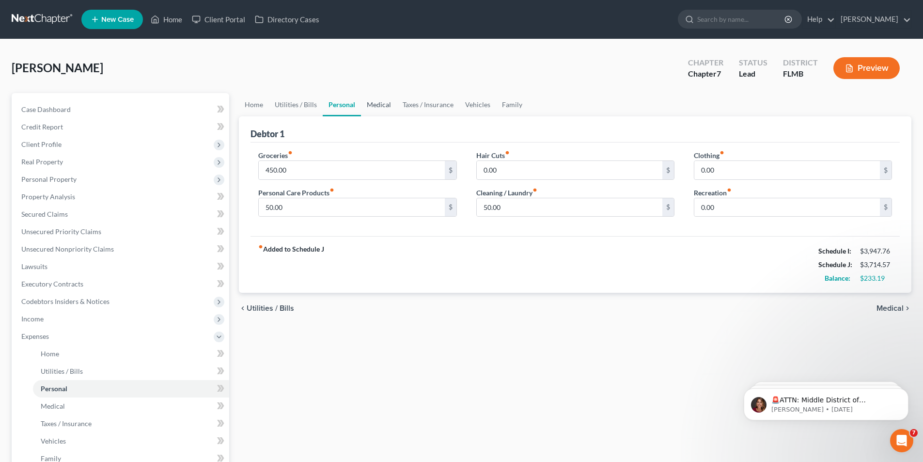
click at [378, 107] on link "Medical" at bounding box center [379, 104] width 36 height 23
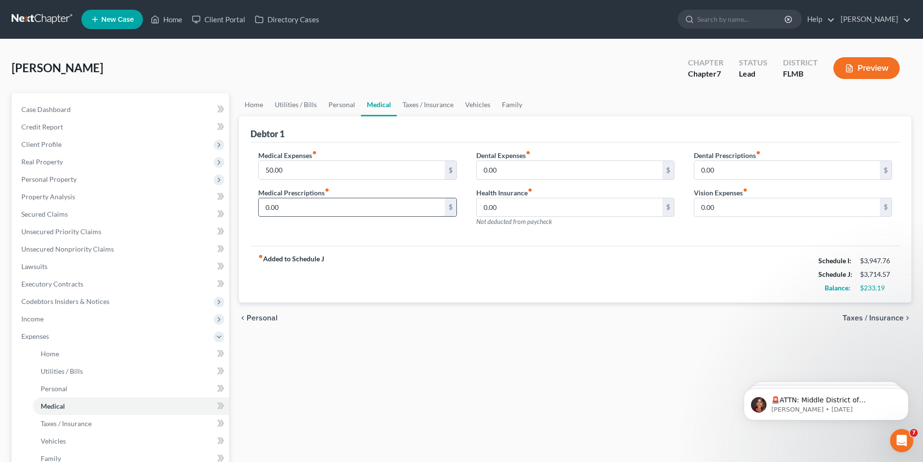
click at [345, 205] on input "0.00" at bounding box center [352, 207] width 186 height 18
click at [426, 102] on link "Taxes / Insurance" at bounding box center [428, 104] width 63 height 23
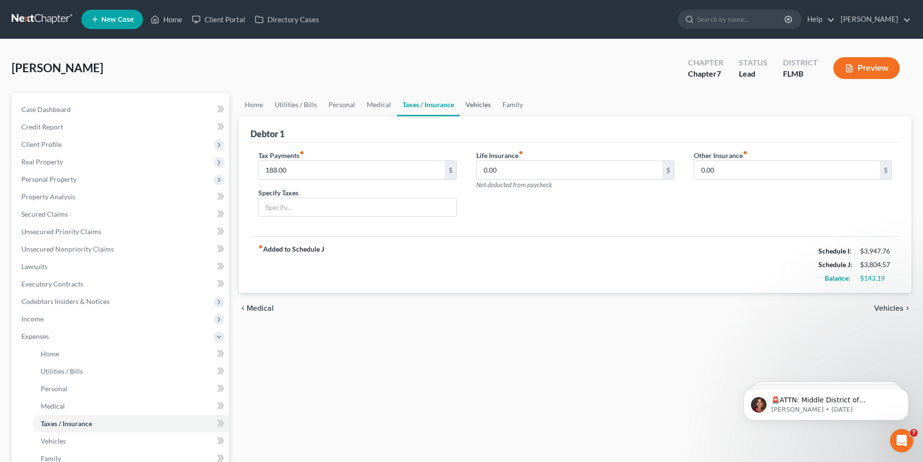
click at [479, 107] on link "Vehicles" at bounding box center [478, 104] width 37 height 23
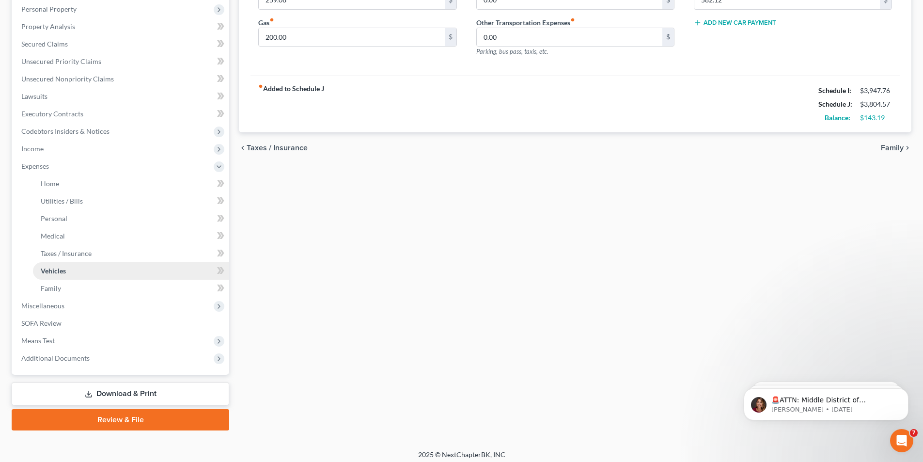
scroll to position [175, 0]
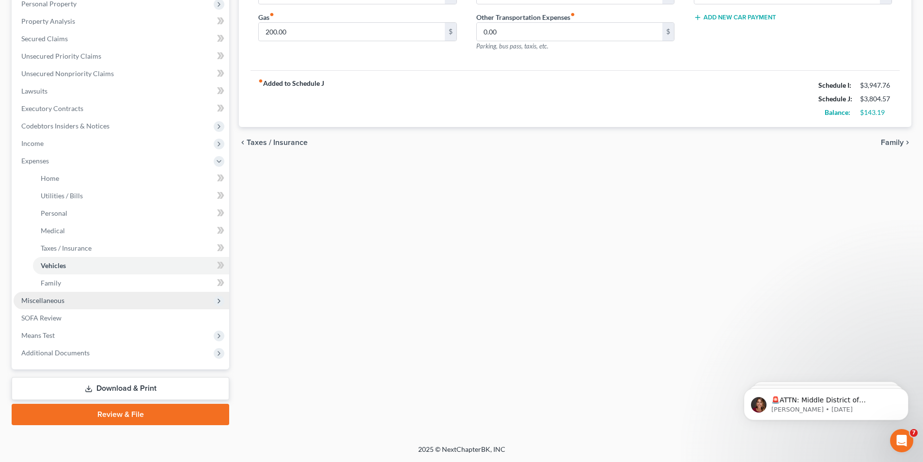
click at [59, 295] on span "Miscellaneous" at bounding box center [122, 300] width 216 height 17
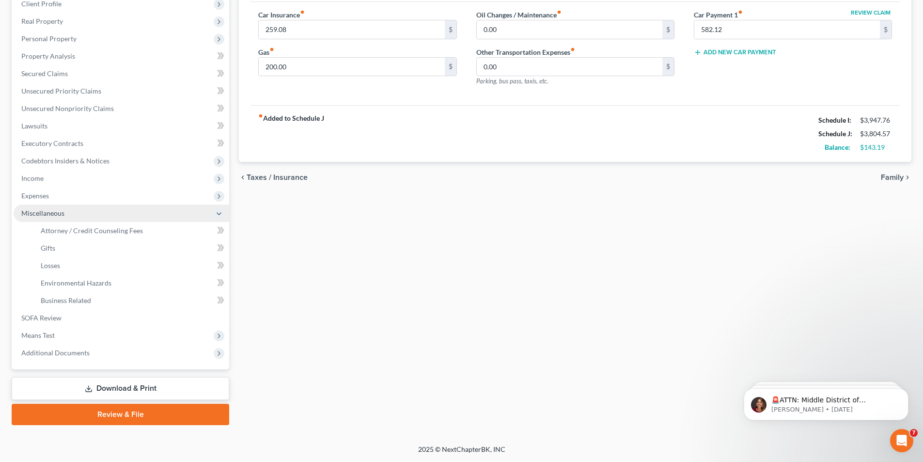
scroll to position [141, 0]
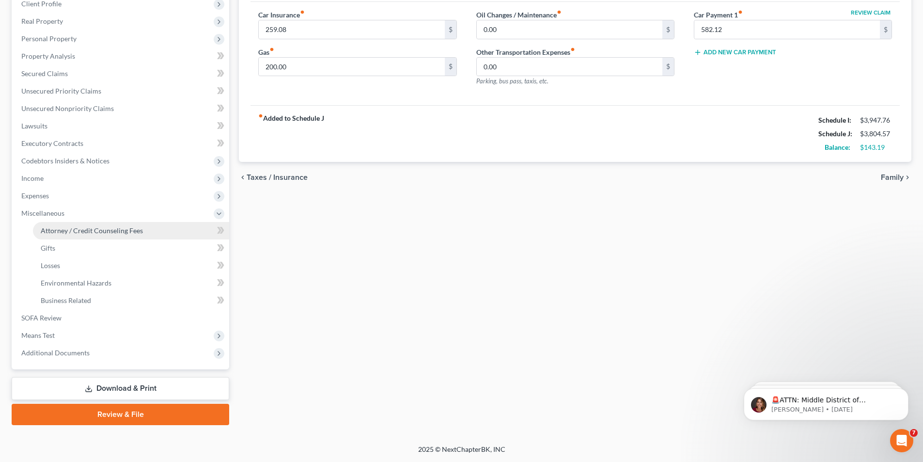
click at [84, 234] on span "Attorney / Credit Counseling Fees" at bounding box center [92, 230] width 102 height 8
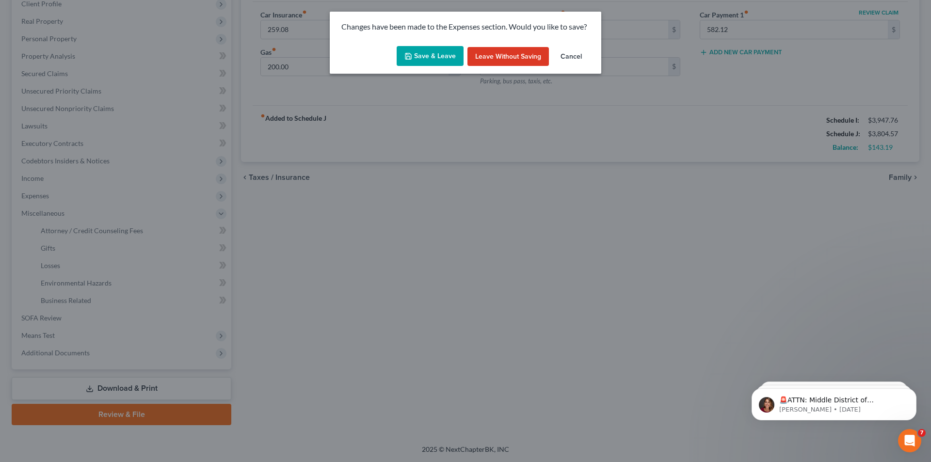
click at [432, 59] on button "Save & Leave" at bounding box center [429, 56] width 67 height 20
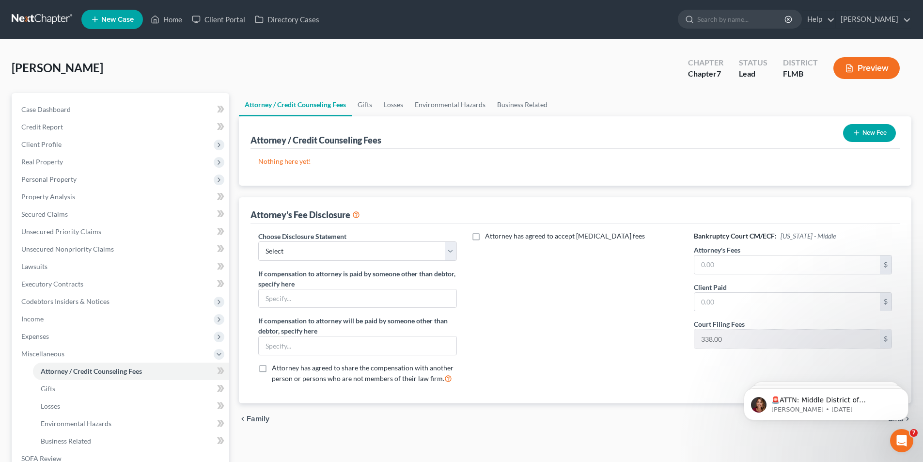
click at [862, 129] on button "New Fee" at bounding box center [869, 133] width 53 height 18
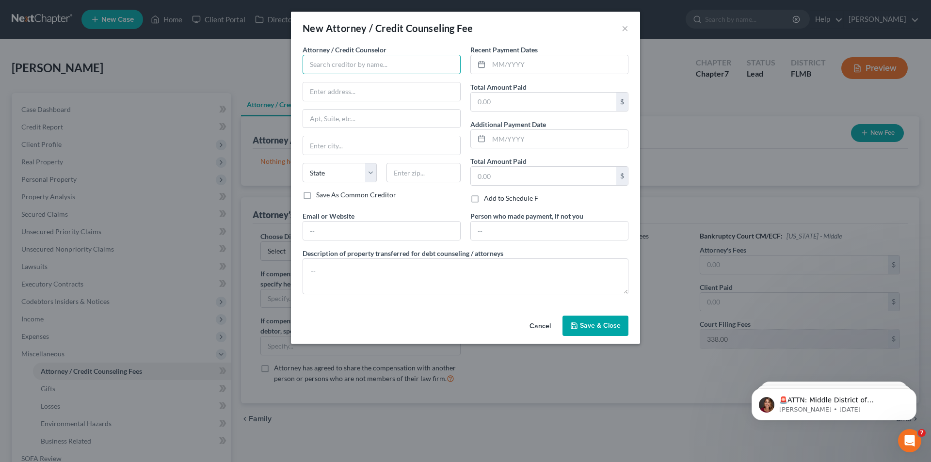
click at [327, 62] on input "text" at bounding box center [381, 64] width 158 height 19
click at [509, 66] on input "text" at bounding box center [558, 64] width 139 height 18
click at [343, 85] on input "text" at bounding box center [381, 91] width 157 height 18
click at [342, 140] on input "text" at bounding box center [381, 145] width 157 height 18
click at [513, 102] on input "text" at bounding box center [543, 102] width 145 height 18
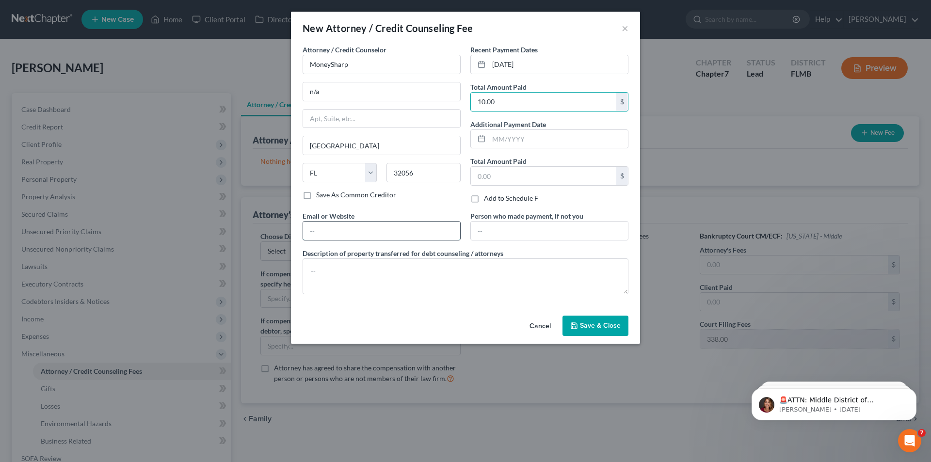
click at [352, 233] on input "text" at bounding box center [381, 230] width 157 height 18
click at [586, 325] on span "Save & Close" at bounding box center [600, 325] width 41 height 8
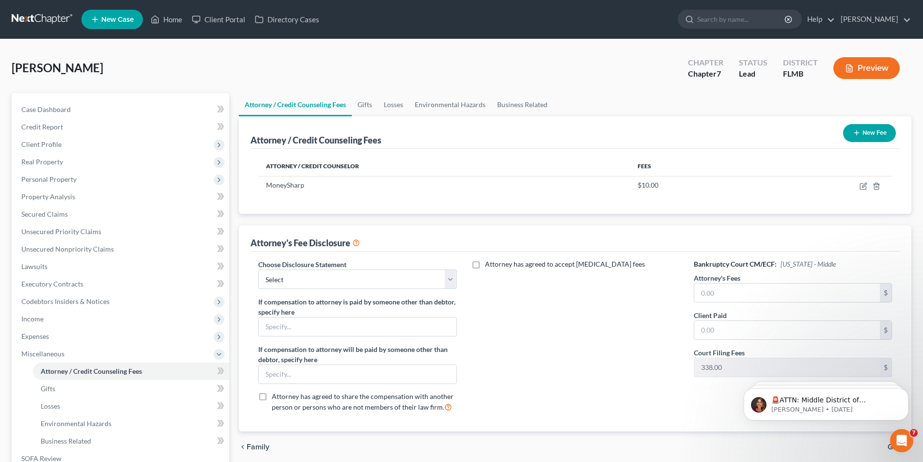
click at [868, 133] on button "New Fee" at bounding box center [869, 133] width 53 height 18
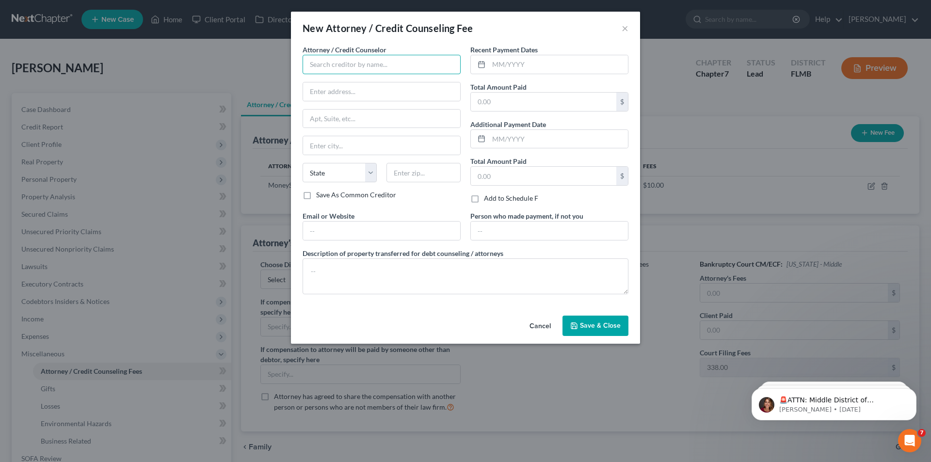
click at [335, 70] on input "text" at bounding box center [381, 64] width 158 height 19
click at [564, 59] on input "text" at bounding box center [558, 64] width 139 height 18
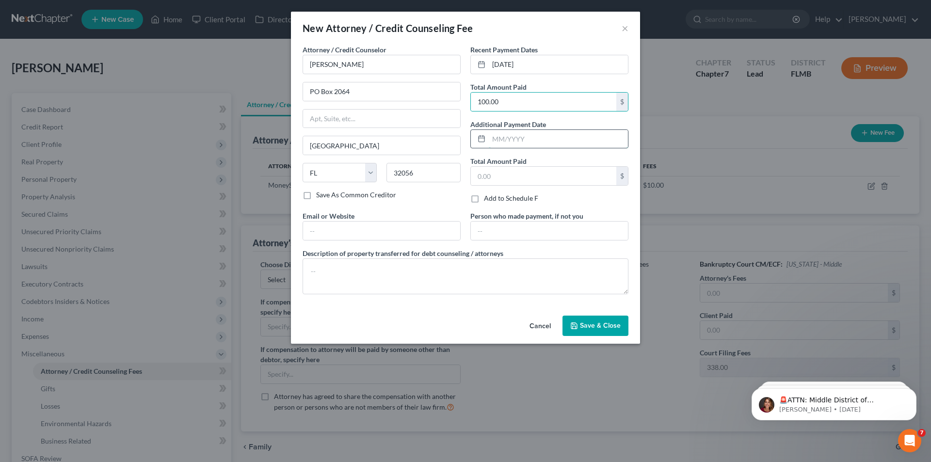
click at [528, 138] on input "text" at bounding box center [558, 139] width 139 height 18
click at [513, 230] on input "text" at bounding box center [549, 230] width 157 height 18
click at [360, 226] on input "text" at bounding box center [381, 230] width 157 height 18
click at [610, 318] on button "Save & Close" at bounding box center [595, 326] width 66 height 20
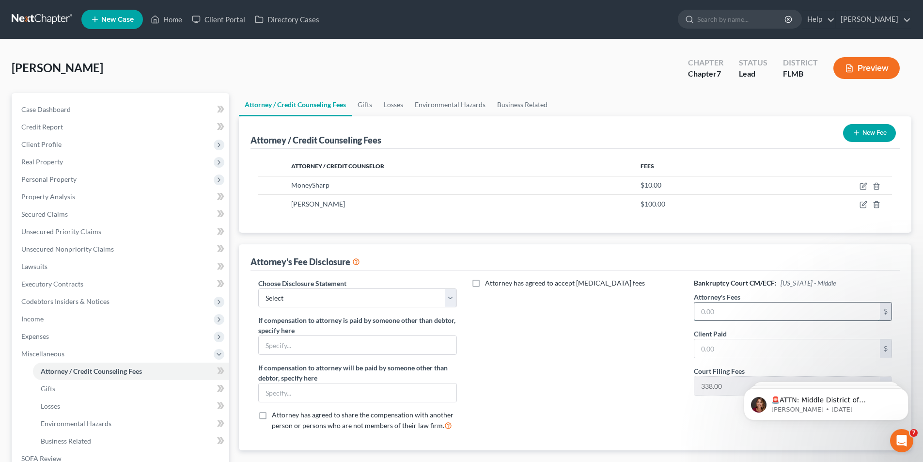
click at [731, 316] on input "text" at bounding box center [788, 311] width 186 height 18
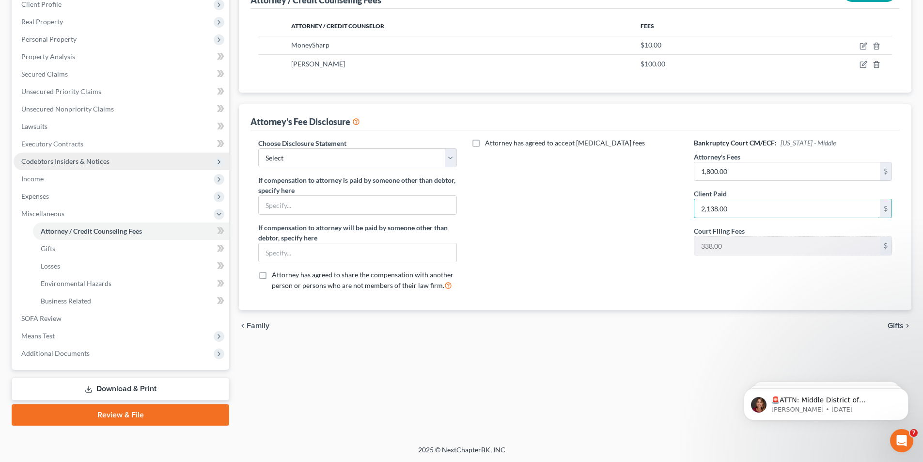
scroll to position [141, 0]
click at [48, 249] on span "Gifts" at bounding box center [48, 248] width 15 height 8
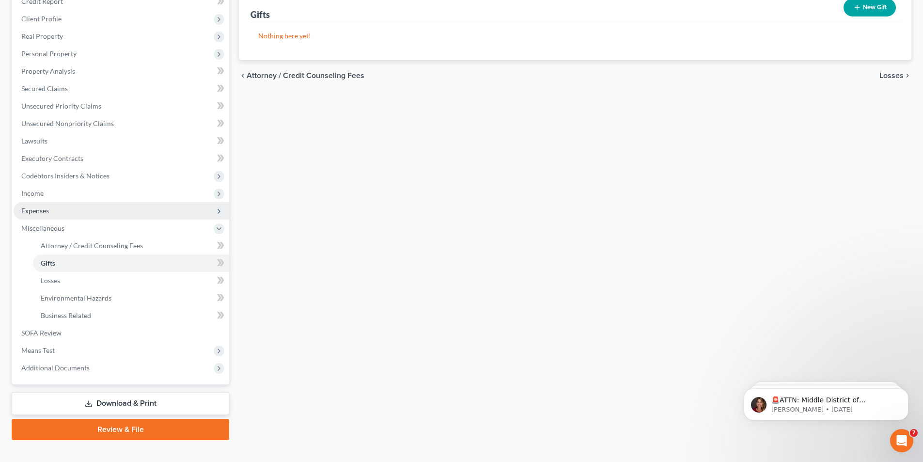
scroll to position [141, 0]
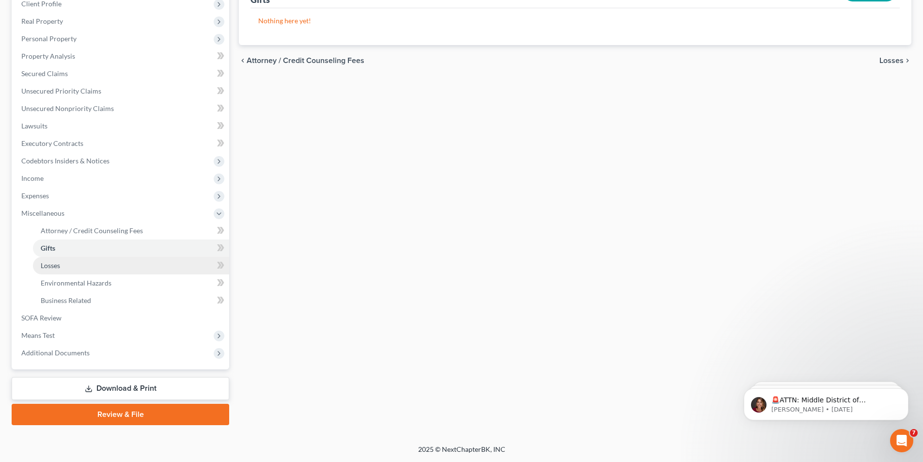
click at [57, 264] on span "Losses" at bounding box center [50, 265] width 19 height 8
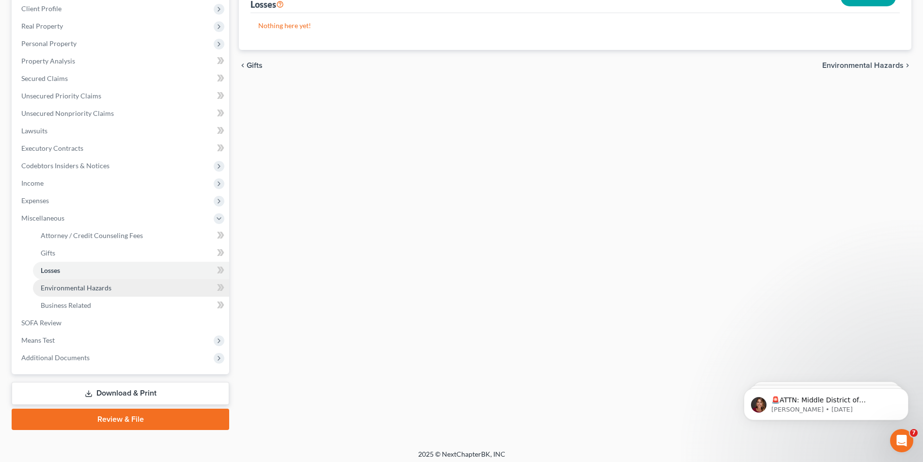
scroll to position [141, 0]
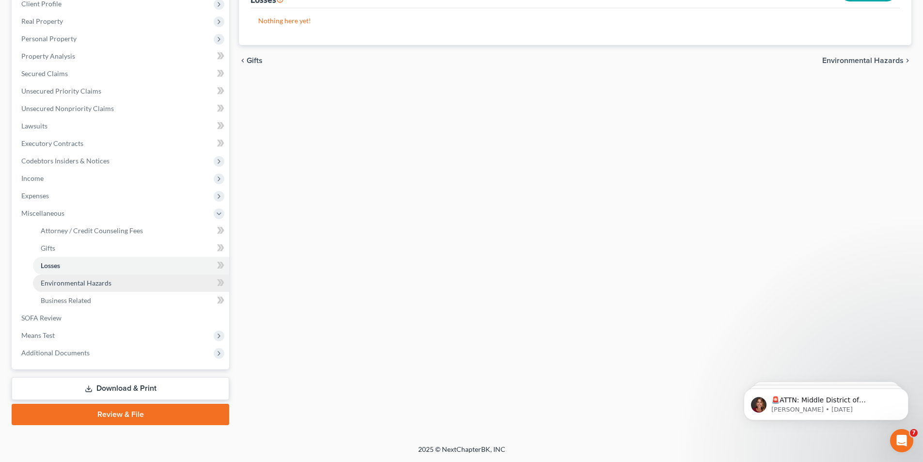
drag, startPoint x: 49, startPoint y: 286, endPoint x: 60, endPoint y: 285, distance: 10.7
click at [49, 285] on span "Environmental Hazards" at bounding box center [76, 283] width 71 height 8
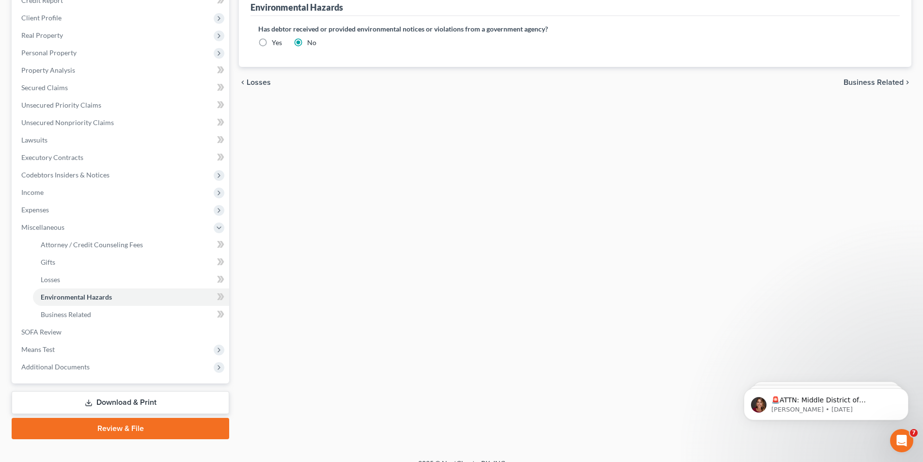
scroll to position [141, 0]
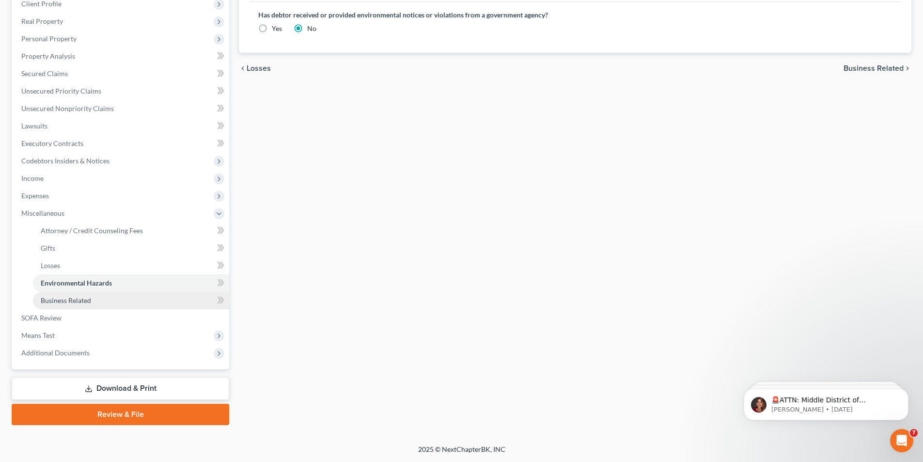
click at [62, 298] on span "Business Related" at bounding box center [66, 300] width 50 height 8
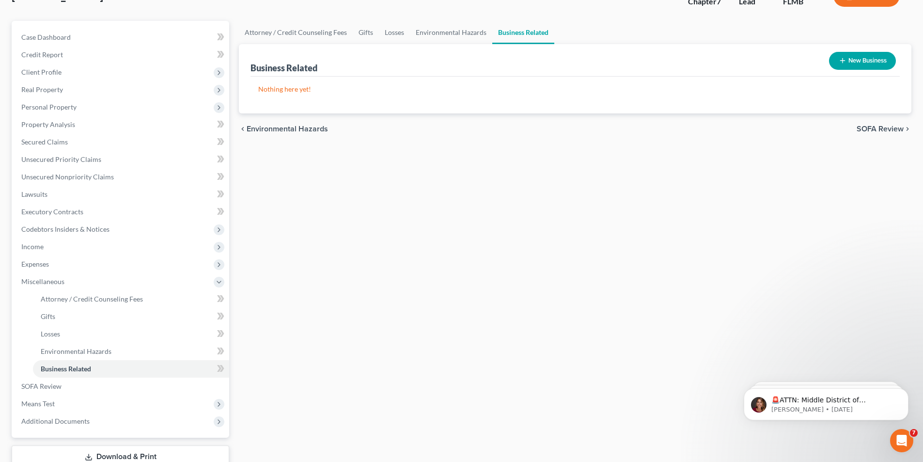
scroll to position [141, 0]
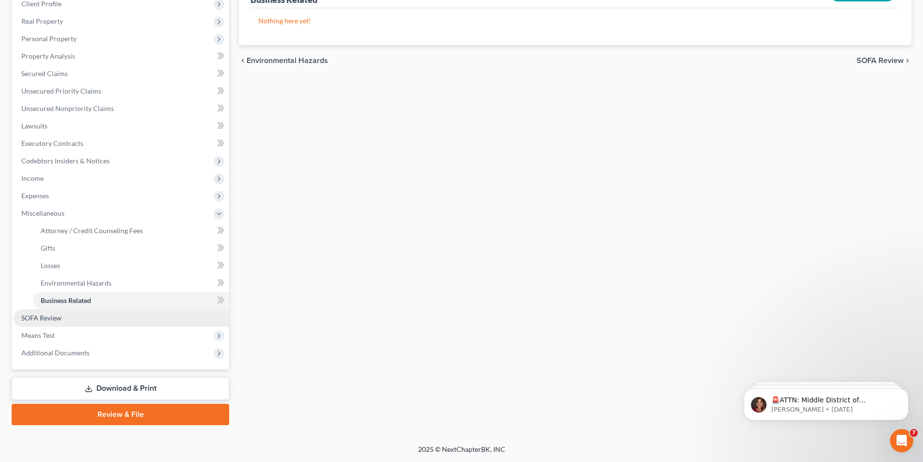
click at [31, 319] on span "SOFA Review" at bounding box center [41, 318] width 40 height 8
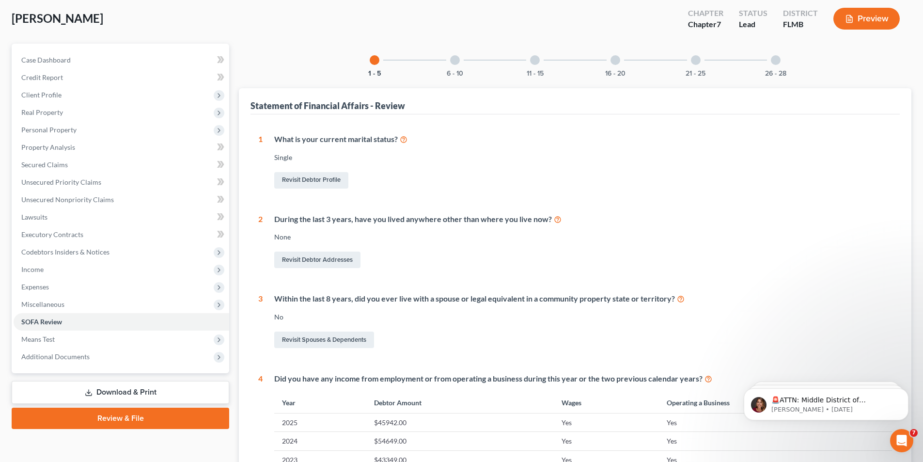
scroll to position [48, 0]
drag, startPoint x: 449, startPoint y: 58, endPoint x: 369, endPoint y: 133, distance: 110.1
click at [449, 59] on div "6 - 10" at bounding box center [455, 61] width 33 height 33
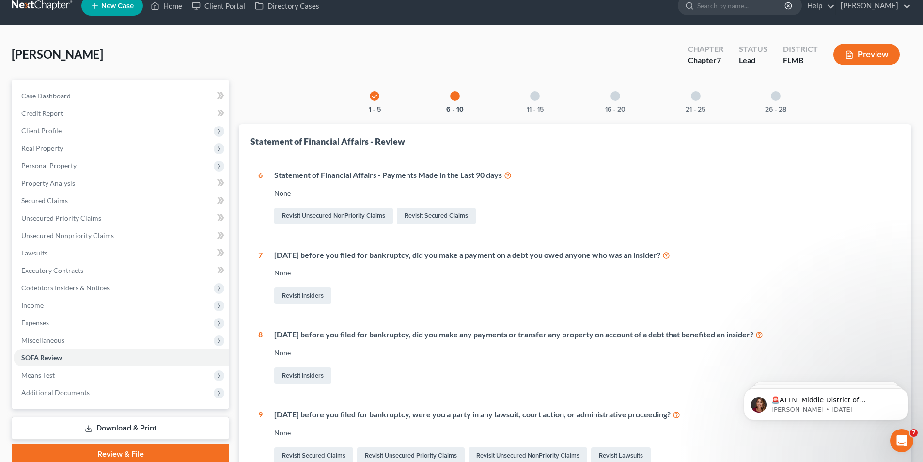
scroll to position [0, 0]
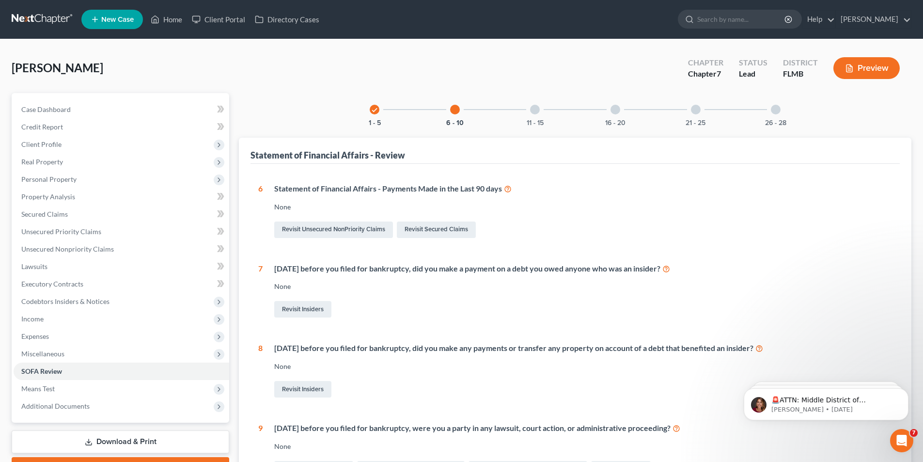
click at [531, 112] on div at bounding box center [535, 110] width 10 height 10
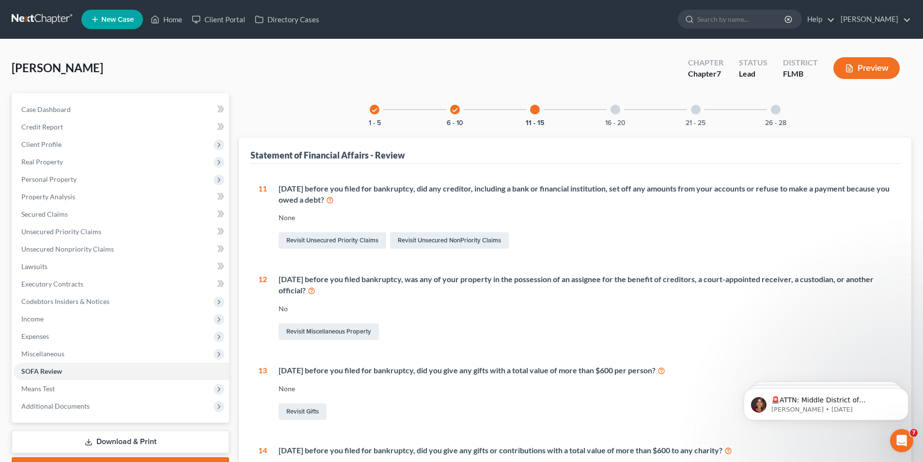
click at [620, 108] on div "16 - 20" at bounding box center [615, 109] width 33 height 33
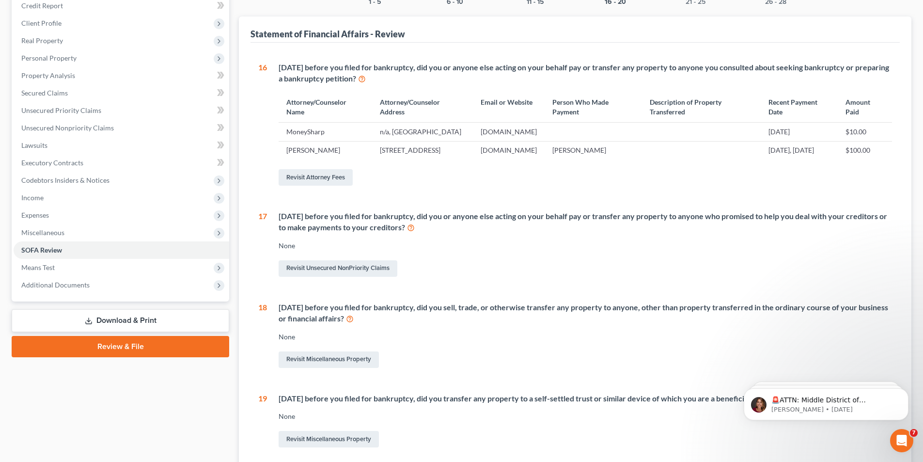
scroll to position [59, 0]
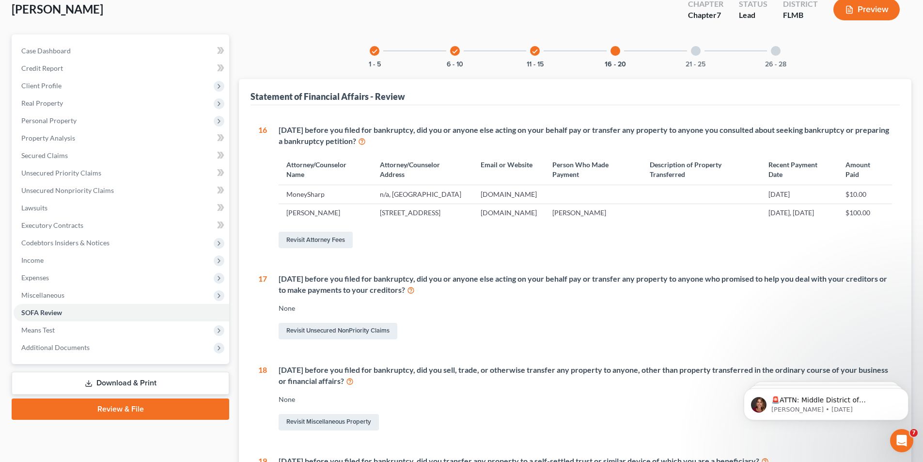
click at [695, 48] on div at bounding box center [696, 51] width 10 height 10
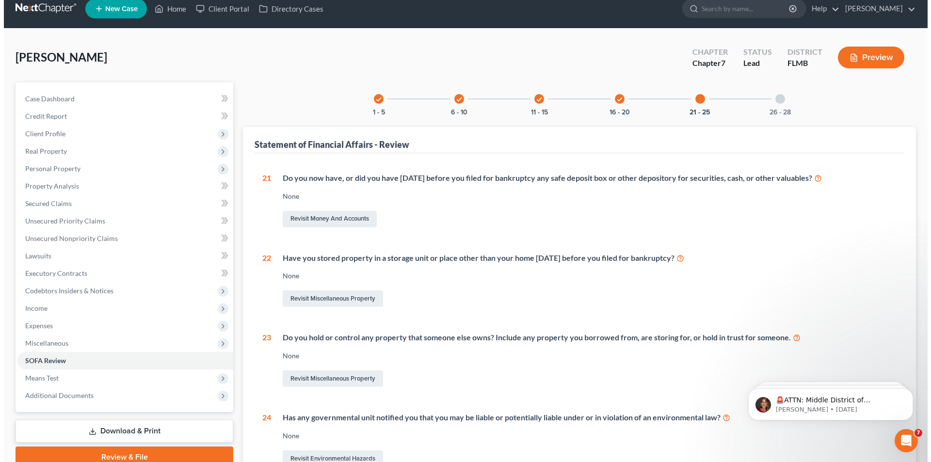
scroll to position [0, 0]
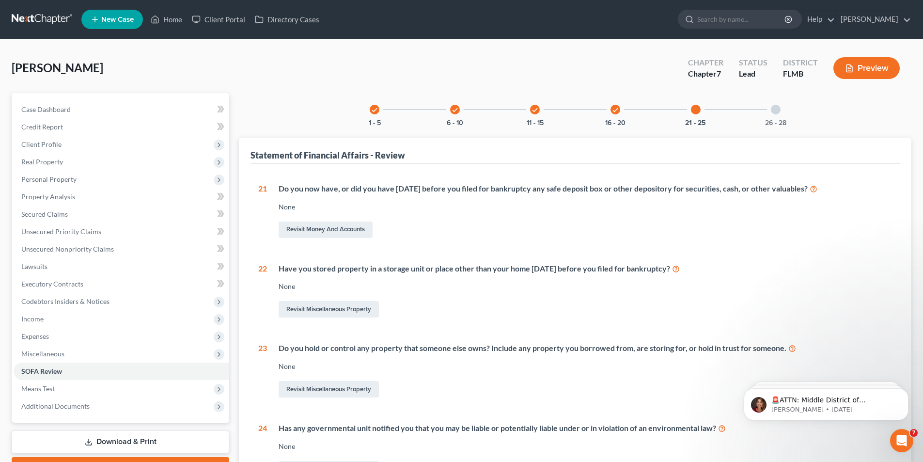
click at [777, 110] on div at bounding box center [776, 110] width 10 height 10
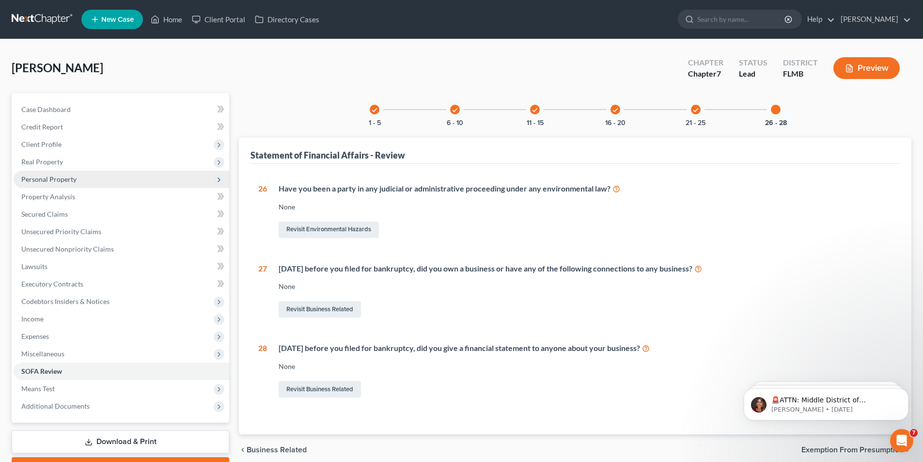
click at [39, 178] on span "Personal Property" at bounding box center [48, 179] width 55 height 8
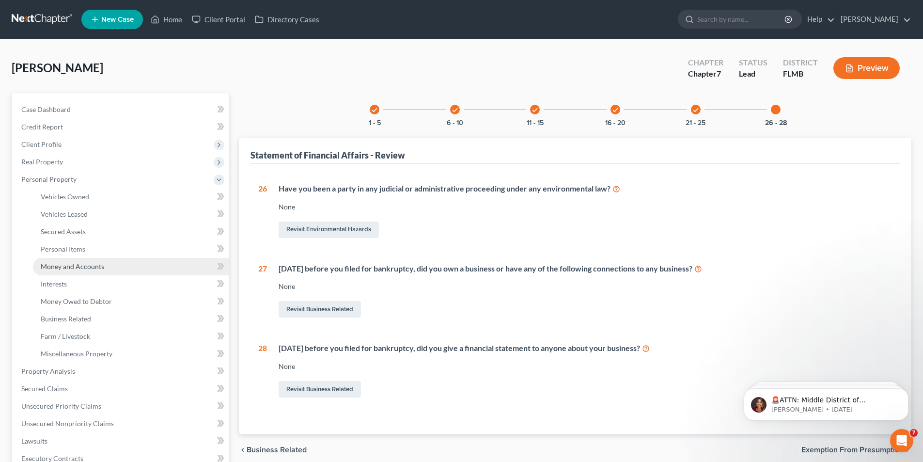
click at [77, 268] on span "Money and Accounts" at bounding box center [72, 266] width 63 height 8
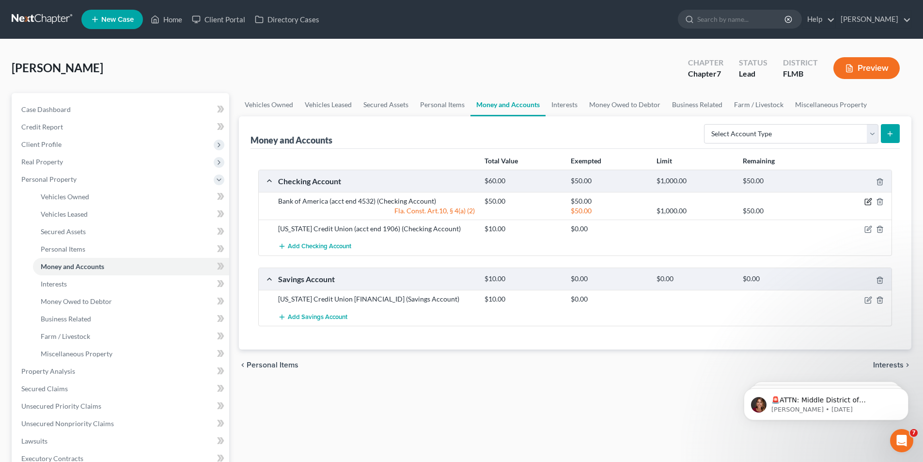
drag, startPoint x: 869, startPoint y: 202, endPoint x: 753, endPoint y: 245, distance: 124.1
click at [869, 201] on icon "button" at bounding box center [869, 202] width 8 height 8
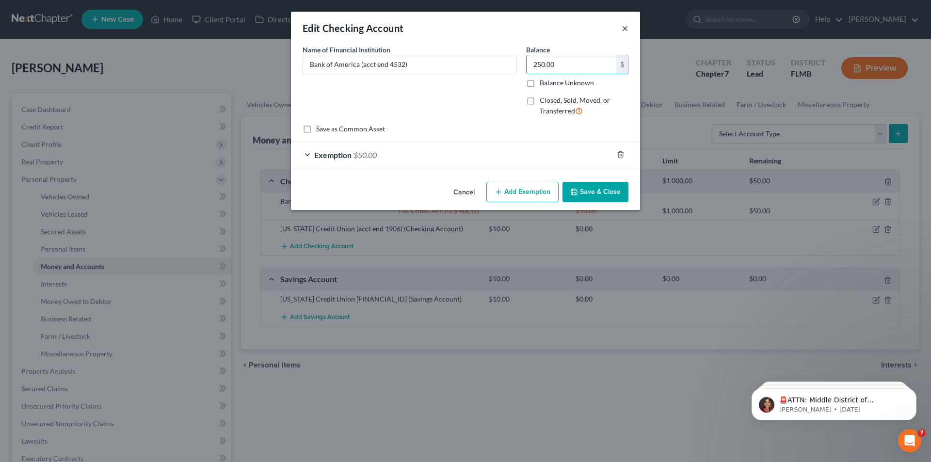
click at [625, 30] on button "×" at bounding box center [624, 28] width 7 height 12
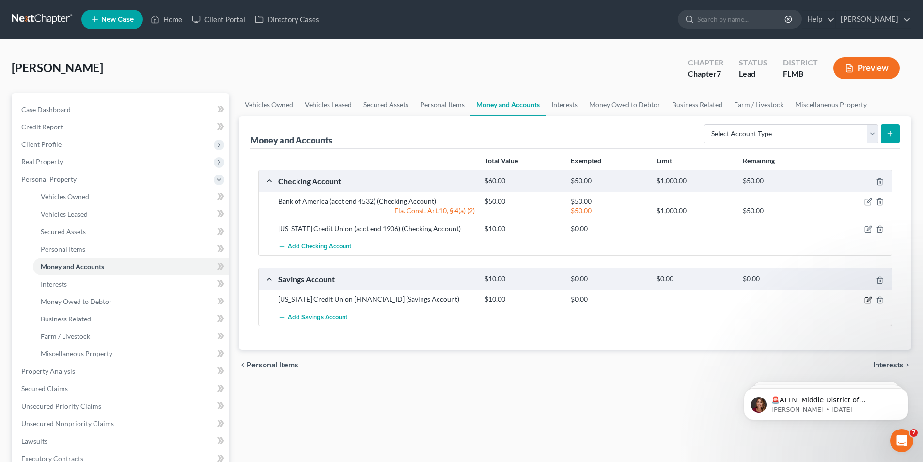
click at [868, 302] on icon "button" at bounding box center [869, 300] width 8 height 8
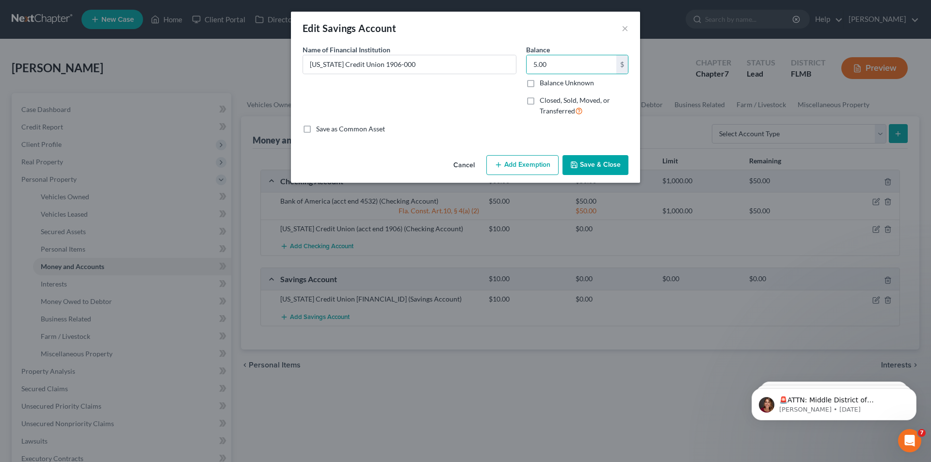
click at [598, 157] on button "Save & Close" at bounding box center [595, 165] width 66 height 20
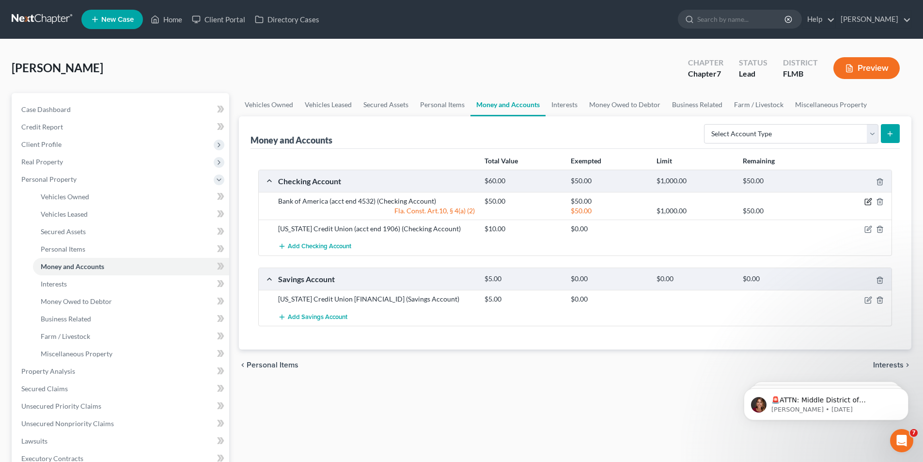
click at [870, 203] on icon "button" at bounding box center [869, 202] width 8 height 8
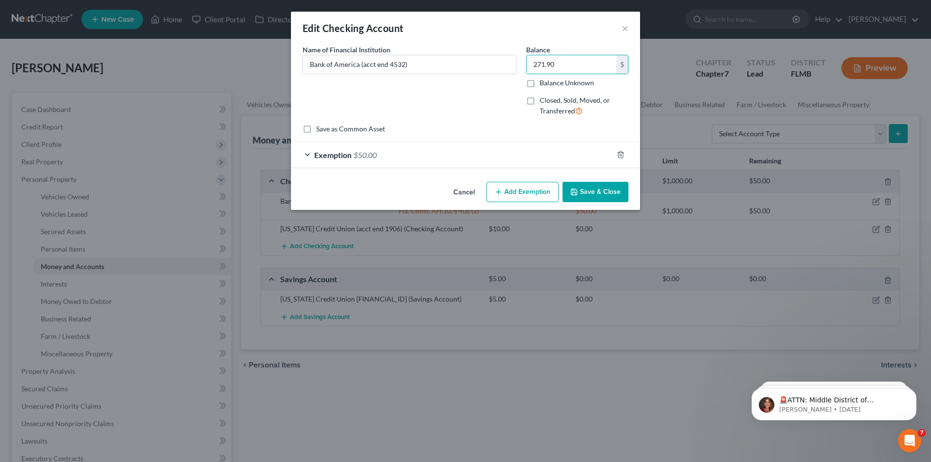
drag, startPoint x: 599, startPoint y: 201, endPoint x: 567, endPoint y: 206, distance: 32.0
click at [598, 201] on button "Save & Close" at bounding box center [595, 192] width 66 height 20
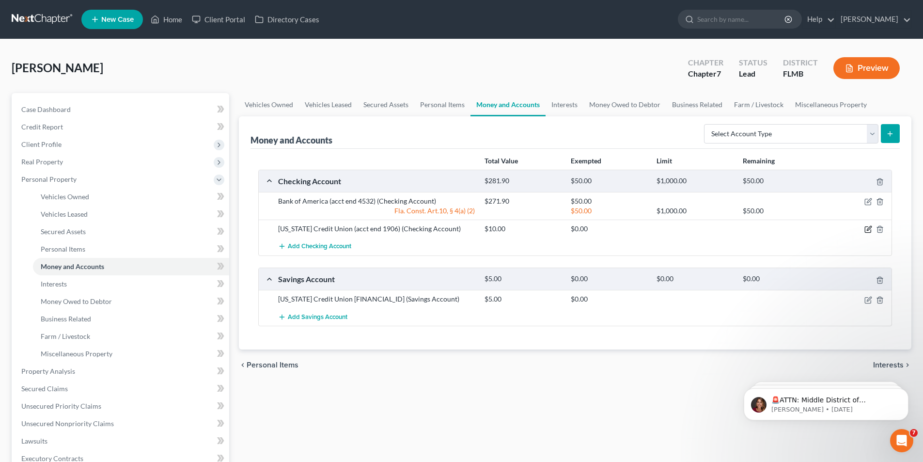
click at [869, 229] on icon "button" at bounding box center [869, 229] width 8 height 8
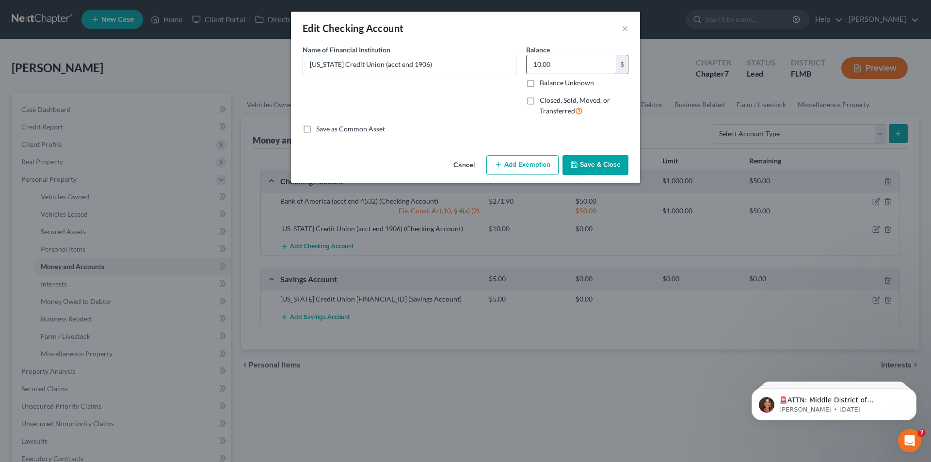
click at [587, 61] on input "10.00" at bounding box center [571, 64] width 90 height 18
click at [462, 163] on button "Cancel" at bounding box center [463, 165] width 37 height 19
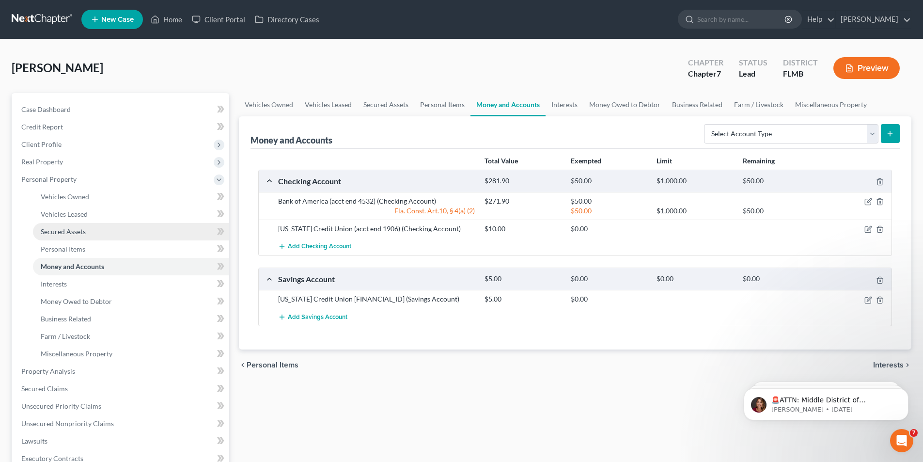
click at [68, 232] on span "Secured Assets" at bounding box center [63, 231] width 45 height 8
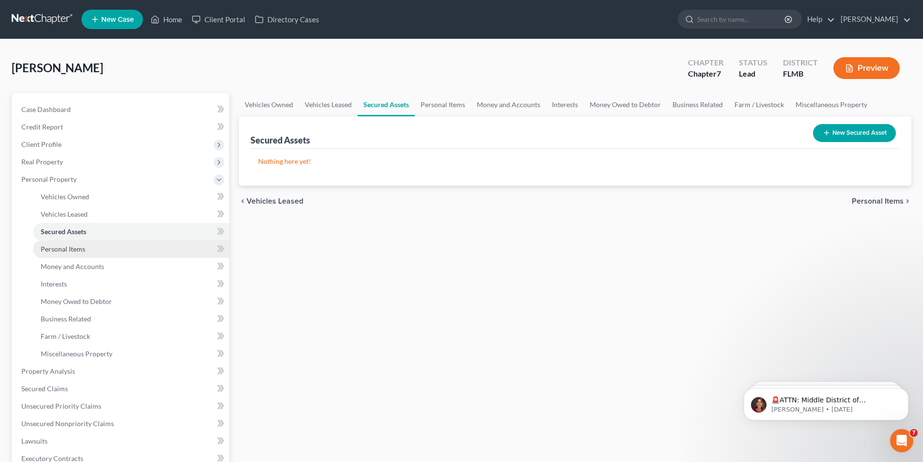
click at [70, 249] on span "Personal Items" at bounding box center [63, 249] width 45 height 8
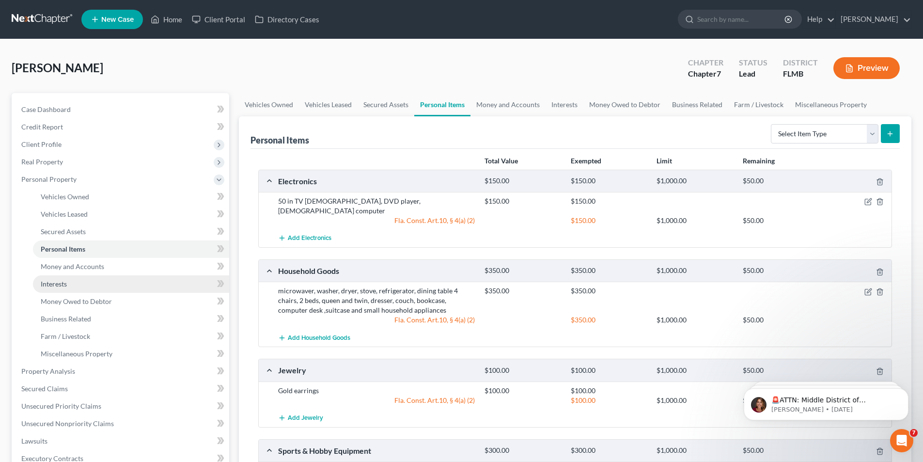
click at [50, 285] on span "Interests" at bounding box center [54, 284] width 26 height 8
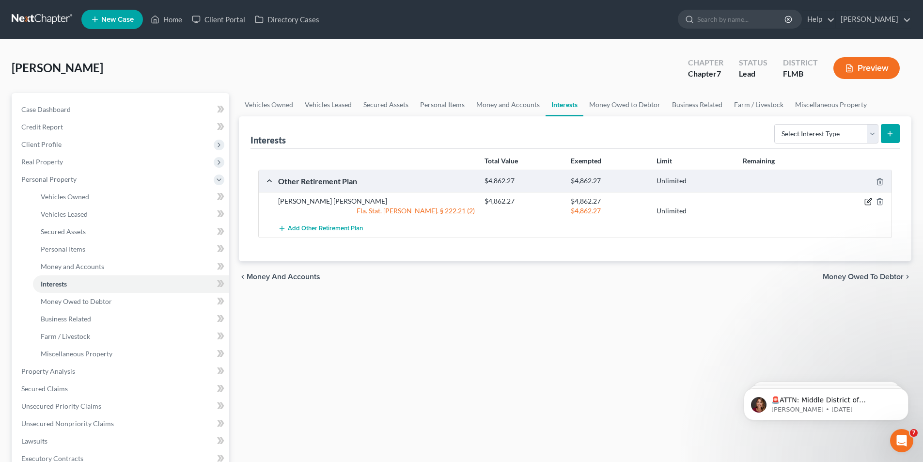
click at [866, 200] on icon "button" at bounding box center [869, 202] width 8 height 8
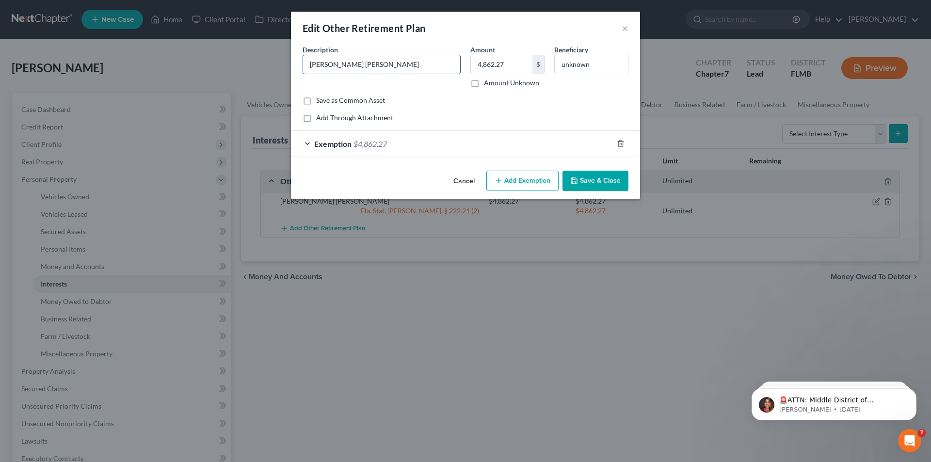
click at [386, 63] on input "[PERSON_NAME] [PERSON_NAME]" at bounding box center [381, 64] width 157 height 18
drag, startPoint x: 604, startPoint y: 65, endPoint x: 522, endPoint y: 57, distance: 81.8
click at [522, 57] on div "Description * [PERSON_NAME] [PERSON_NAME] 401K Amount 4,862.27 $ Amount Unknown…" at bounding box center [465, 70] width 335 height 51
click at [522, 57] on input "4,862.27" at bounding box center [502, 64] width 62 height 18
click at [594, 65] on input "unknown" at bounding box center [590, 64] width 73 height 18
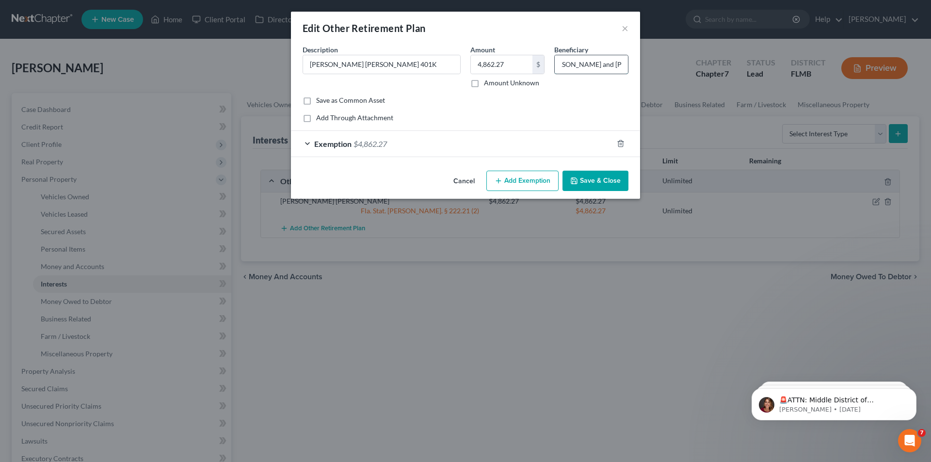
scroll to position [0, 78]
click at [350, 146] on span "Exemption" at bounding box center [332, 143] width 37 height 9
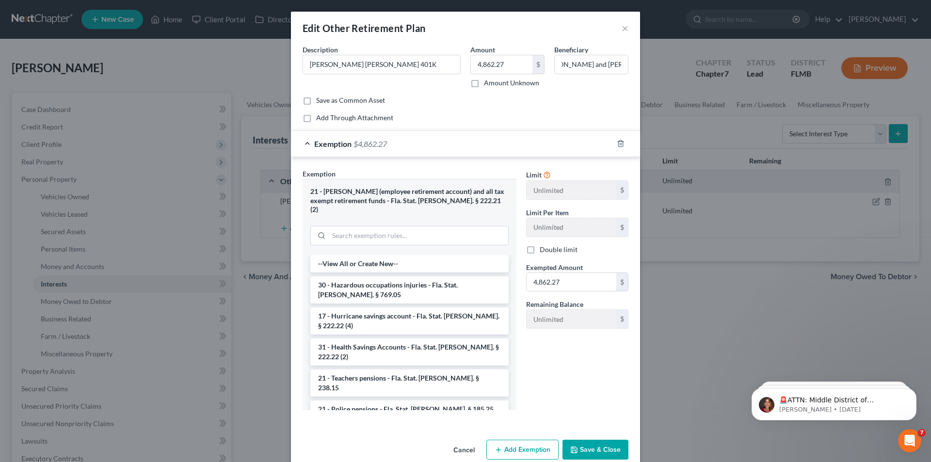
scroll to position [0, 0]
click at [362, 228] on input "search" at bounding box center [418, 235] width 179 height 18
click at [615, 440] on button "Save & Close" at bounding box center [595, 450] width 66 height 20
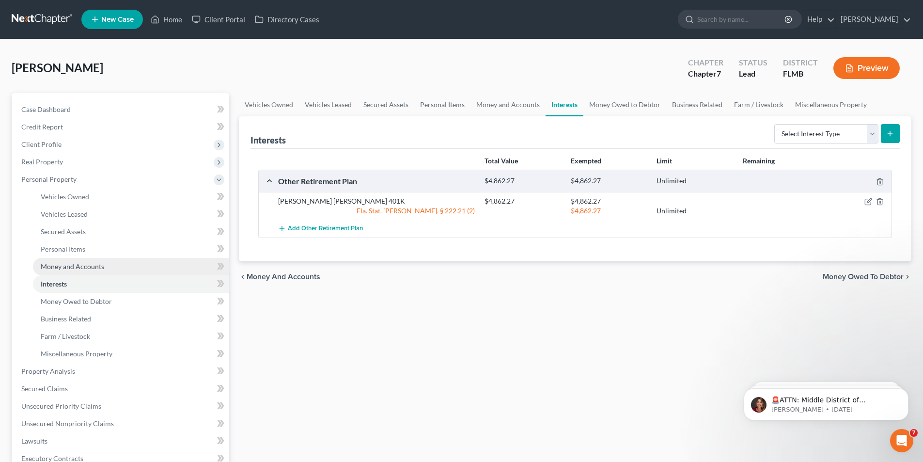
click at [58, 267] on span "Money and Accounts" at bounding box center [72, 266] width 63 height 8
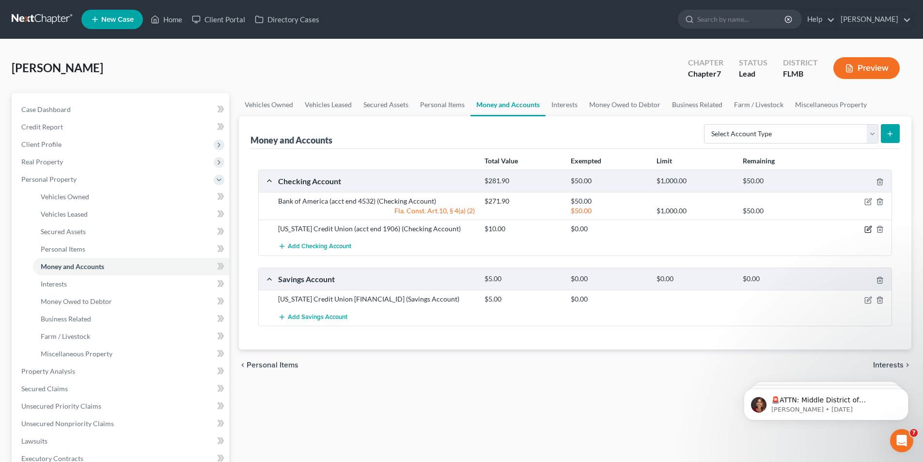
click at [867, 229] on icon "button" at bounding box center [869, 229] width 8 height 8
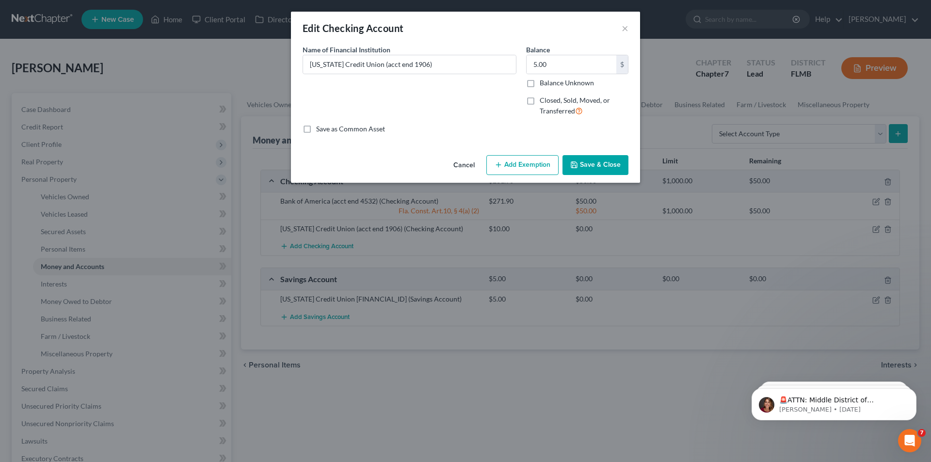
click at [588, 162] on button "Save & Close" at bounding box center [595, 165] width 66 height 20
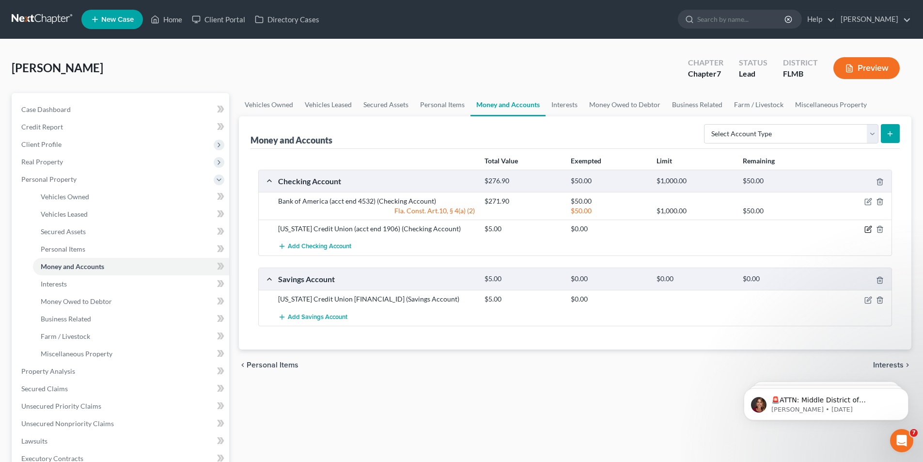
click at [867, 227] on icon "button" at bounding box center [868, 230] width 6 height 6
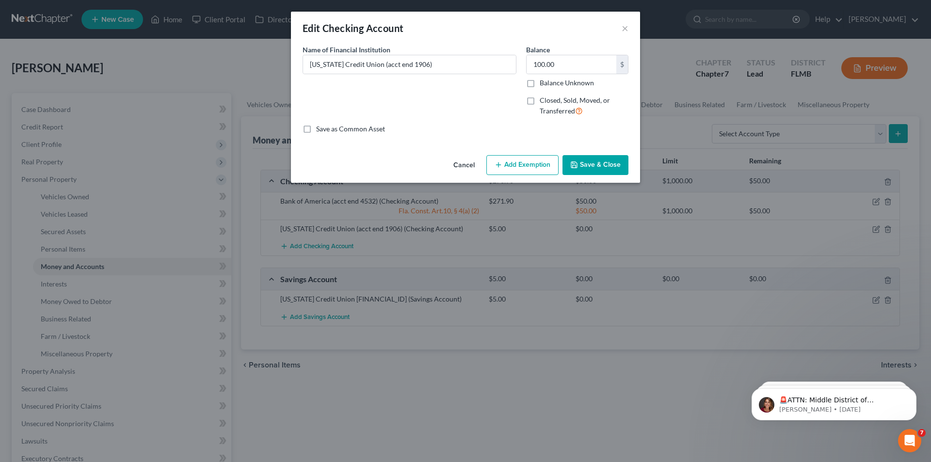
click at [596, 164] on button "Save & Close" at bounding box center [595, 165] width 66 height 20
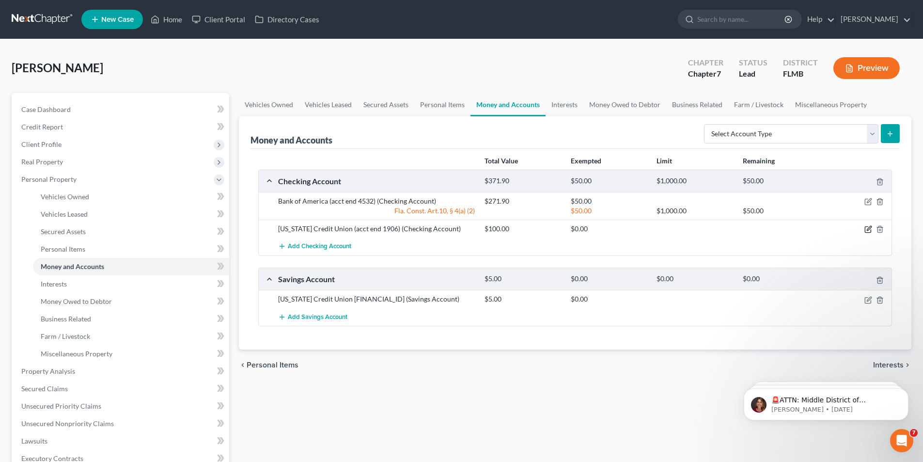
click at [867, 228] on icon "button" at bounding box center [869, 229] width 8 height 8
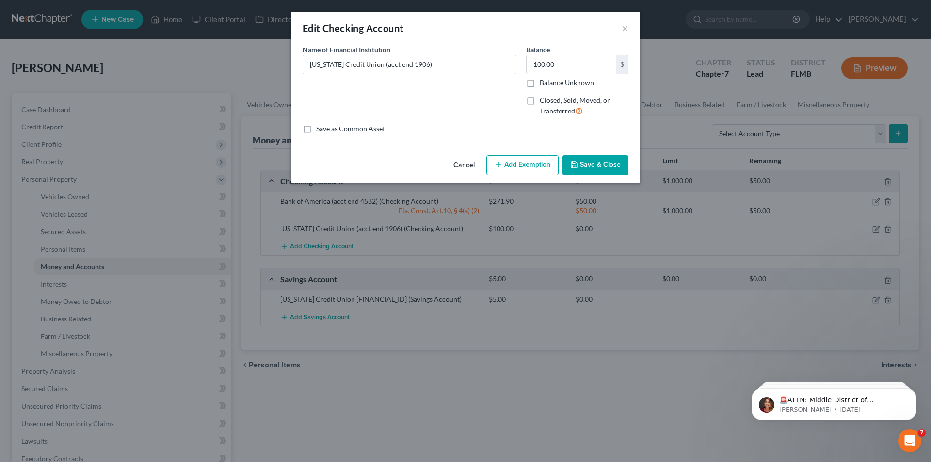
click at [522, 170] on button "Add Exemption" at bounding box center [522, 165] width 72 height 20
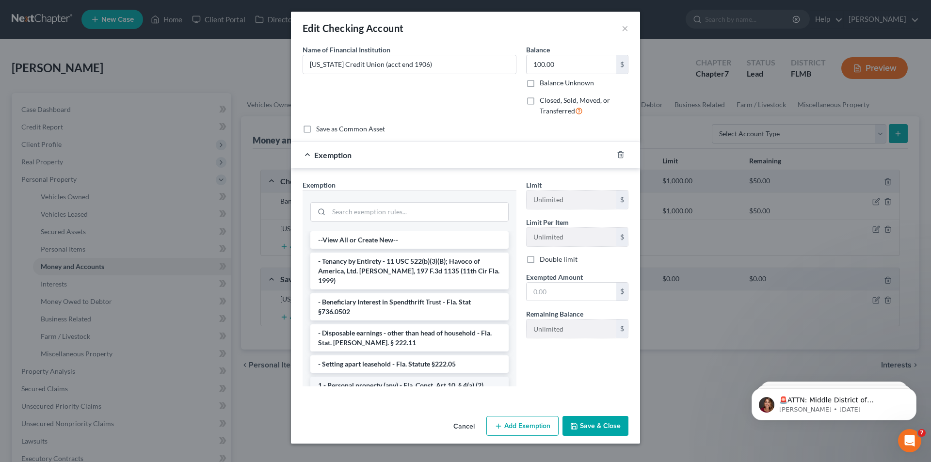
click at [385, 377] on li "1 - Personal property (any) - Fla. Const. Art.10, § 4(a) (2)" at bounding box center [409, 385] width 198 height 17
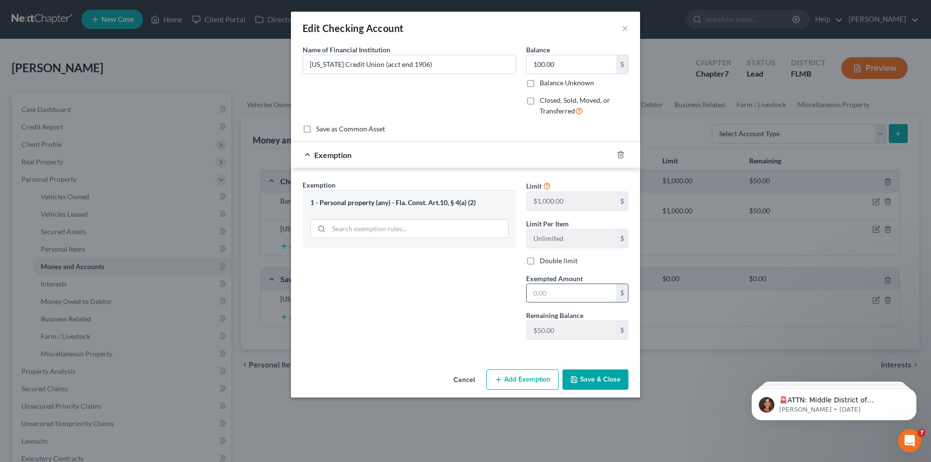
click at [585, 290] on input "text" at bounding box center [571, 293] width 90 height 18
click at [604, 373] on button "Save & Close" at bounding box center [595, 379] width 66 height 20
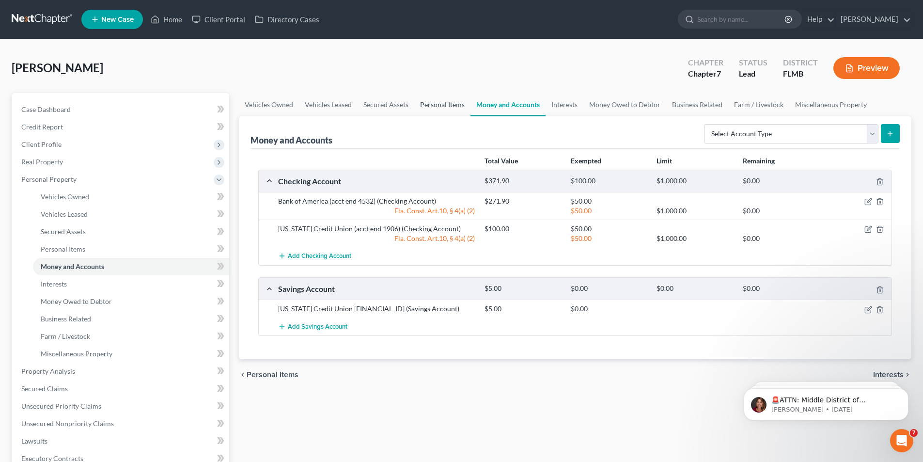
click at [441, 107] on link "Personal Items" at bounding box center [442, 104] width 56 height 23
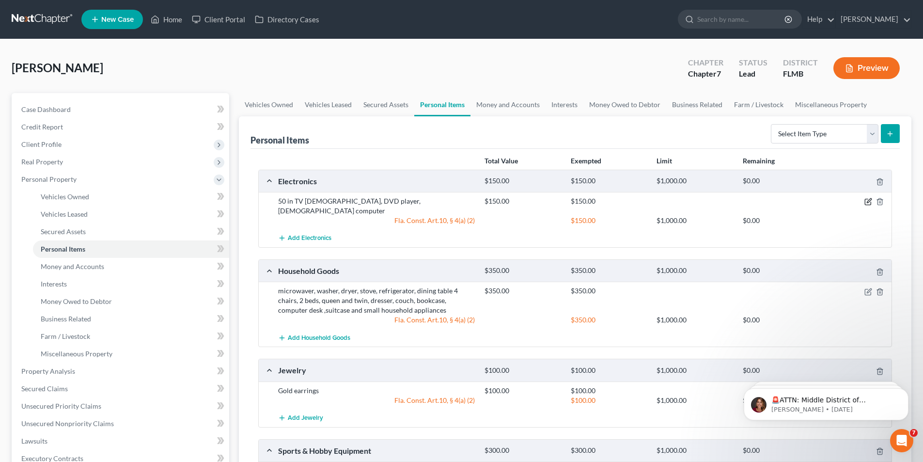
click at [868, 199] on icon "button" at bounding box center [869, 202] width 8 height 8
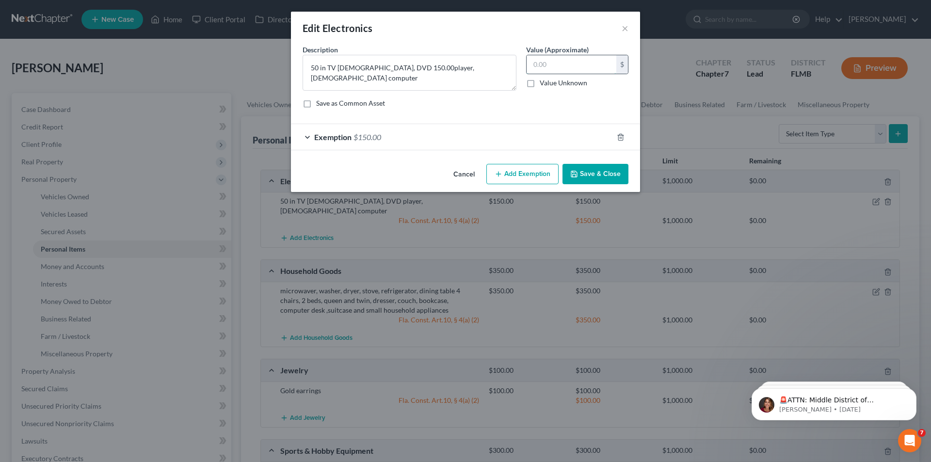
click at [567, 59] on input "text" at bounding box center [571, 64] width 90 height 18
click at [398, 66] on textarea "50 in TV [DEMOGRAPHIC_DATA], DVD 150.00player, [DEMOGRAPHIC_DATA] computer" at bounding box center [409, 73] width 214 height 36
click at [568, 70] on input "text" at bounding box center [571, 64] width 90 height 18
click at [368, 141] on span "$150.00" at bounding box center [367, 136] width 28 height 9
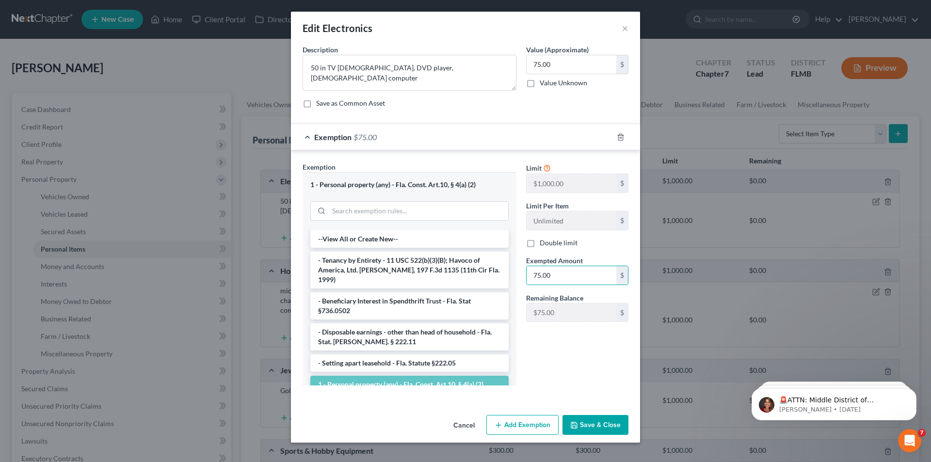
click at [605, 420] on button "Save & Close" at bounding box center [595, 425] width 66 height 20
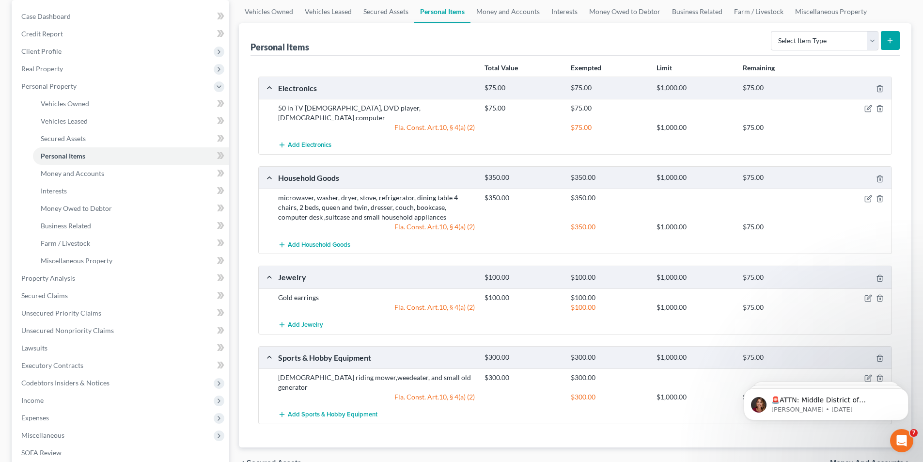
scroll to position [97, 0]
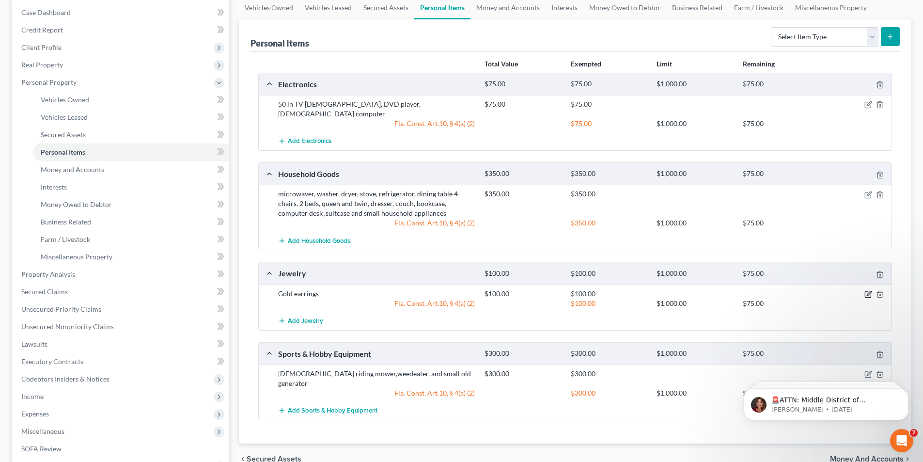
click at [869, 290] on icon "button" at bounding box center [869, 294] width 8 height 8
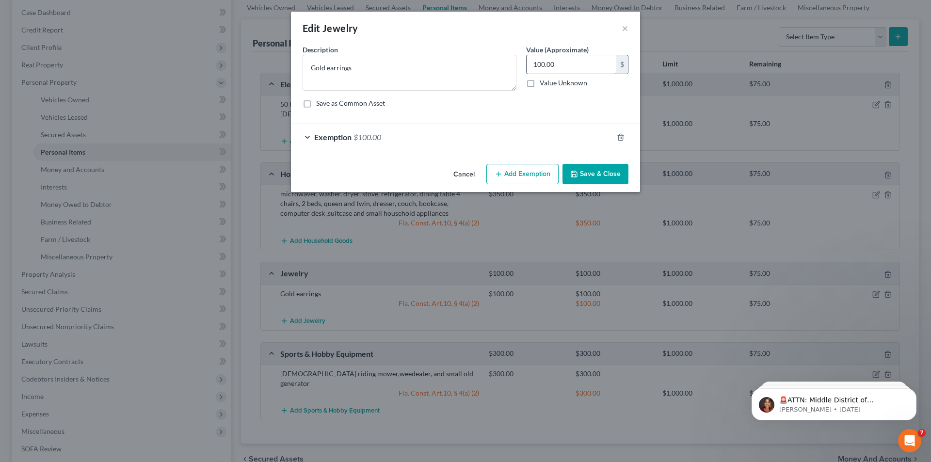
click at [602, 65] on input "100.00" at bounding box center [571, 64] width 90 height 18
click at [340, 139] on span "Exemption" at bounding box center [332, 136] width 37 height 9
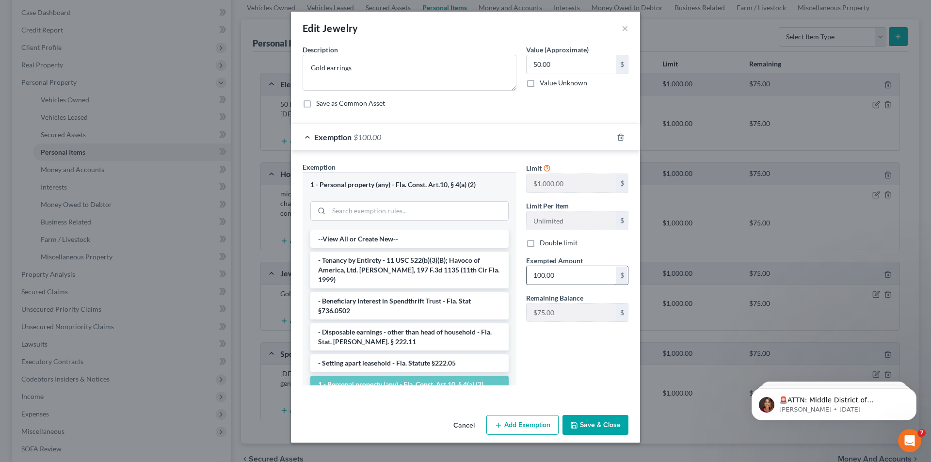
click at [570, 275] on input "100.00" at bounding box center [571, 275] width 90 height 18
drag, startPoint x: 596, startPoint y: 423, endPoint x: 563, endPoint y: 384, distance: 50.6
click at [596, 423] on button "Save & Close" at bounding box center [595, 425] width 66 height 20
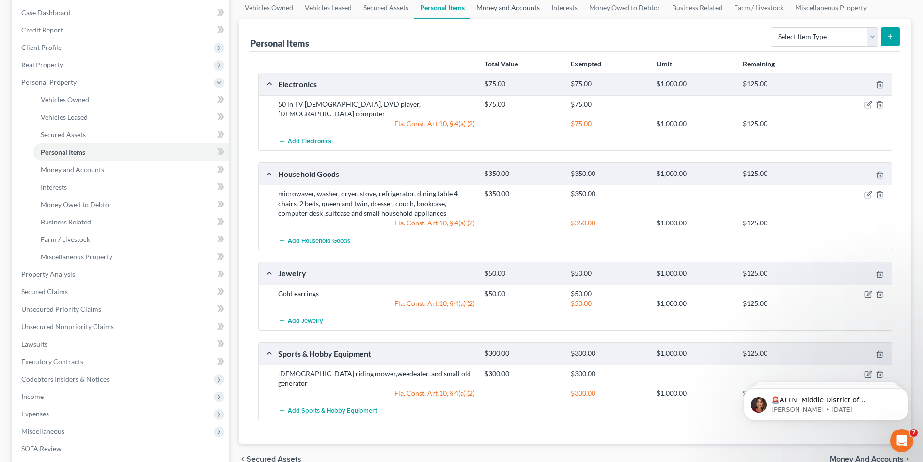
click at [529, 4] on link "Money and Accounts" at bounding box center [508, 7] width 75 height 23
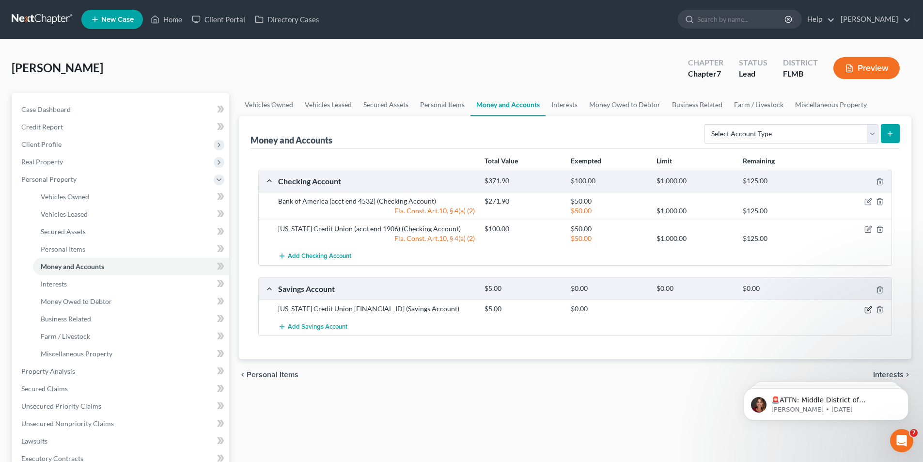
click at [868, 312] on icon "button" at bounding box center [869, 310] width 8 height 8
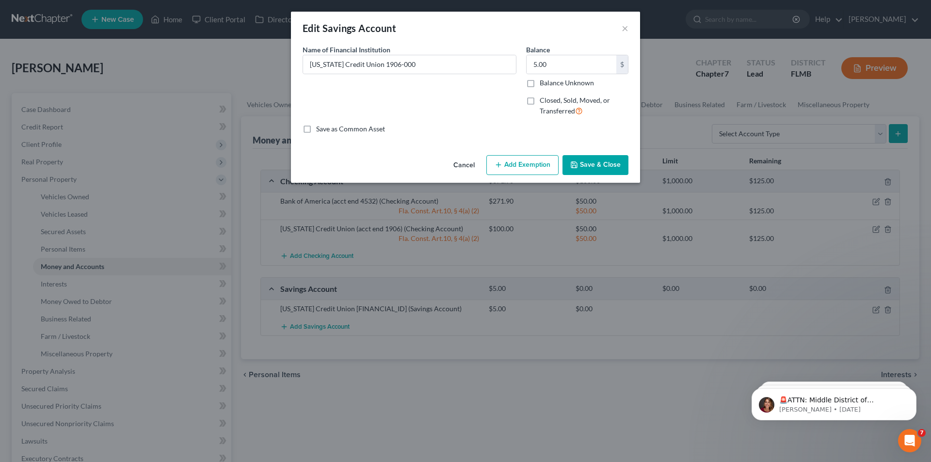
click at [531, 168] on button "Add Exemption" at bounding box center [522, 165] width 72 height 20
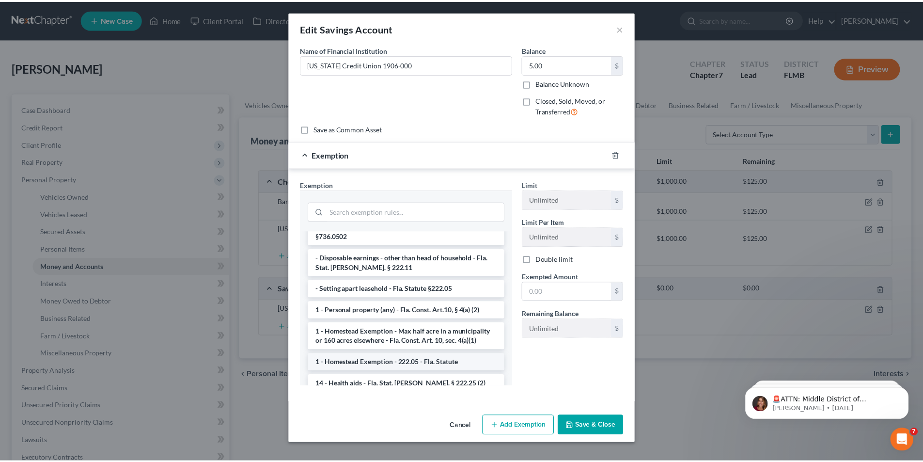
scroll to position [145, 0]
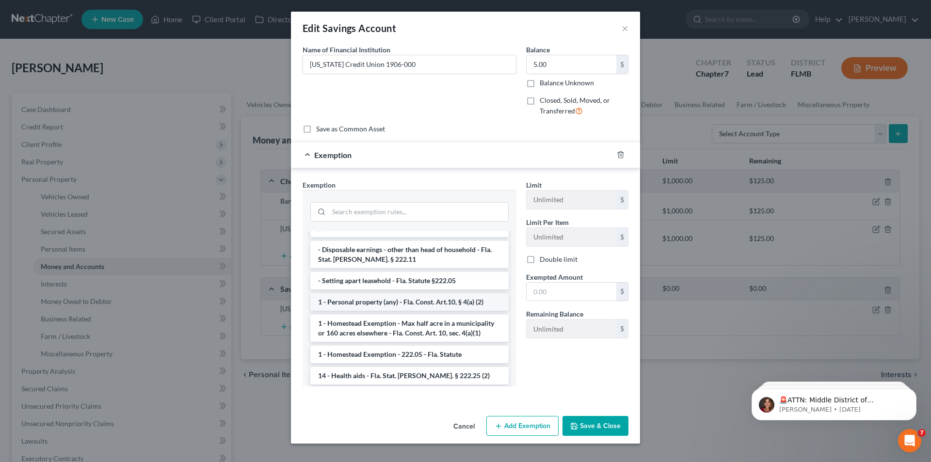
click at [374, 293] on li "1 - Personal property (any) - Fla. Const. Art.10, § 4(a) (2)" at bounding box center [409, 301] width 198 height 17
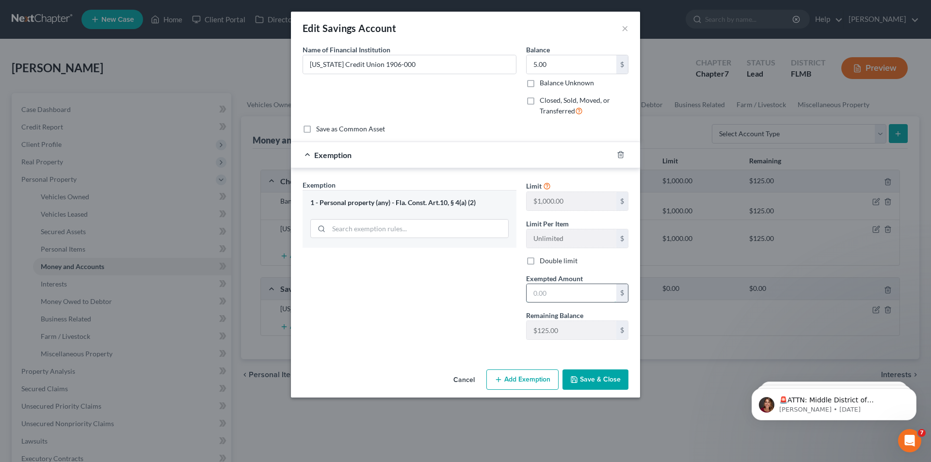
click at [567, 295] on input "text" at bounding box center [571, 293] width 90 height 18
click at [581, 378] on button "Save & Close" at bounding box center [595, 379] width 66 height 20
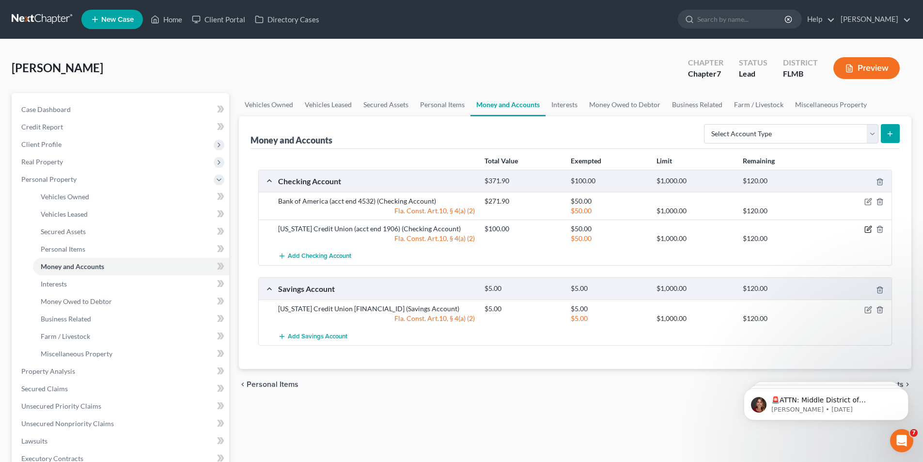
click at [865, 229] on icon "button" at bounding box center [868, 230] width 6 height 6
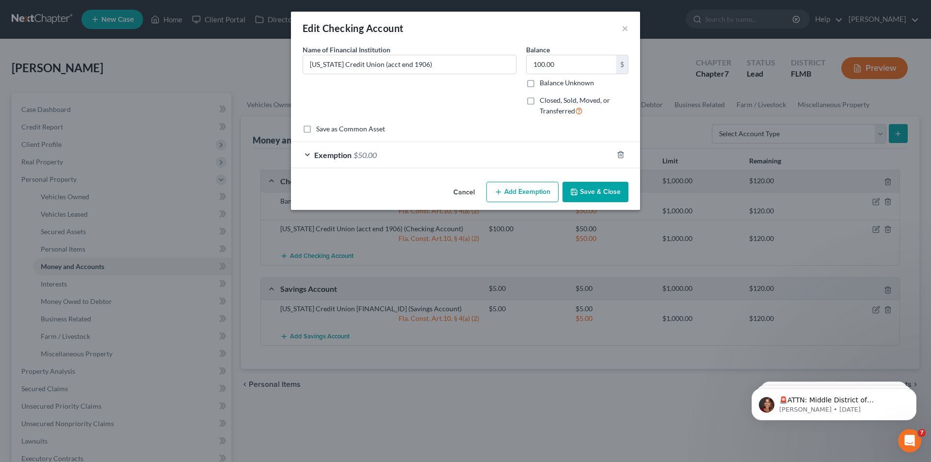
click at [339, 159] on span "Exemption" at bounding box center [332, 154] width 37 height 9
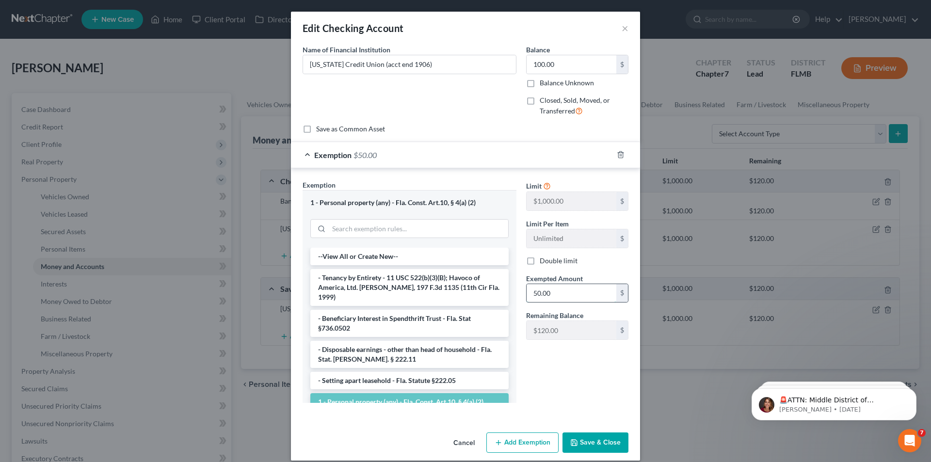
click at [572, 295] on input "50.00" at bounding box center [571, 293] width 90 height 18
click at [603, 443] on button "Save & Close" at bounding box center [595, 442] width 66 height 20
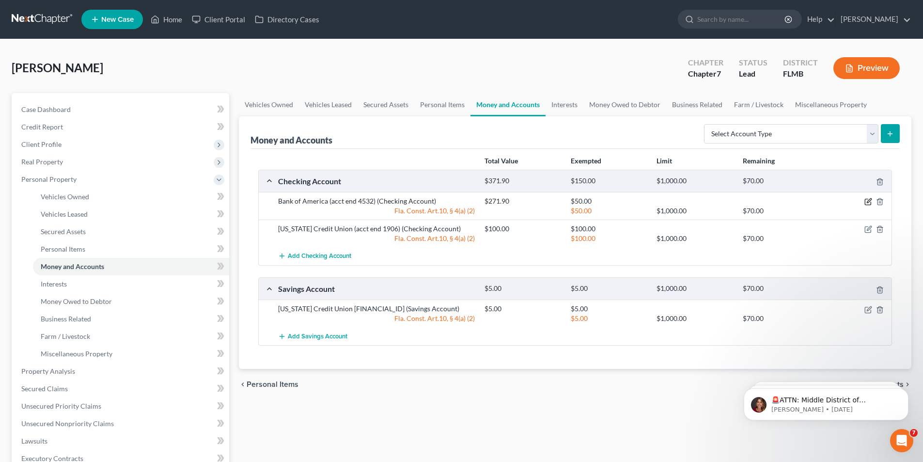
drag, startPoint x: 870, startPoint y: 202, endPoint x: 855, endPoint y: 203, distance: 15.1
click at [869, 202] on icon "button" at bounding box center [869, 201] width 4 height 4
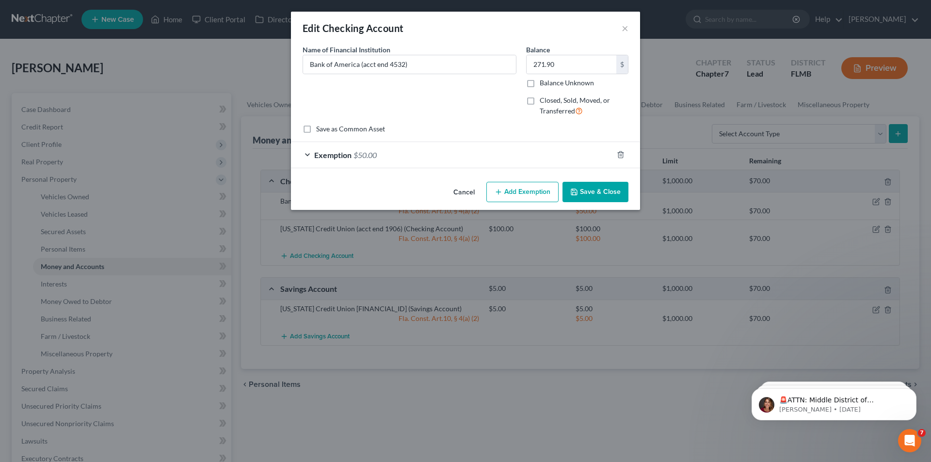
click at [369, 155] on span "$50.00" at bounding box center [364, 154] width 23 height 9
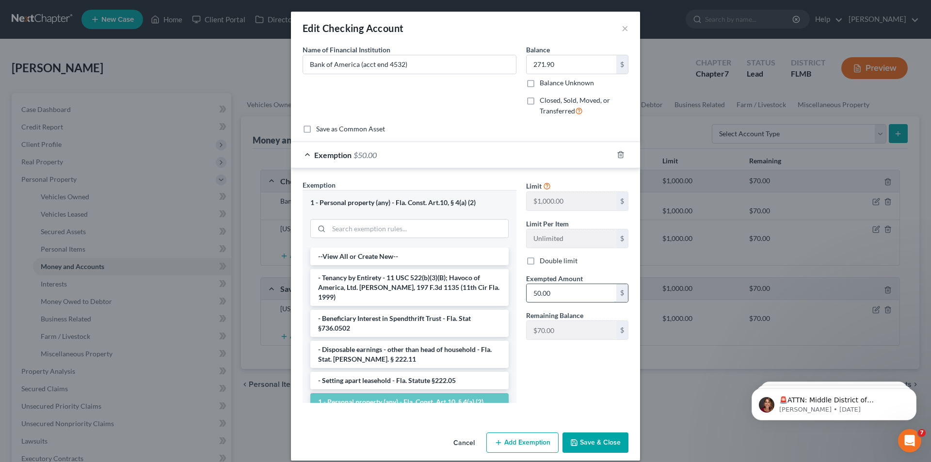
click at [569, 289] on input "50.00" at bounding box center [571, 293] width 90 height 18
click at [604, 444] on button "Save & Close" at bounding box center [595, 442] width 66 height 20
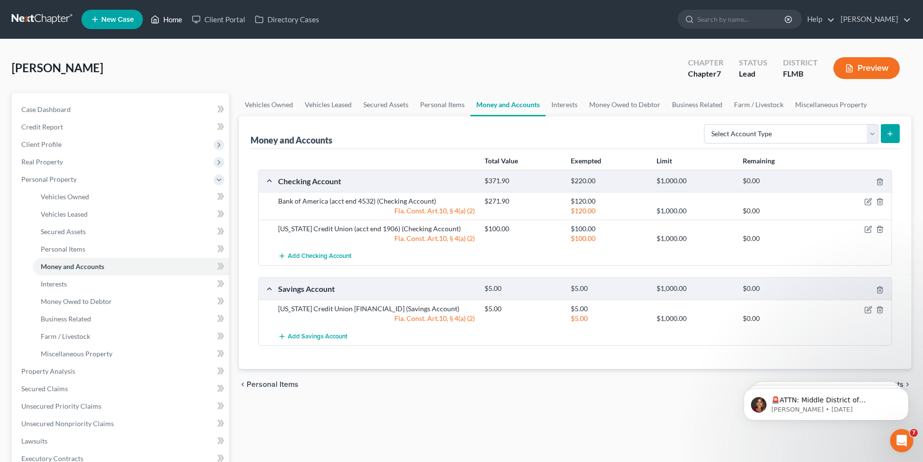
click at [171, 24] on link "Home" at bounding box center [166, 19] width 41 height 17
